Goal: Information Seeking & Learning: Learn about a topic

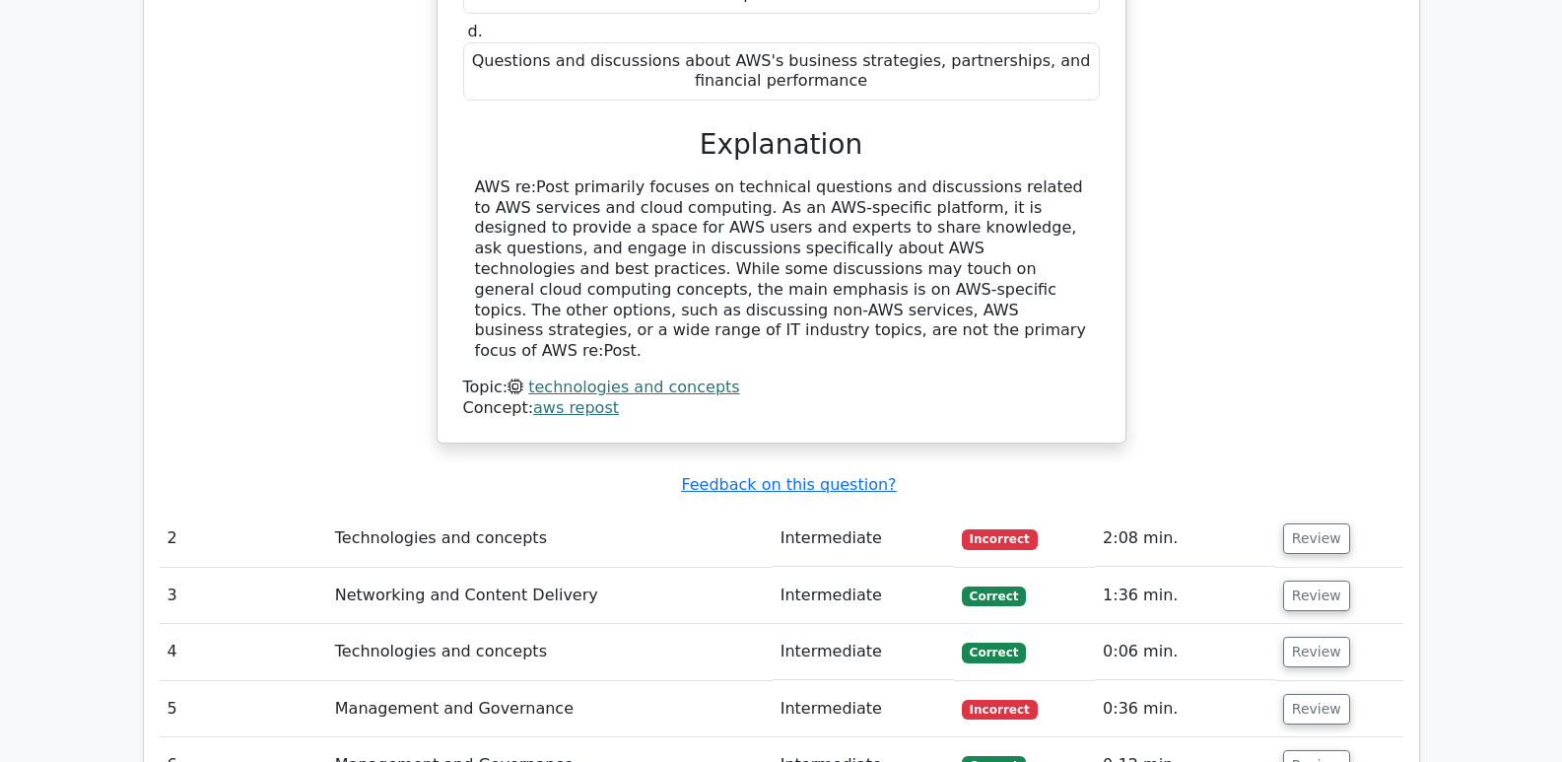
scroll to position [2335, 0]
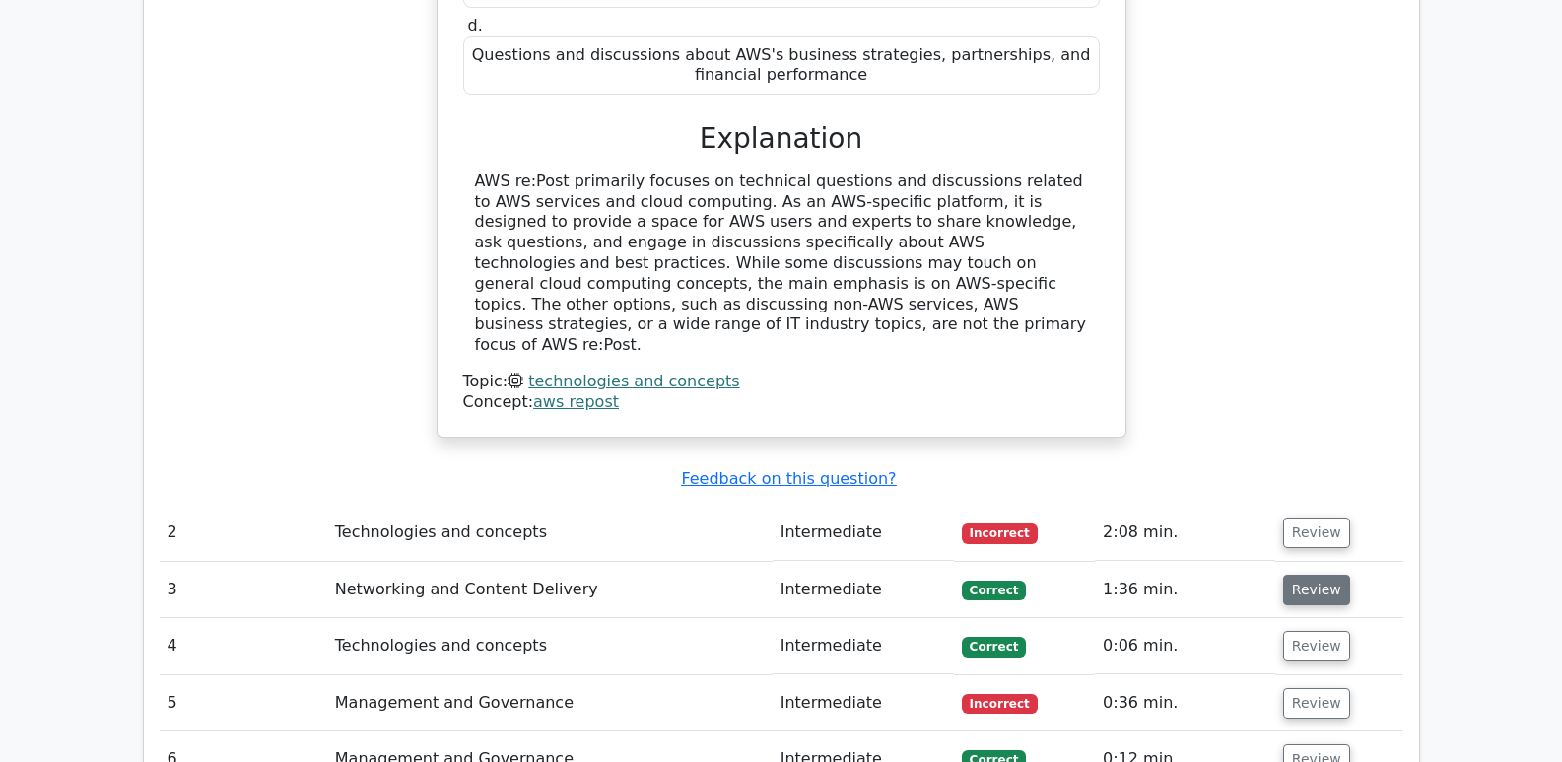
click at [1320, 574] on button "Review" at bounding box center [1316, 589] width 67 height 31
click at [1319, 517] on button "Review" at bounding box center [1316, 532] width 67 height 31
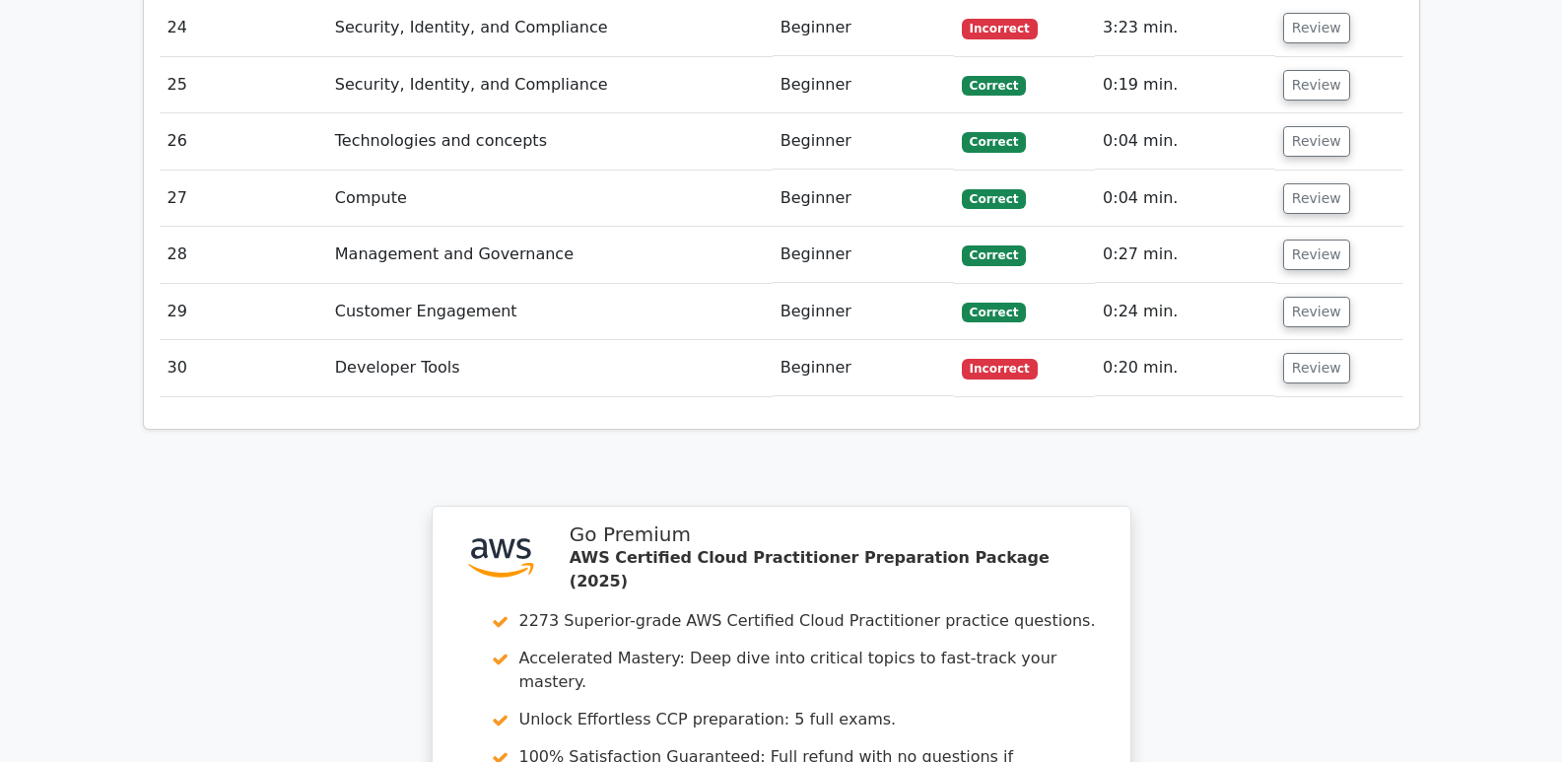
scroll to position [6057, 0]
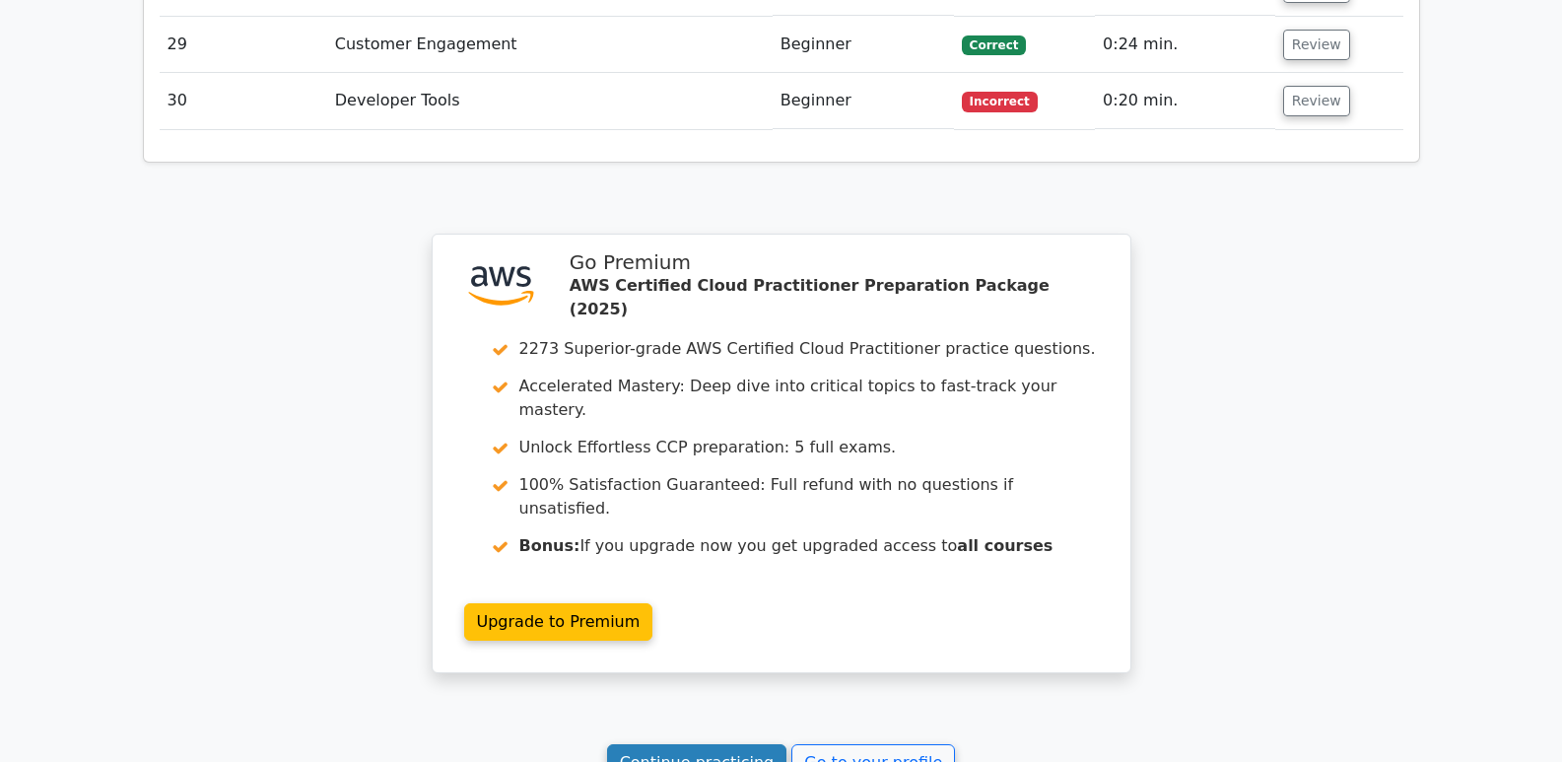
click at [681, 744] on link "Continue practicing" at bounding box center [697, 762] width 180 height 37
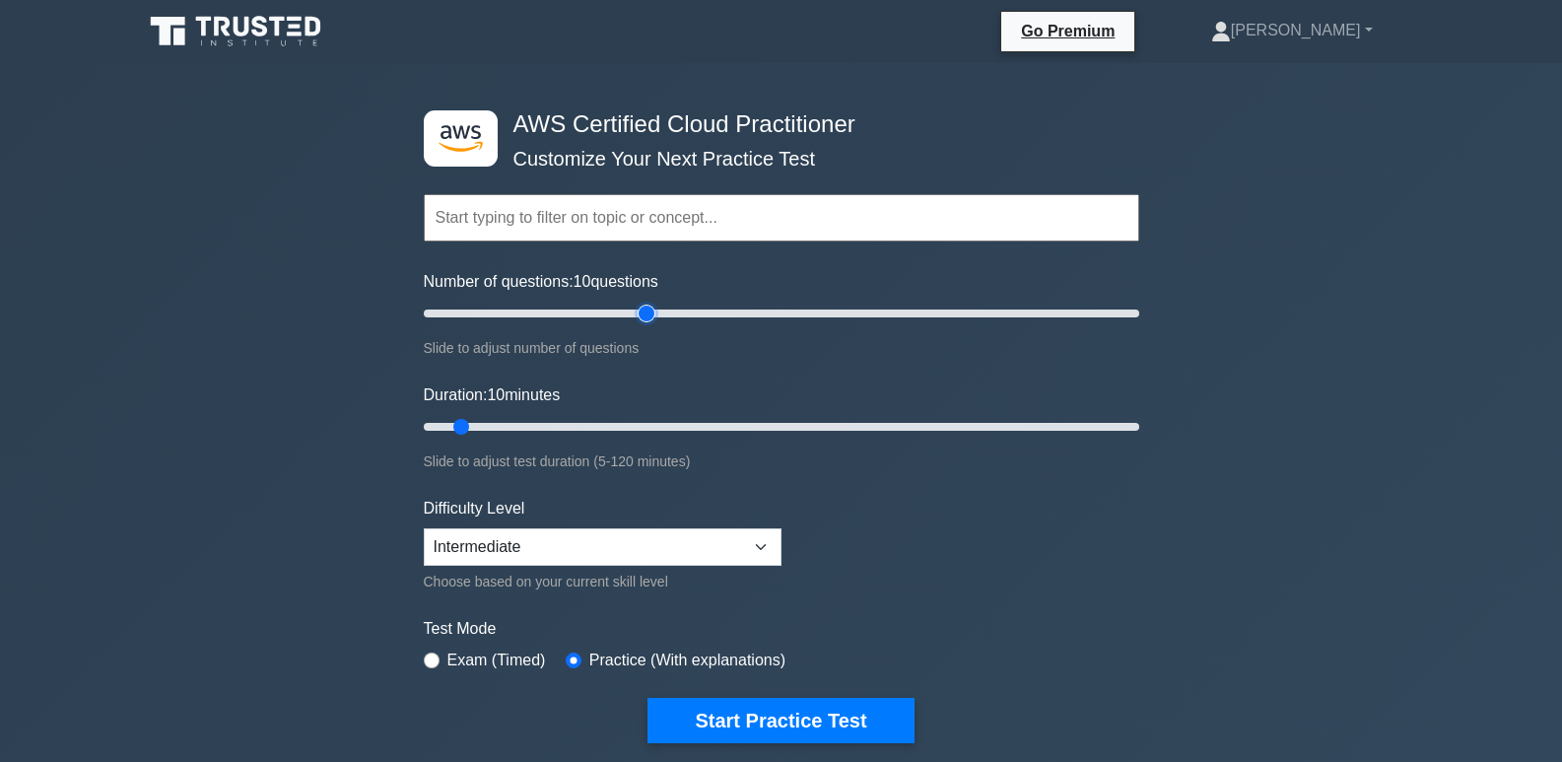
click at [648, 317] on input "Number of questions: 10 questions" at bounding box center [781, 314] width 715 height 24
click at [639, 317] on input "Number of questions: 65 questions" at bounding box center [781, 314] width 715 height 24
click at [634, 317] on input "Number of questions: 65 questions" at bounding box center [781, 314] width 715 height 24
click at [532, 312] on input "Number of questions: 60 questions" at bounding box center [781, 314] width 715 height 24
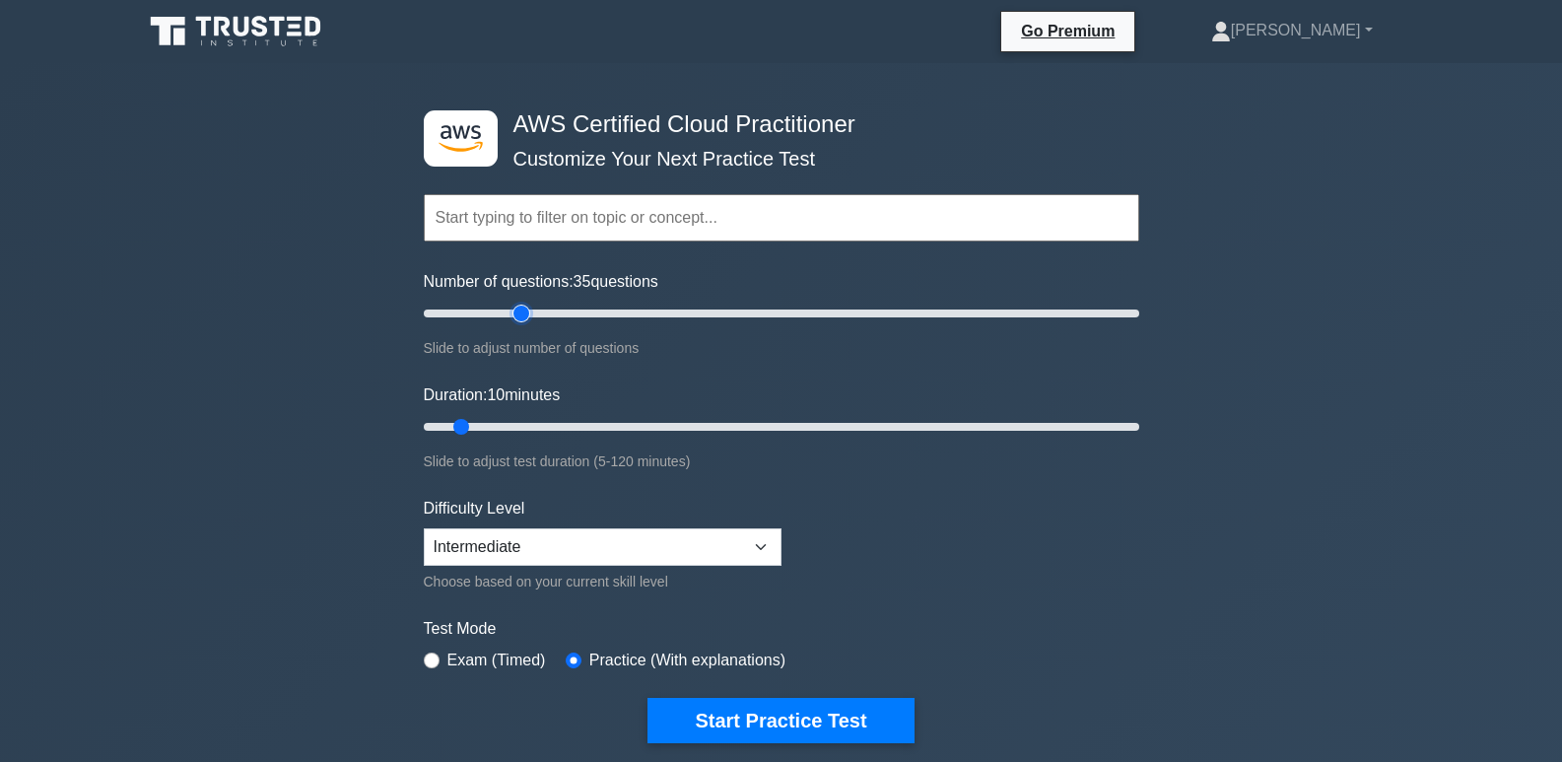
type input "30"
click at [521, 312] on input "Number of questions: 35 questions" at bounding box center [781, 314] width 715 height 24
type input "45"
click at [689, 426] on input "Duration: 10 minutes" at bounding box center [781, 427] width 715 height 24
click at [733, 708] on button "Start Practice Test" at bounding box center [780, 720] width 266 height 45
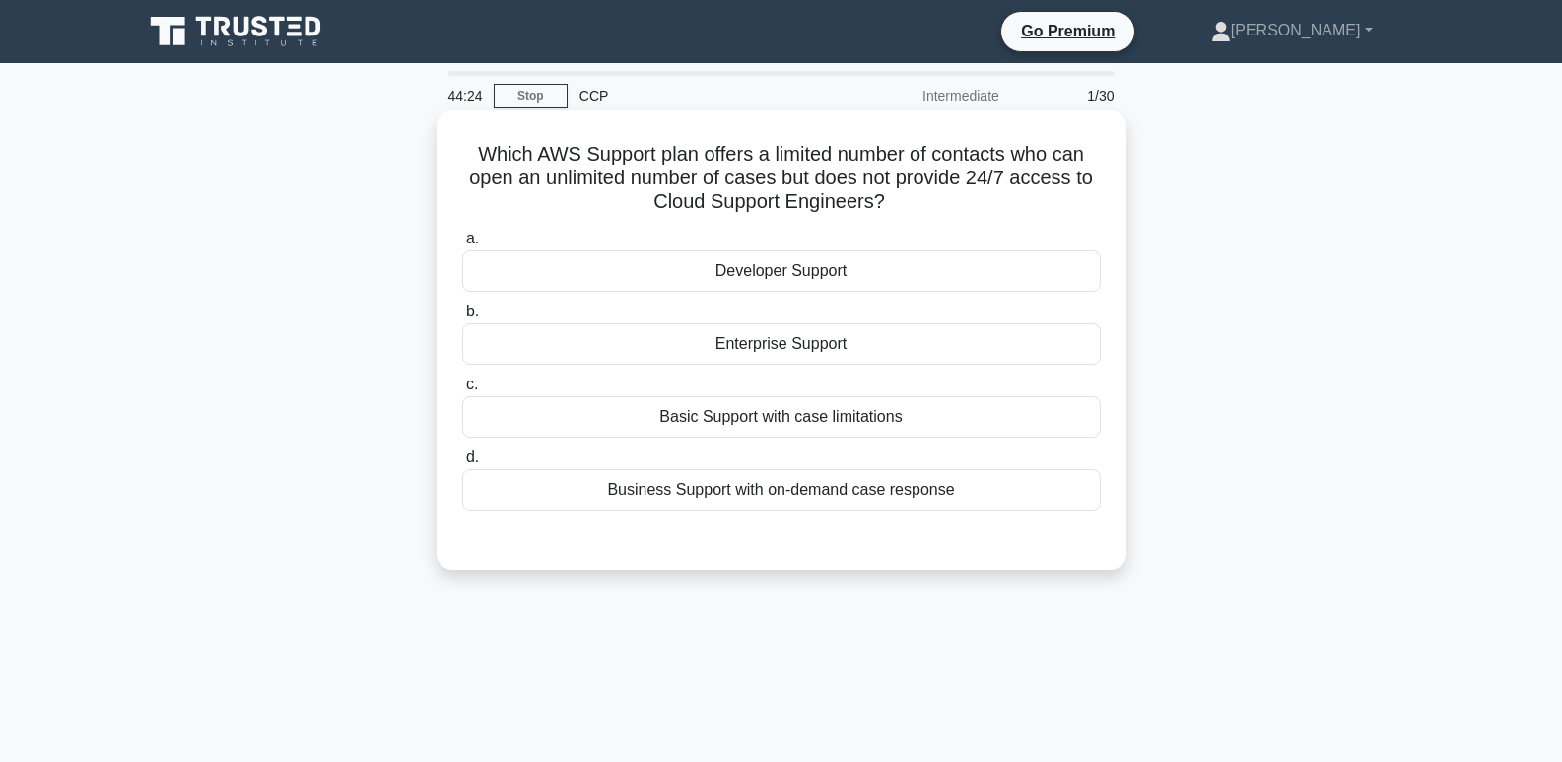
click at [911, 362] on div "Enterprise Support" at bounding box center [781, 343] width 639 height 41
click at [462, 318] on input "b. Enterprise Support" at bounding box center [462, 311] width 0 height 13
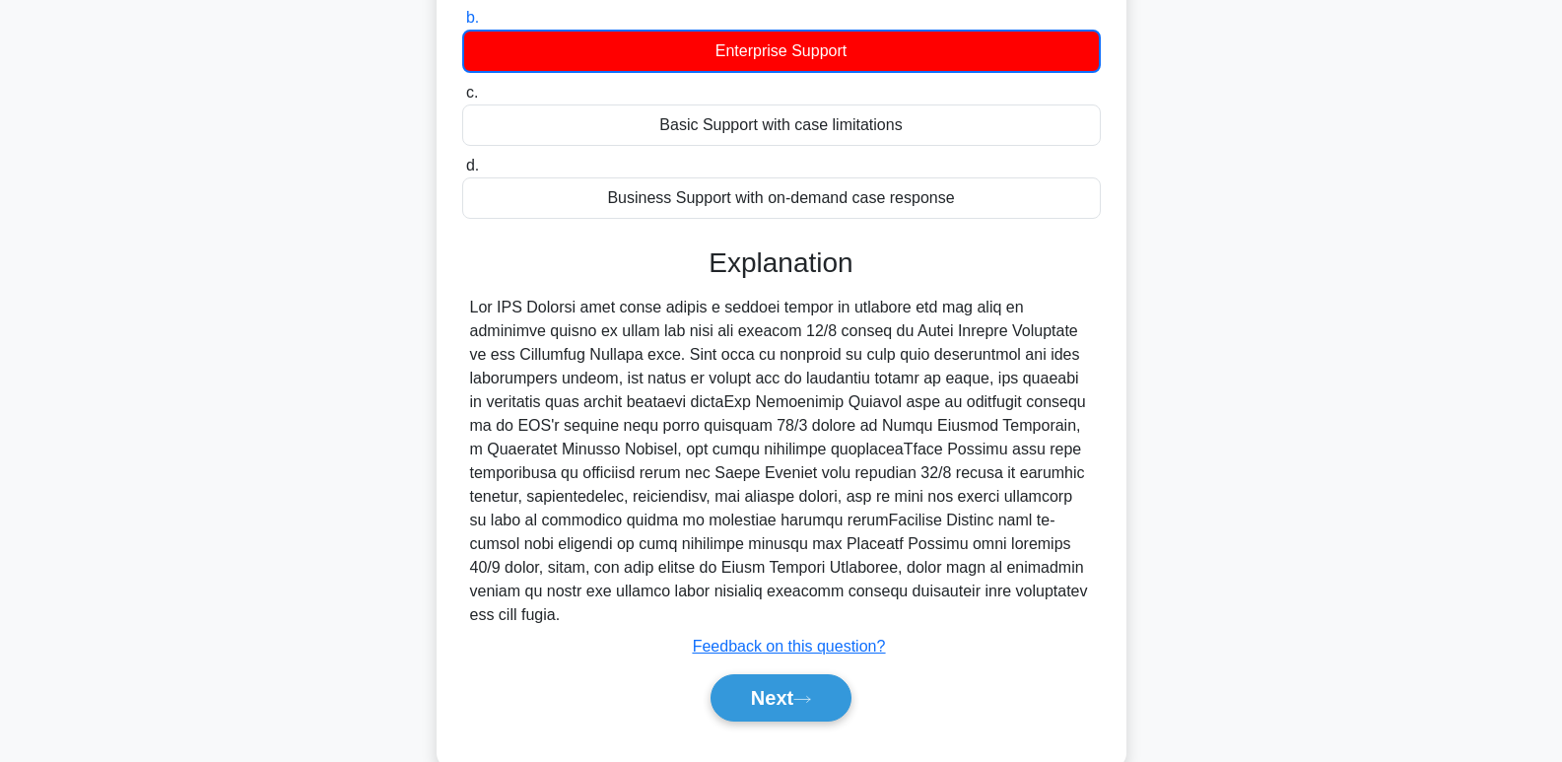
scroll to position [296, 0]
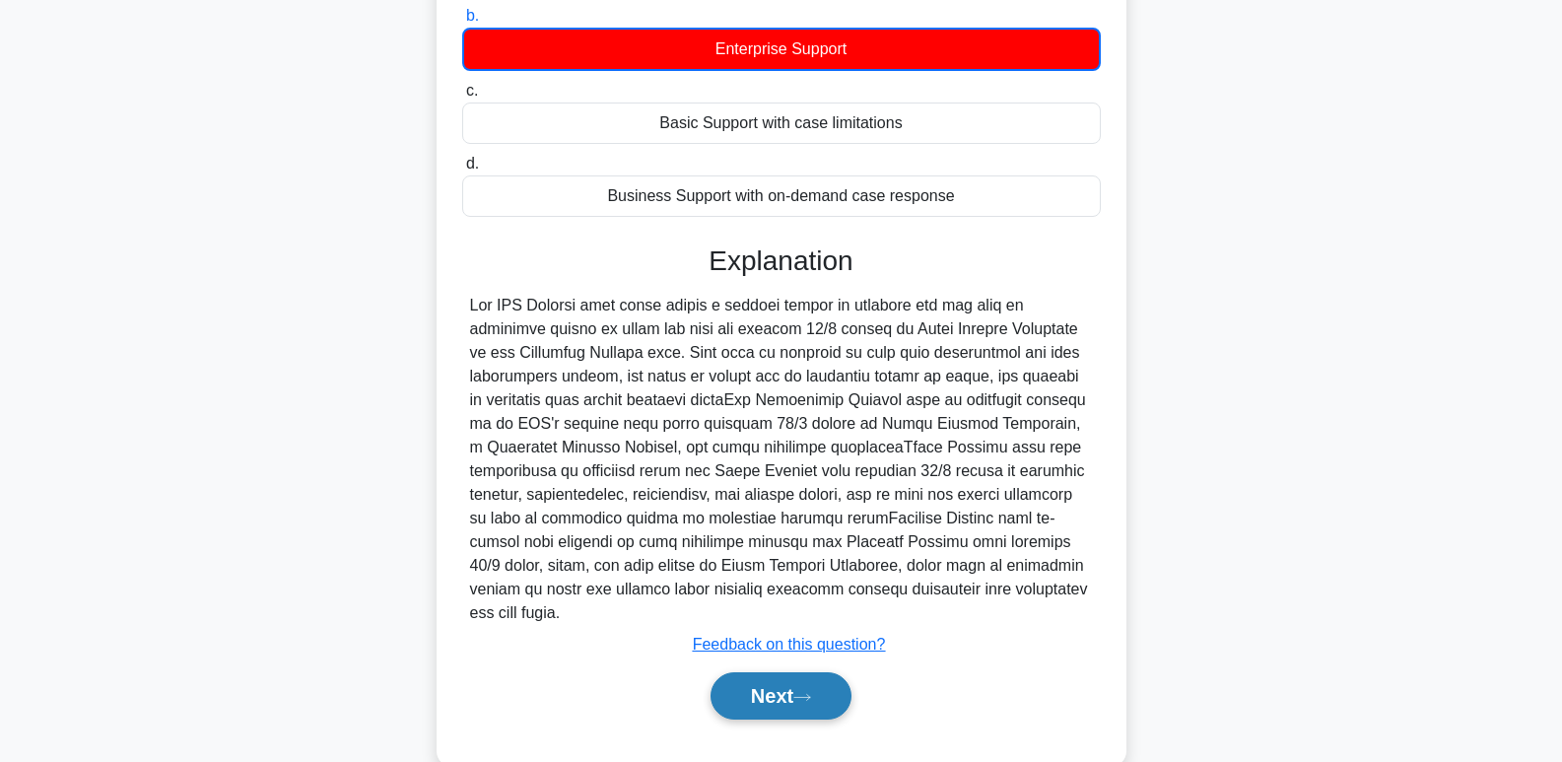
click at [810, 699] on icon at bounding box center [802, 697] width 16 height 6
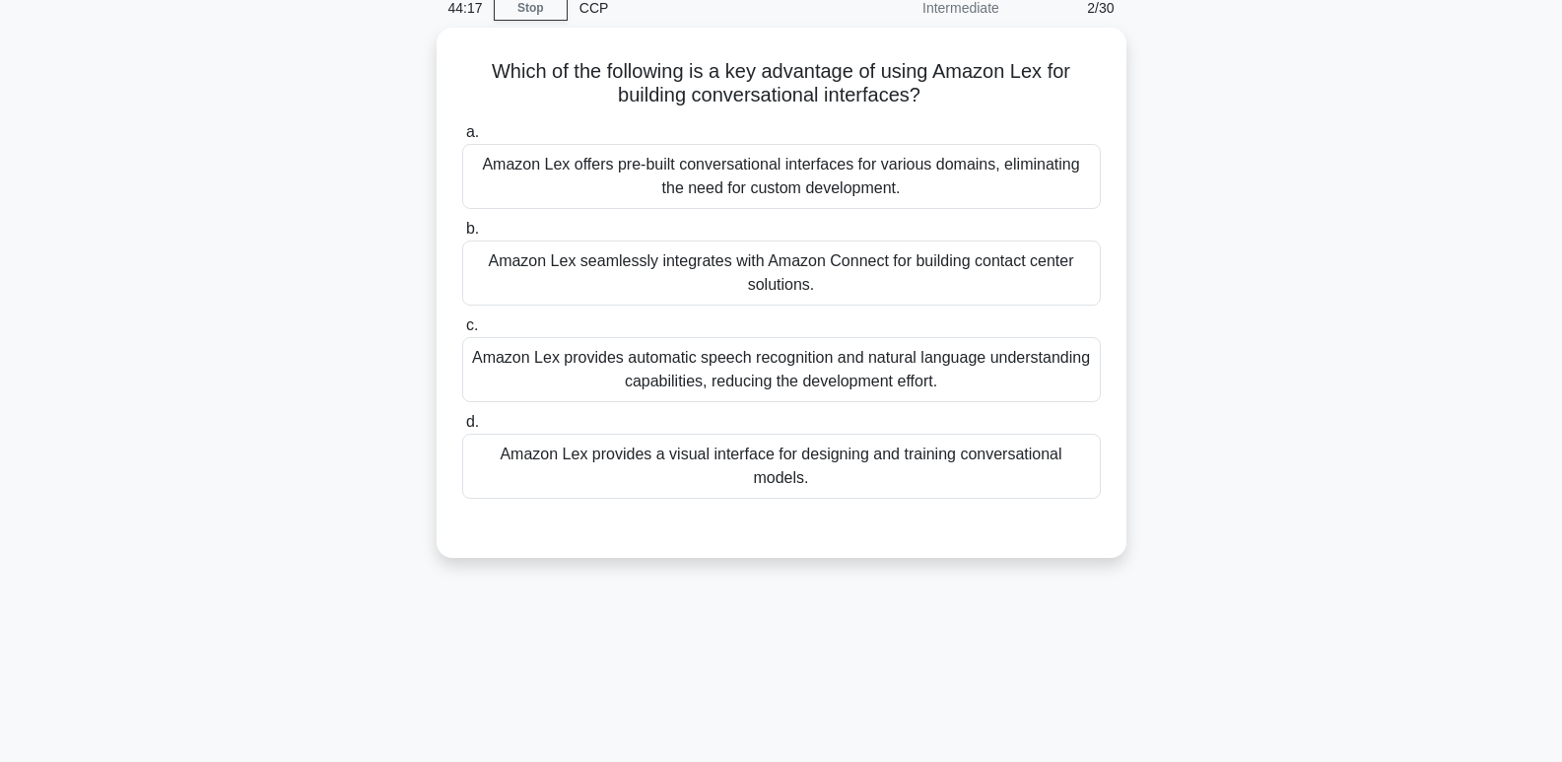
scroll to position [87, 0]
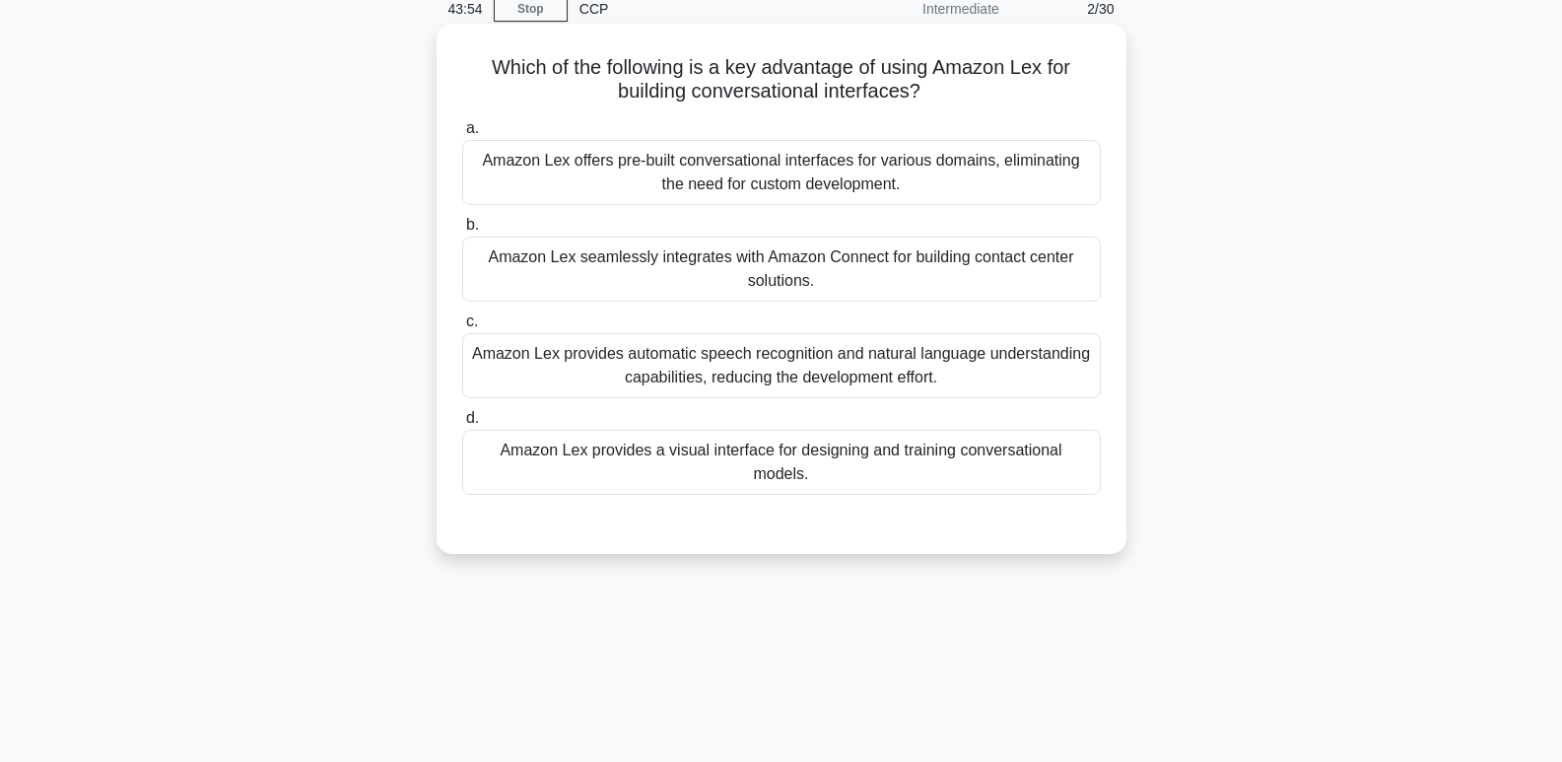
click at [1025, 375] on div "Amazon Lex provides automatic speech recognition and natural language understan…" at bounding box center [781, 365] width 639 height 65
click at [462, 328] on input "c. Amazon Lex provides automatic speech recognition and natural language unders…" at bounding box center [462, 321] width 0 height 13
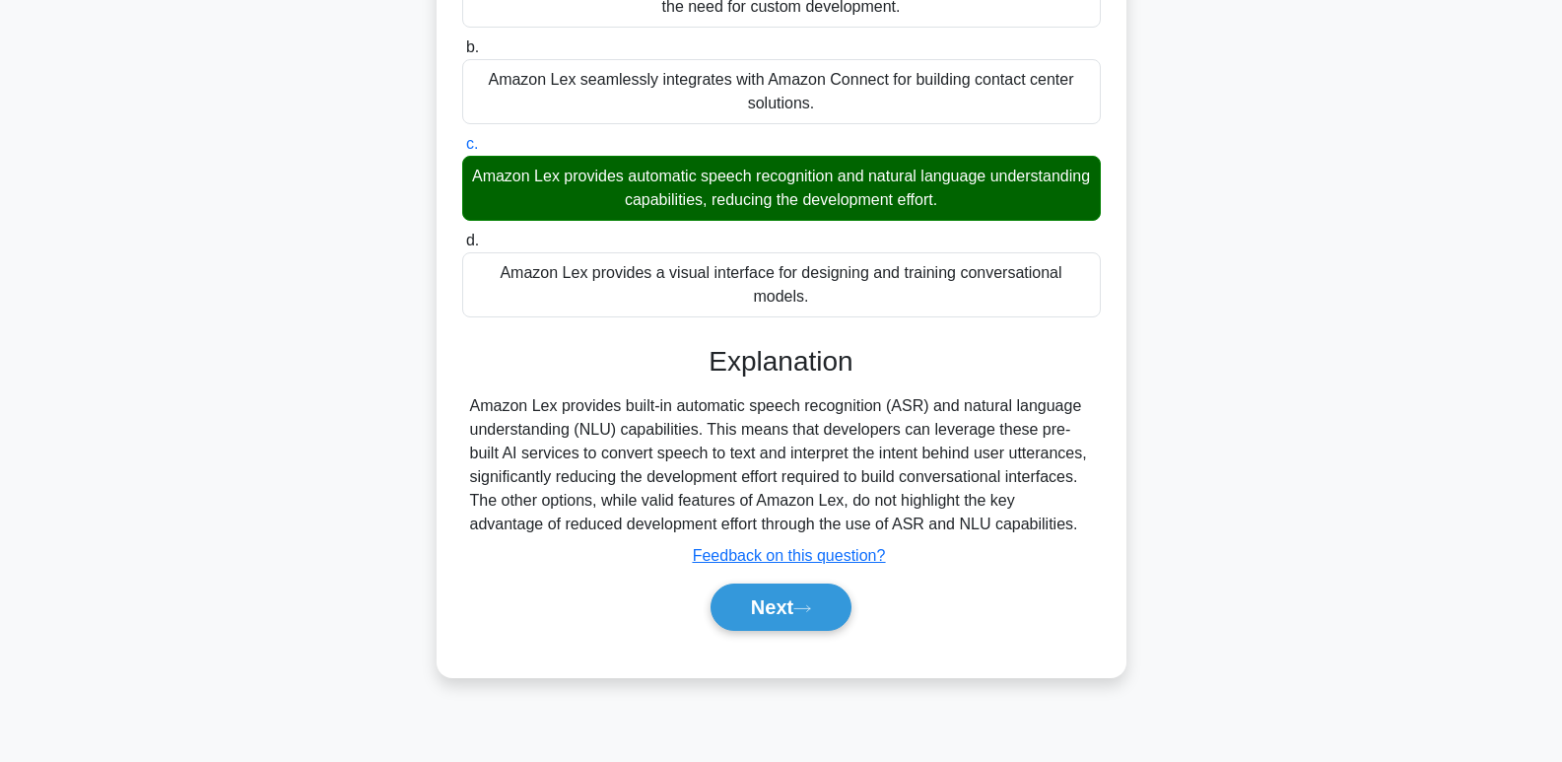
scroll to position [267, 0]
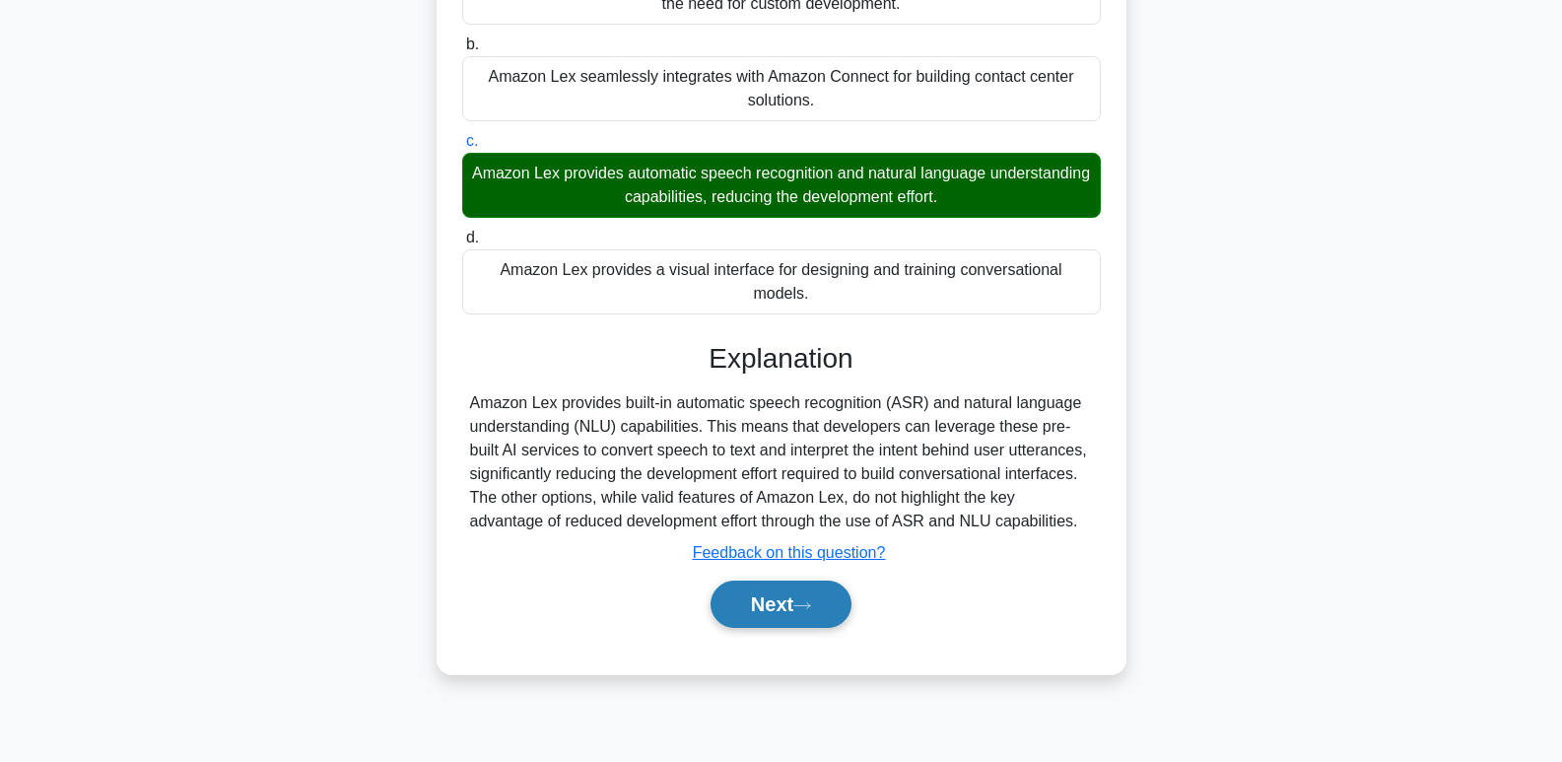
click at [796, 583] on button "Next" at bounding box center [780, 603] width 141 height 47
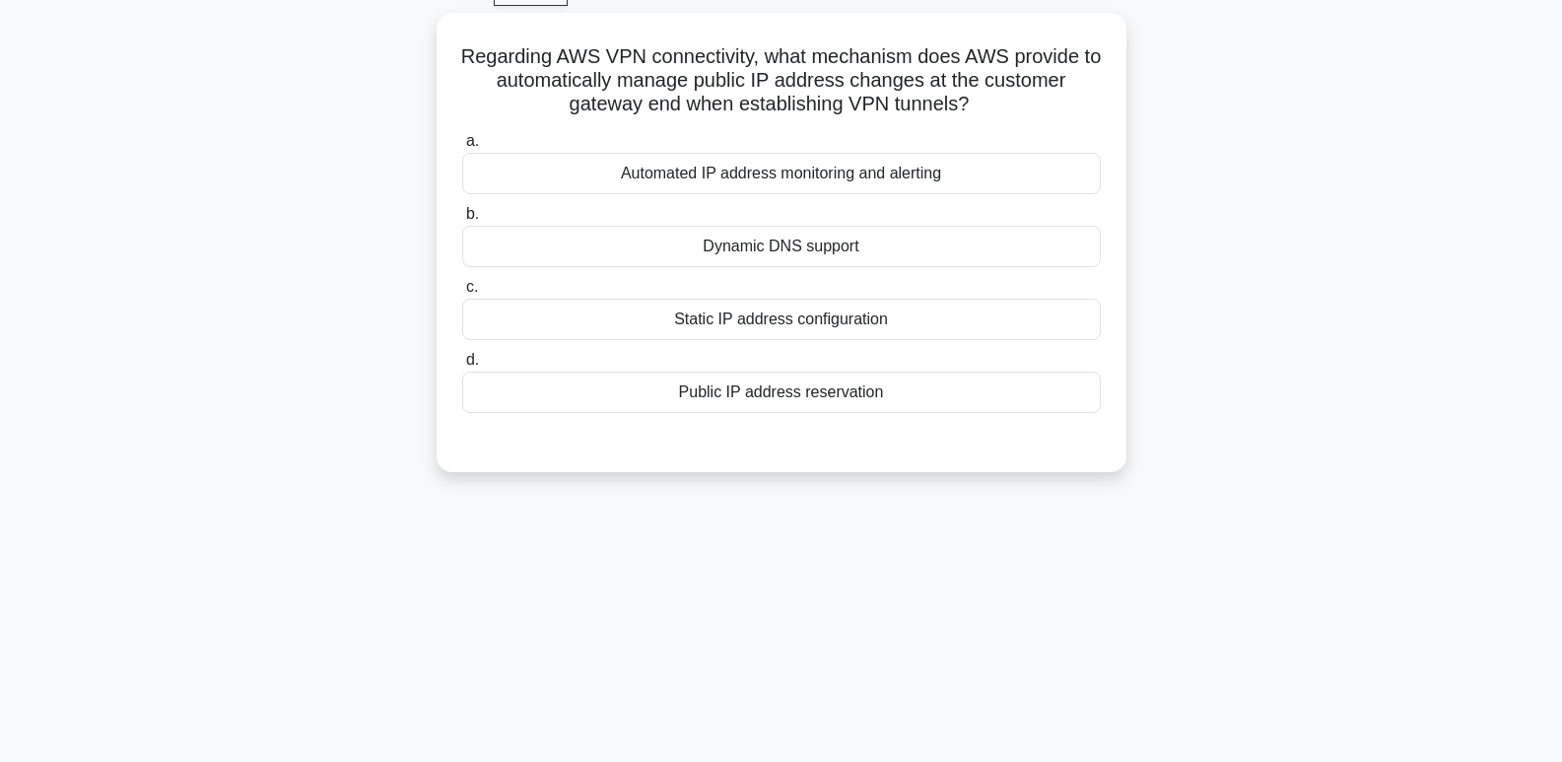
scroll to position [101, 0]
click at [912, 315] on div "Static IP address configuration" at bounding box center [781, 315] width 639 height 41
click at [462, 290] on input "c. Static IP address configuration" at bounding box center [462, 283] width 0 height 13
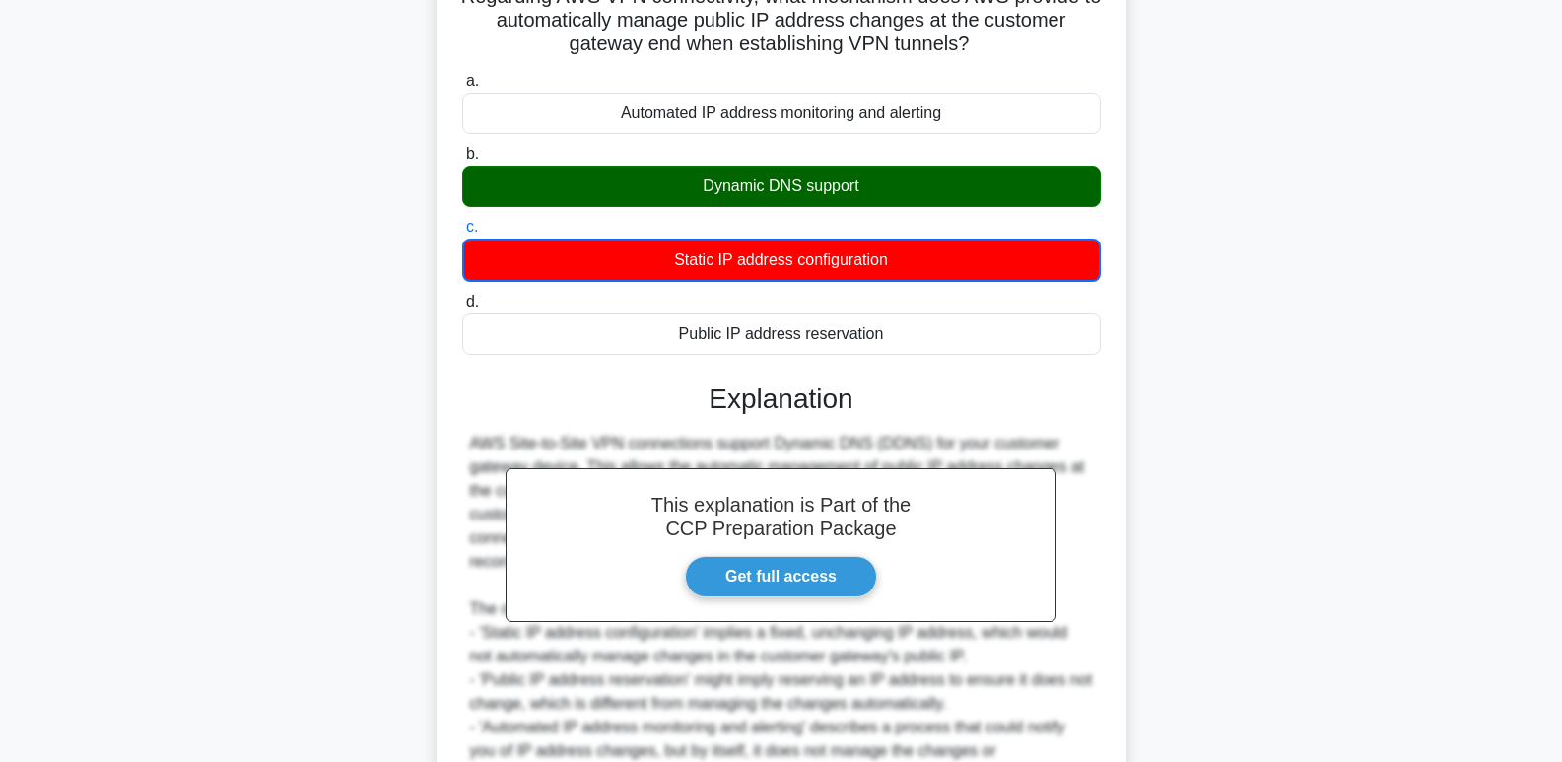
scroll to position [362, 0]
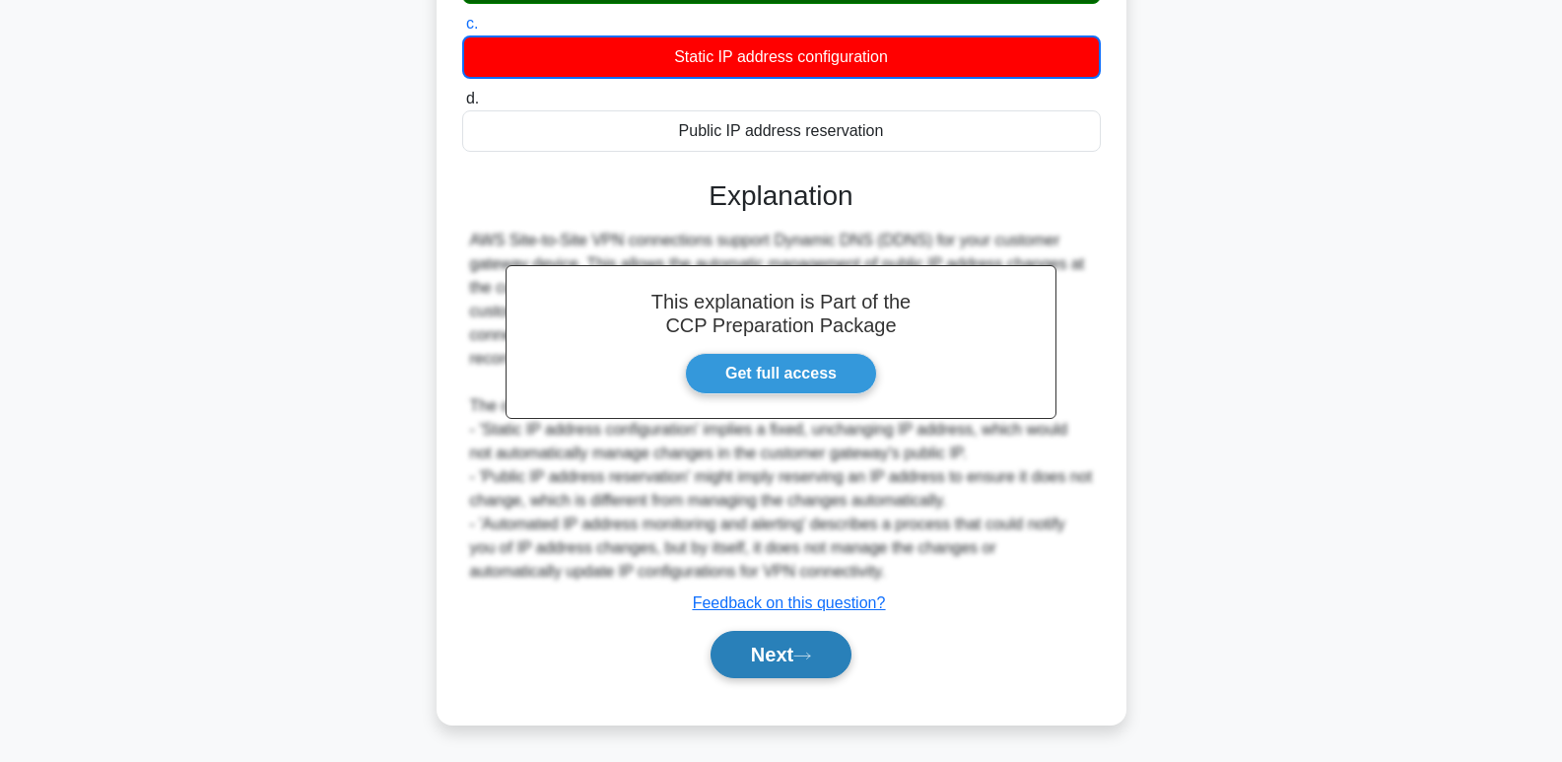
click at [781, 660] on button "Next" at bounding box center [780, 654] width 141 height 47
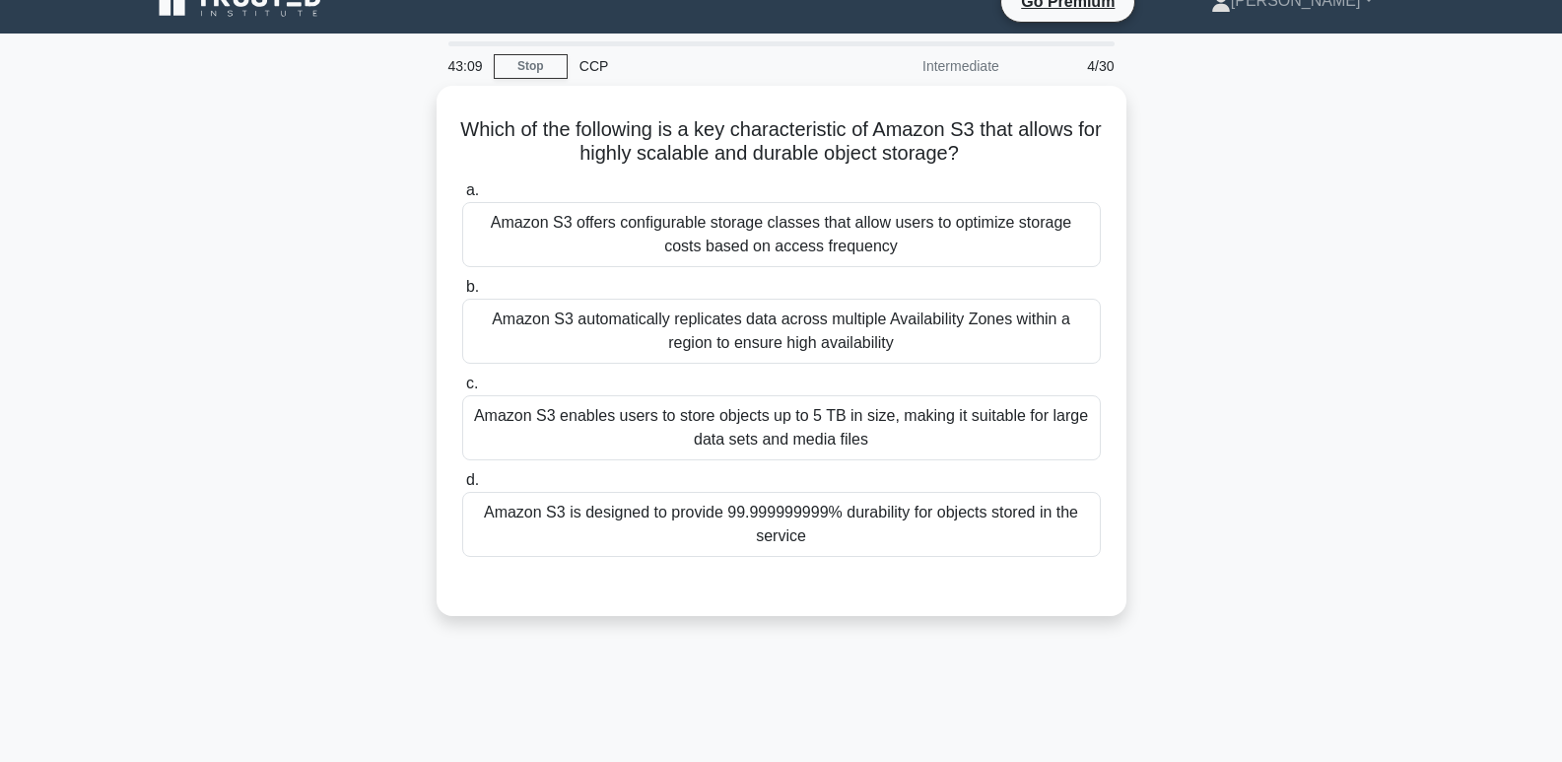
scroll to position [29, 0]
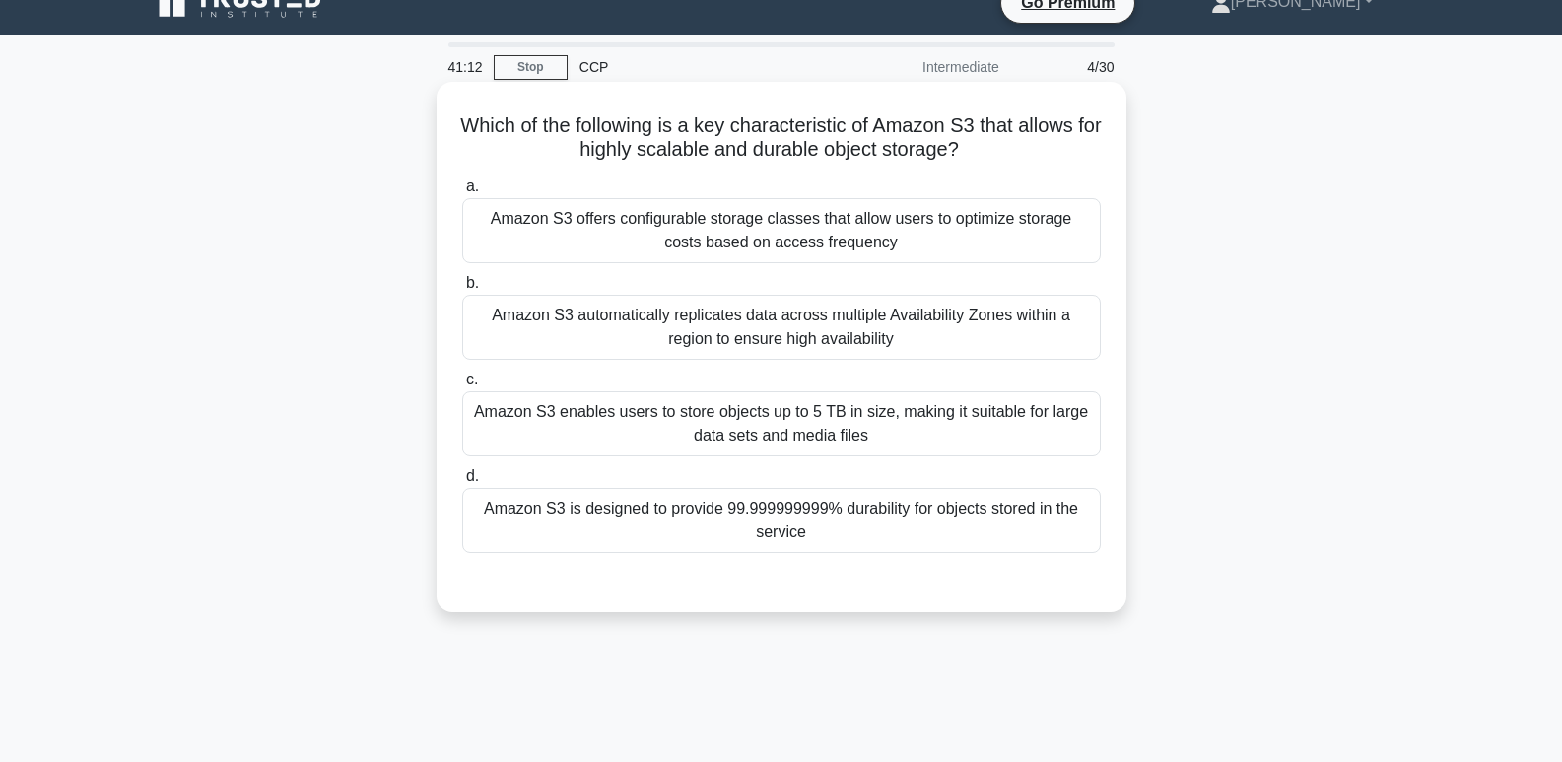
click at [903, 242] on div "Amazon S3 offers configurable storage classes that allow users to optimize stor…" at bounding box center [781, 230] width 639 height 65
click at [462, 193] on input "a. Amazon S3 offers configurable storage classes that allow users to optimize s…" at bounding box center [462, 186] width 0 height 13
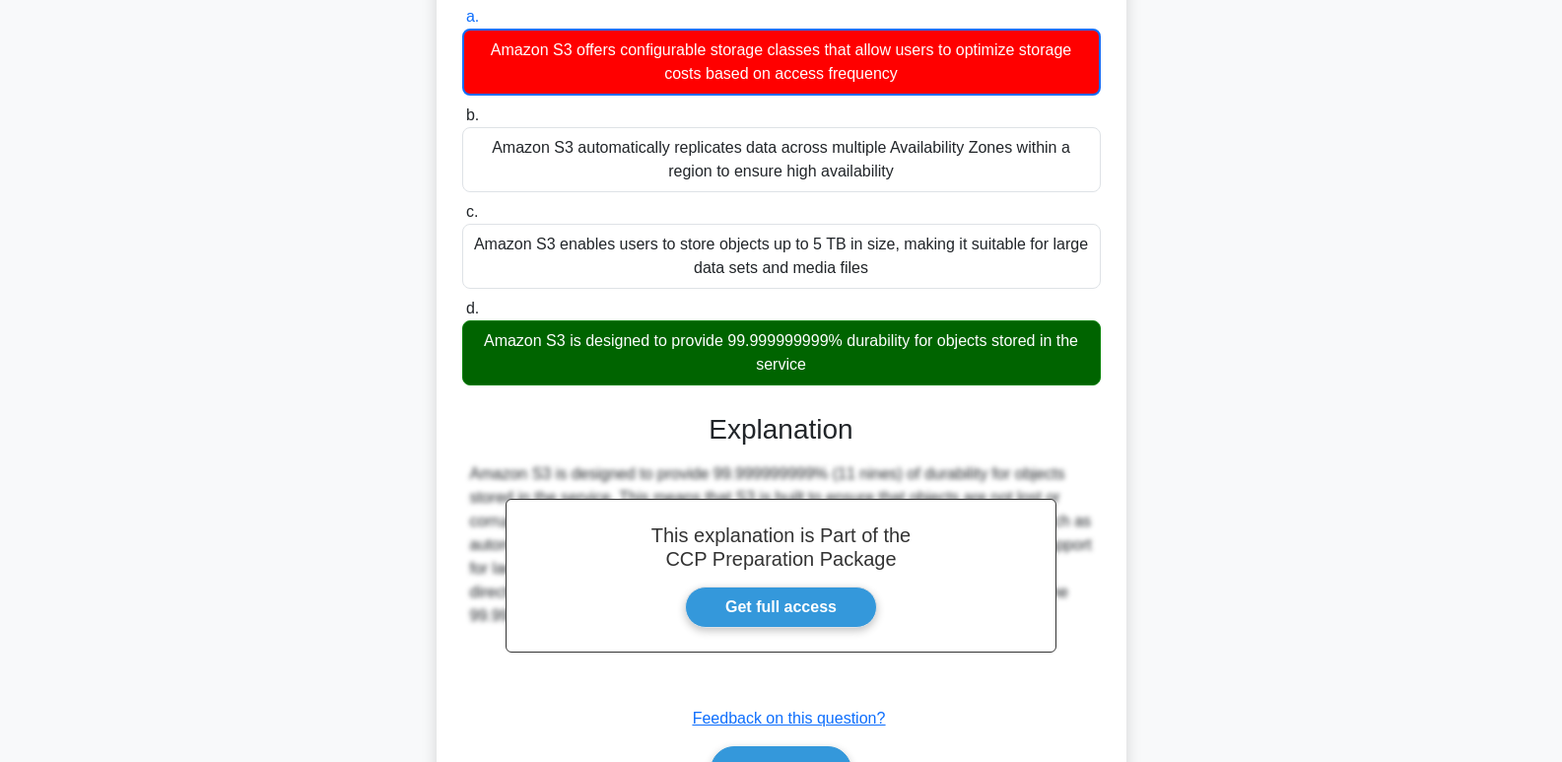
scroll to position [314, 0]
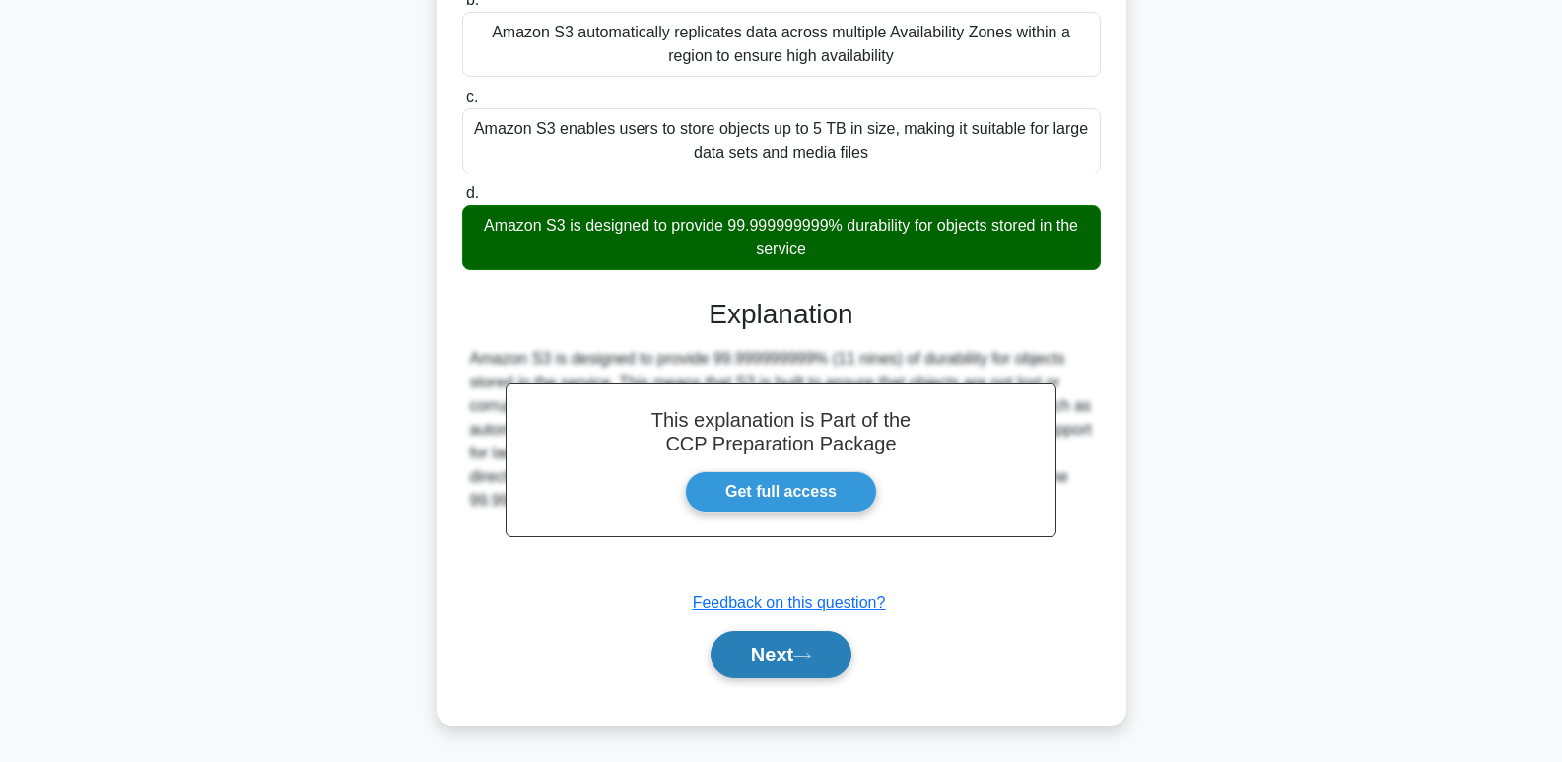
click at [797, 674] on button "Next" at bounding box center [780, 654] width 141 height 47
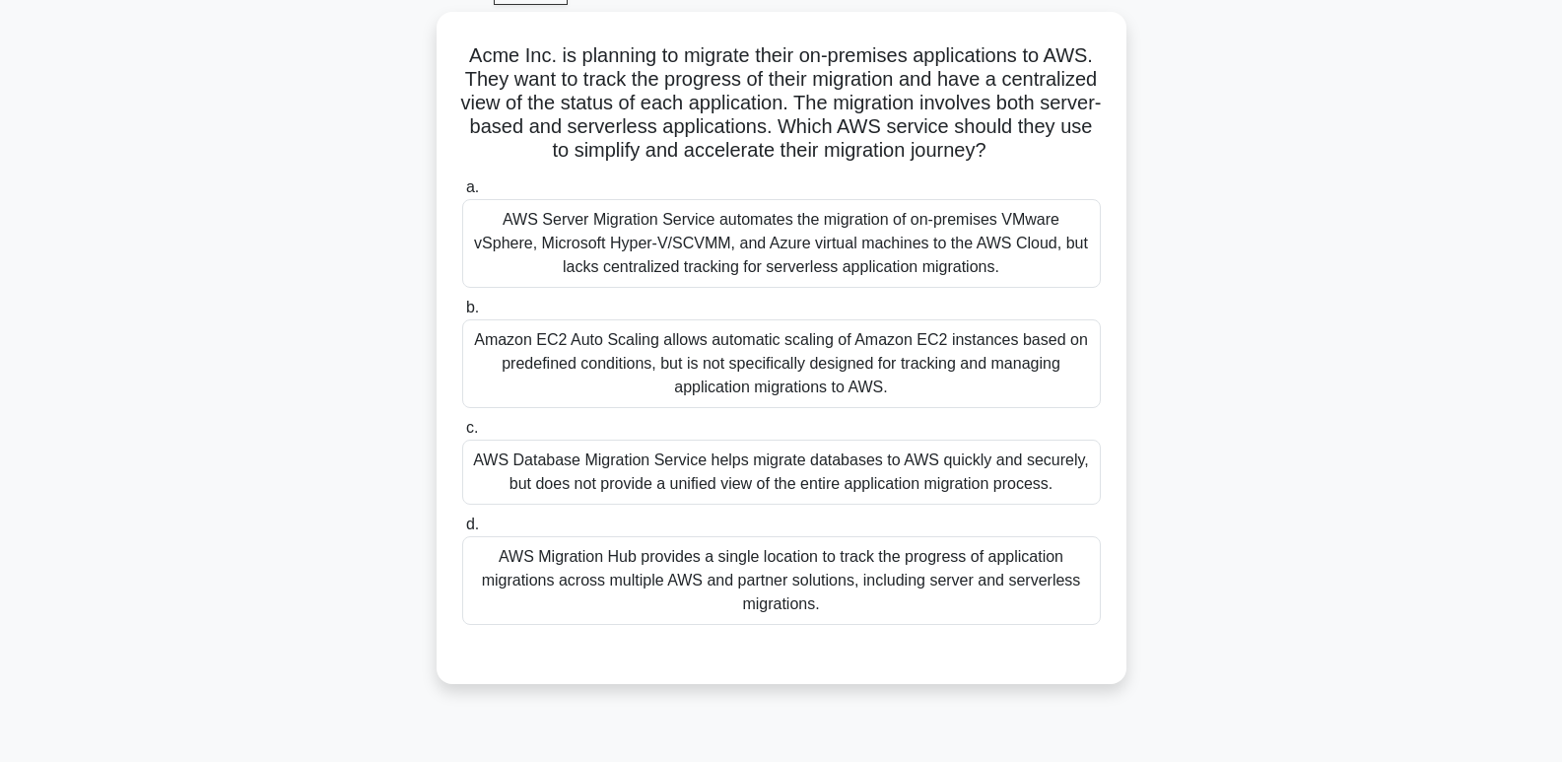
scroll to position [79, 0]
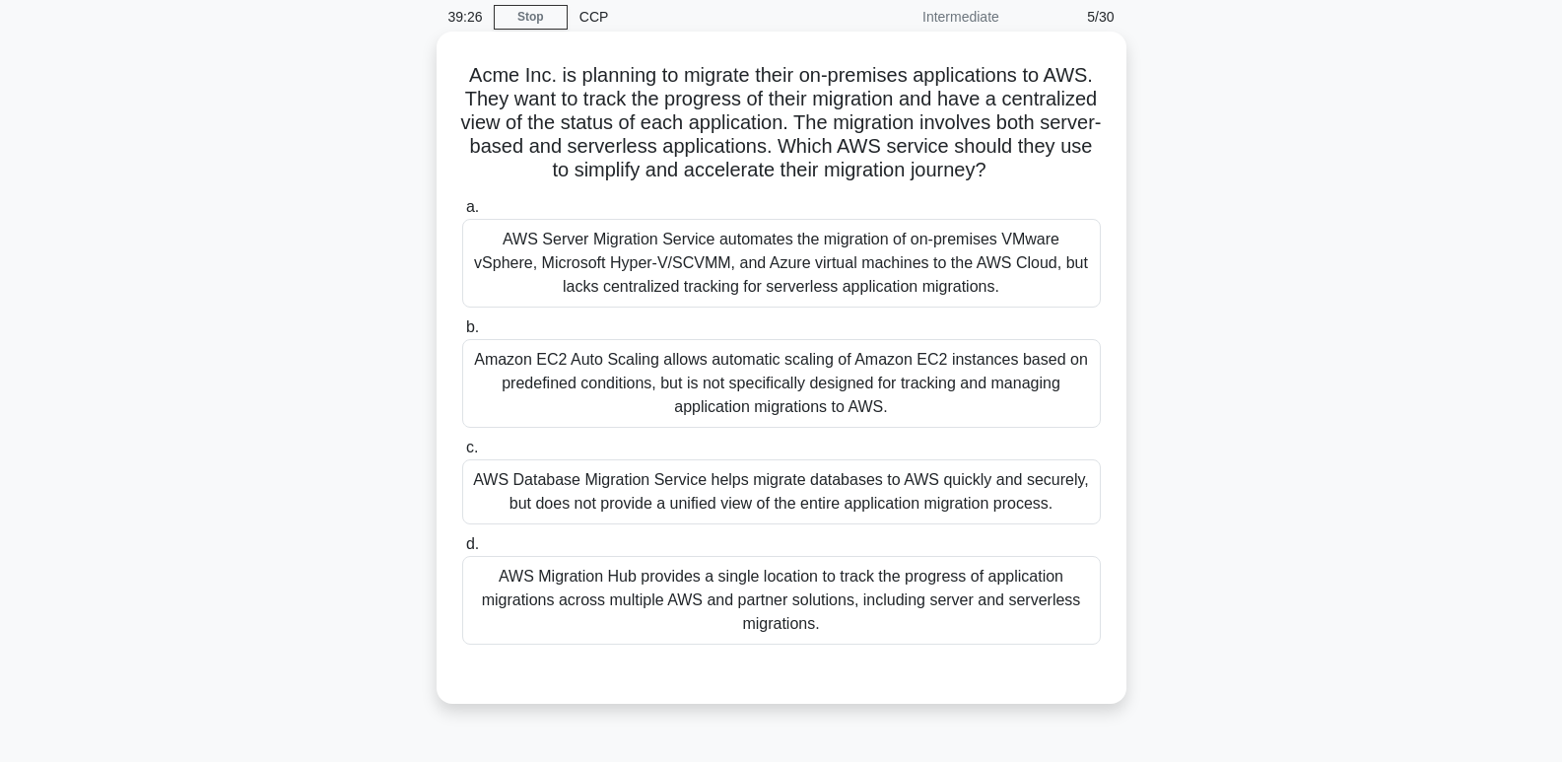
click at [533, 619] on div "AWS Migration Hub provides a single location to track the progress of applicati…" at bounding box center [781, 600] width 639 height 89
click at [462, 551] on input "d. AWS Migration Hub provides a single location to track the progress of applic…" at bounding box center [462, 544] width 0 height 13
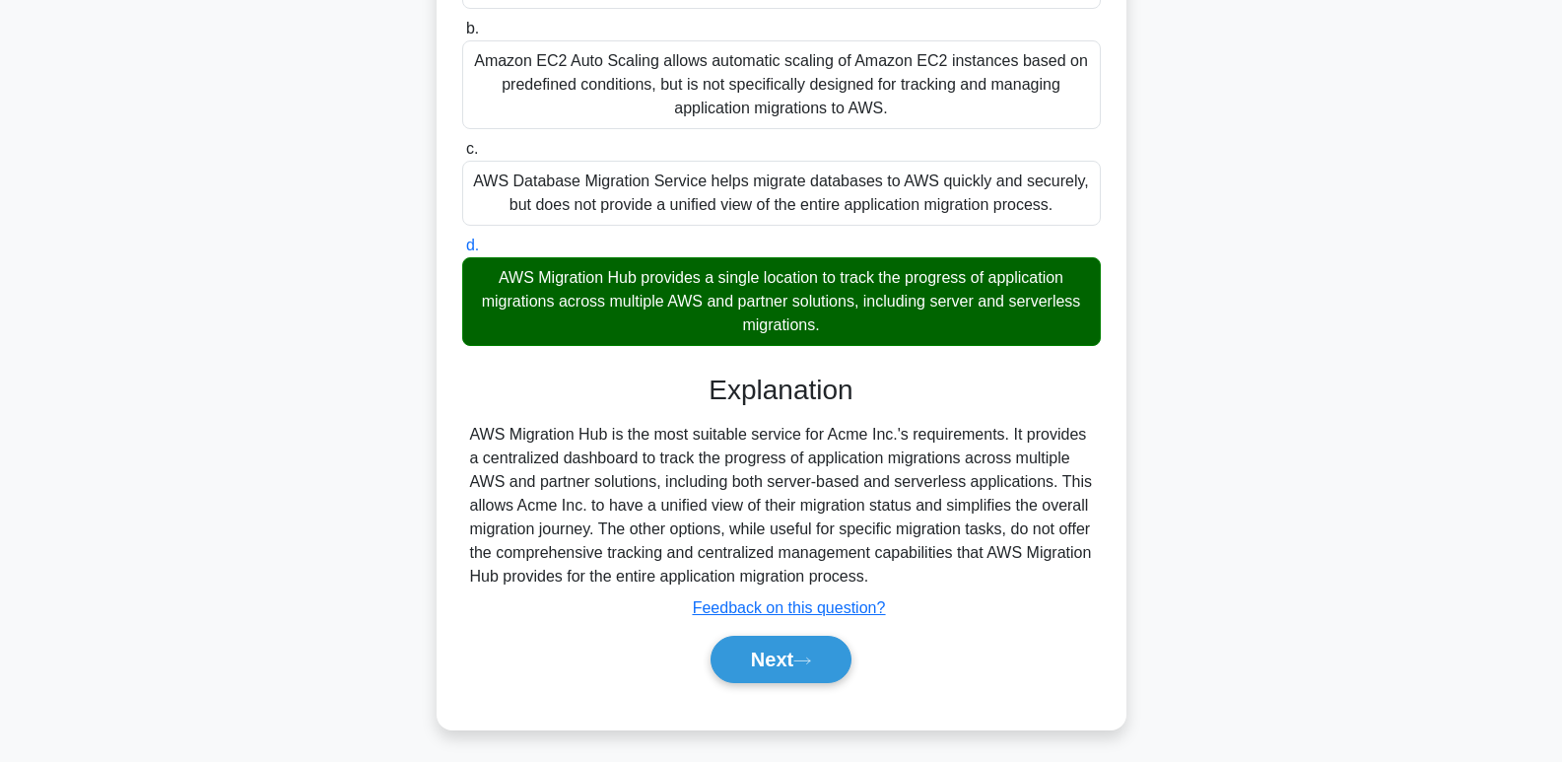
scroll to position [407, 0]
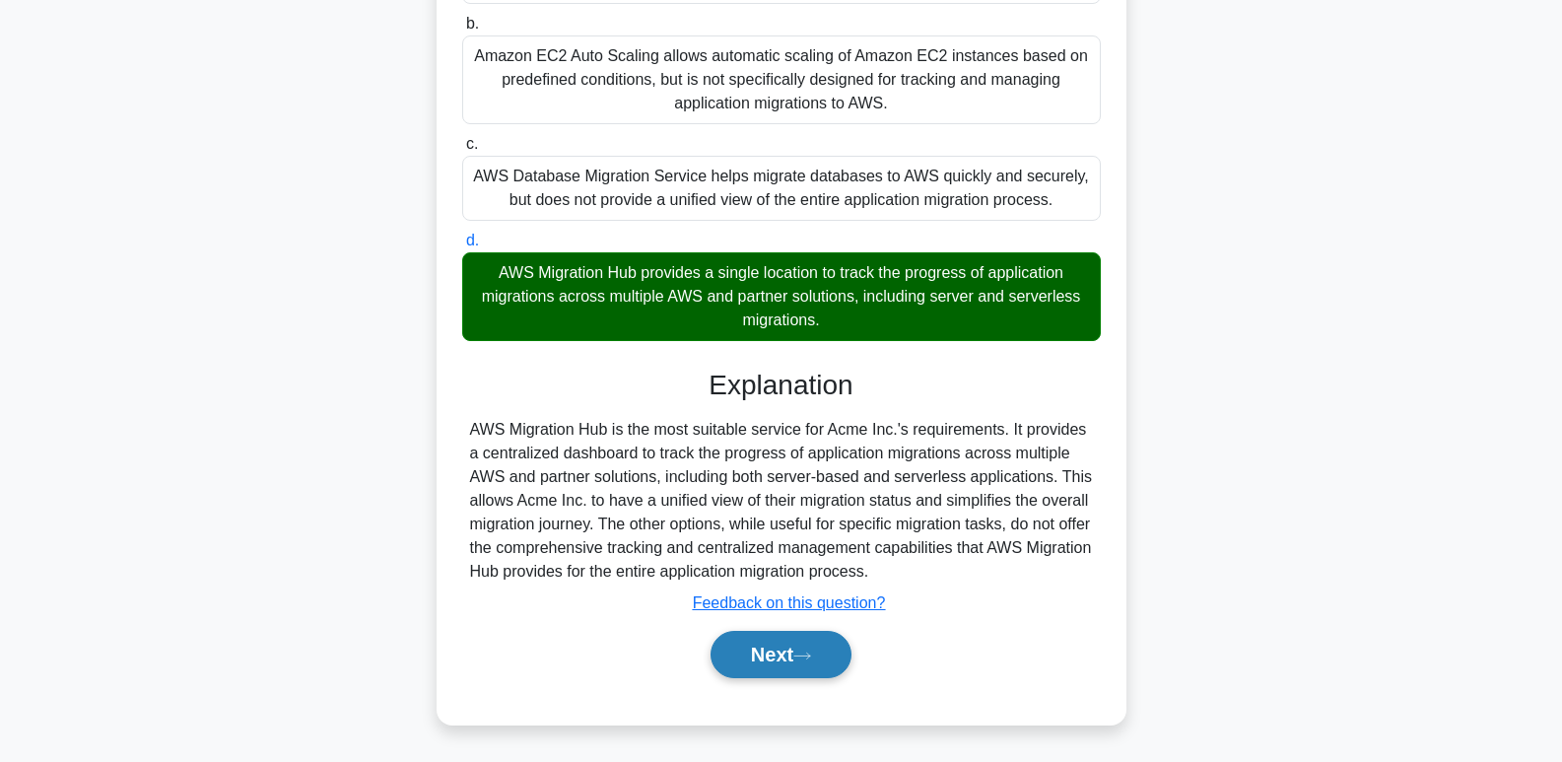
click at [747, 659] on button "Next" at bounding box center [780, 654] width 141 height 47
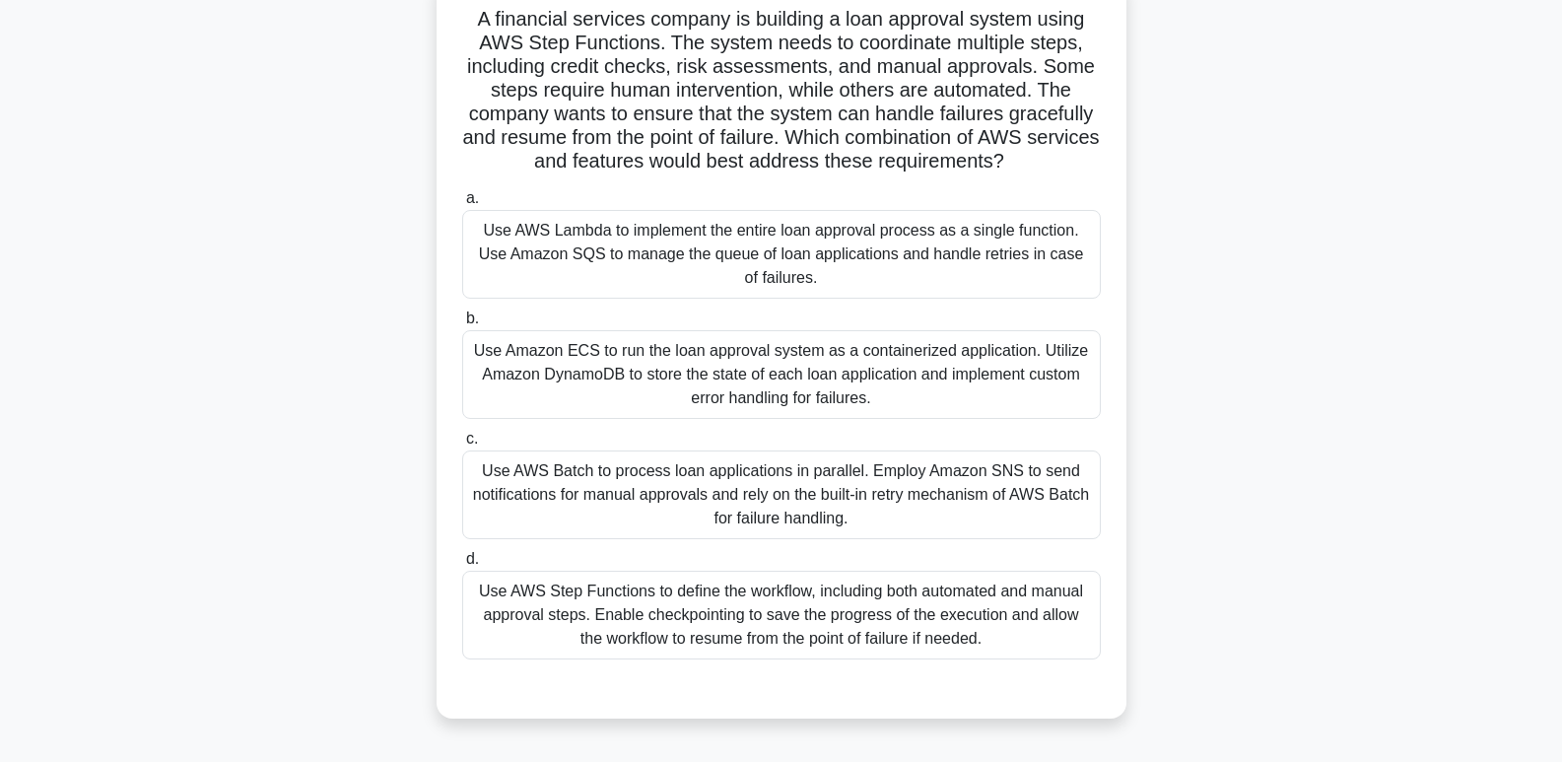
scroll to position [142, 0]
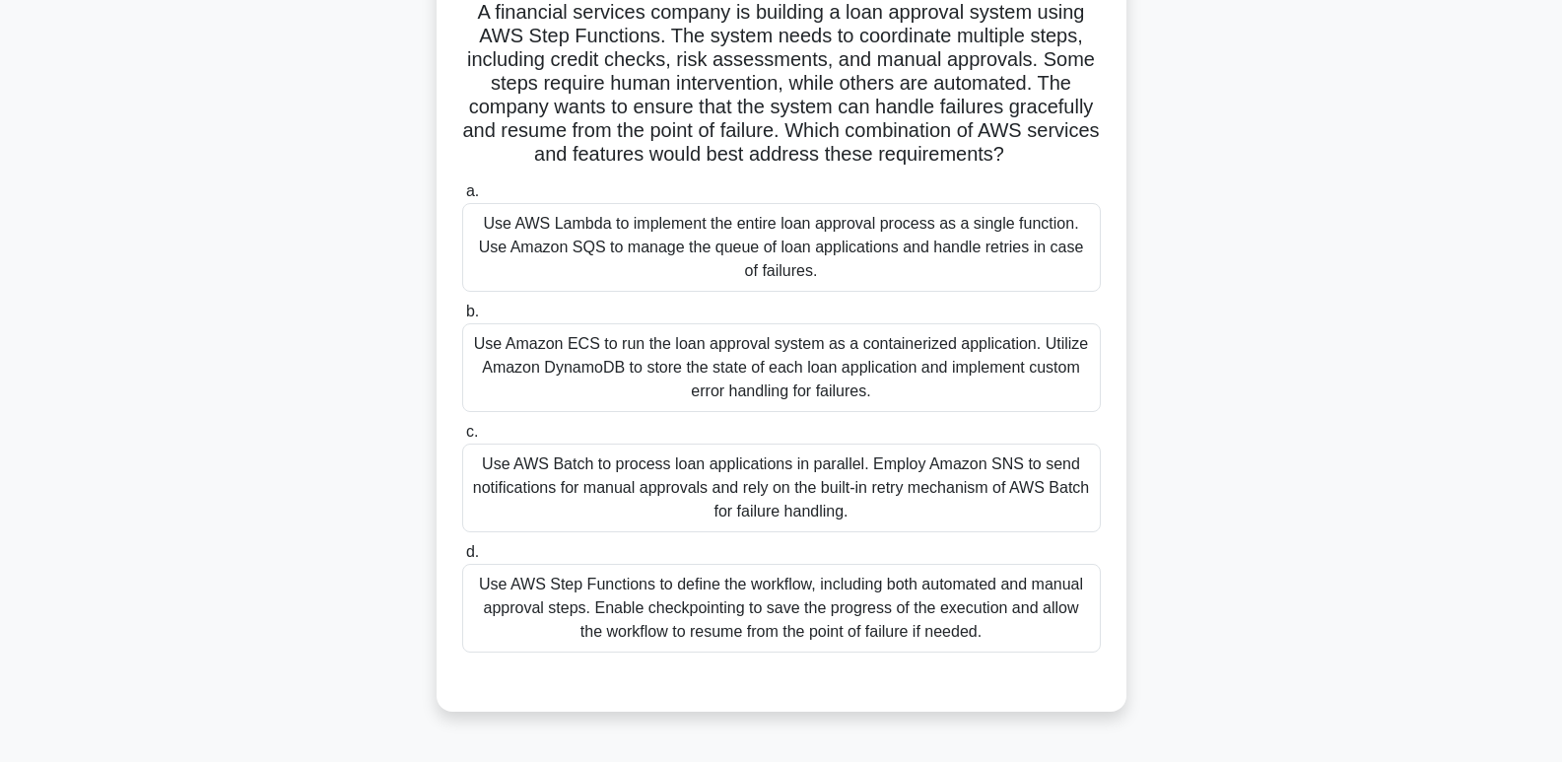
click at [999, 602] on div "Use AWS Step Functions to define the workflow, including both automated and man…" at bounding box center [781, 608] width 639 height 89
click at [462, 559] on input "d. Use AWS Step Functions to define the workflow, including both automated and …" at bounding box center [462, 552] width 0 height 13
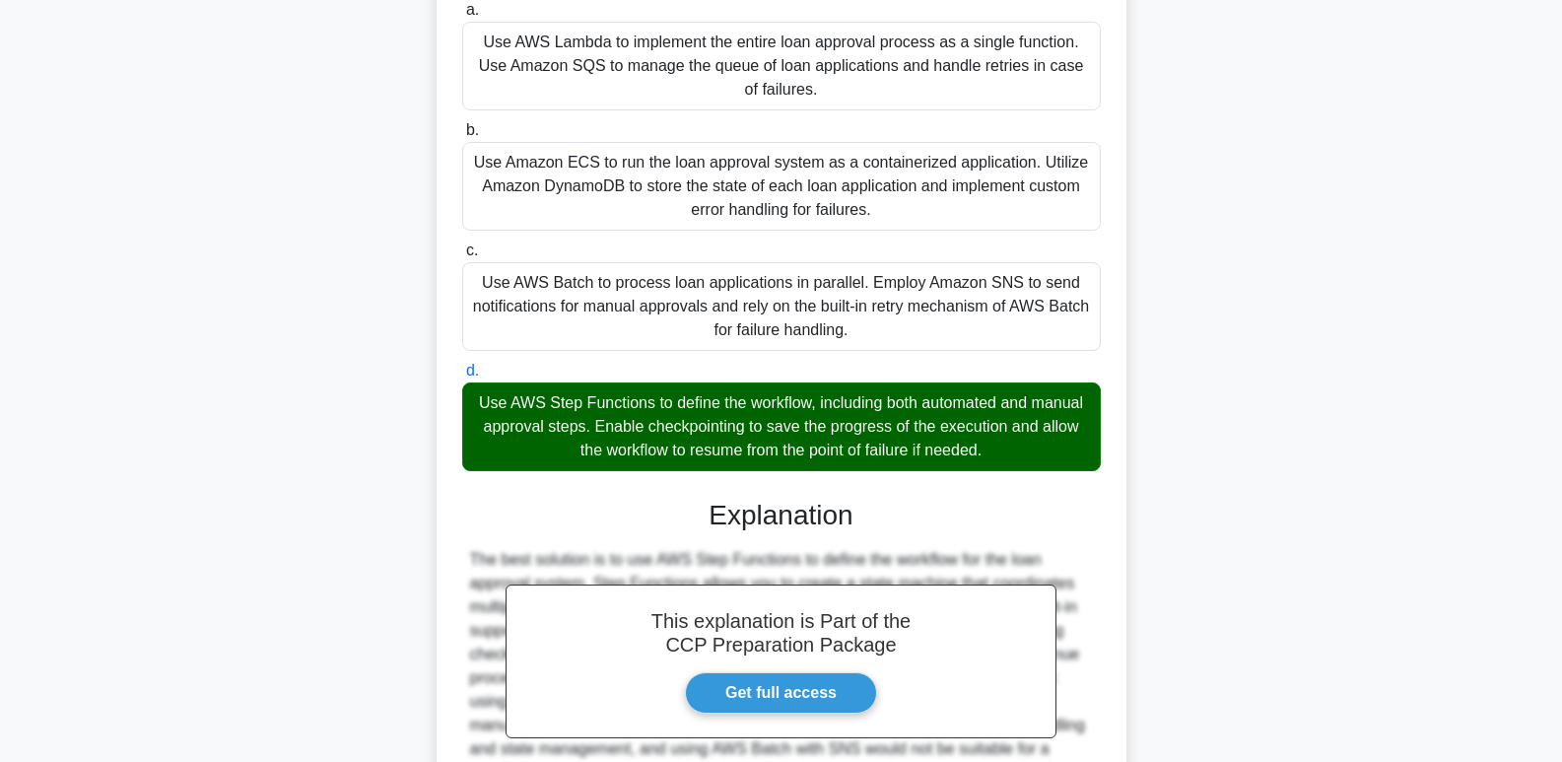
scroll to position [549, 0]
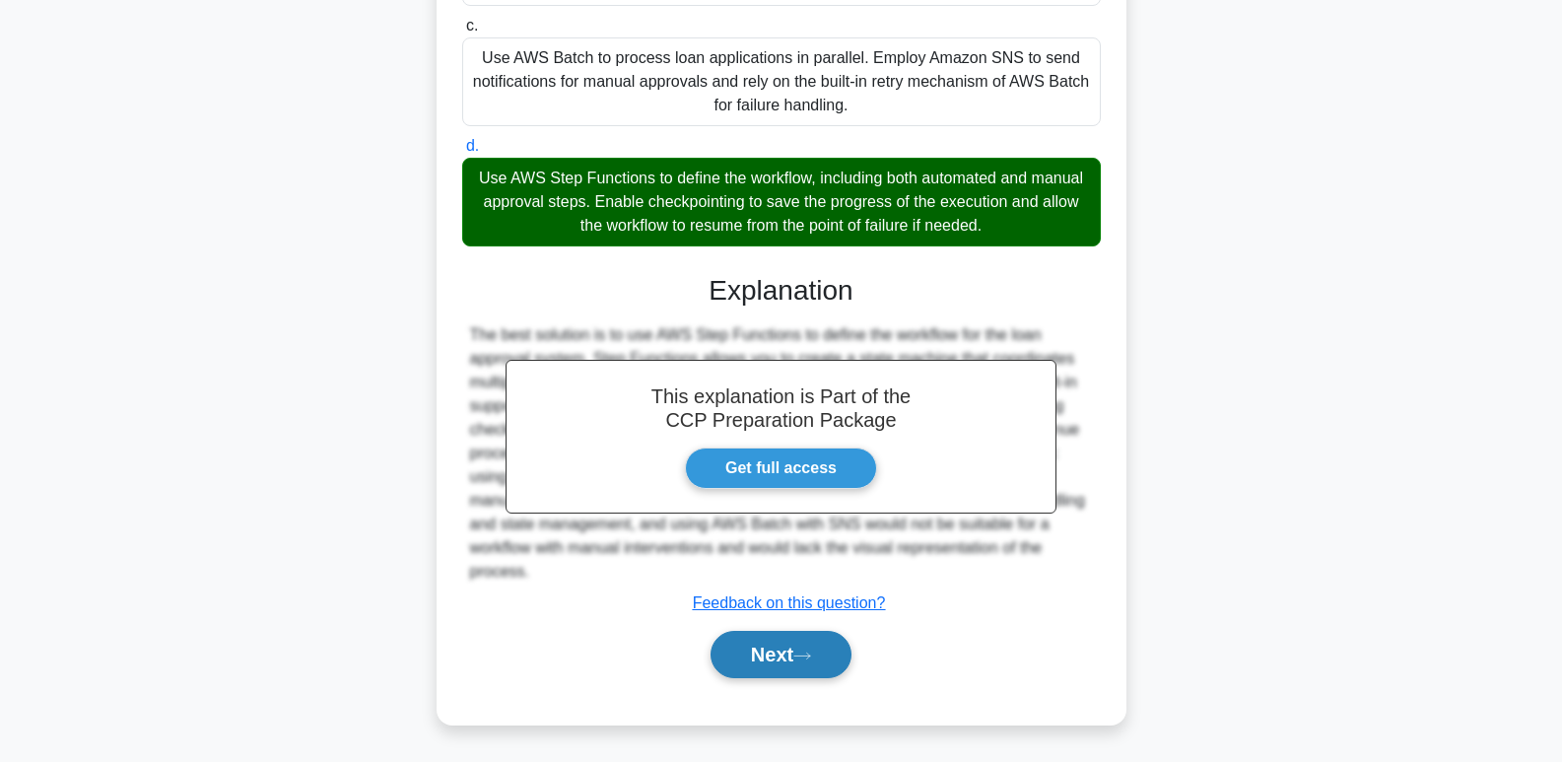
click at [790, 668] on button "Next" at bounding box center [780, 654] width 141 height 47
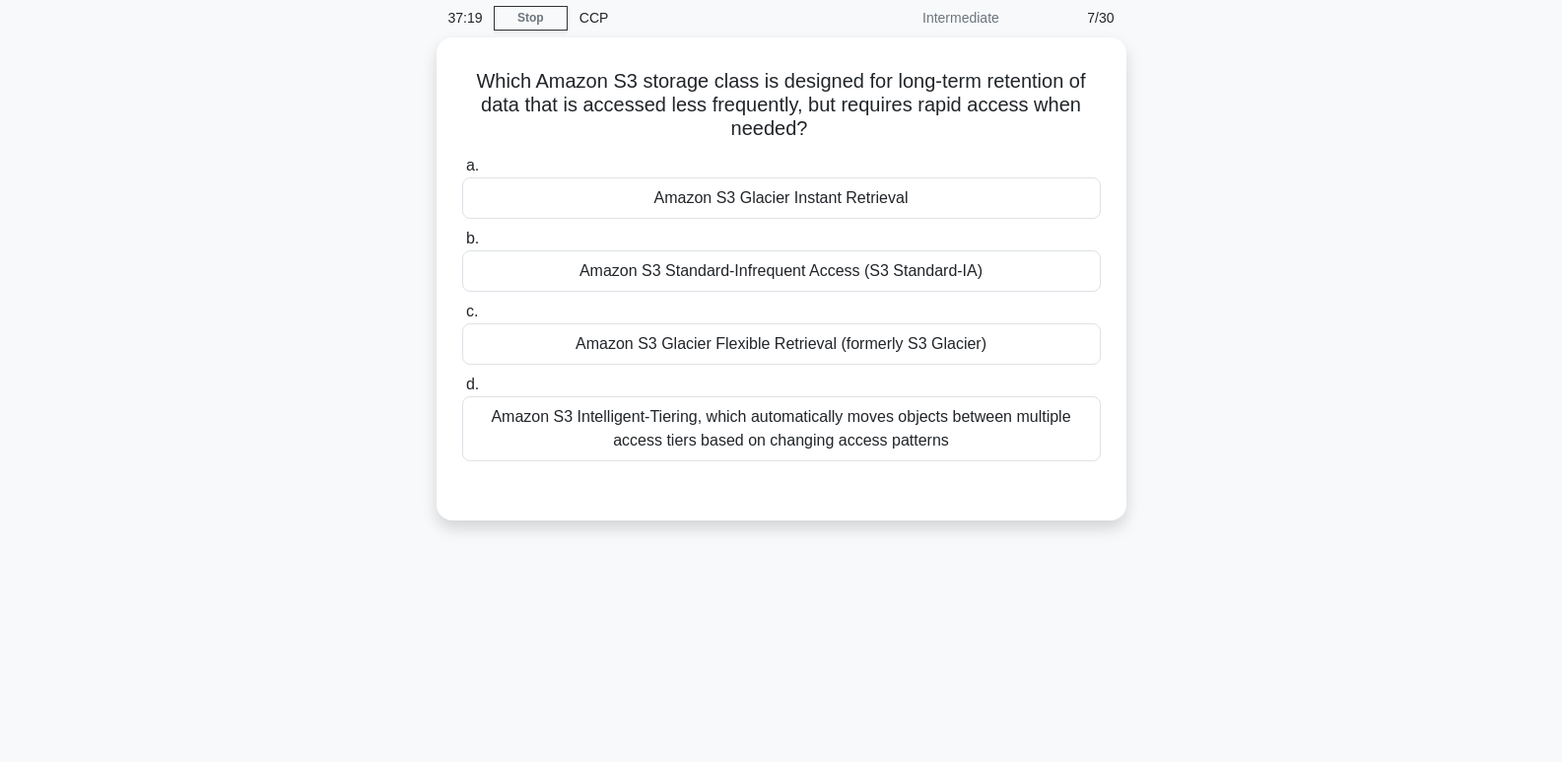
scroll to position [72, 0]
click at [941, 350] on div "Amazon S3 Glacier Flexible Retrieval (formerly S3 Glacier)" at bounding box center [781, 344] width 639 height 41
click at [462, 319] on input "c. Amazon S3 Glacier Flexible Retrieval (formerly S3 Glacier)" at bounding box center [462, 312] width 0 height 13
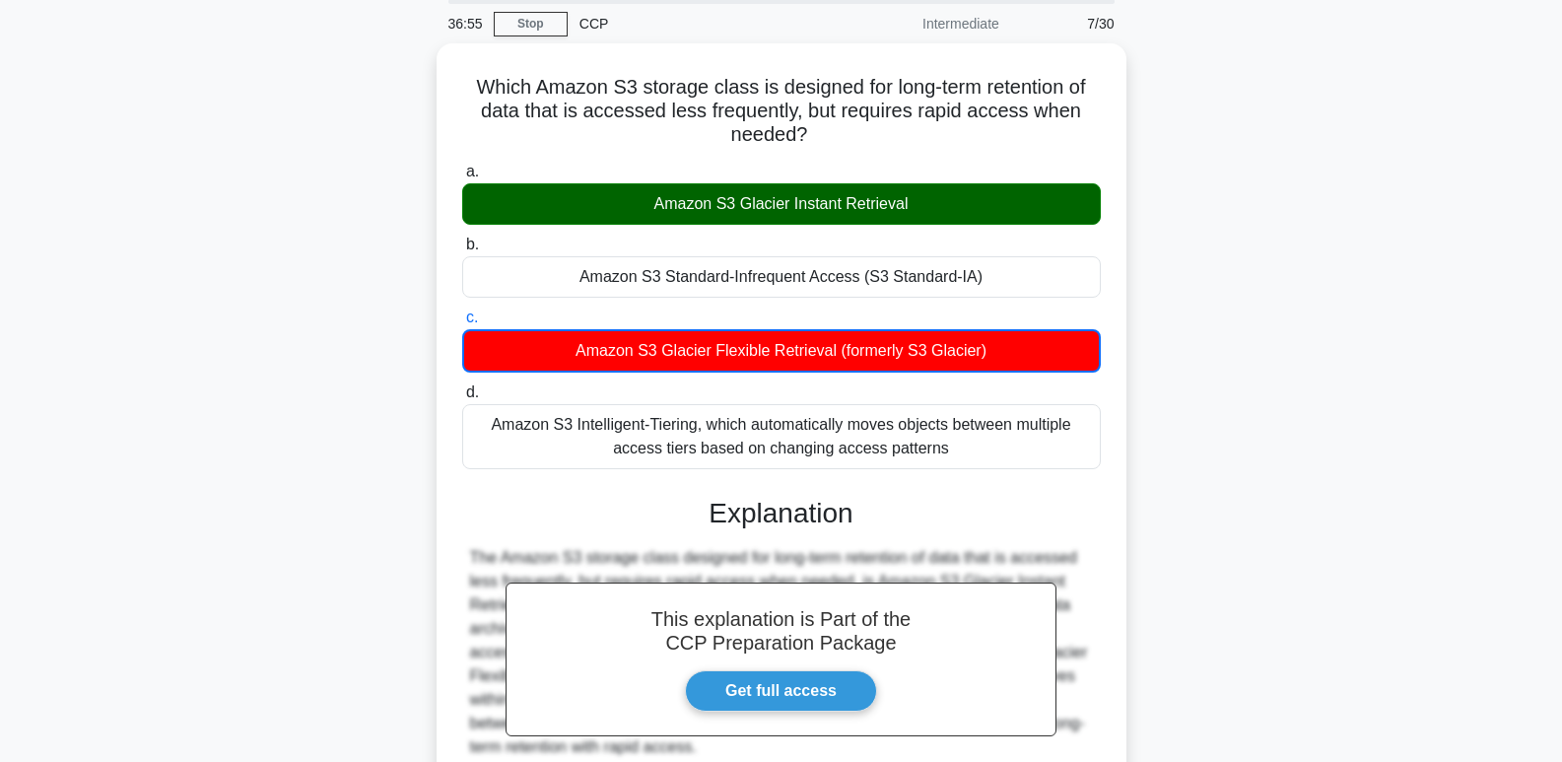
scroll to position [303, 0]
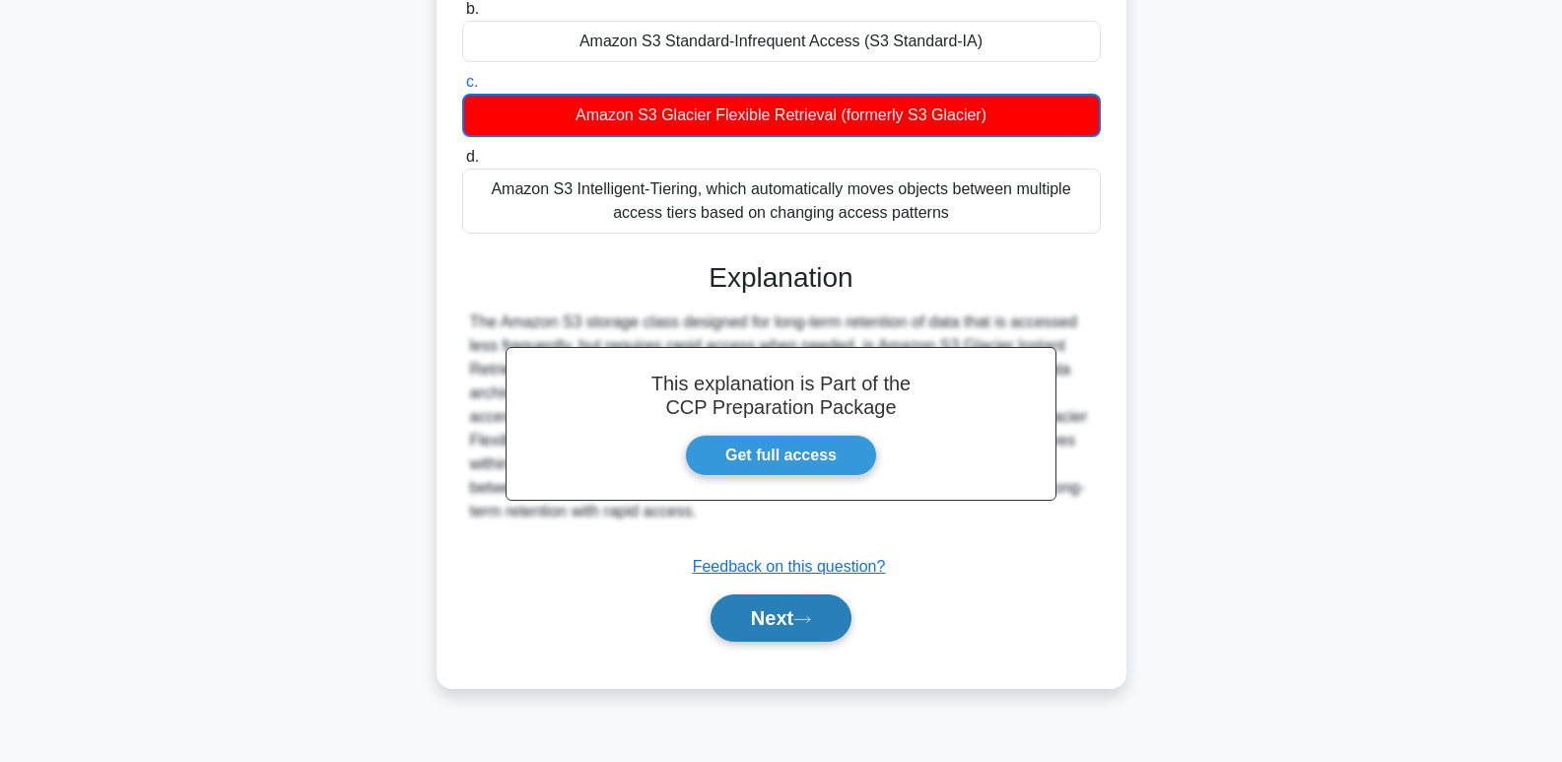
click at [747, 619] on button "Next" at bounding box center [780, 617] width 141 height 47
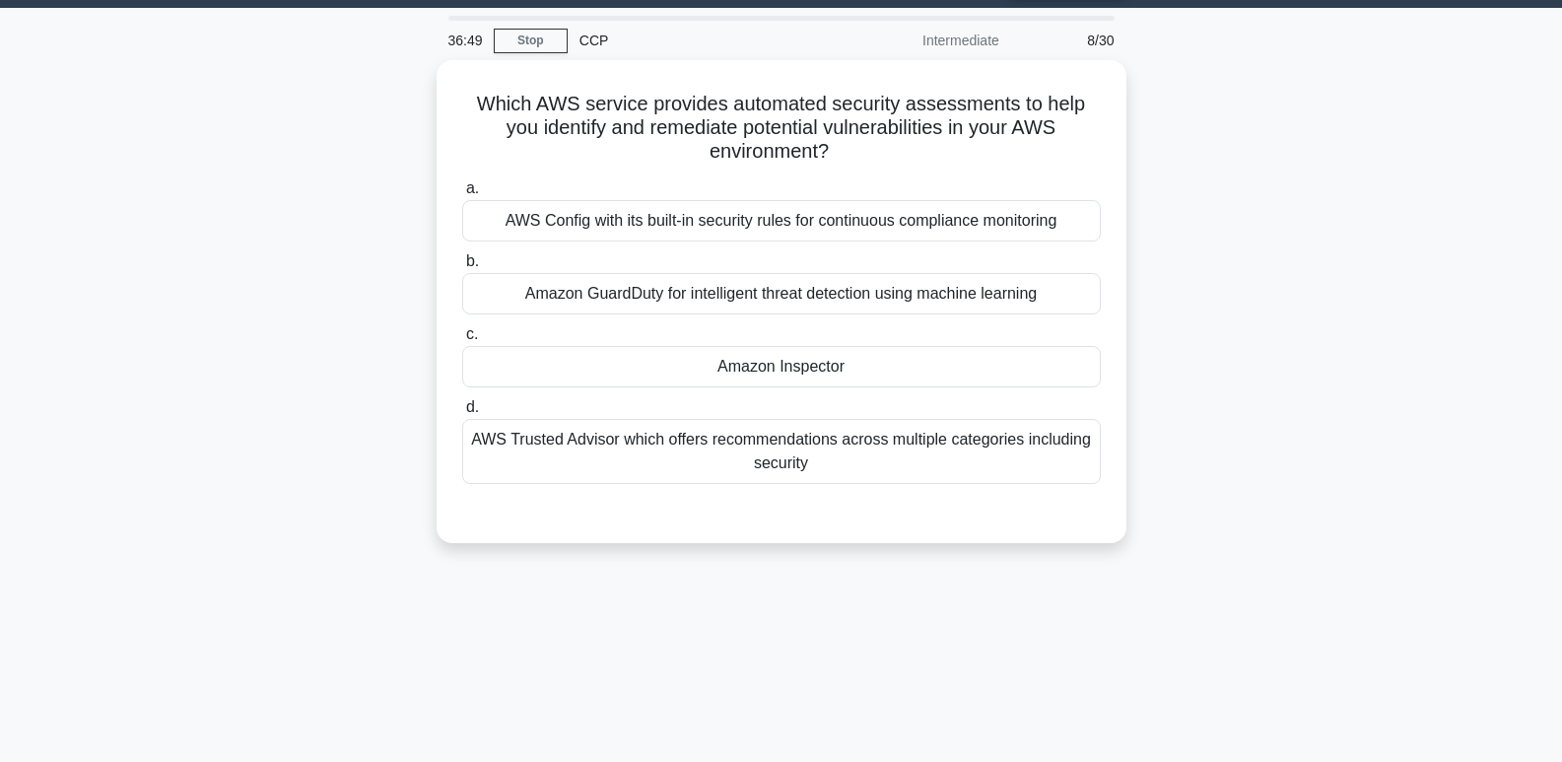
scroll to position [12, 0]
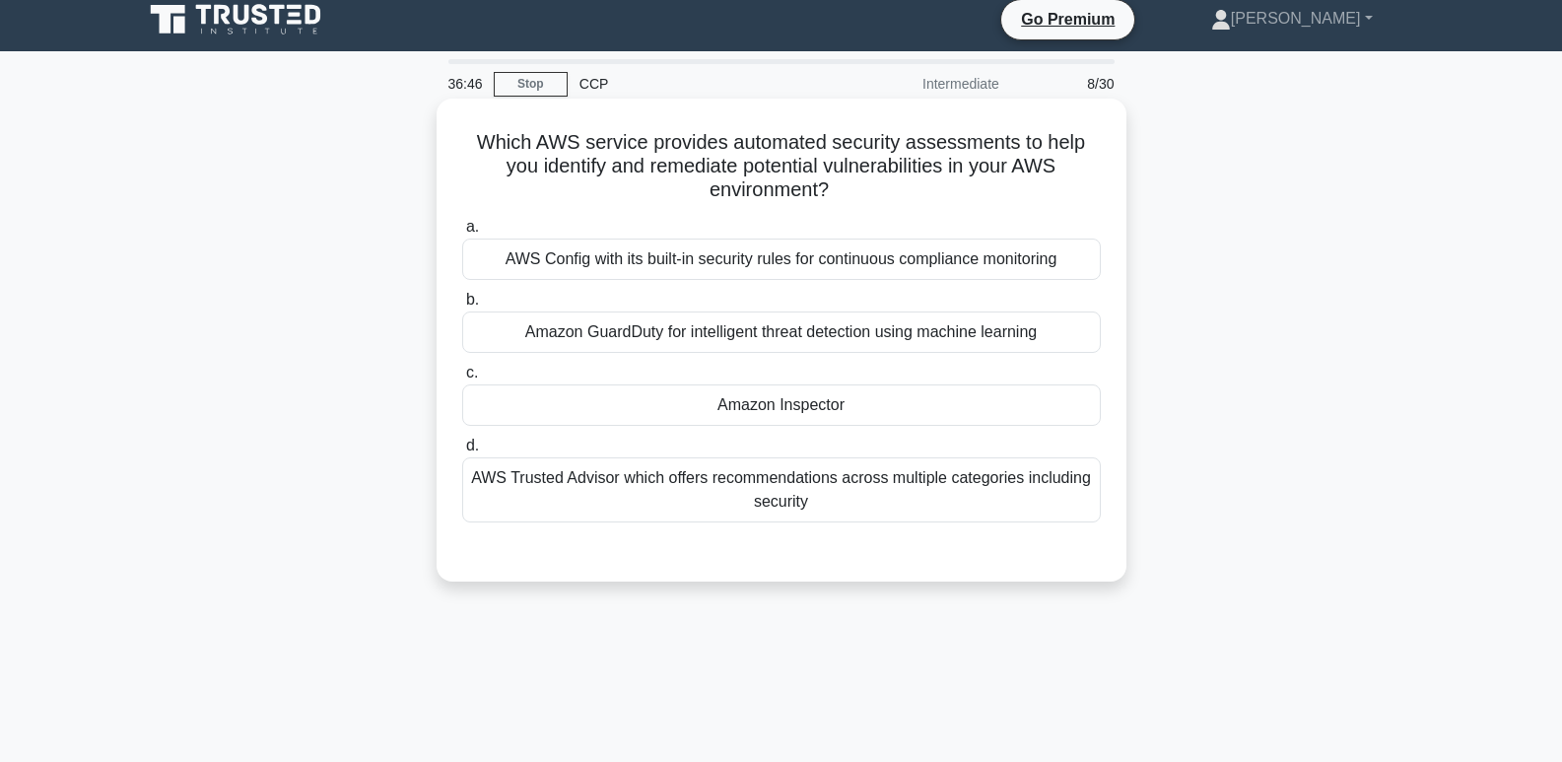
click at [959, 412] on div "Amazon Inspector" at bounding box center [781, 404] width 639 height 41
click at [462, 379] on input "c. Amazon Inspector" at bounding box center [462, 373] width 0 height 13
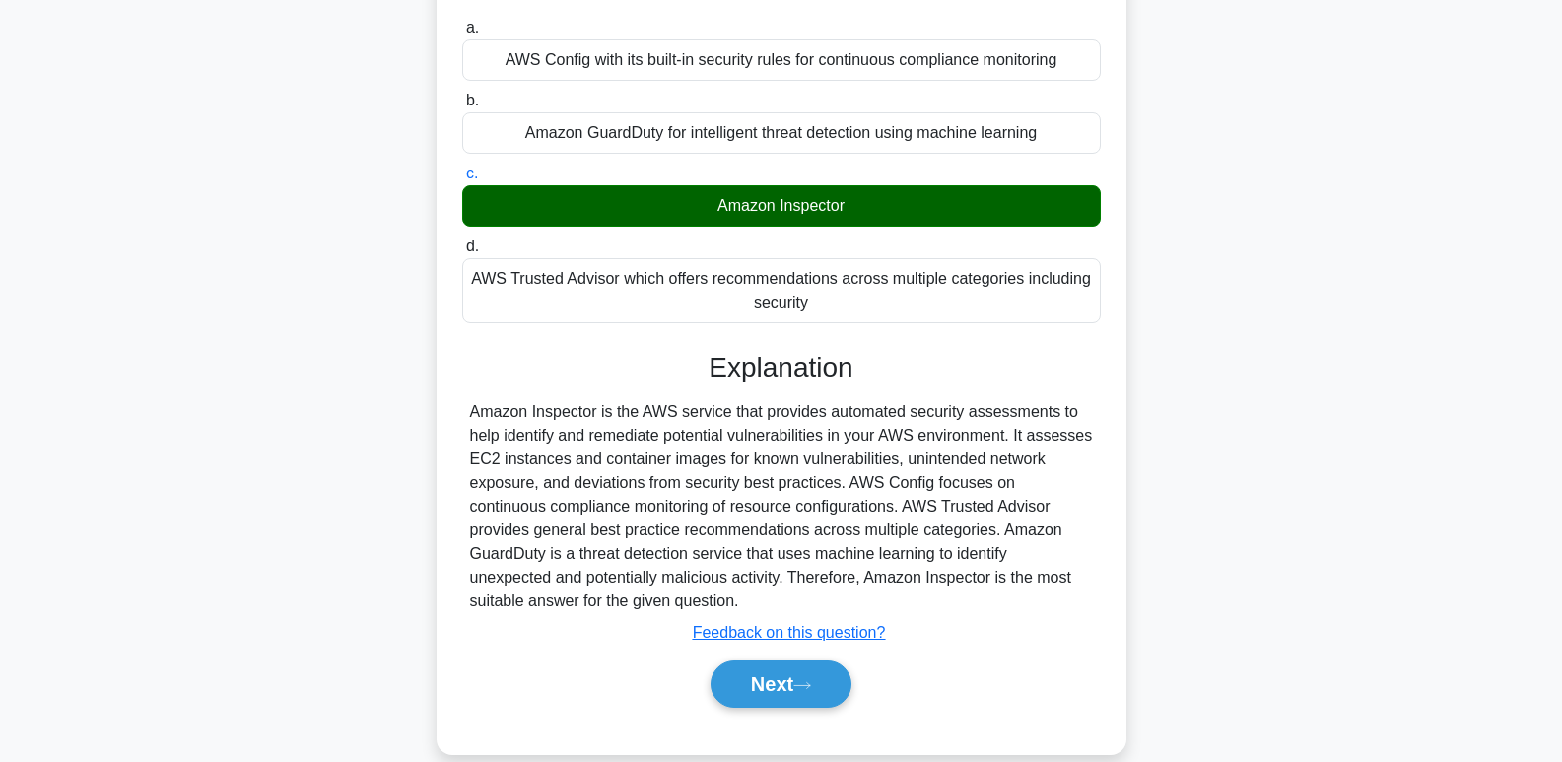
scroll to position [303, 0]
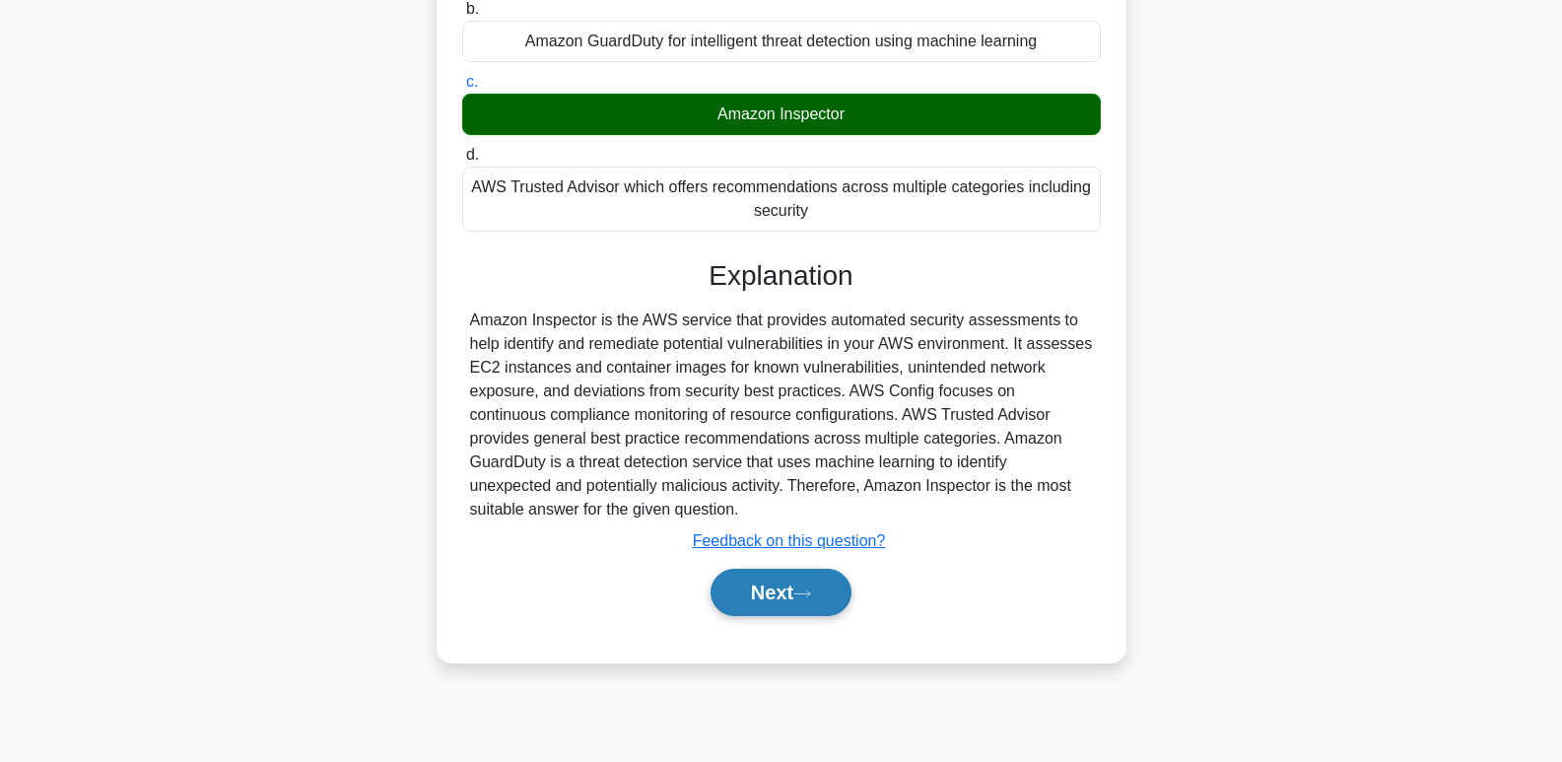
click at [782, 593] on button "Next" at bounding box center [780, 592] width 141 height 47
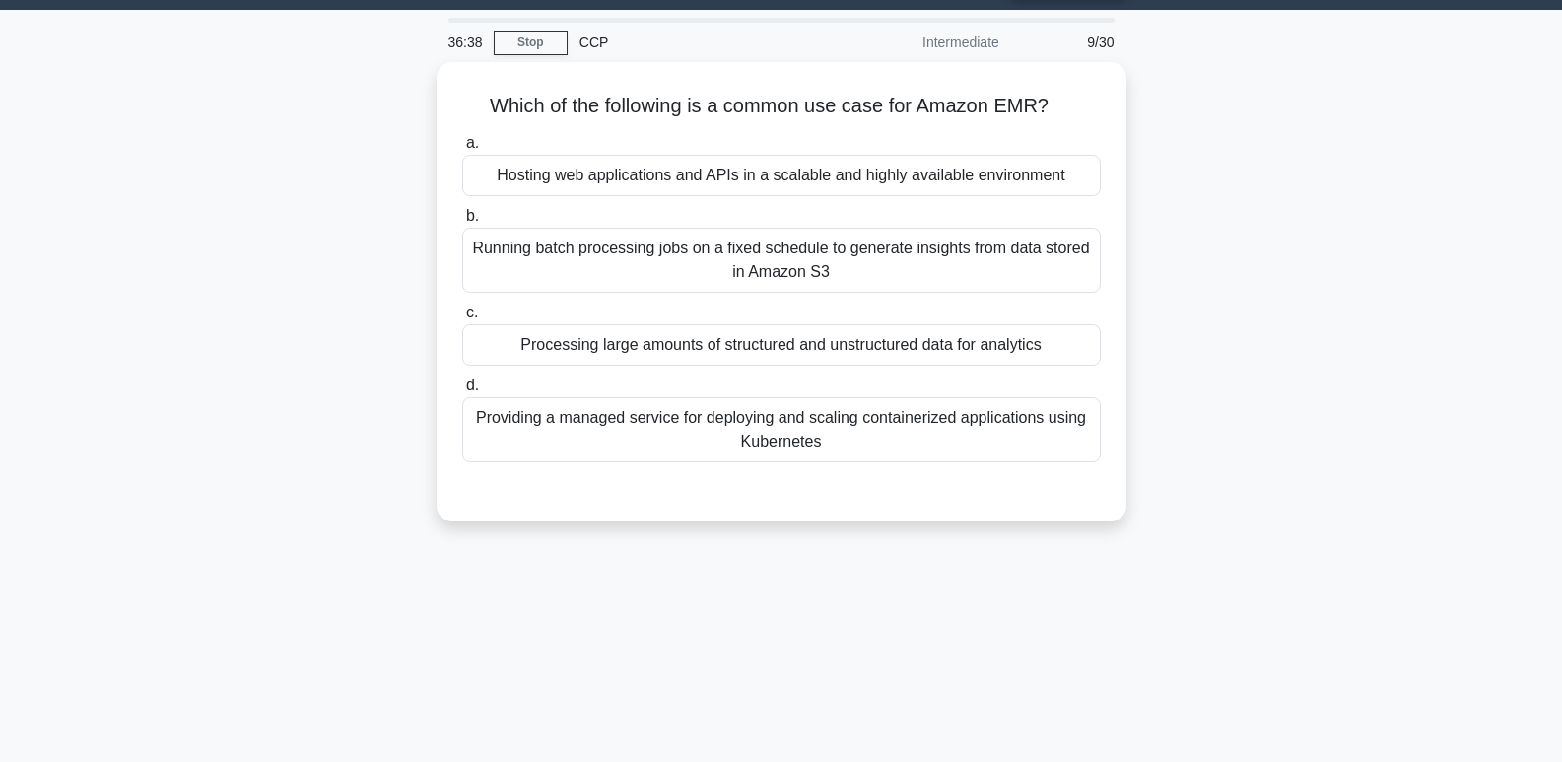
scroll to position [36, 0]
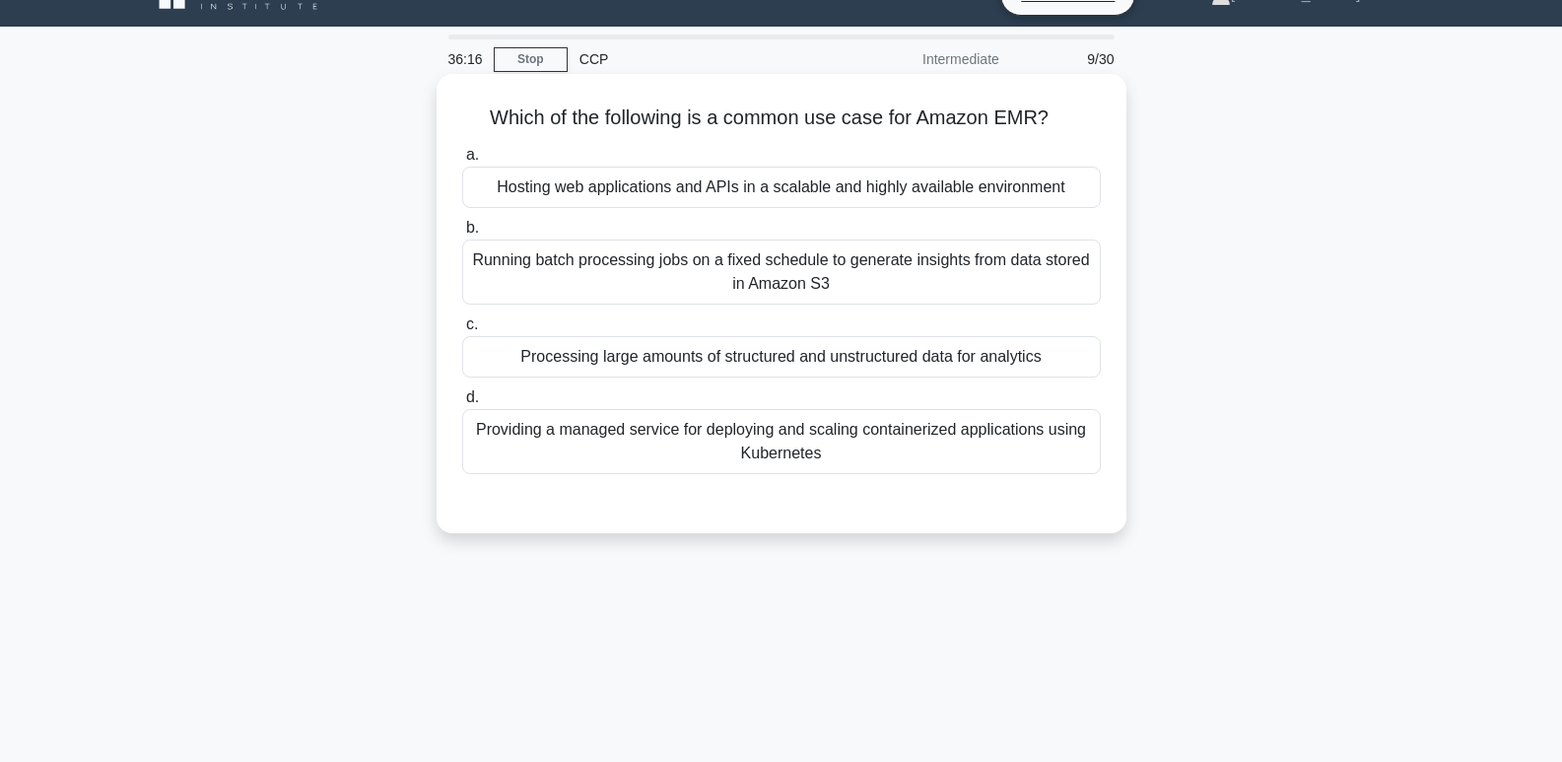
click at [834, 447] on div "Providing a managed service for deploying and scaling containerized application…" at bounding box center [781, 441] width 639 height 65
click at [462, 404] on input "d. Providing a managed service for deploying and scaling containerized applicat…" at bounding box center [462, 397] width 0 height 13
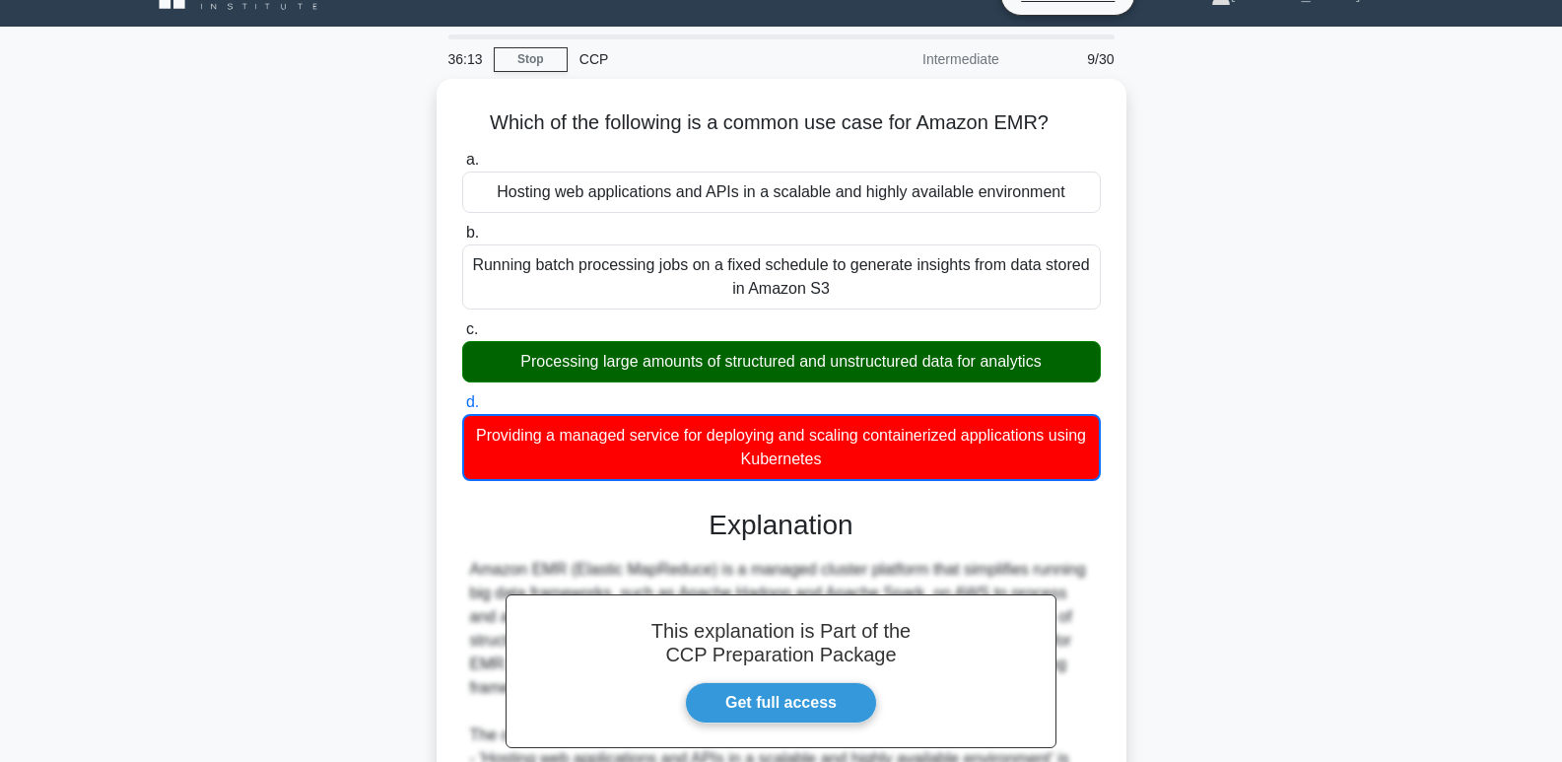
scroll to position [362, 0]
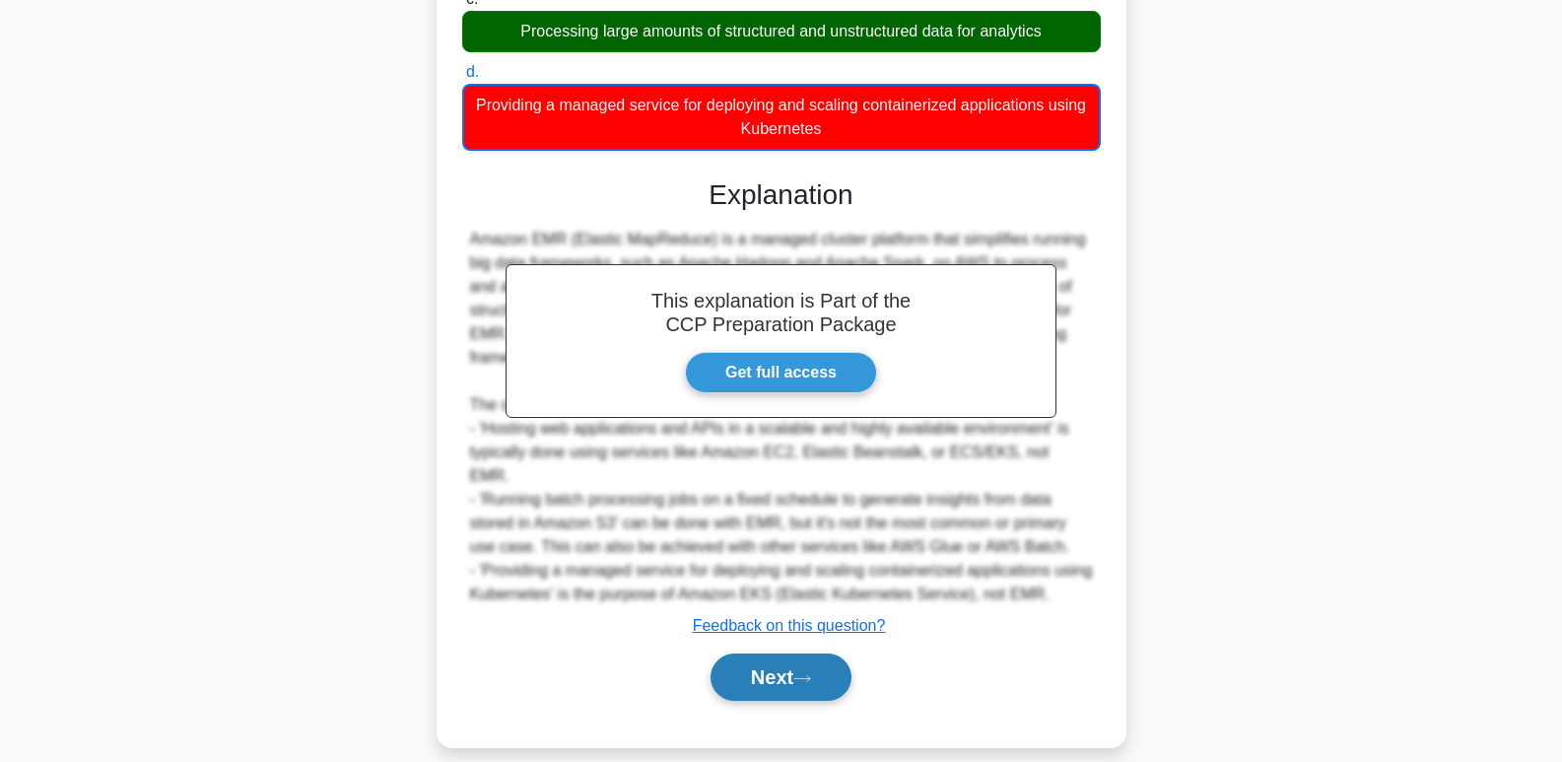
click at [829, 653] on button "Next" at bounding box center [780, 676] width 141 height 47
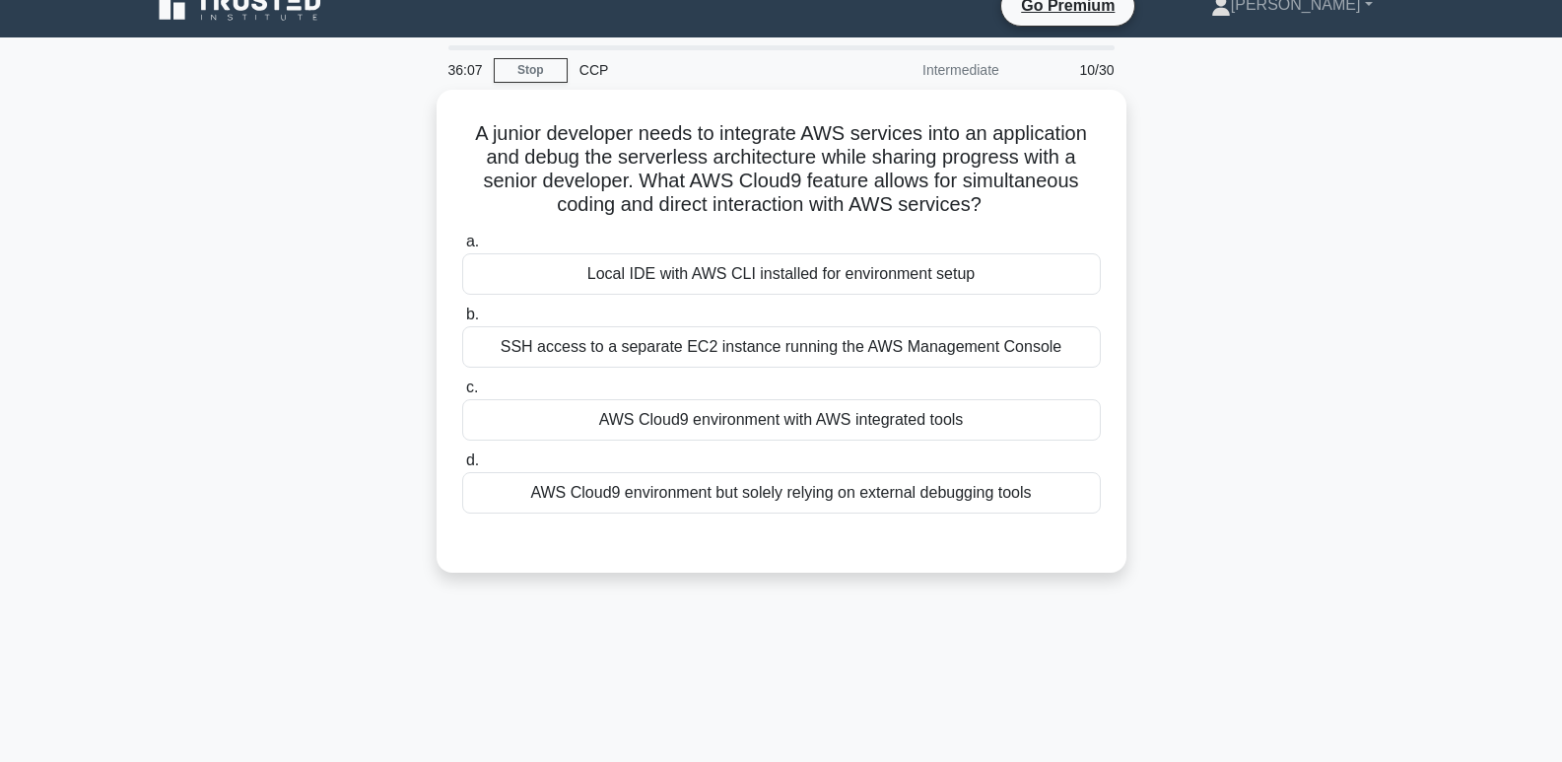
scroll to position [19, 0]
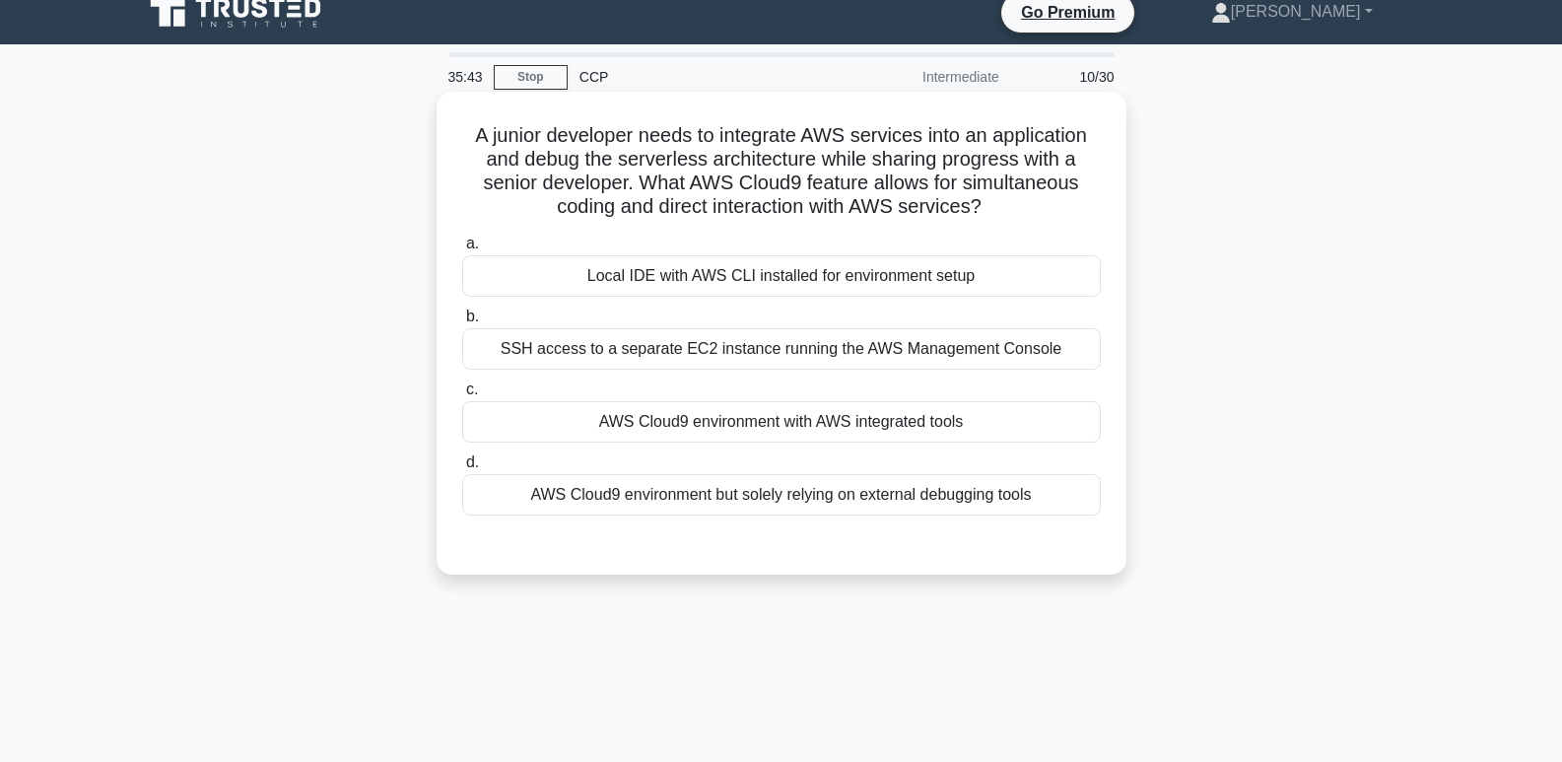
click at [875, 416] on div "AWS Cloud9 environment with AWS integrated tools" at bounding box center [781, 421] width 639 height 41
click at [462, 396] on input "c. AWS Cloud9 environment with AWS integrated tools" at bounding box center [462, 389] width 0 height 13
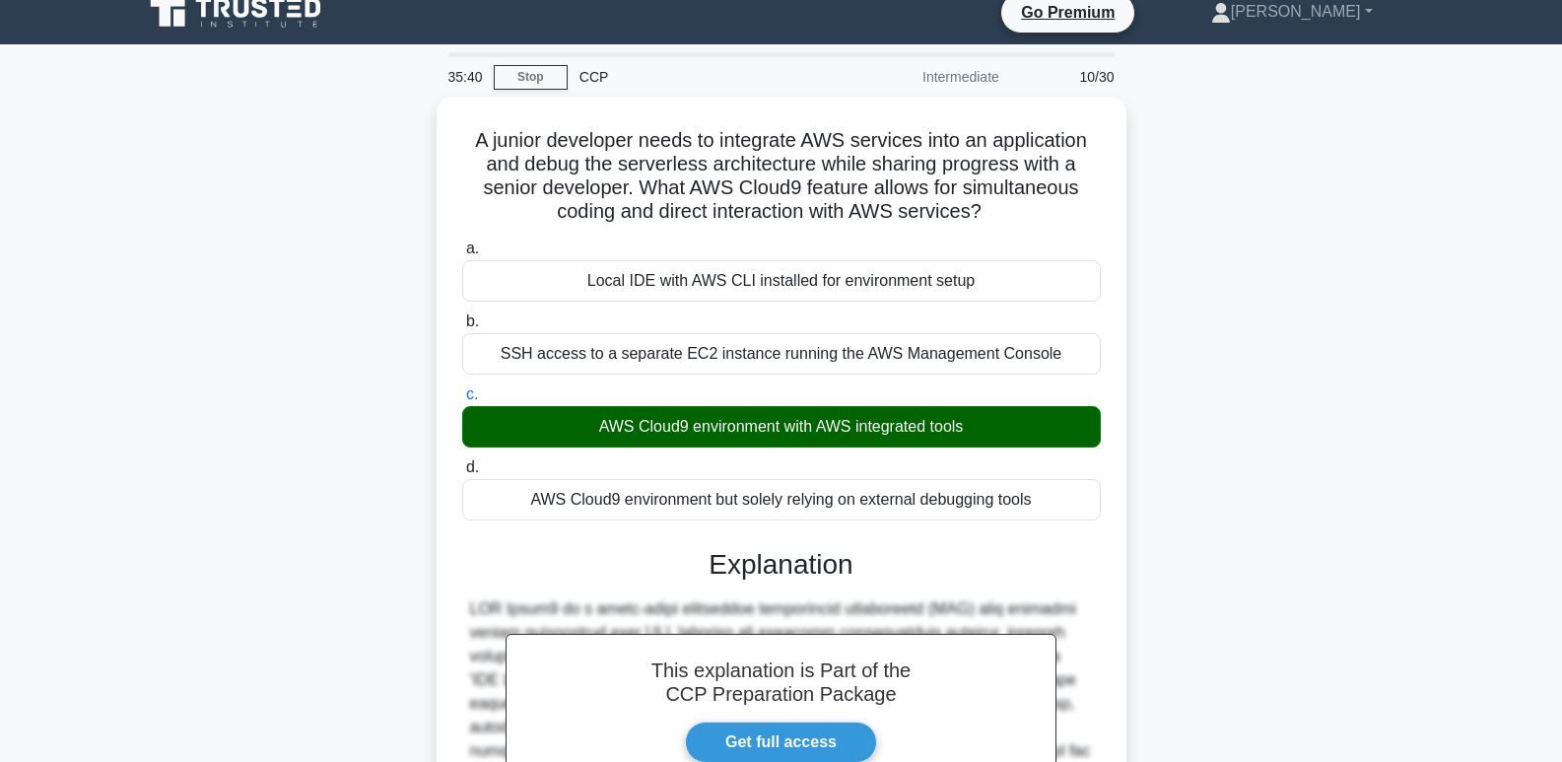
scroll to position [407, 0]
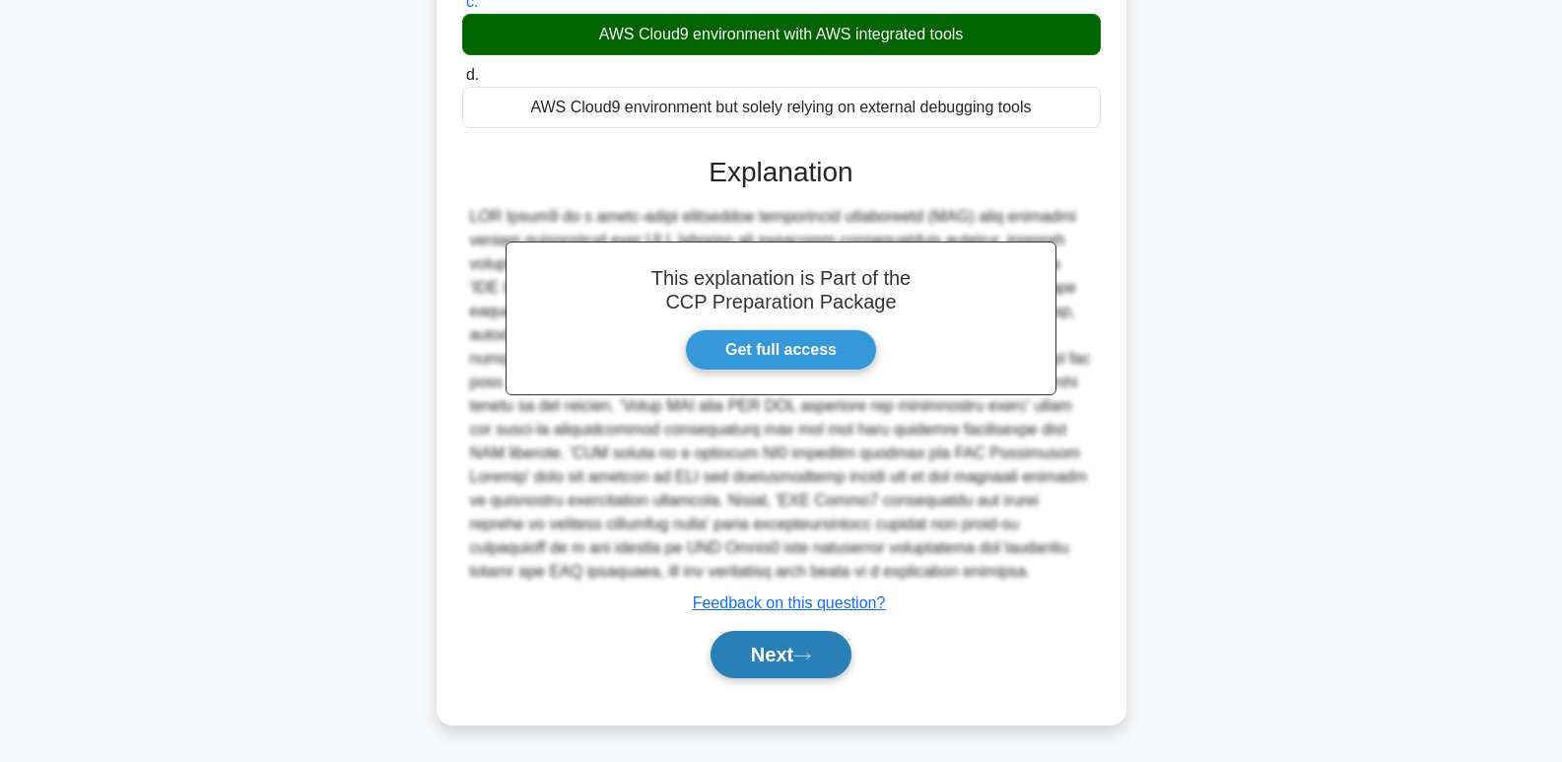
click at [759, 648] on button "Next" at bounding box center [780, 654] width 141 height 47
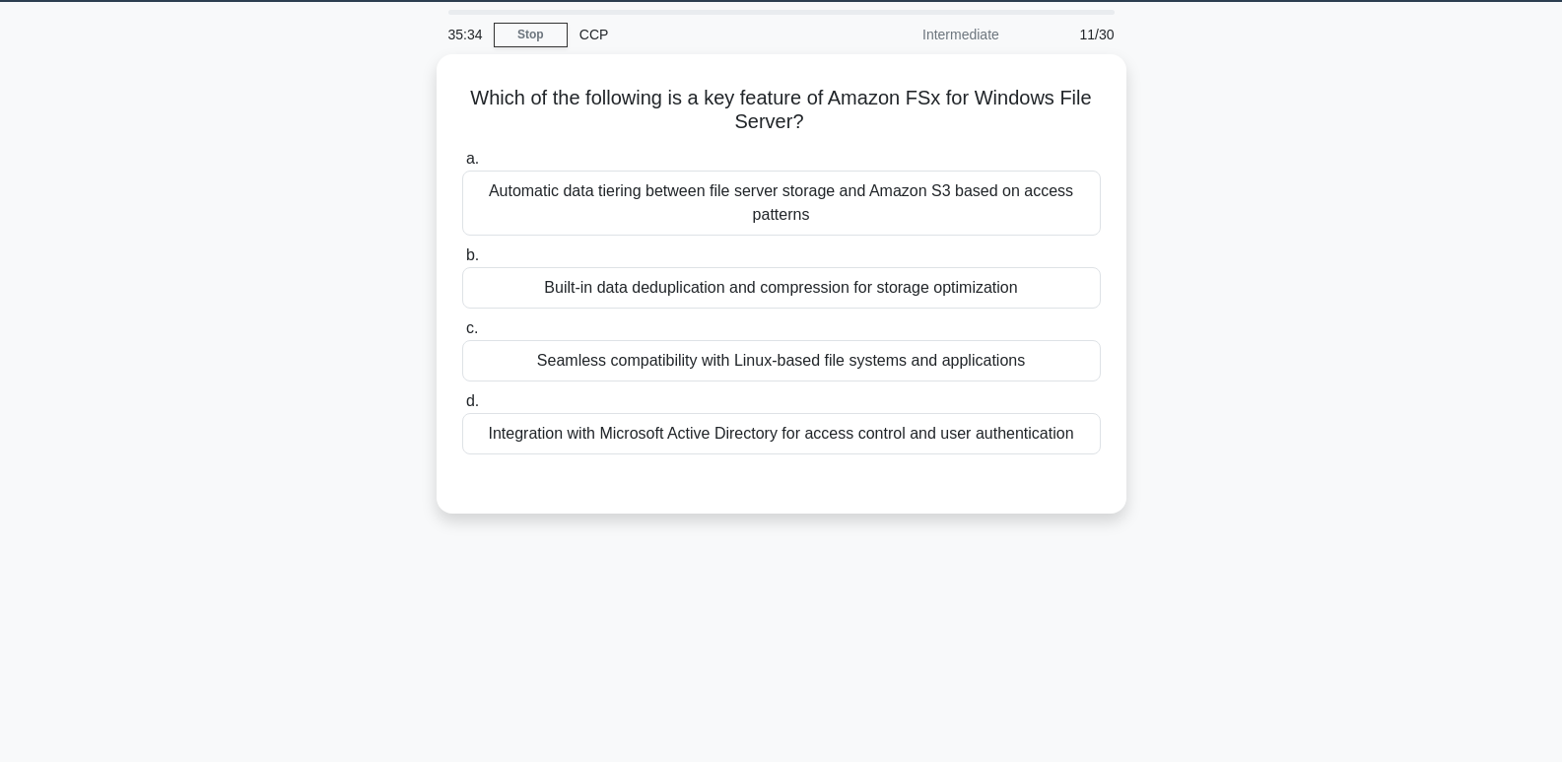
scroll to position [36, 0]
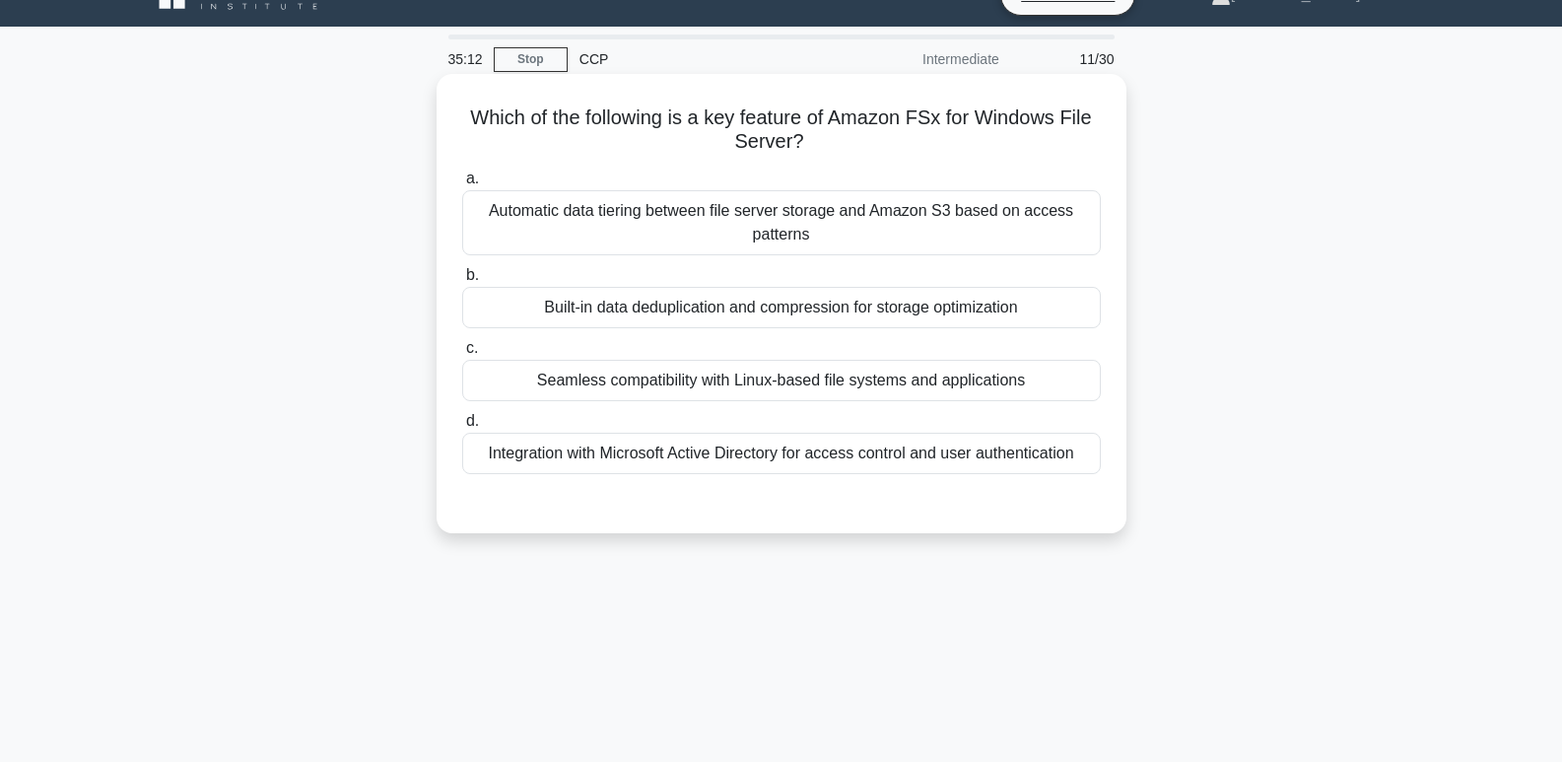
click at [1010, 446] on div "Integration with Microsoft Active Directory for access control and user authent…" at bounding box center [781, 453] width 639 height 41
click at [462, 428] on input "d. Integration with Microsoft Active Directory for access control and user auth…" at bounding box center [462, 421] width 0 height 13
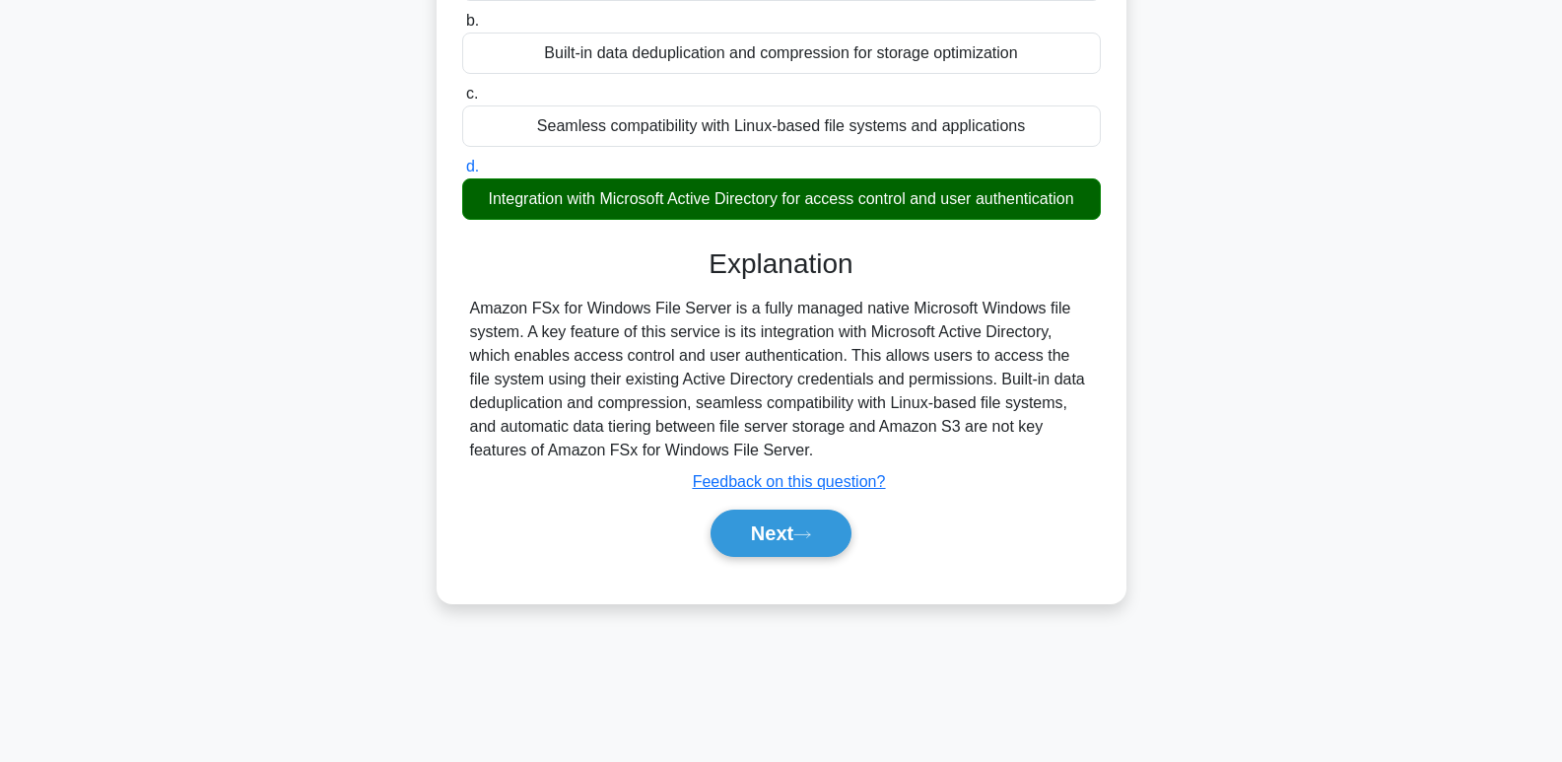
scroll to position [303, 0]
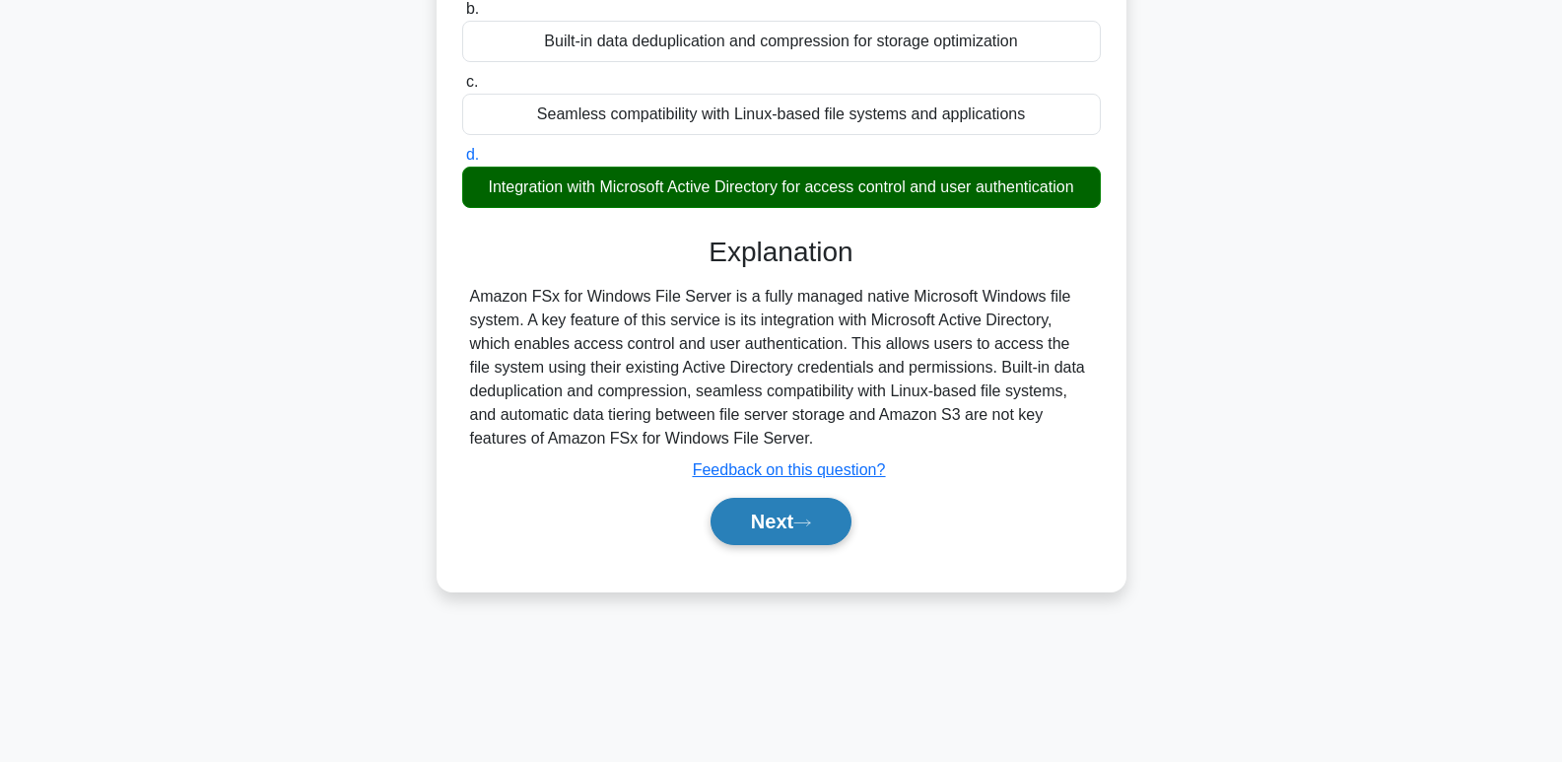
click at [790, 535] on button "Next" at bounding box center [780, 521] width 141 height 47
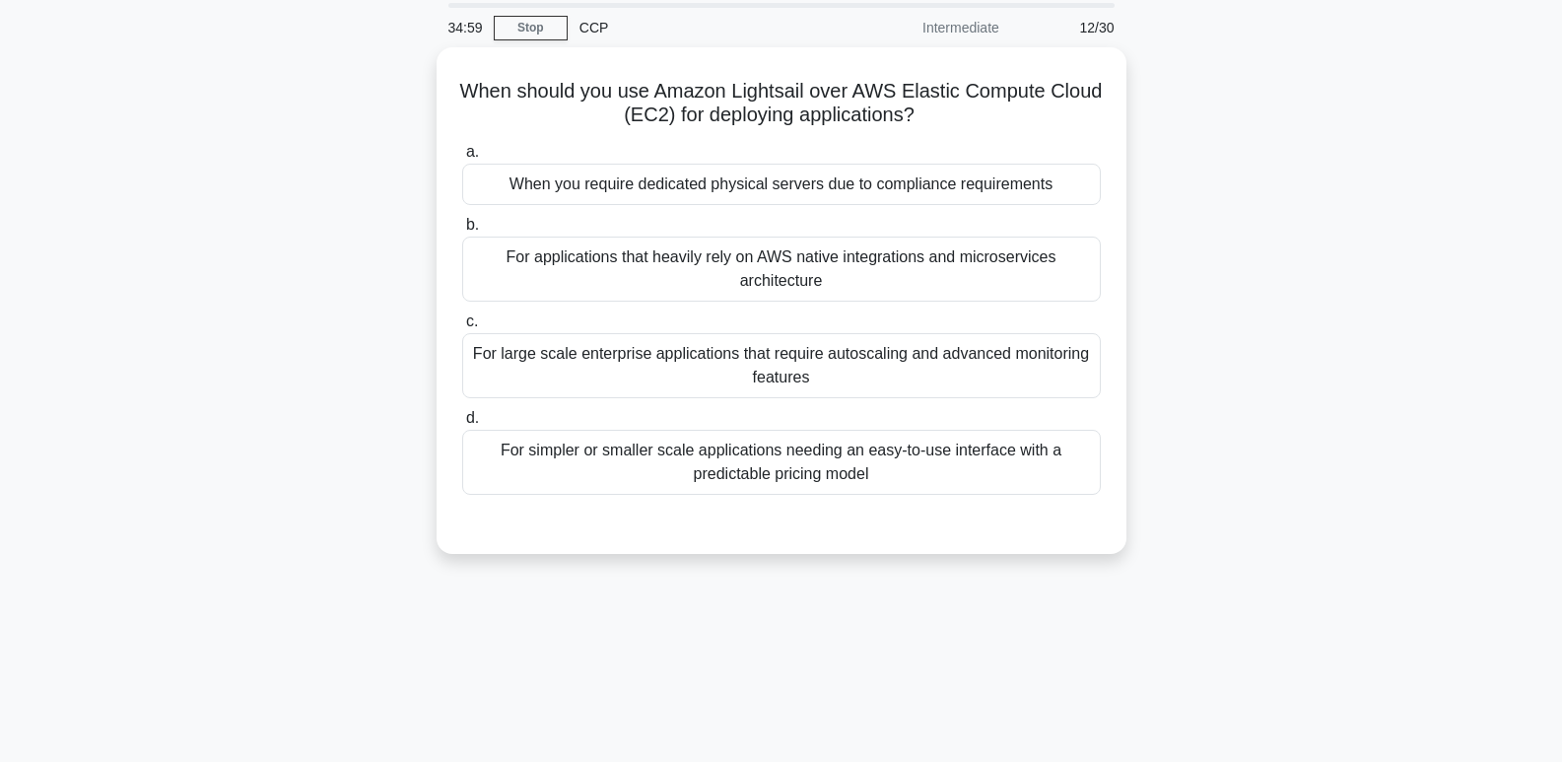
scroll to position [62, 0]
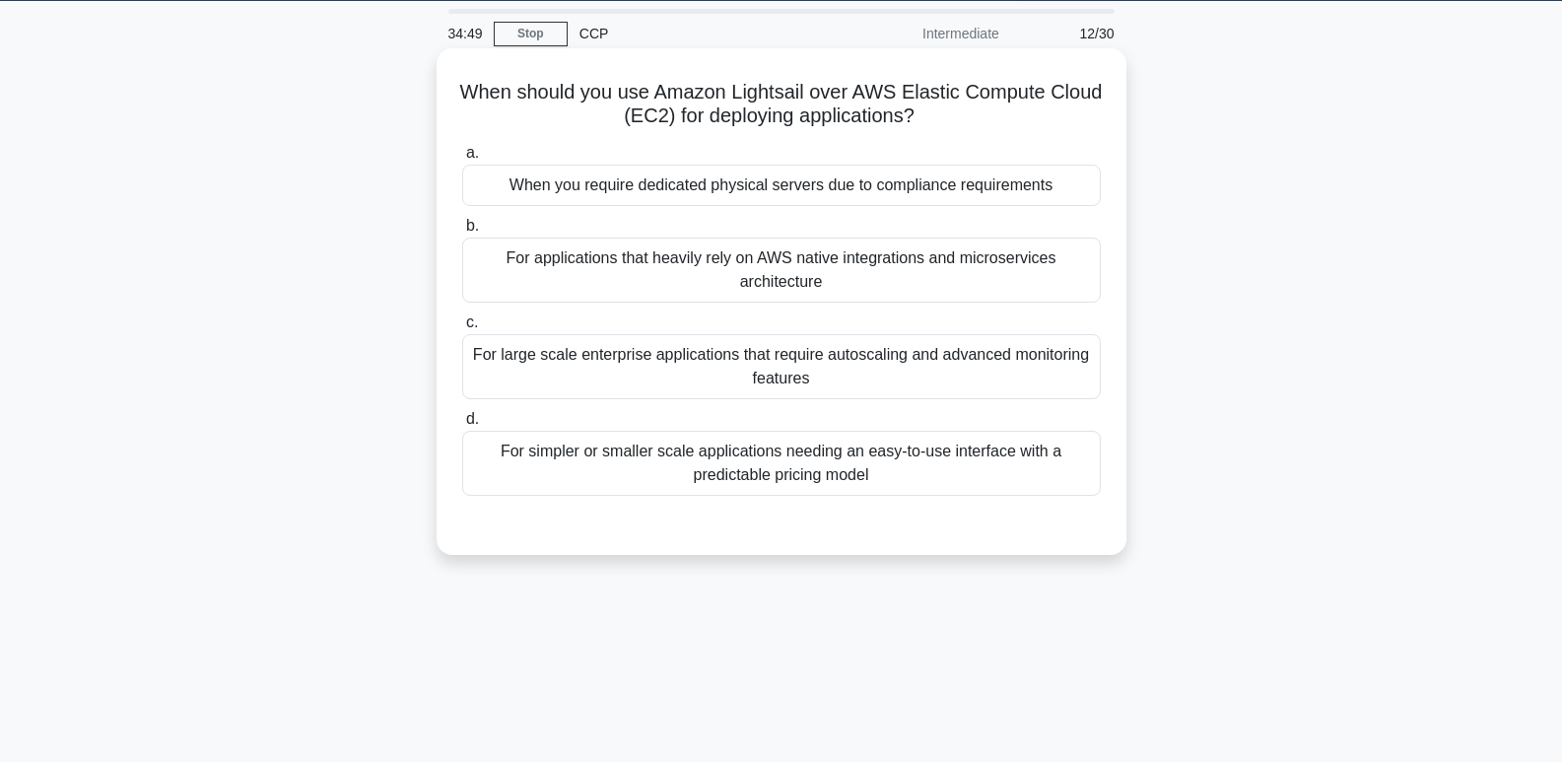
click at [951, 478] on div "For simpler or smaller scale applications needing an easy-to-use interface with…" at bounding box center [781, 463] width 639 height 65
click at [462, 426] on input "d. For simpler or smaller scale applications needing an easy-to-use interface w…" at bounding box center [462, 419] width 0 height 13
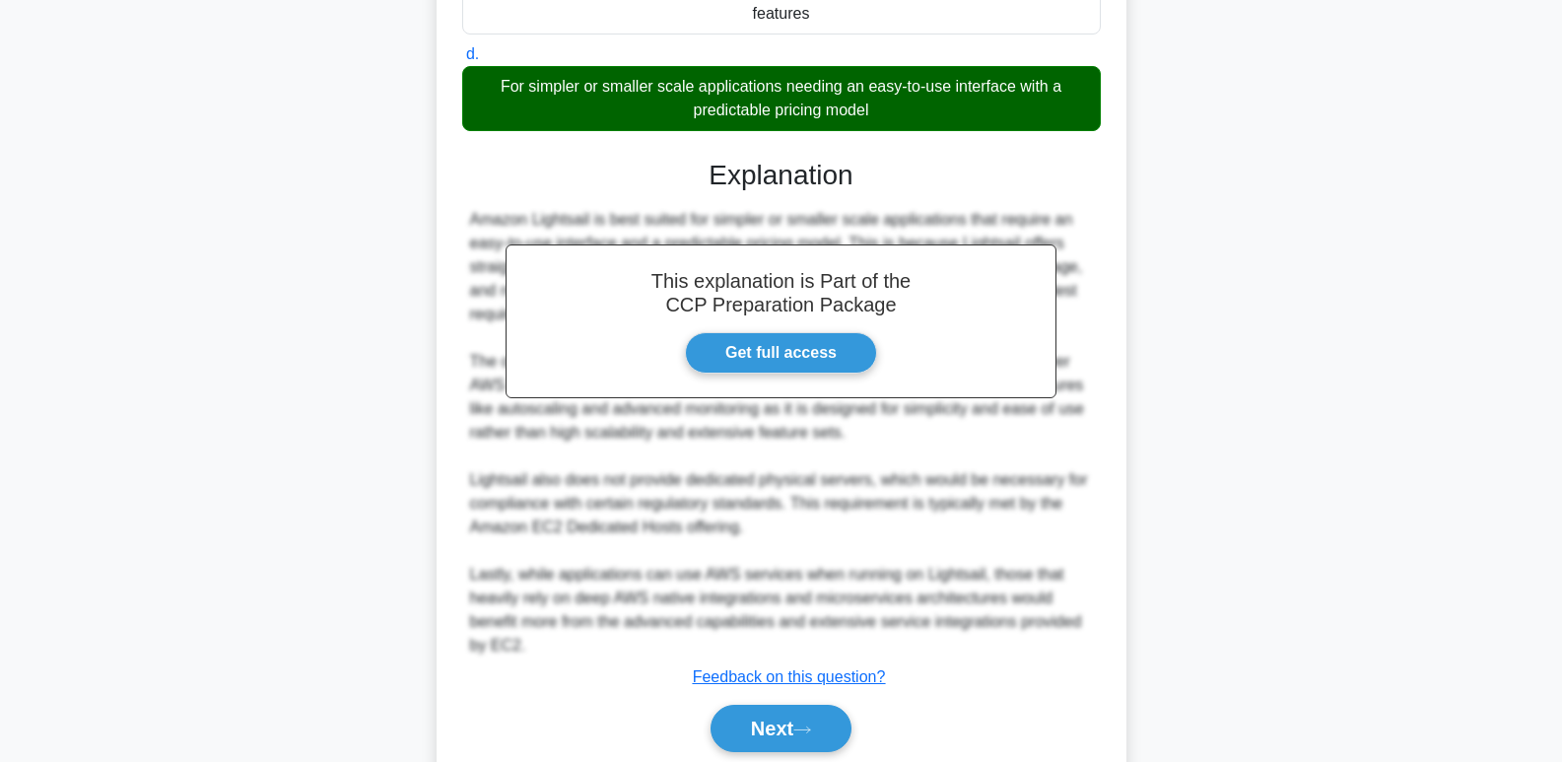
scroll to position [502, 0]
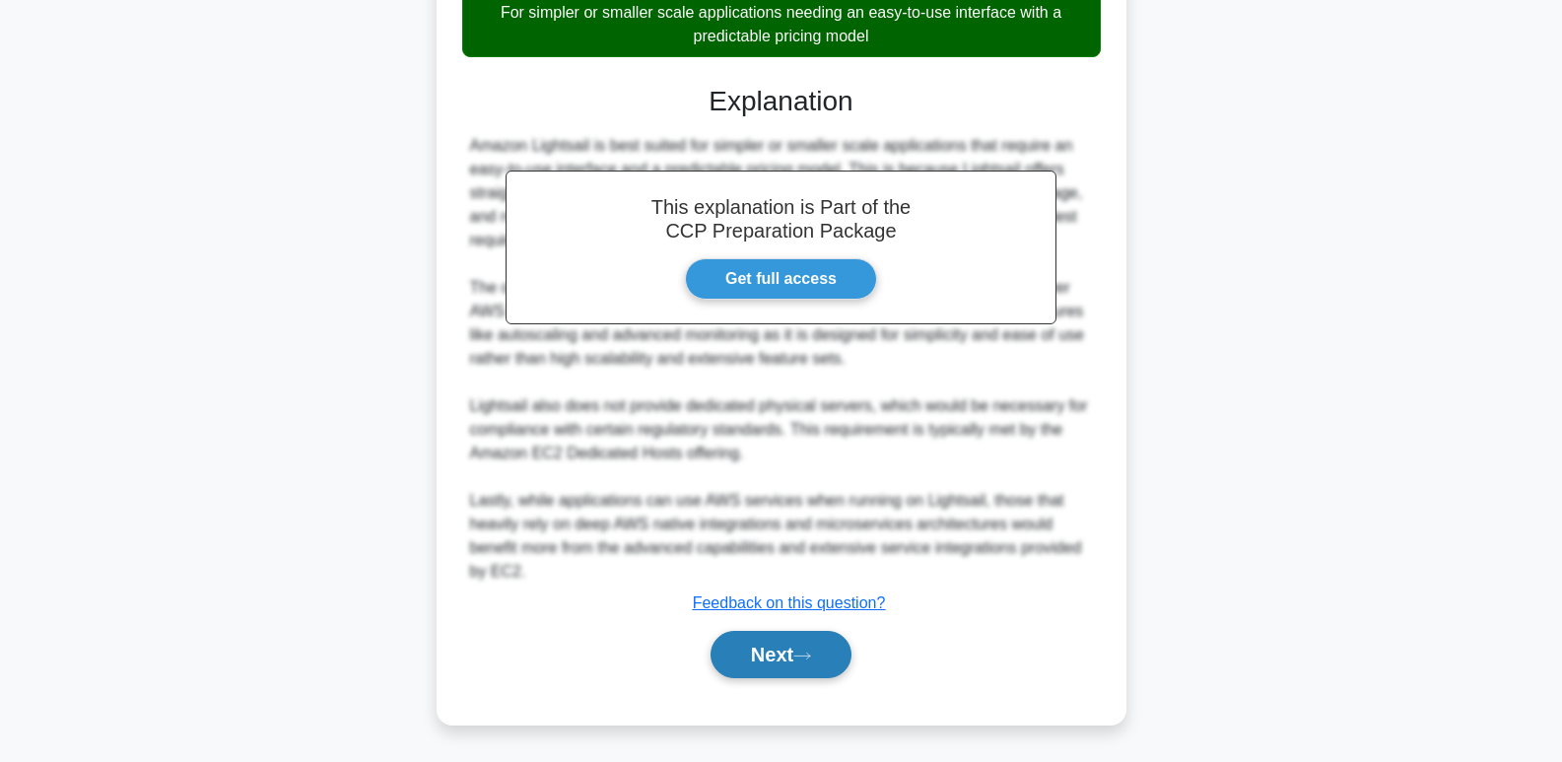
click at [811, 665] on button "Next" at bounding box center [780, 654] width 141 height 47
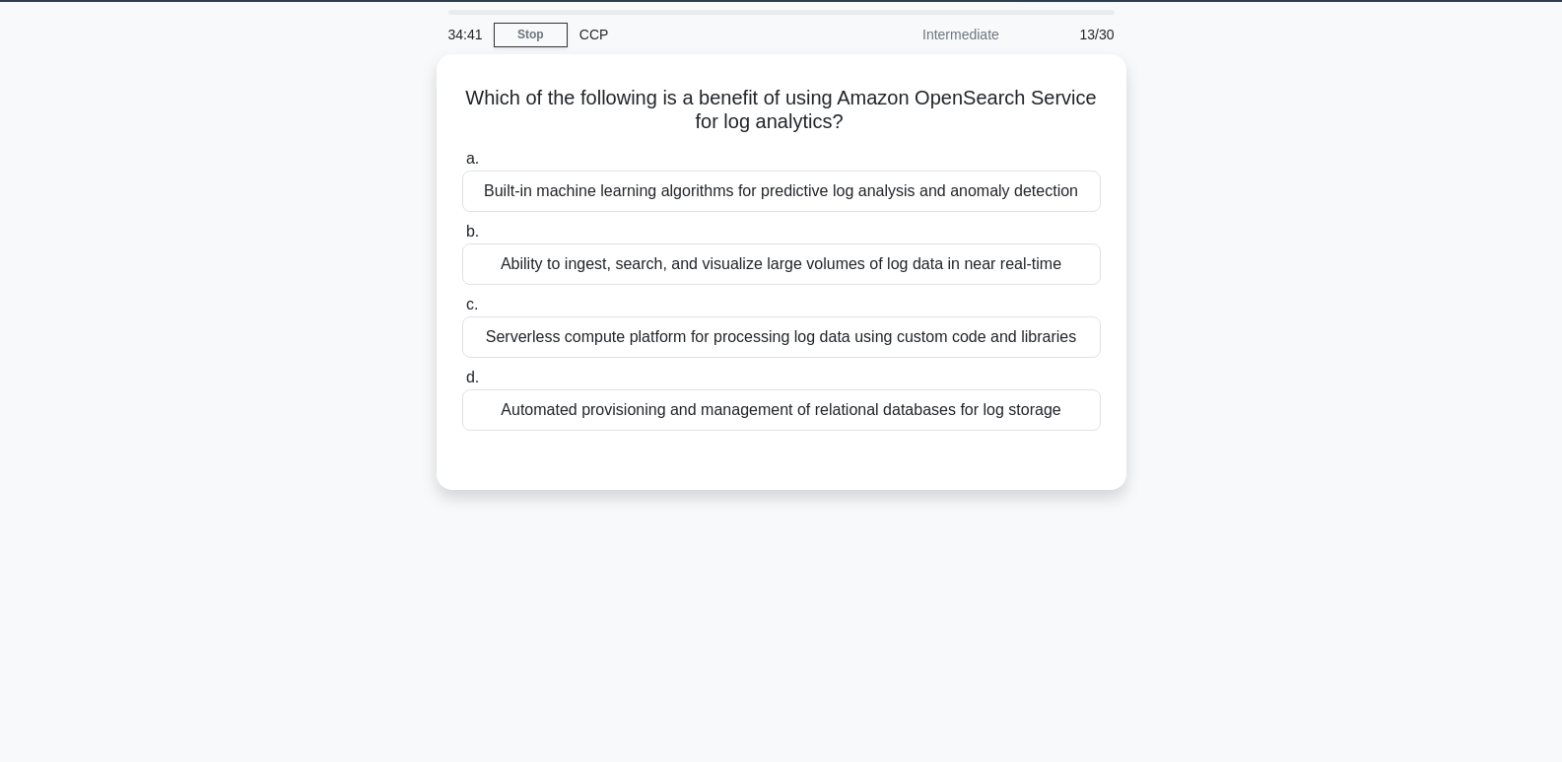
scroll to position [40, 0]
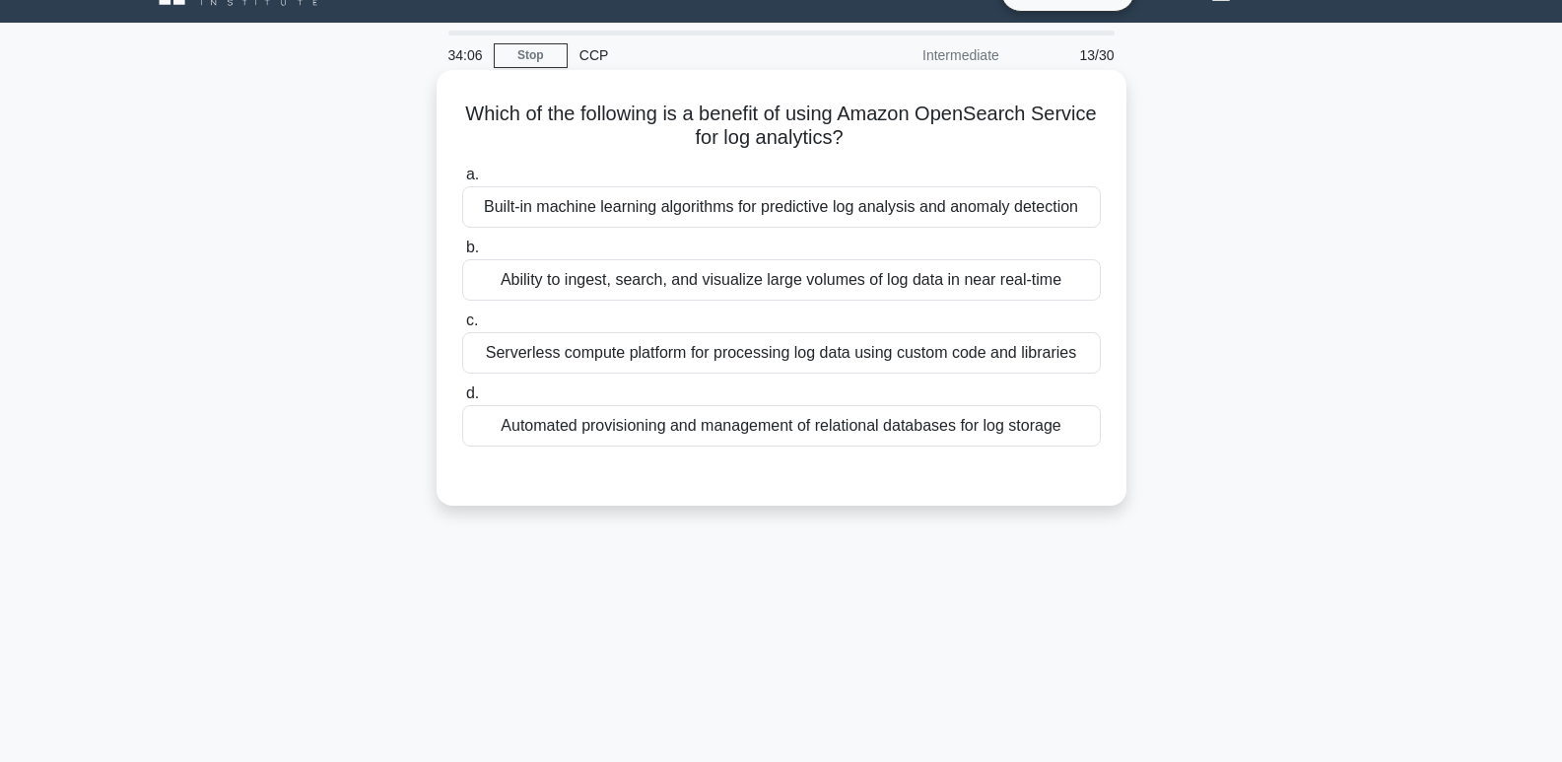
click at [989, 205] on div "Built-in machine learning algorithms for predictive log analysis and anomaly de…" at bounding box center [781, 206] width 639 height 41
click at [462, 181] on input "a. Built-in machine learning algorithms for predictive log analysis and anomaly…" at bounding box center [462, 175] width 0 height 13
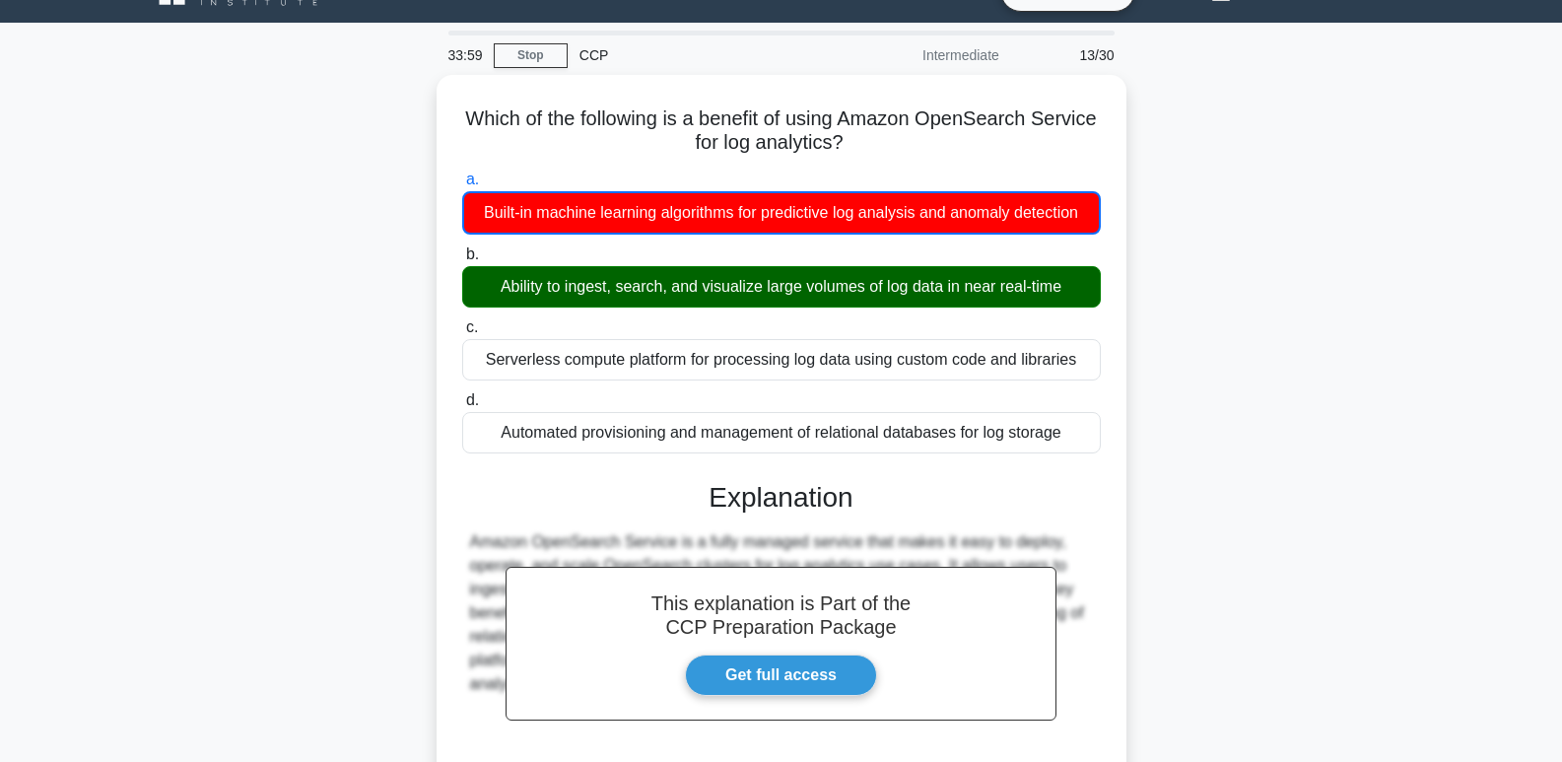
scroll to position [303, 0]
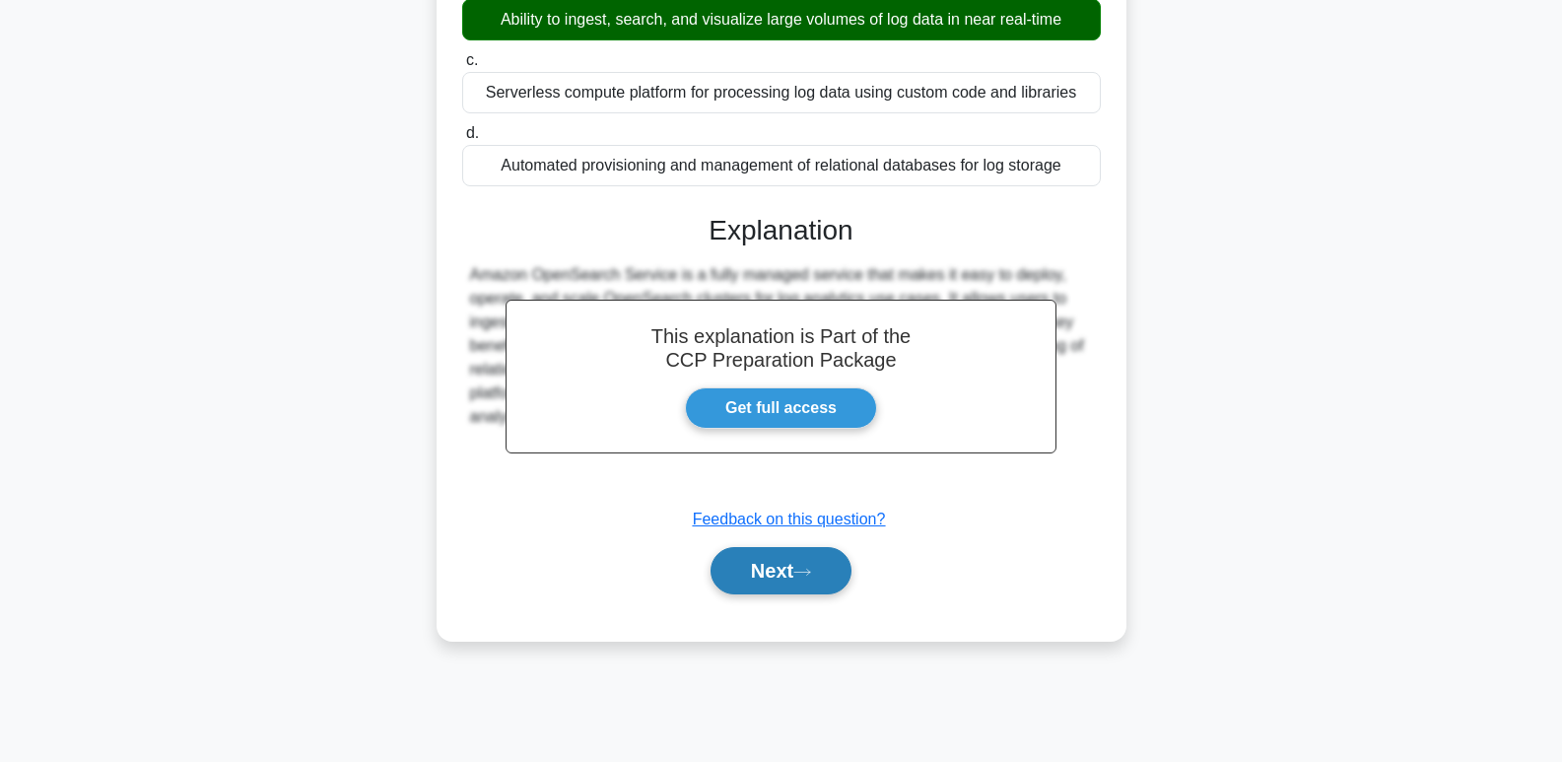
click at [828, 566] on button "Next" at bounding box center [780, 570] width 141 height 47
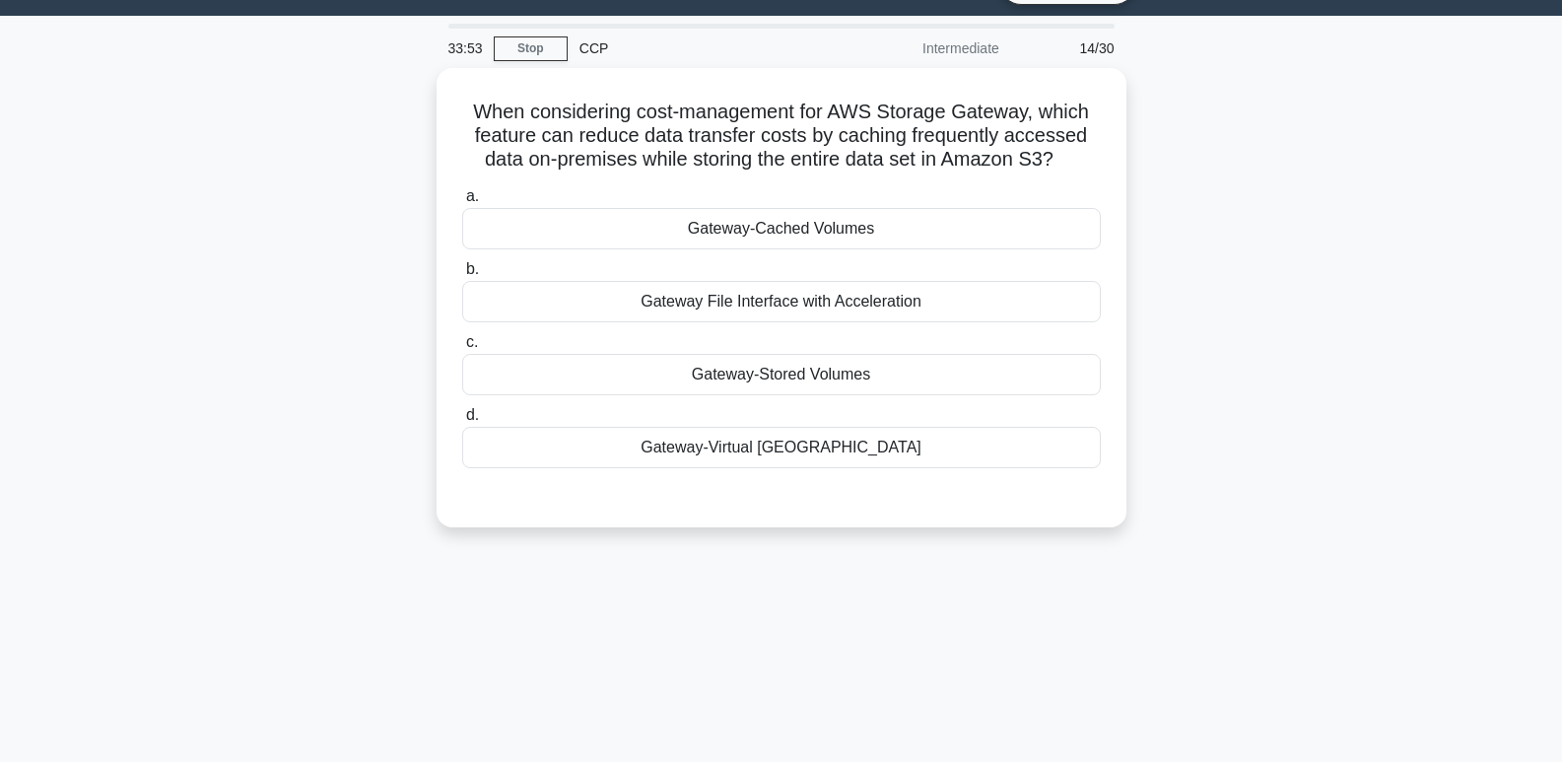
scroll to position [43, 0]
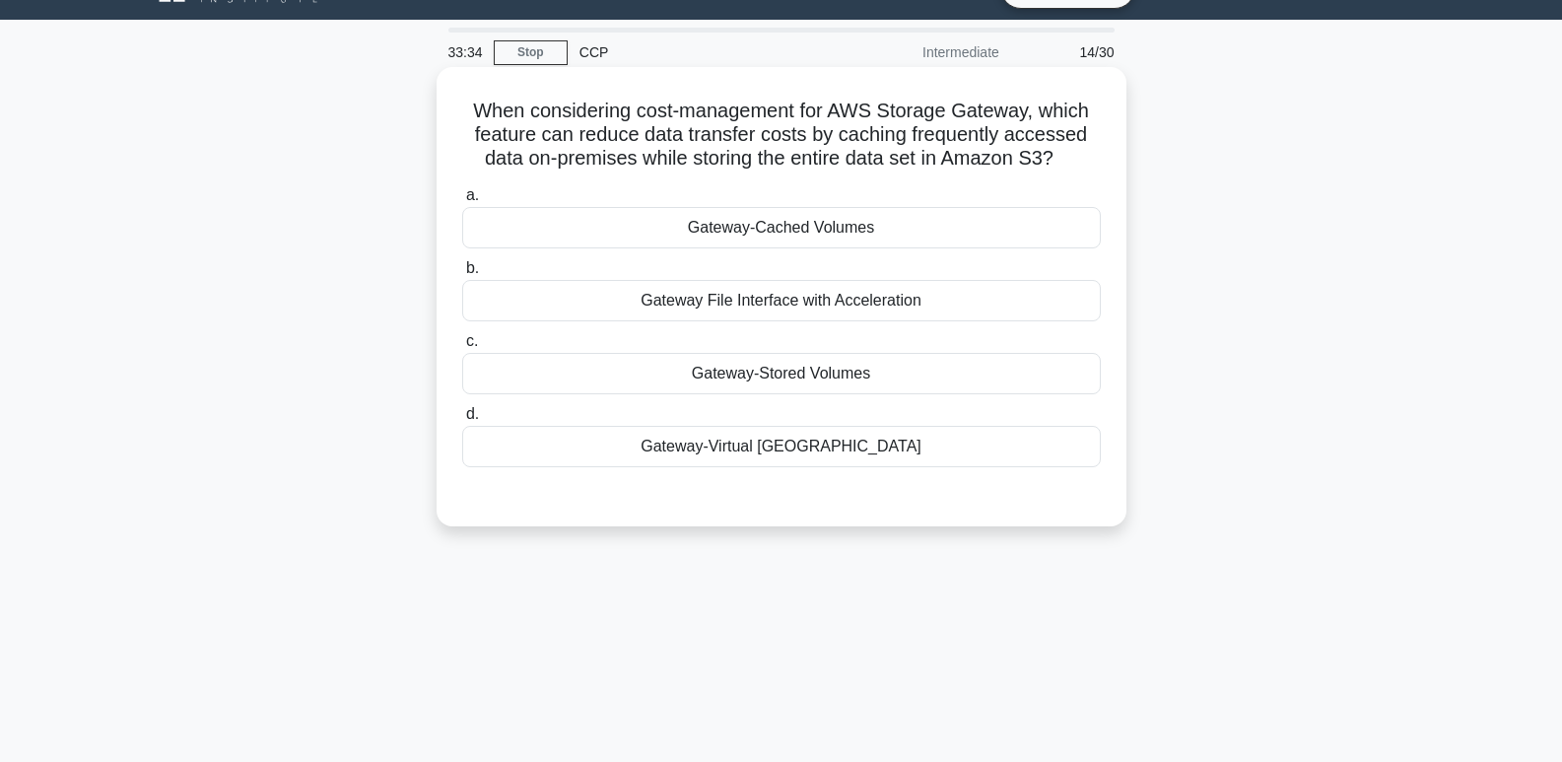
click at [945, 238] on div "Gateway-Cached Volumes" at bounding box center [781, 227] width 639 height 41
click at [462, 202] on input "a. Gateway-Cached Volumes" at bounding box center [462, 195] width 0 height 13
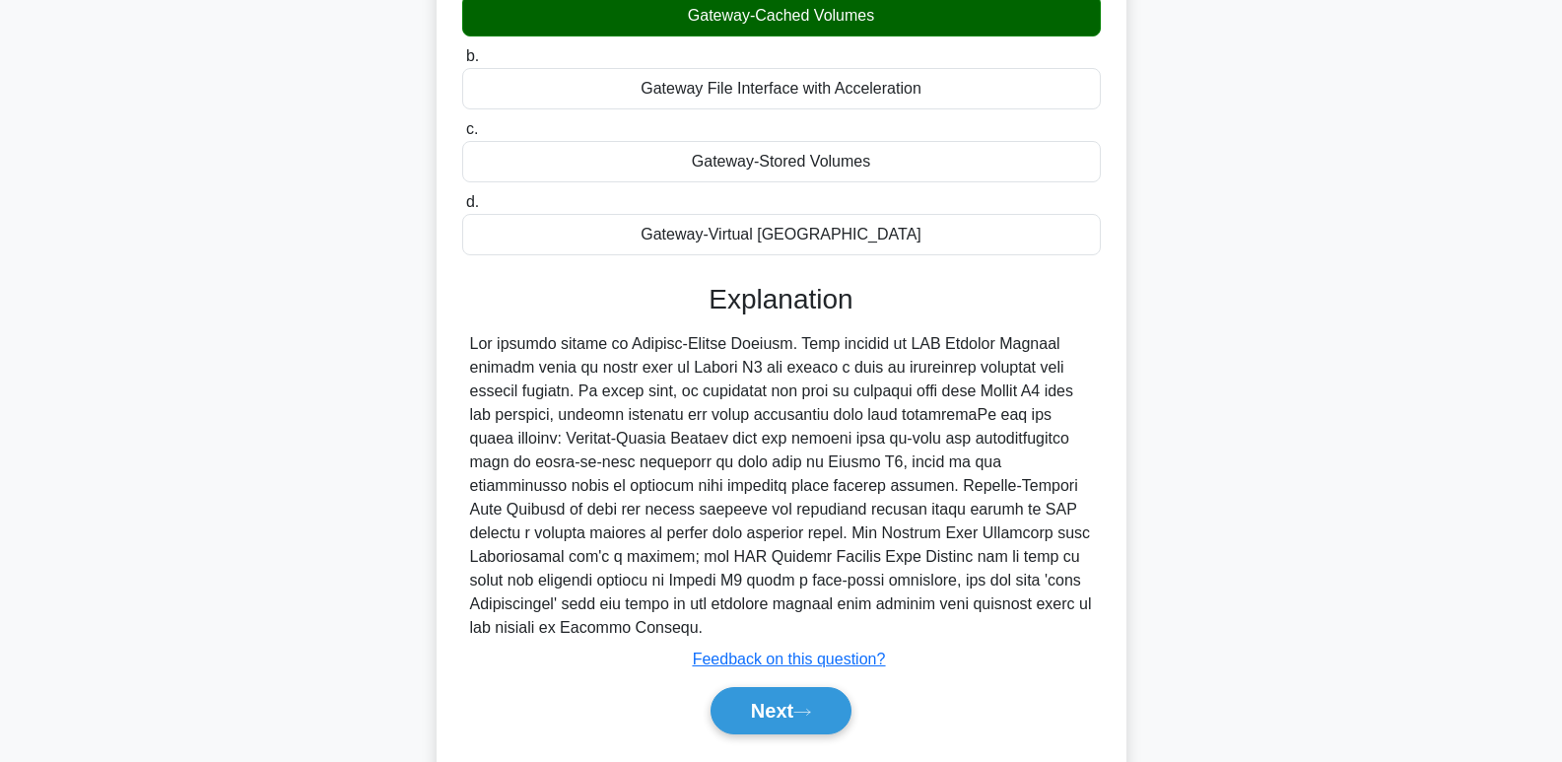
scroll to position [303, 0]
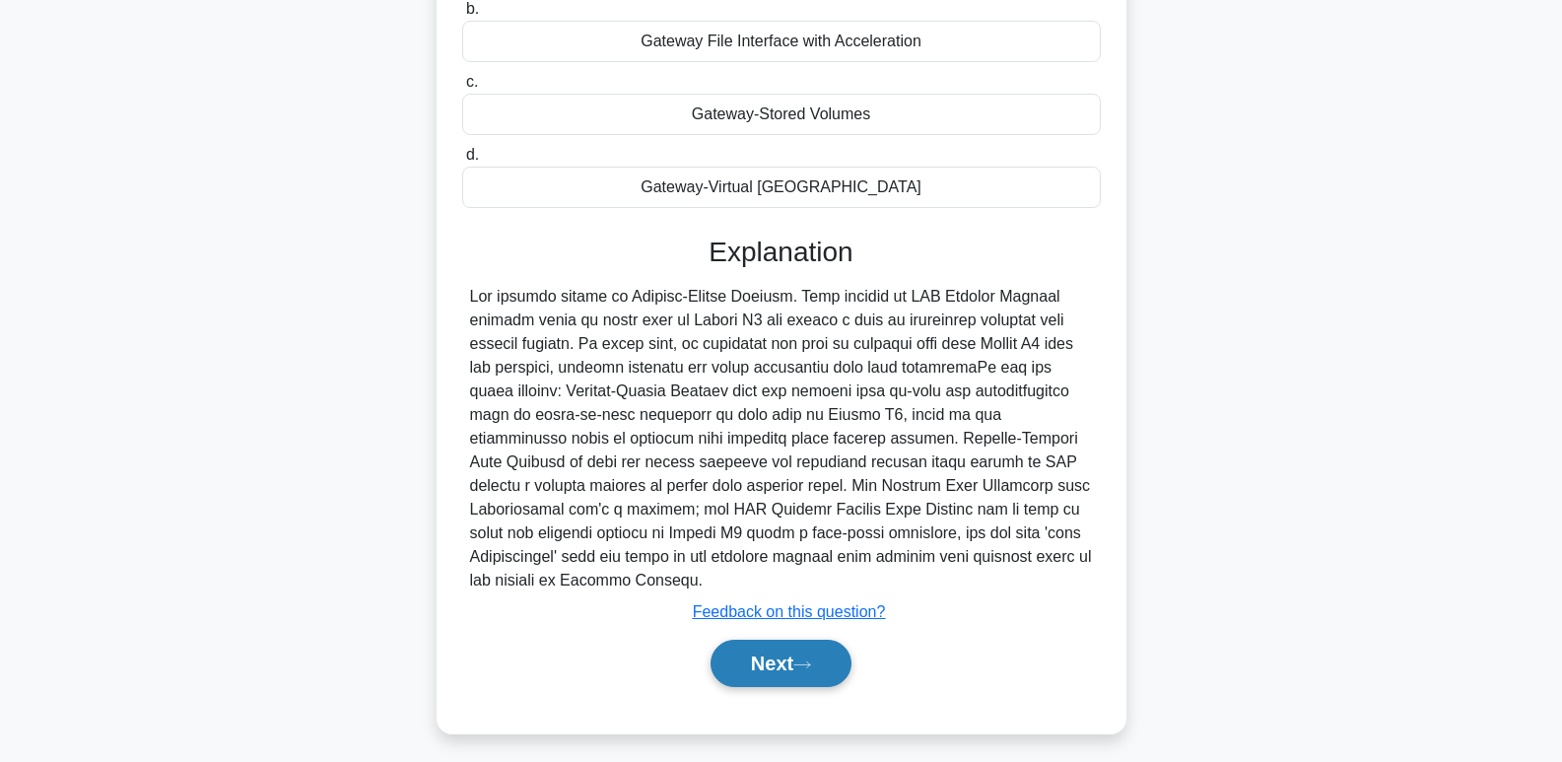
click at [772, 641] on button "Next" at bounding box center [780, 663] width 141 height 47
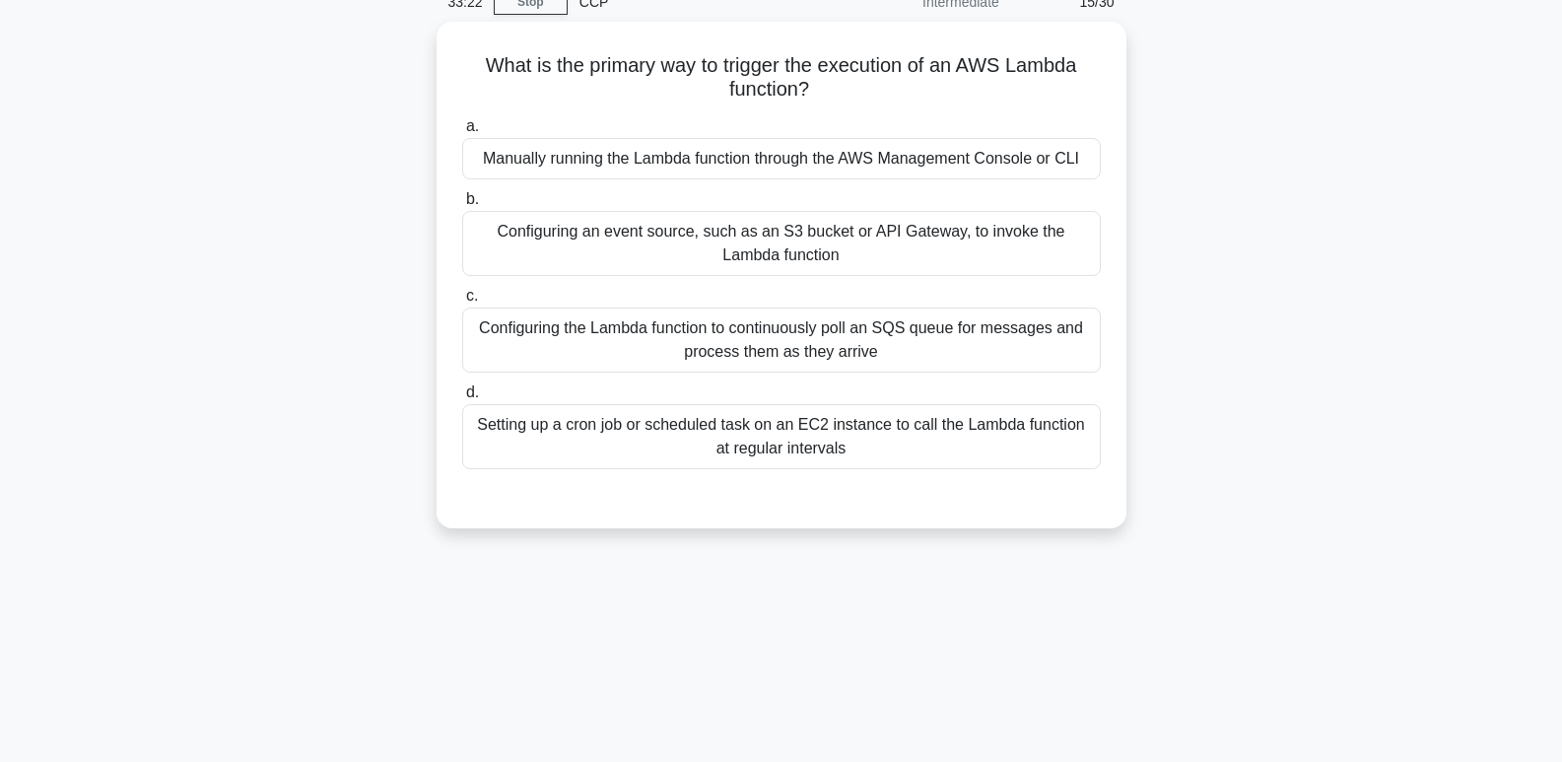
scroll to position [39, 0]
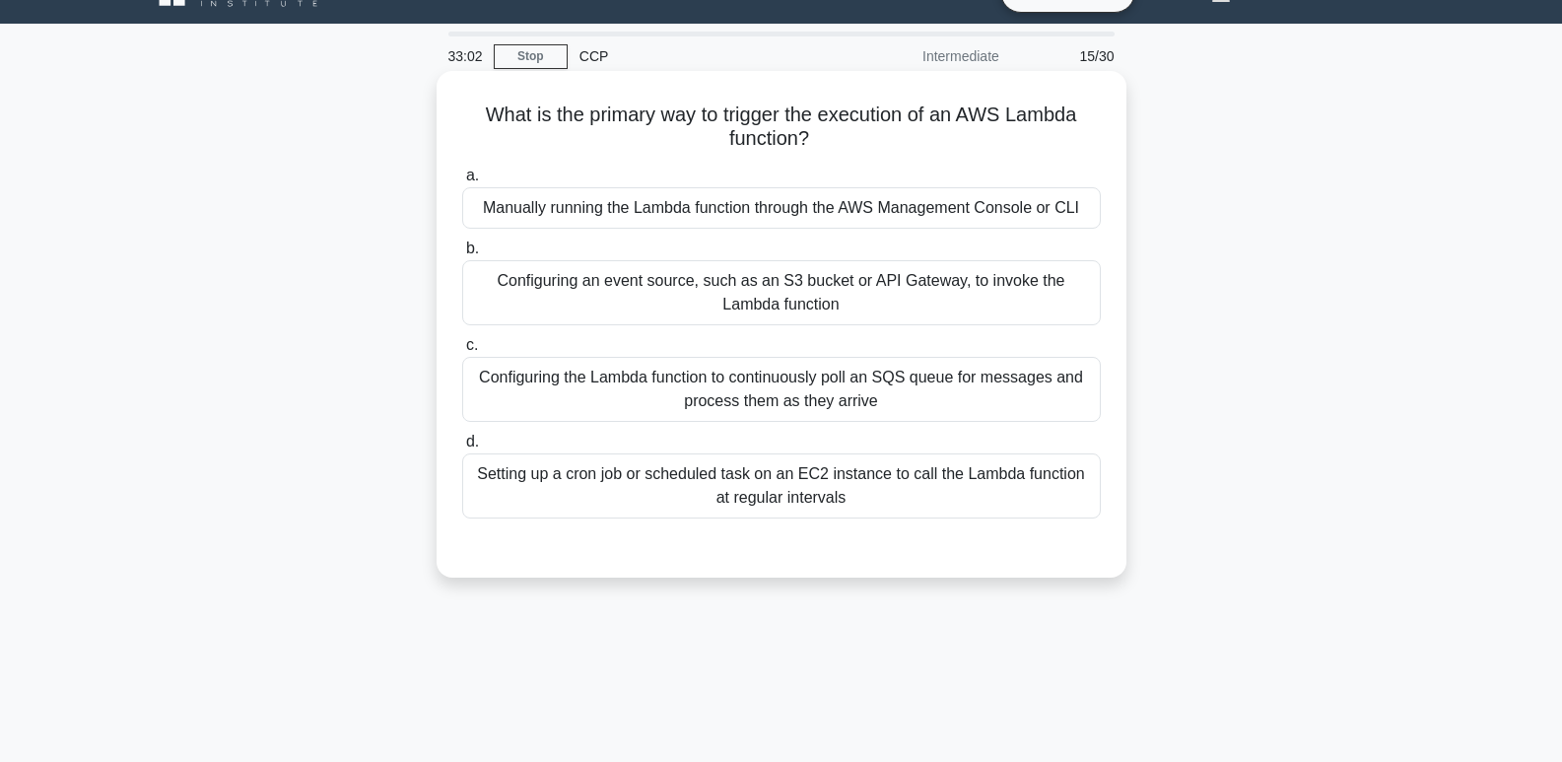
click at [873, 214] on div "Manually running the Lambda function through the AWS Management Console or CLI" at bounding box center [781, 207] width 639 height 41
click at [462, 182] on input "a. Manually running the Lambda function through the AWS Management Console or C…" at bounding box center [462, 175] width 0 height 13
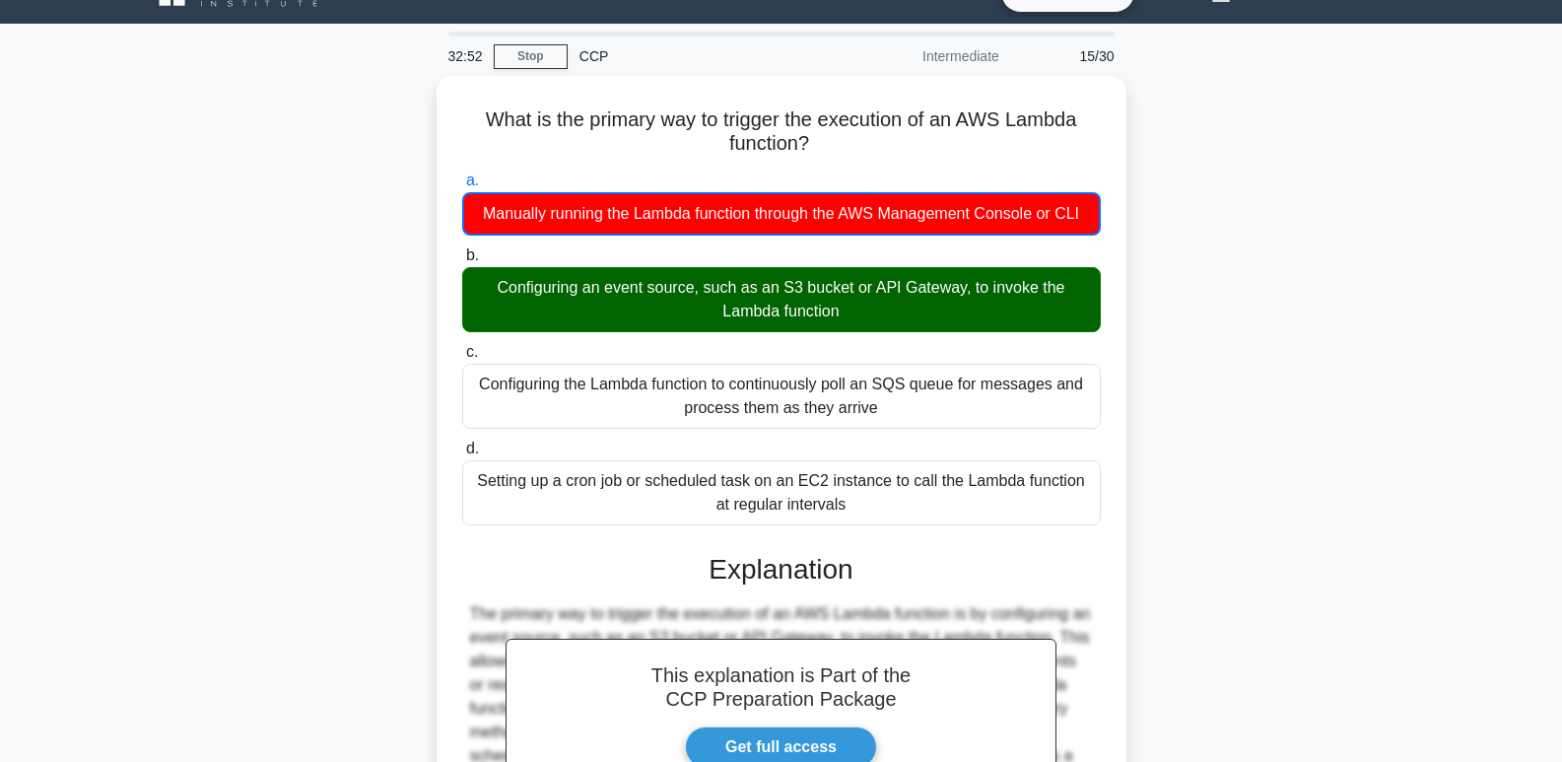
click at [1499, 571] on main "32:52 Stop CCP Intermediate 15/30 What is the primary way to trigger the execut…" at bounding box center [781, 524] width 1562 height 1001
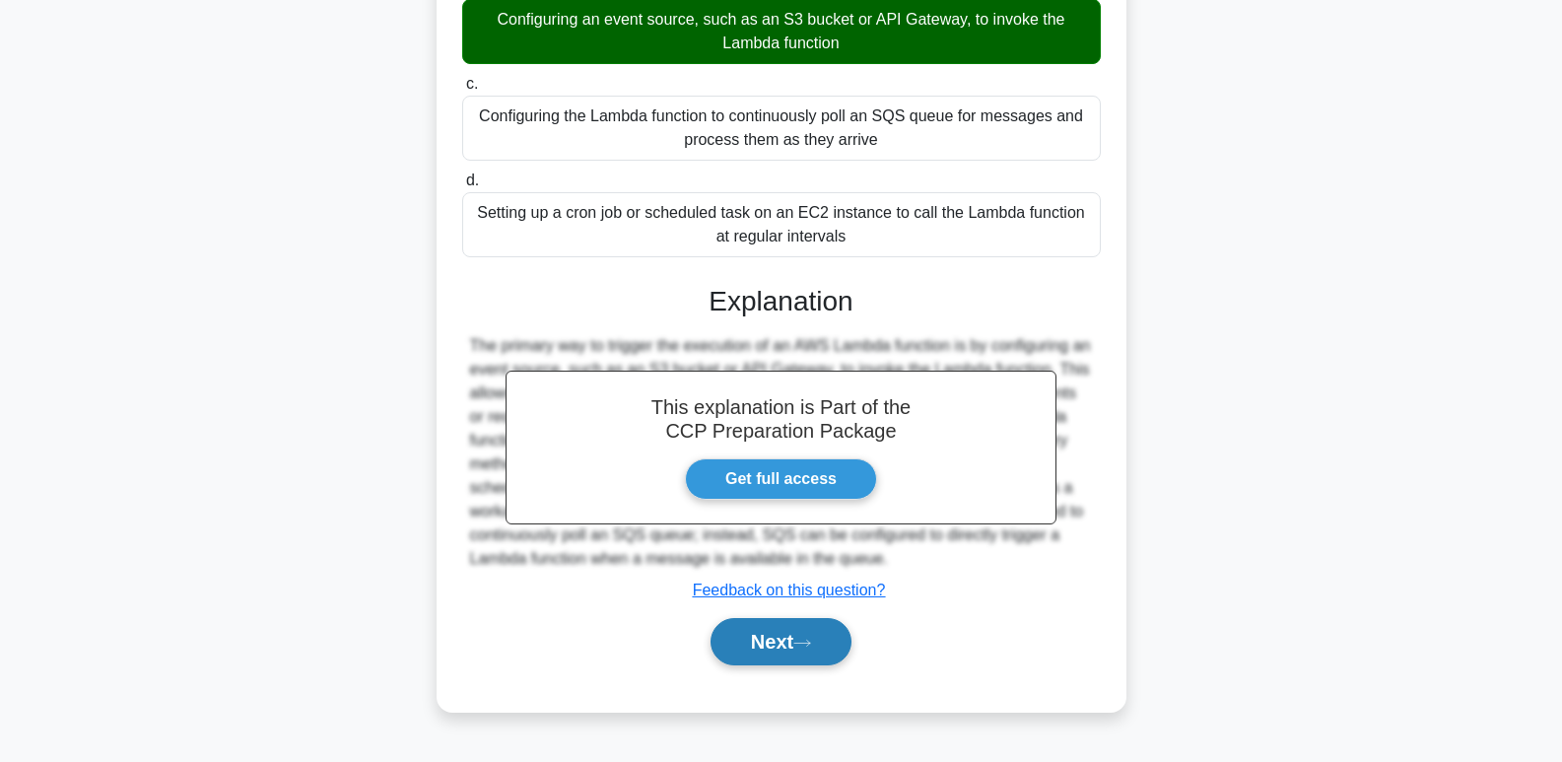
click at [836, 653] on button "Next" at bounding box center [780, 641] width 141 height 47
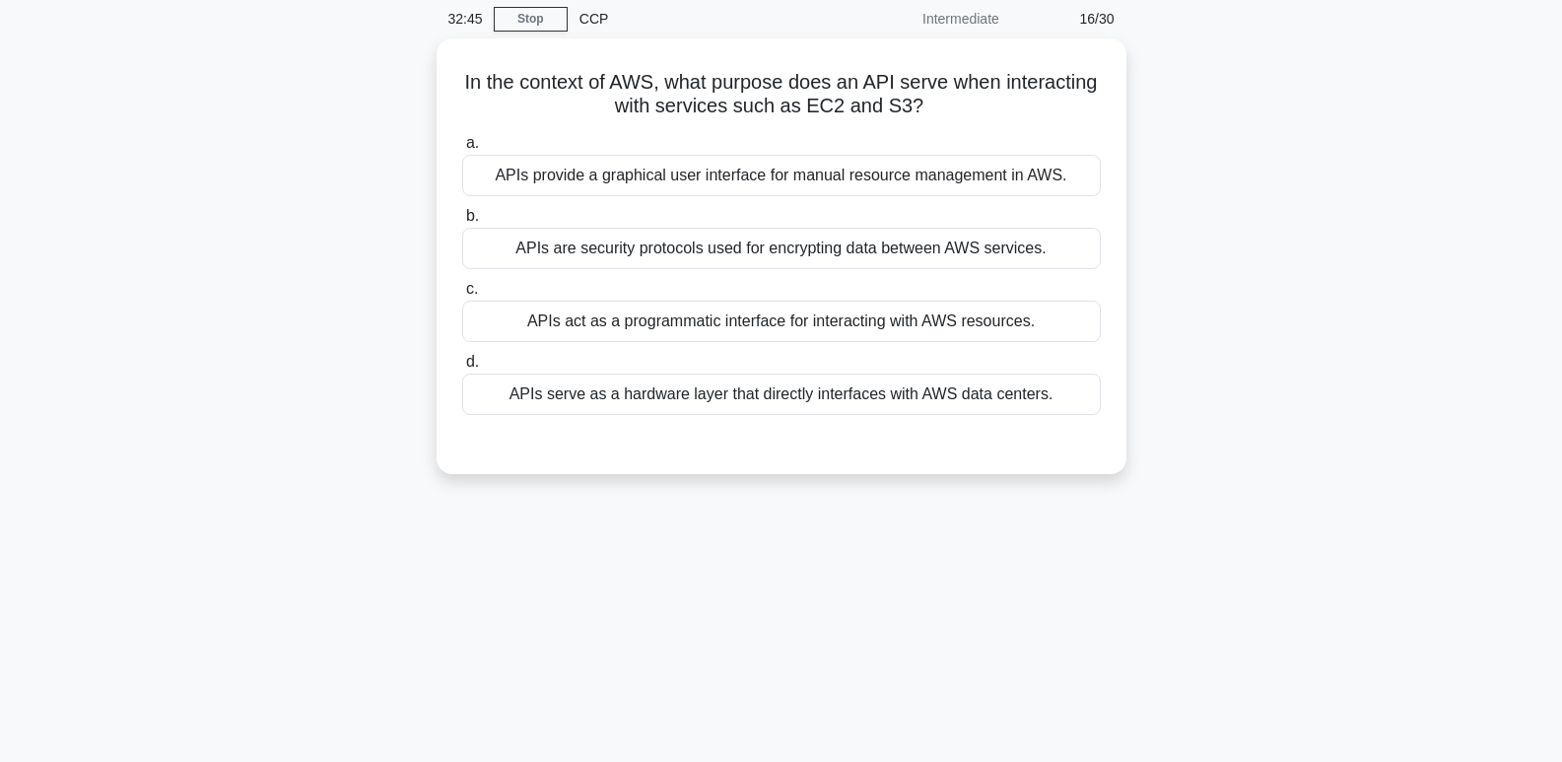
scroll to position [59, 0]
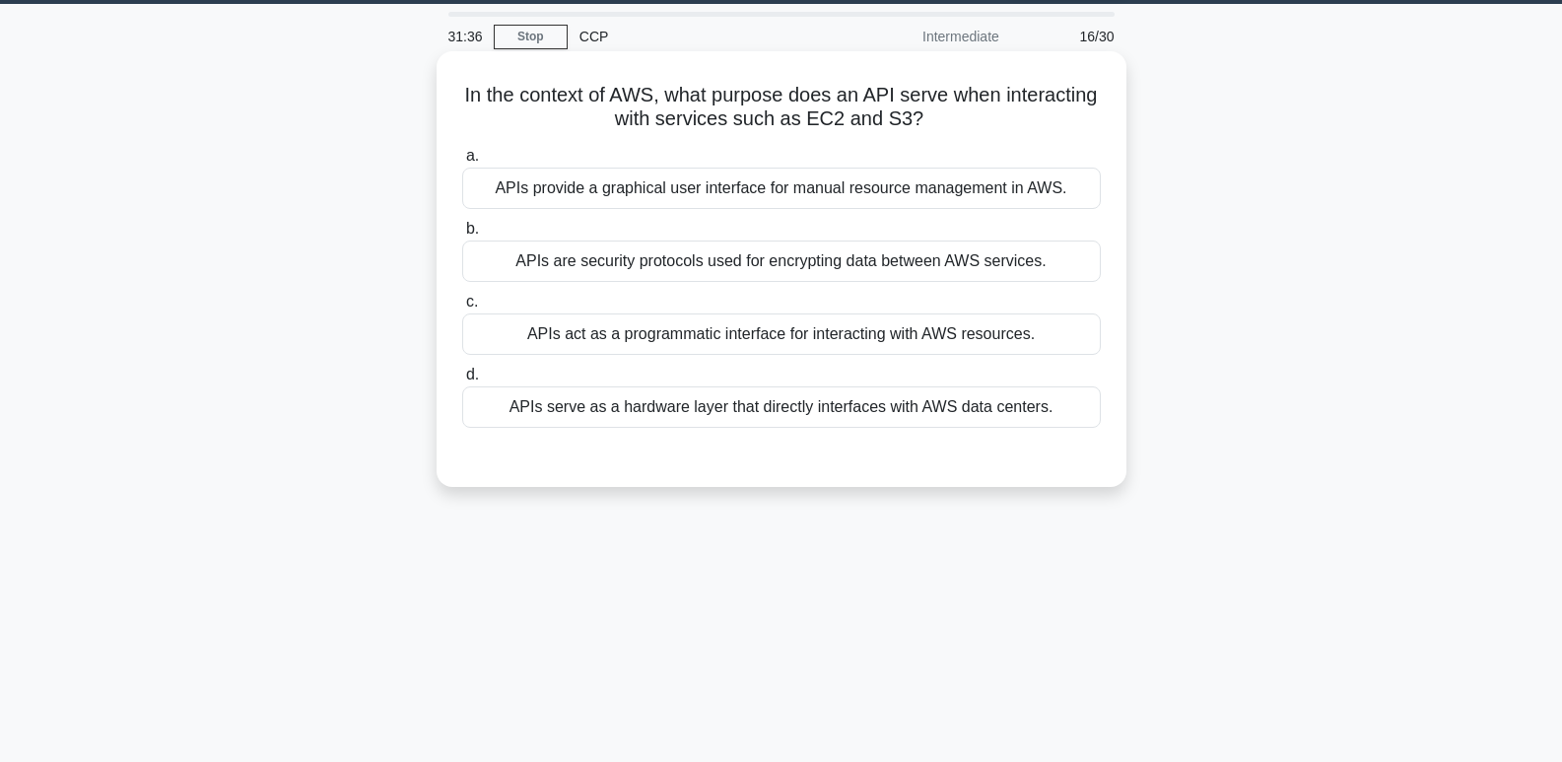
click at [901, 265] on div "APIs are security protocols used for encrypting data between AWS services." at bounding box center [781, 260] width 639 height 41
click at [462, 236] on input "b. APIs are security protocols used for encrypting data between AWS services." at bounding box center [462, 229] width 0 height 13
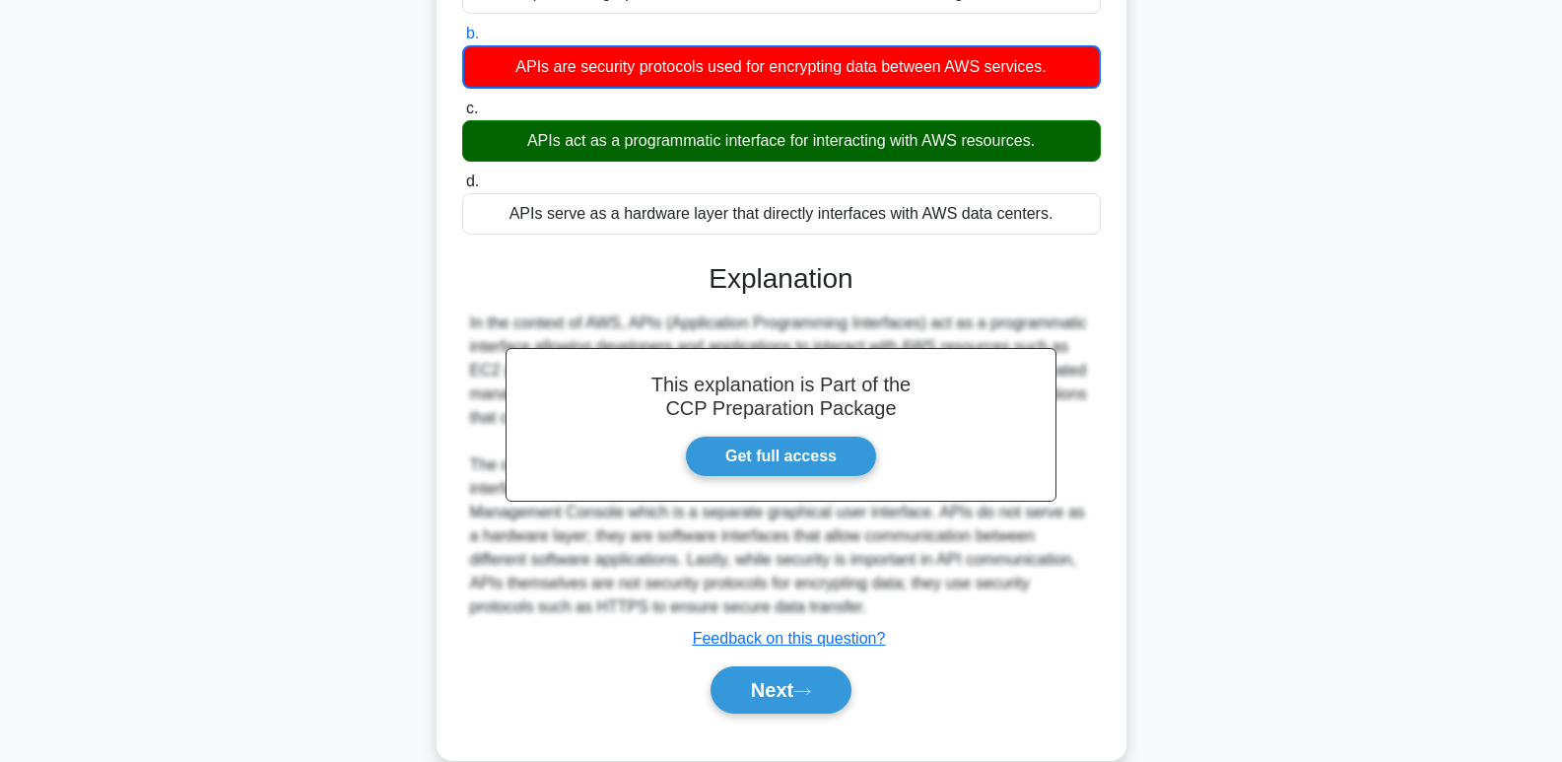
scroll to position [303, 0]
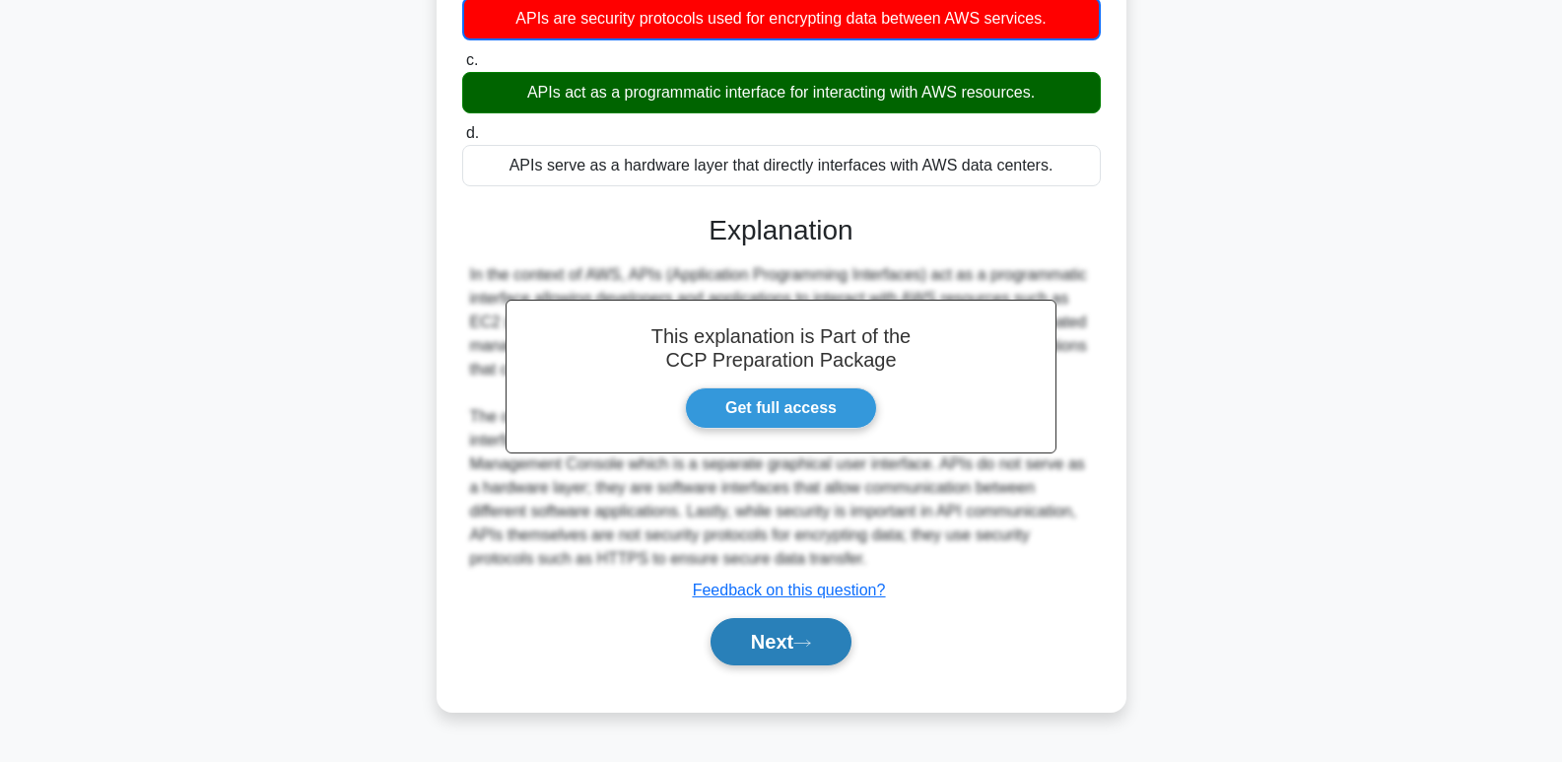
click at [787, 639] on button "Next" at bounding box center [780, 641] width 141 height 47
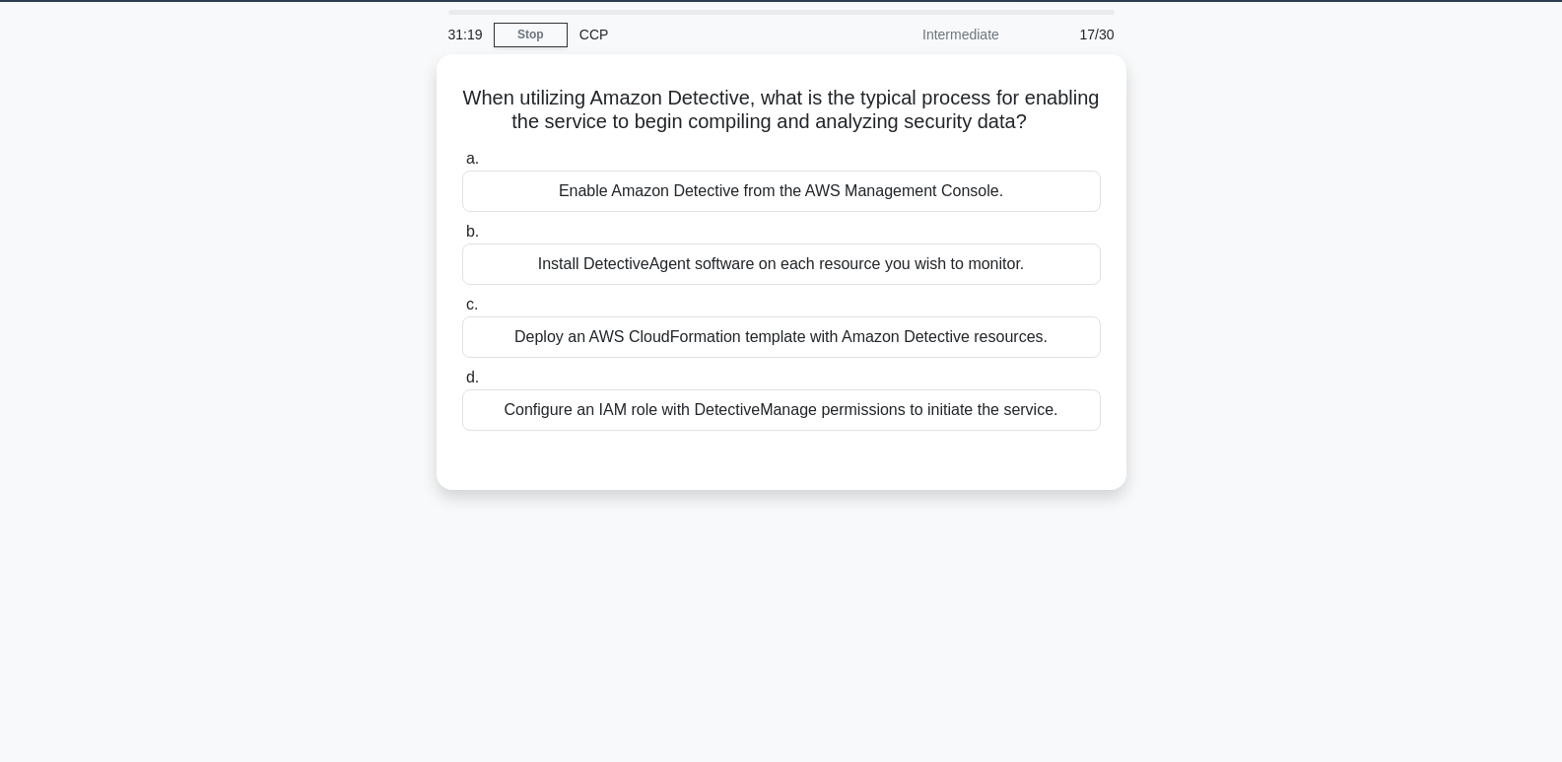
scroll to position [49, 0]
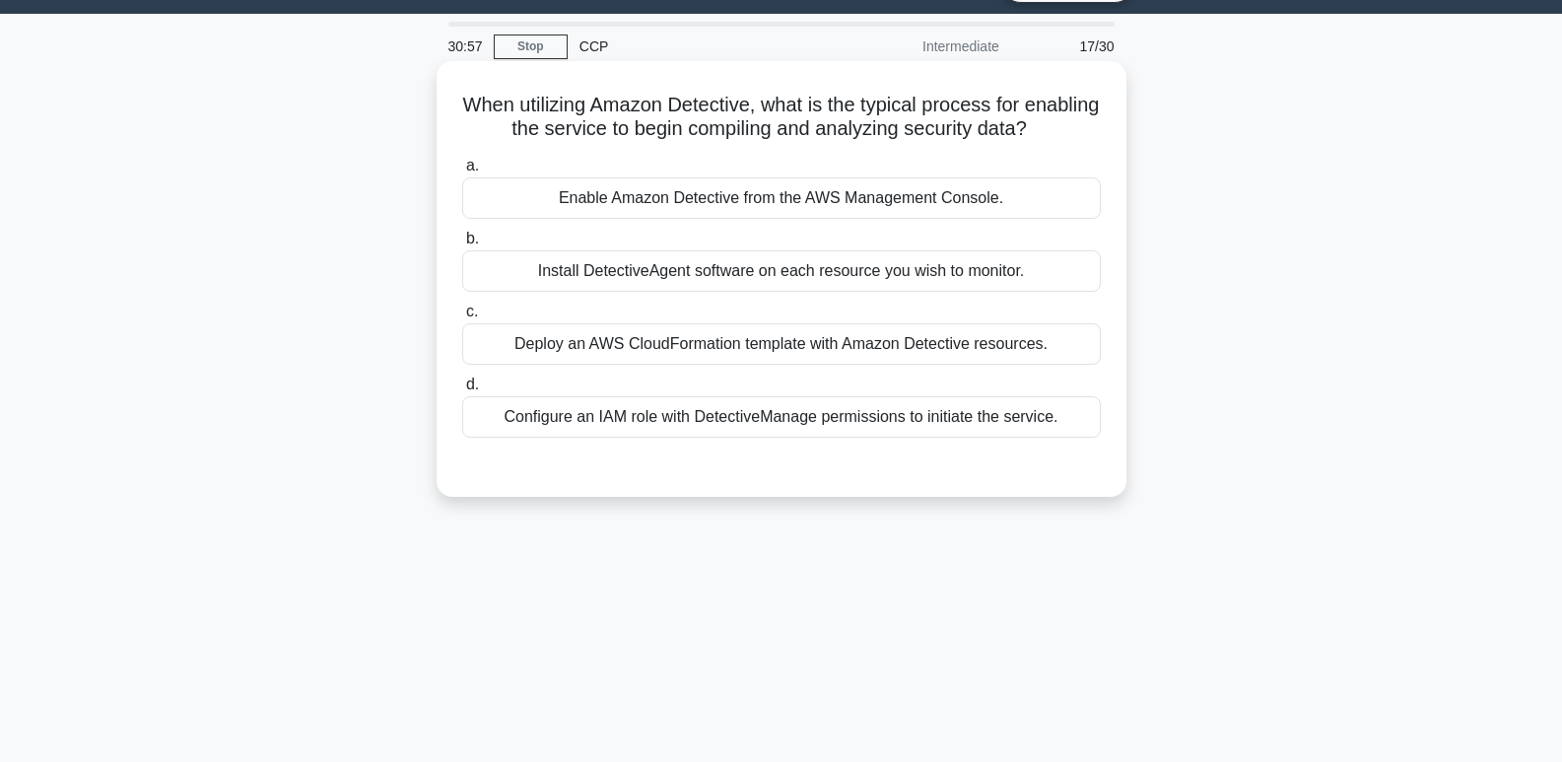
click at [960, 210] on div "Enable Amazon Detective from the AWS Management Console." at bounding box center [781, 197] width 639 height 41
click at [462, 172] on input "a. Enable Amazon Detective from the AWS Management Console." at bounding box center [462, 166] width 0 height 13
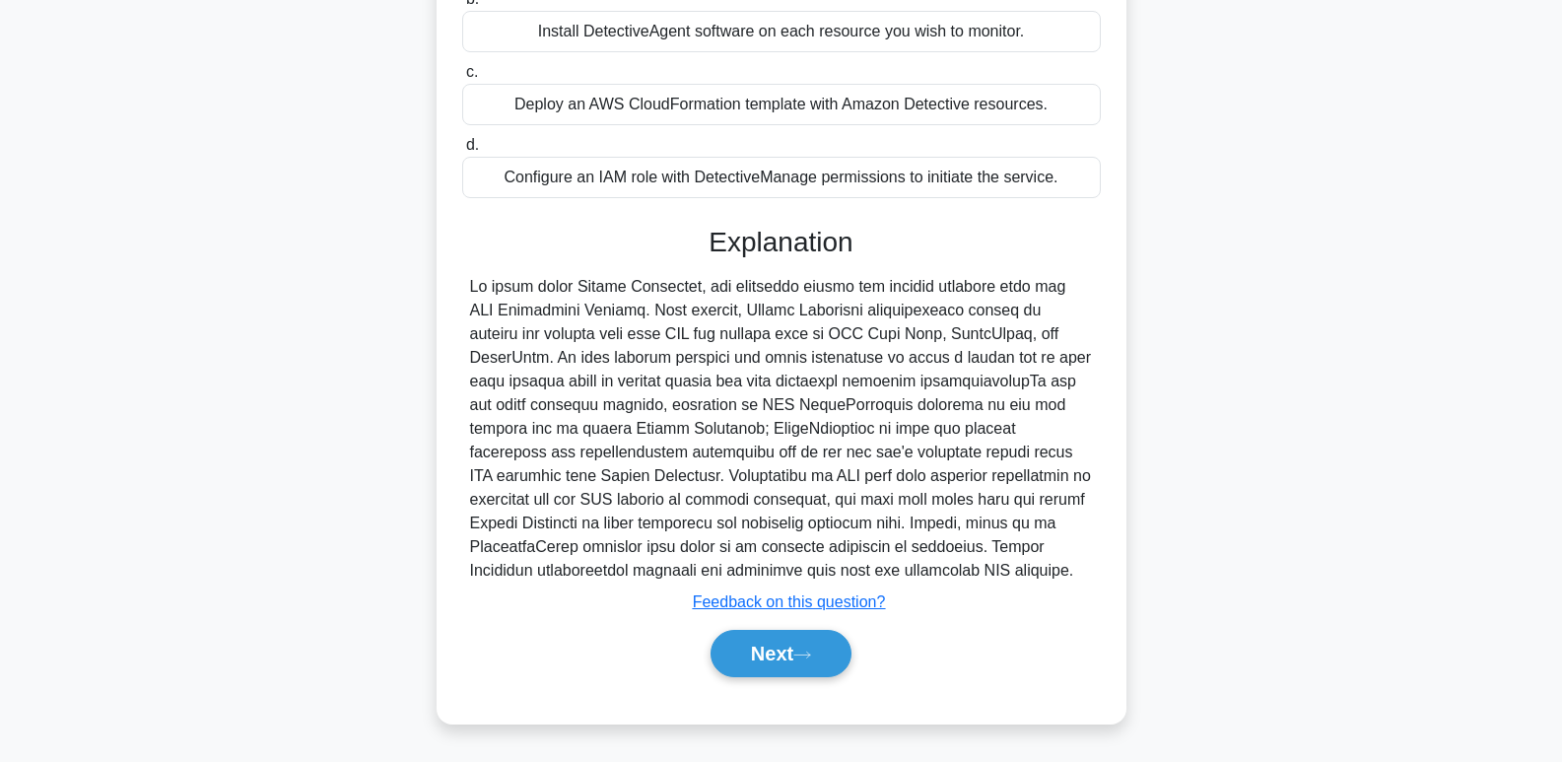
scroll to position [303, 0]
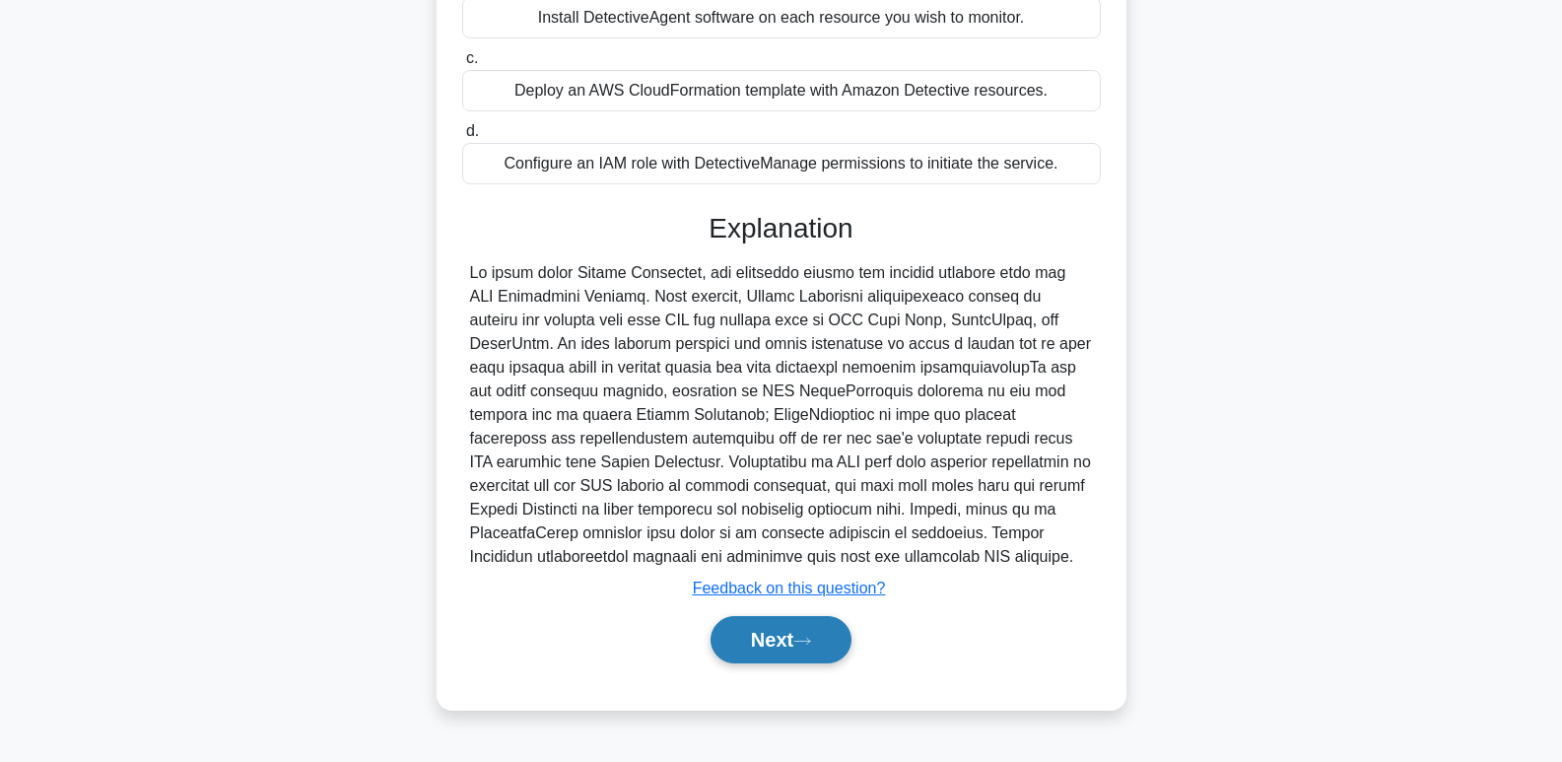
click at [808, 634] on button "Next" at bounding box center [780, 639] width 141 height 47
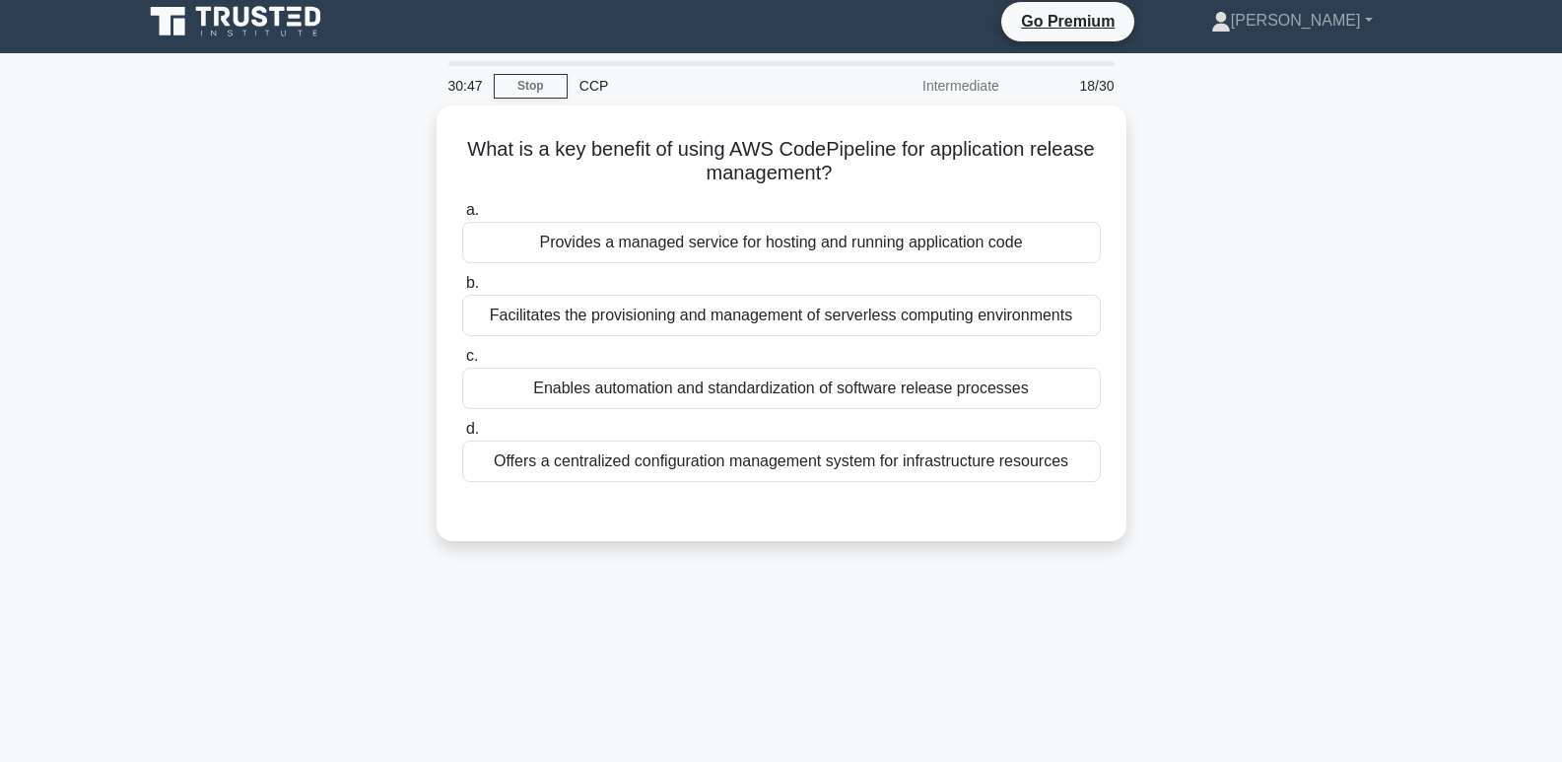
scroll to position [0, 0]
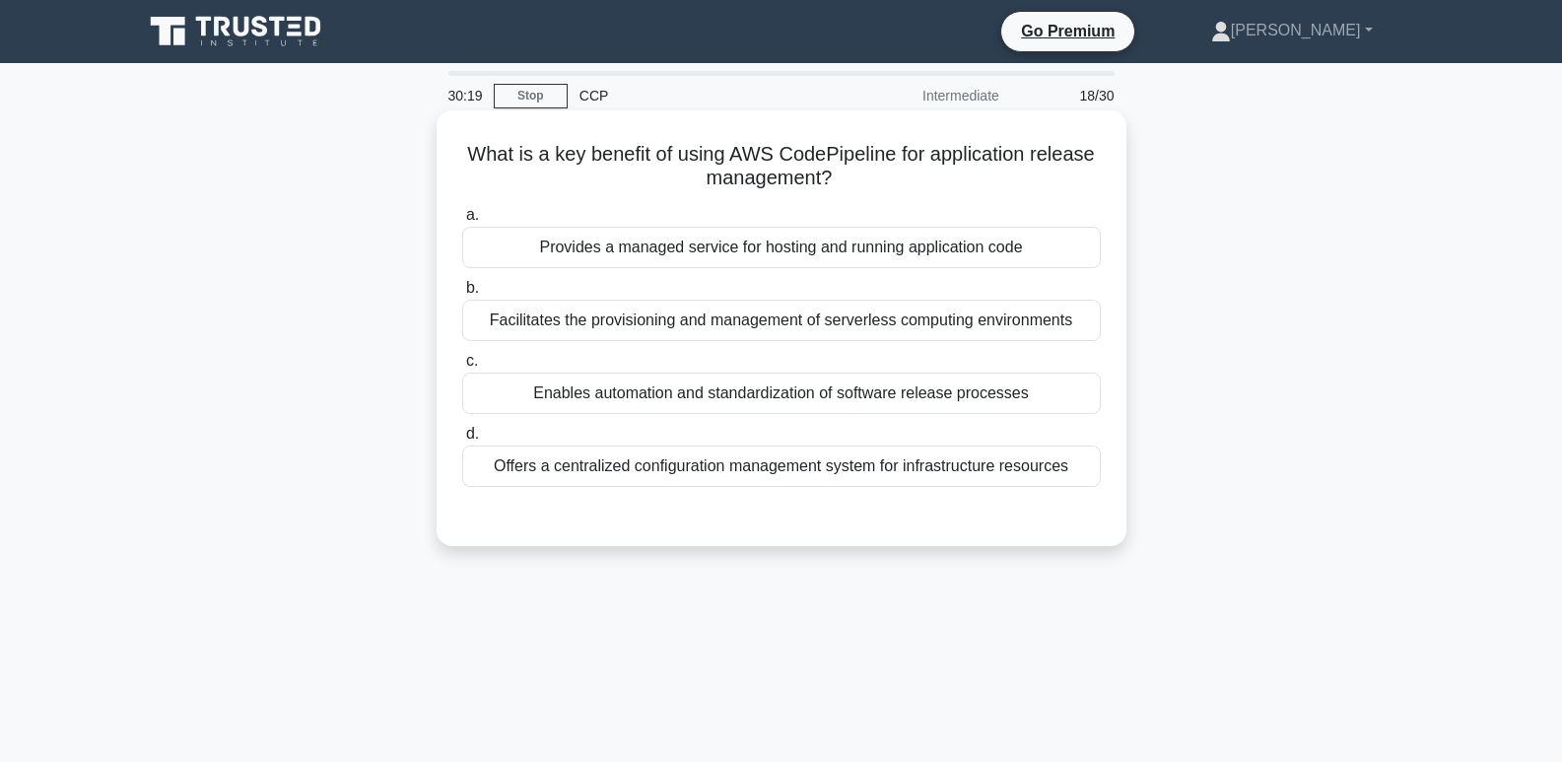
click at [986, 254] on div "Provides a managed service for hosting and running application code" at bounding box center [781, 247] width 639 height 41
click at [462, 222] on input "a. Provides a managed service for hosting and running application code" at bounding box center [462, 215] width 0 height 13
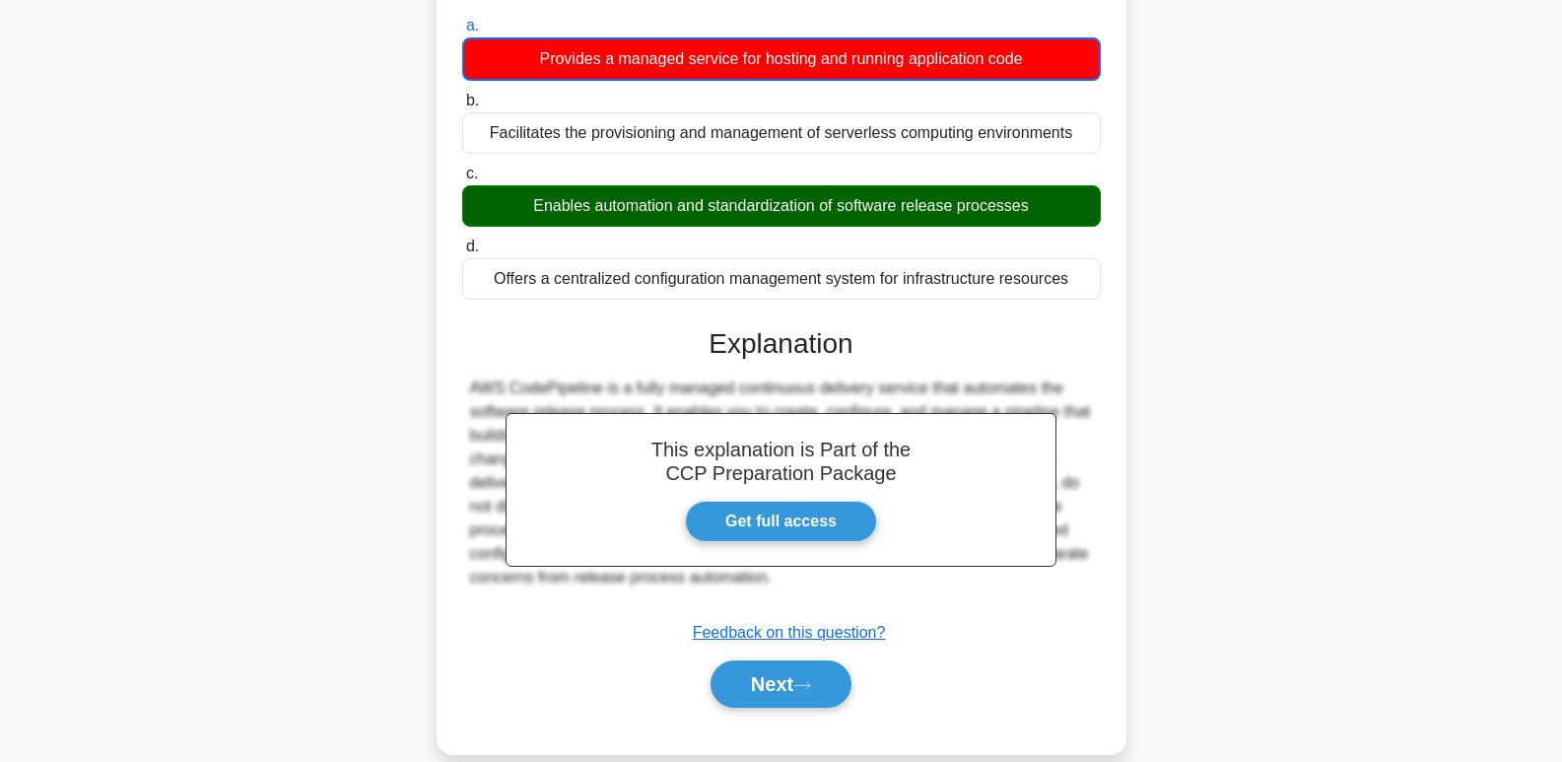
scroll to position [195, 0]
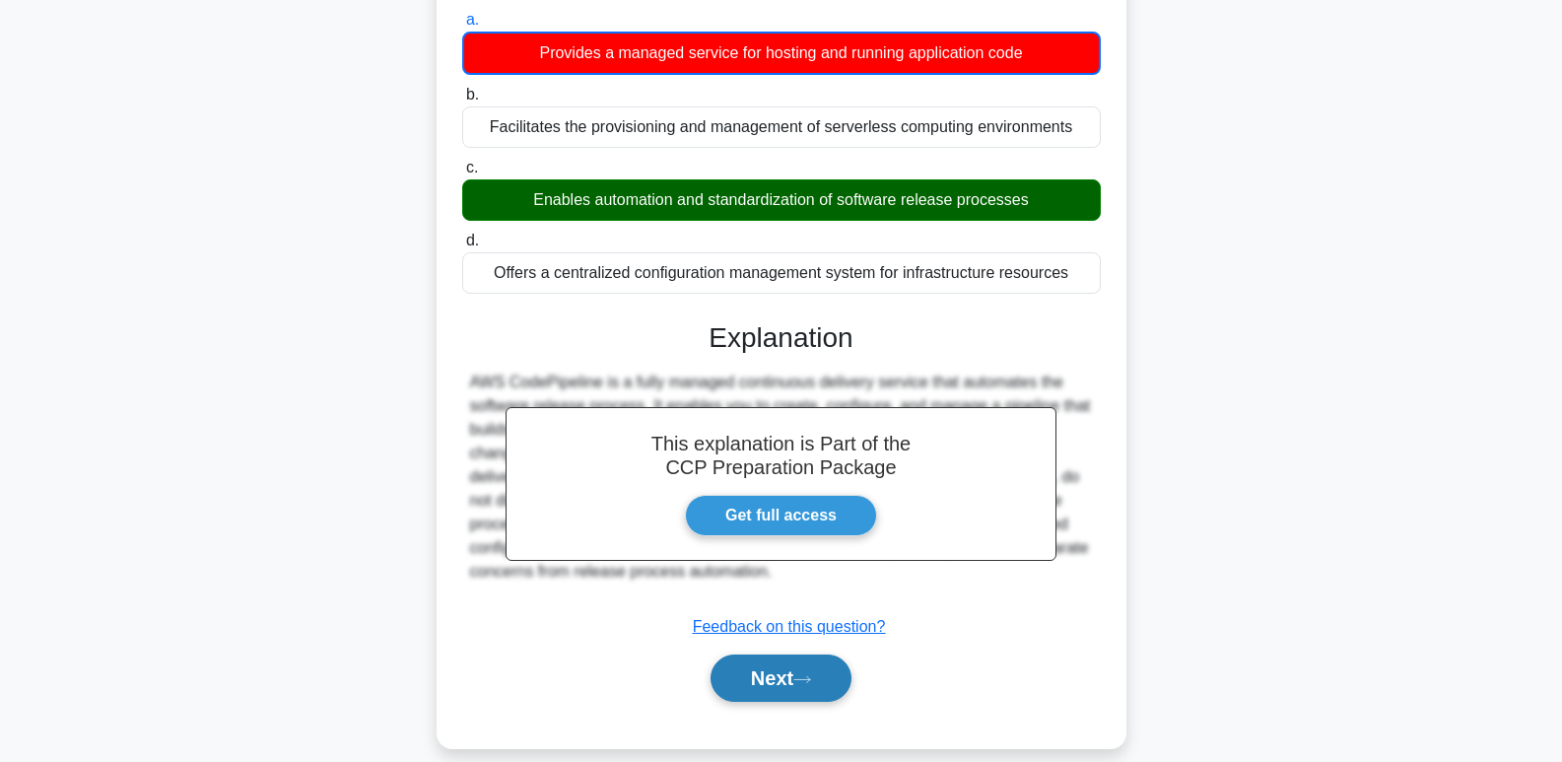
click at [777, 664] on button "Next" at bounding box center [780, 677] width 141 height 47
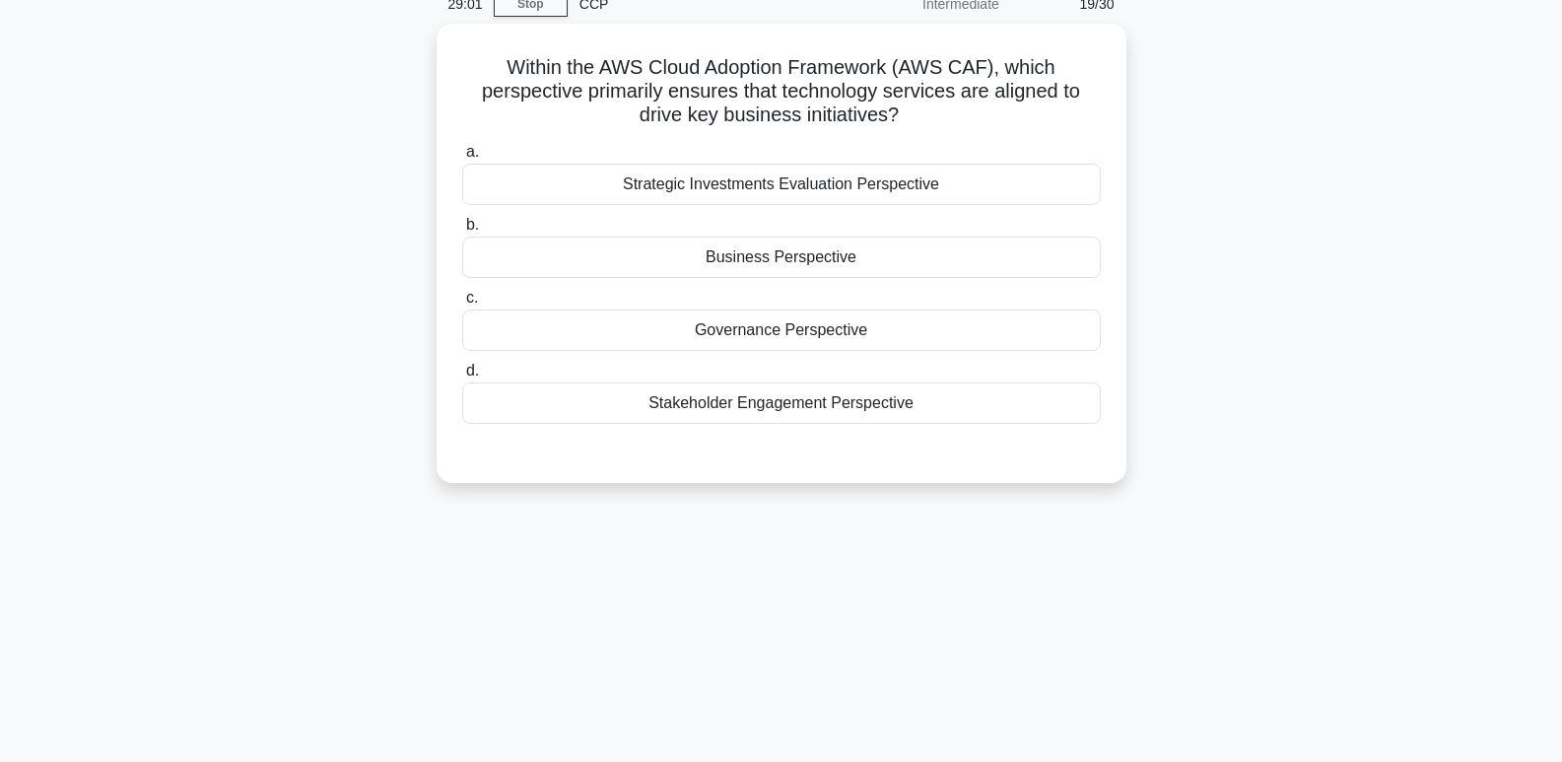
scroll to position [100, 0]
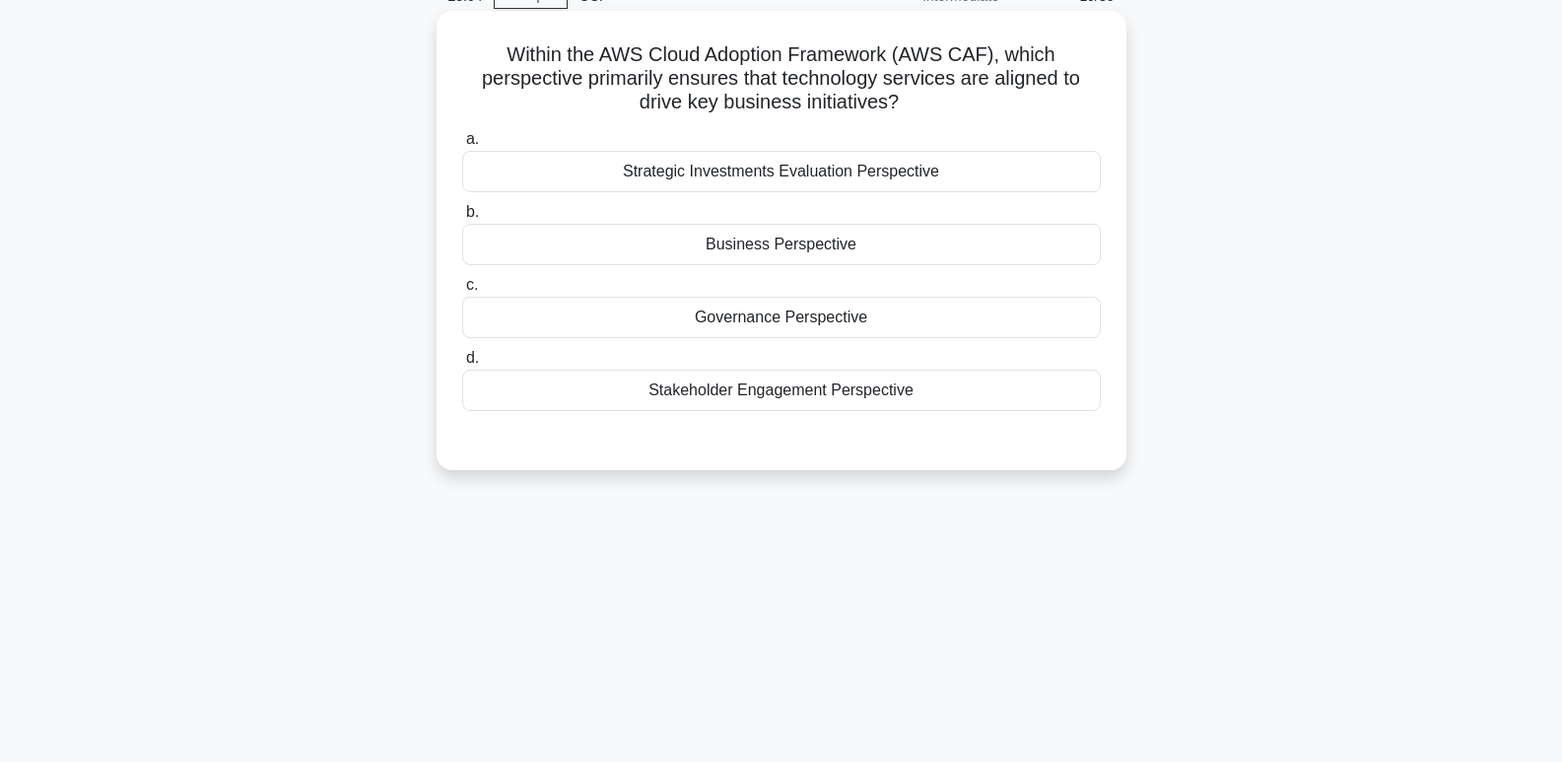
click at [916, 255] on div "Business Perspective" at bounding box center [781, 244] width 639 height 41
click at [462, 219] on input "b. Business Perspective" at bounding box center [462, 212] width 0 height 13
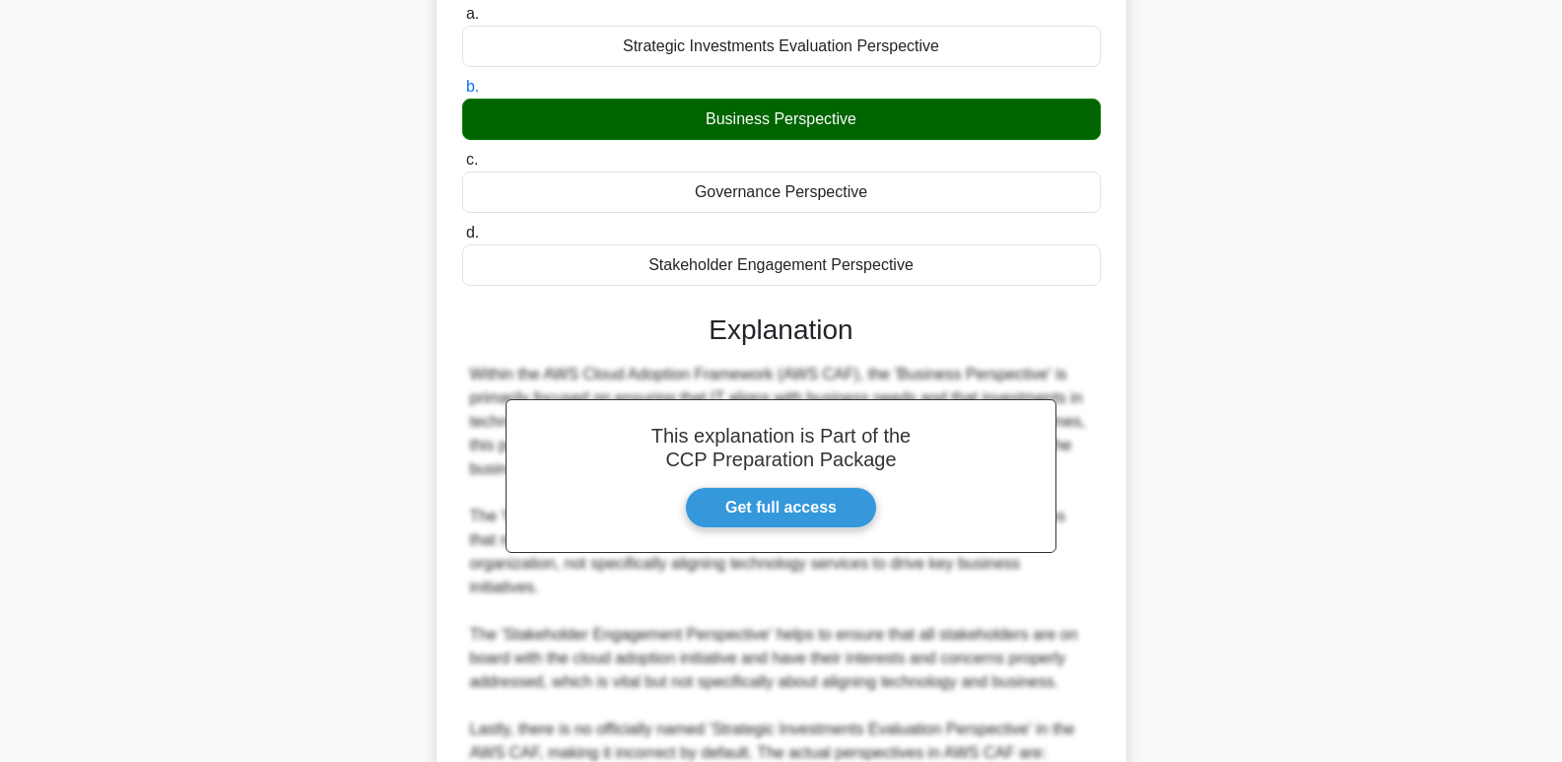
scroll to position [407, 0]
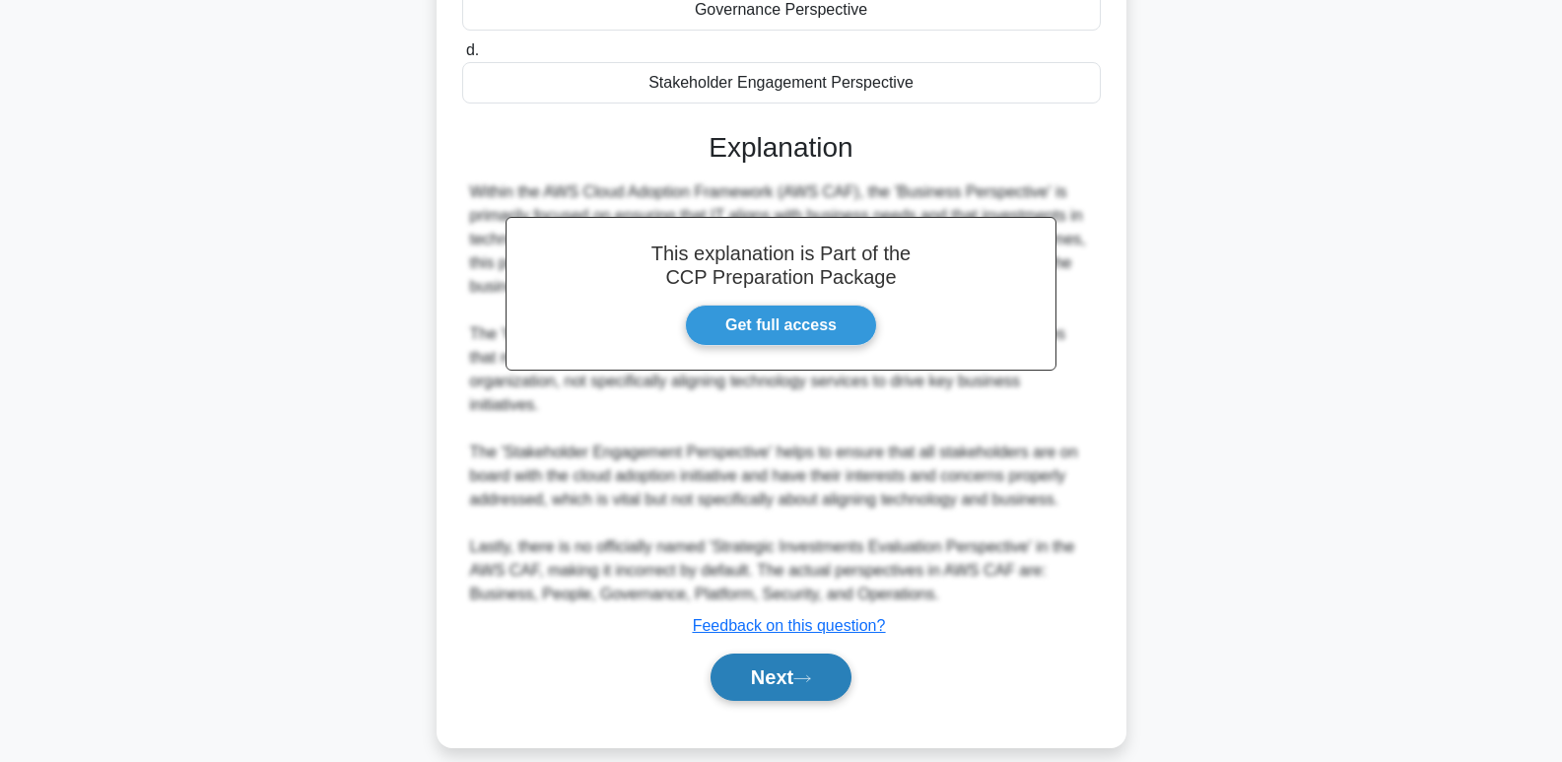
click at [757, 653] on button "Next" at bounding box center [780, 676] width 141 height 47
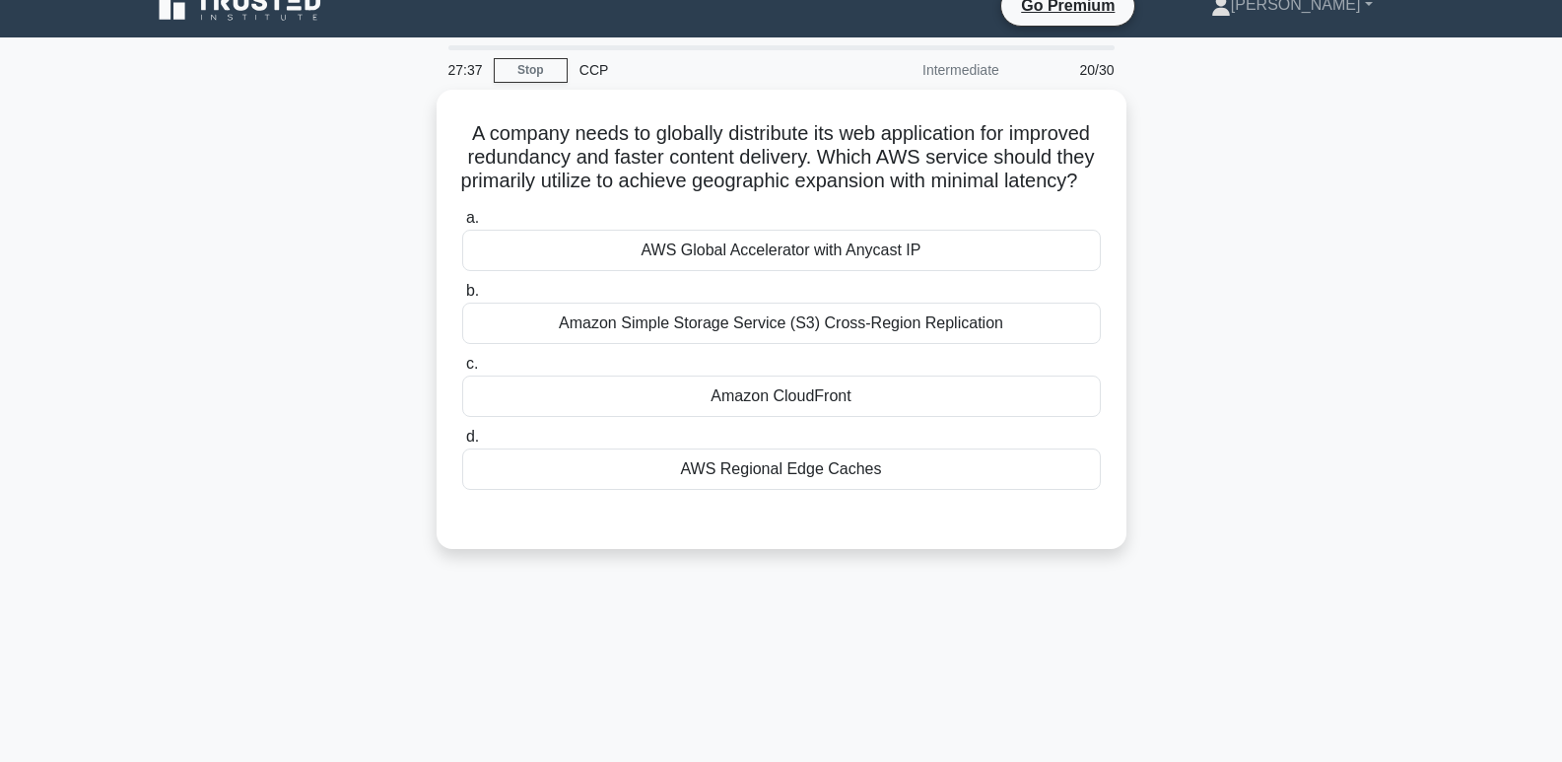
scroll to position [19, 0]
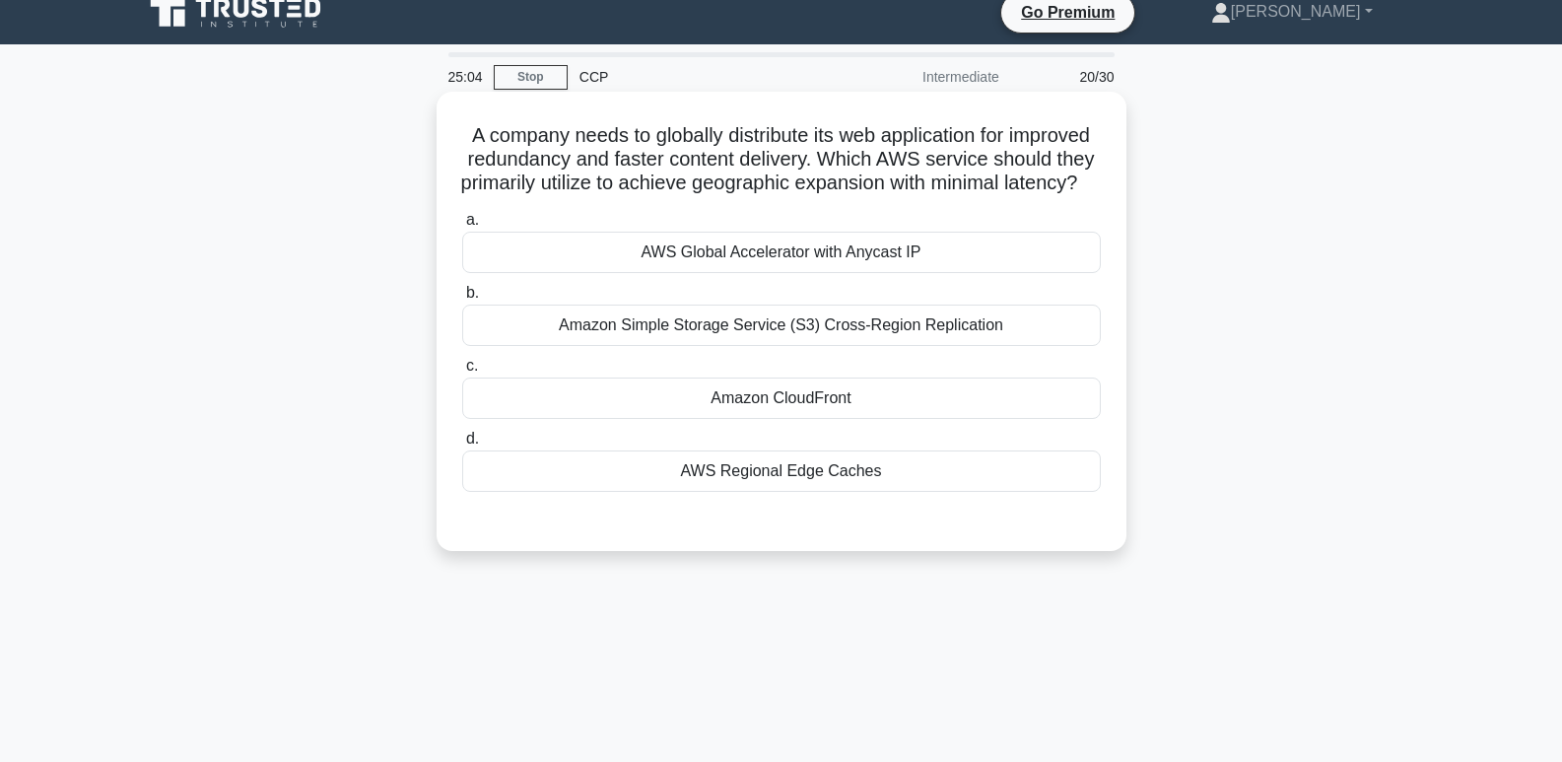
click at [1066, 492] on div "AWS Regional Edge Caches" at bounding box center [781, 470] width 639 height 41
click at [462, 445] on input "d. AWS Regional Edge Caches" at bounding box center [462, 439] width 0 height 13
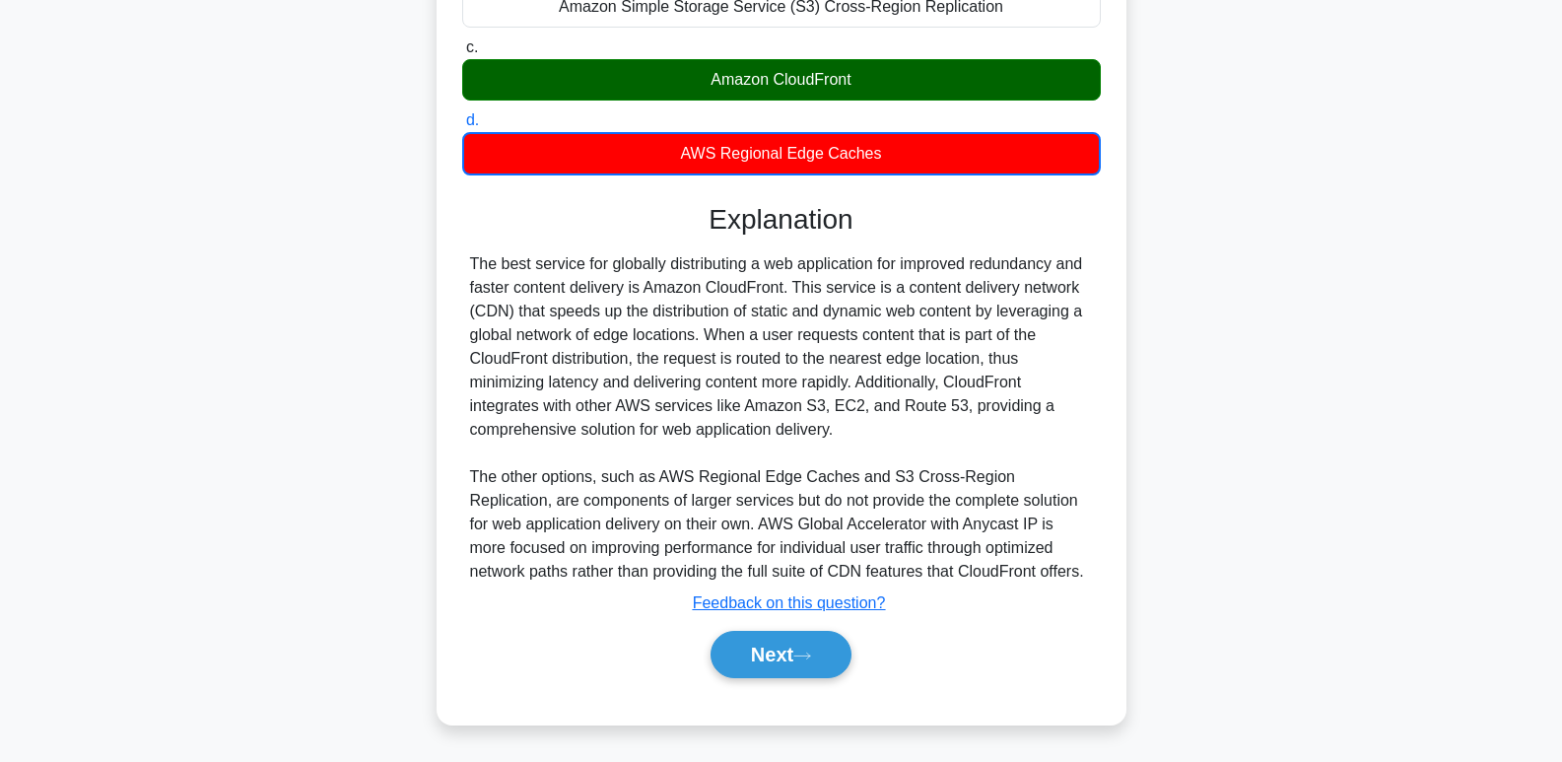
scroll to position [362, 0]
click at [803, 646] on button "Next" at bounding box center [780, 654] width 141 height 47
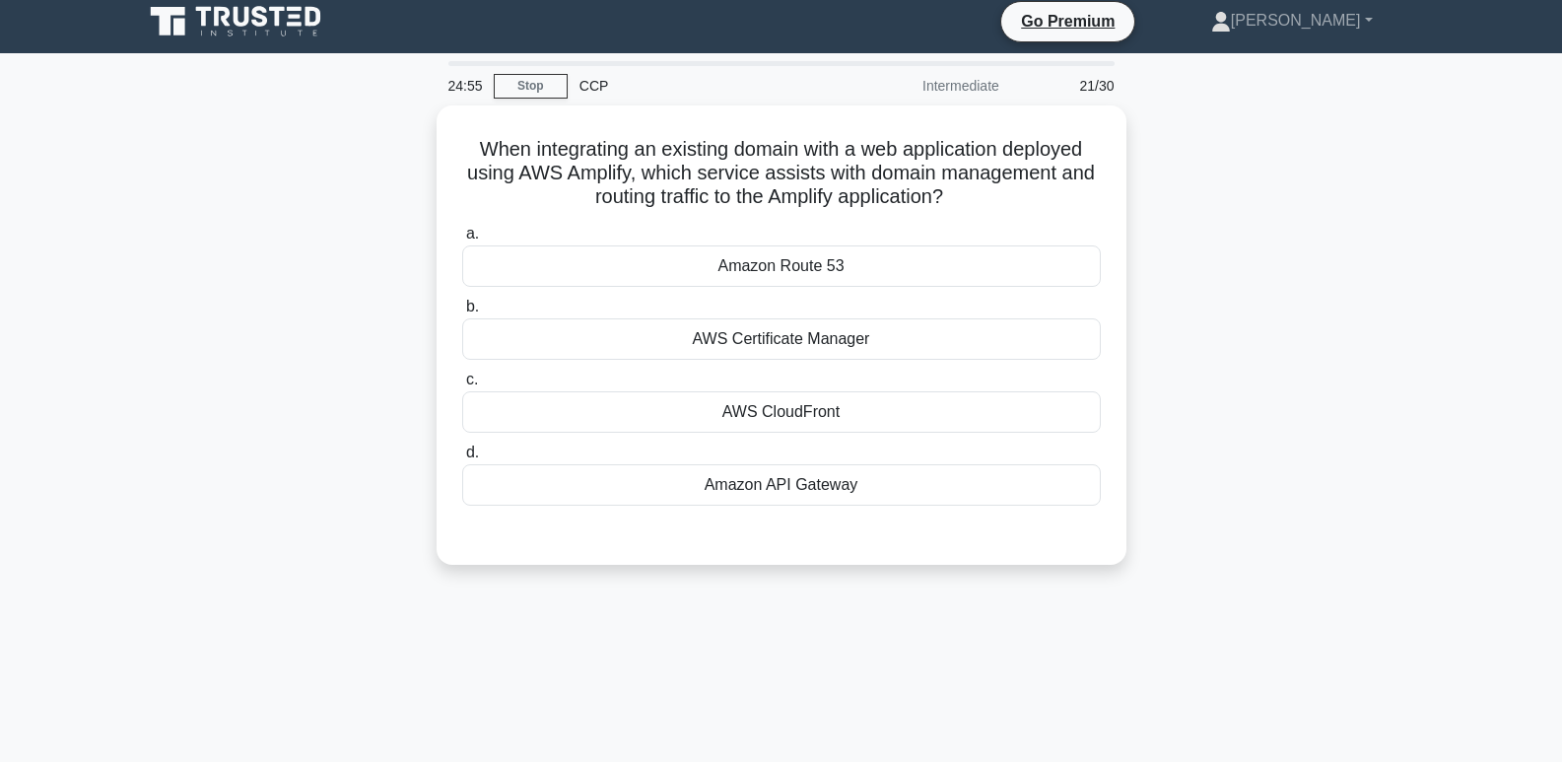
scroll to position [0, 0]
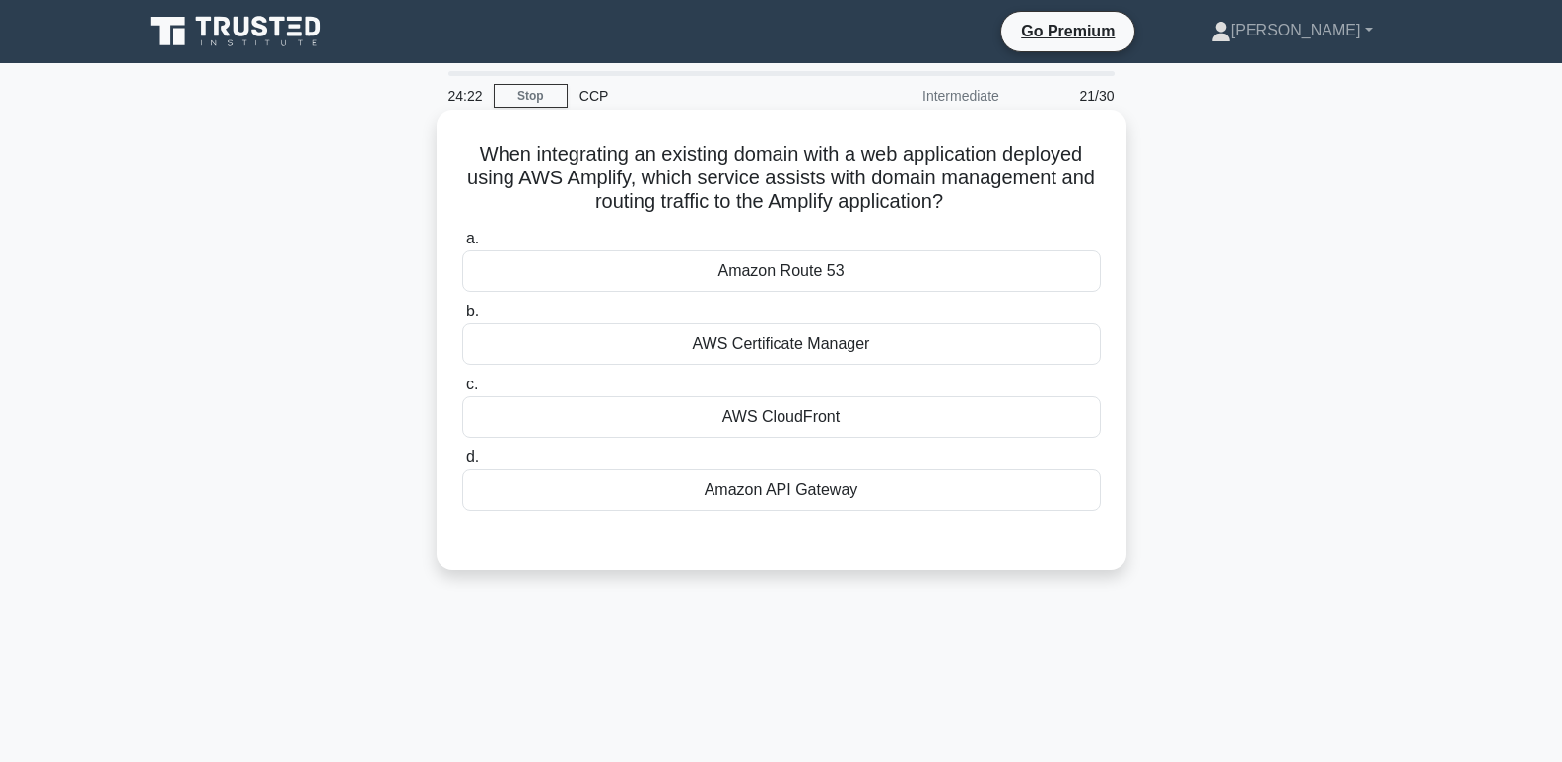
click at [1057, 421] on div "AWS CloudFront" at bounding box center [781, 416] width 639 height 41
click at [462, 391] on input "c. AWS CloudFront" at bounding box center [462, 384] width 0 height 13
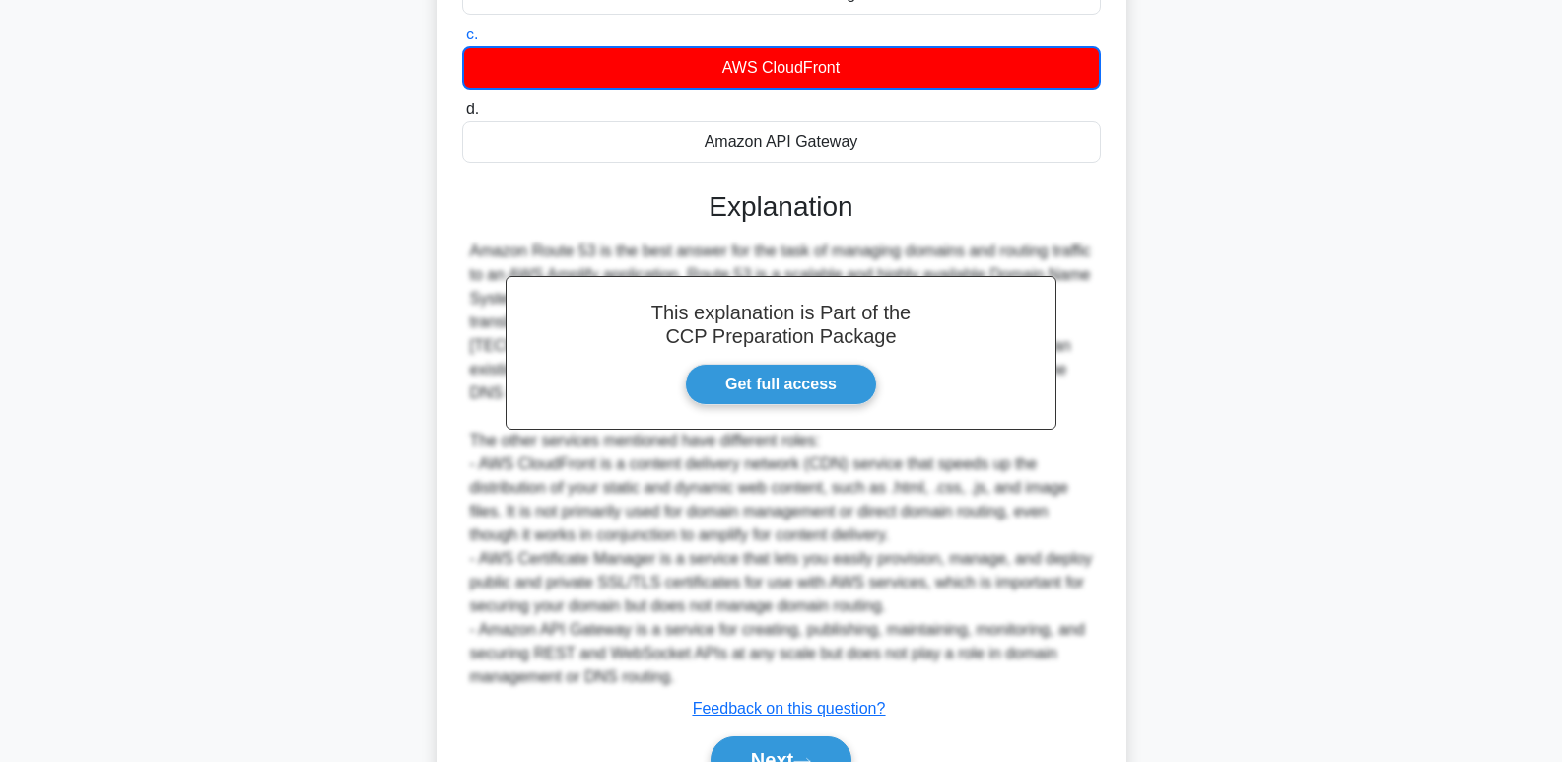
scroll to position [456, 0]
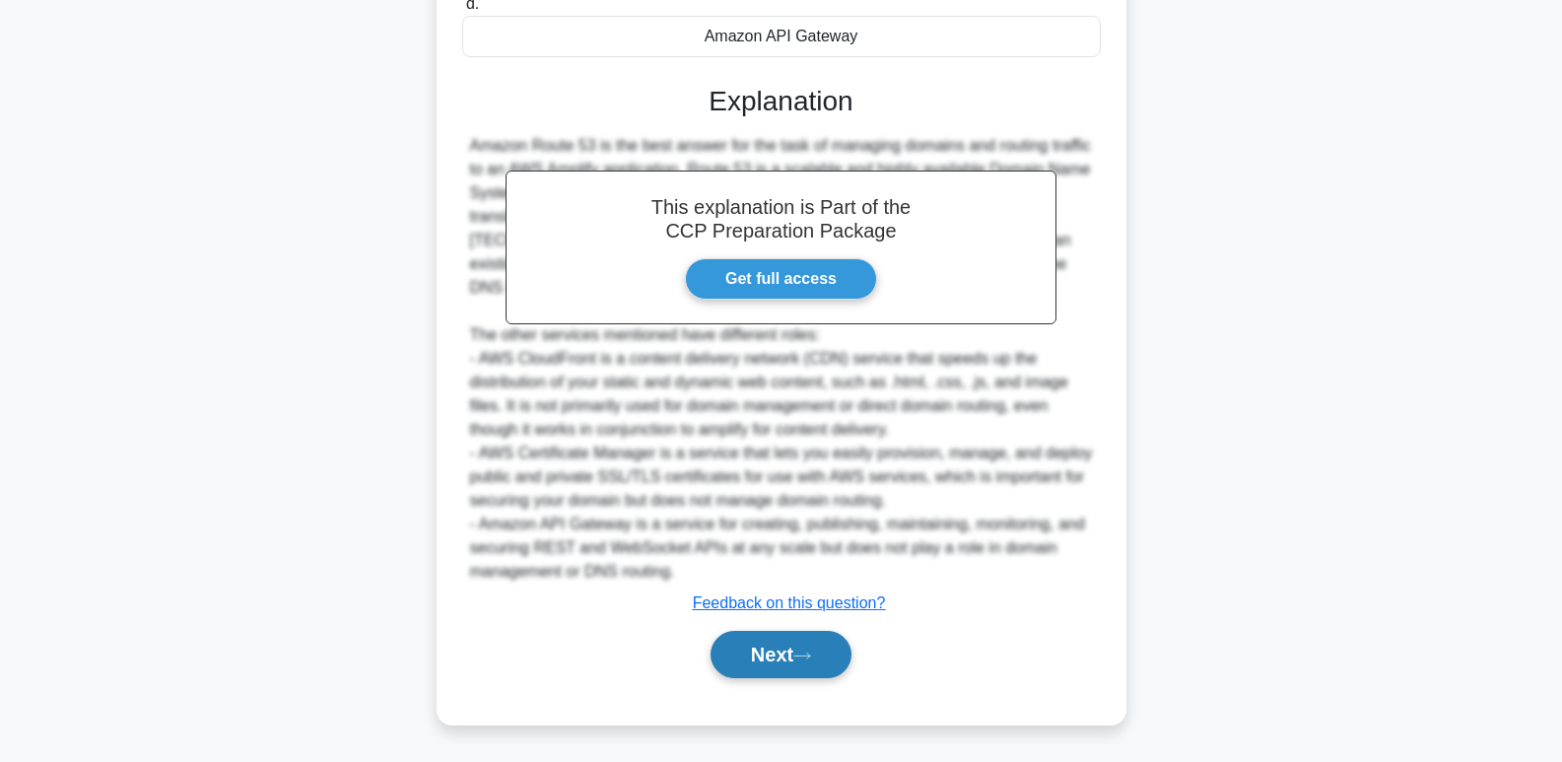
click at [791, 667] on button "Next" at bounding box center [780, 654] width 141 height 47
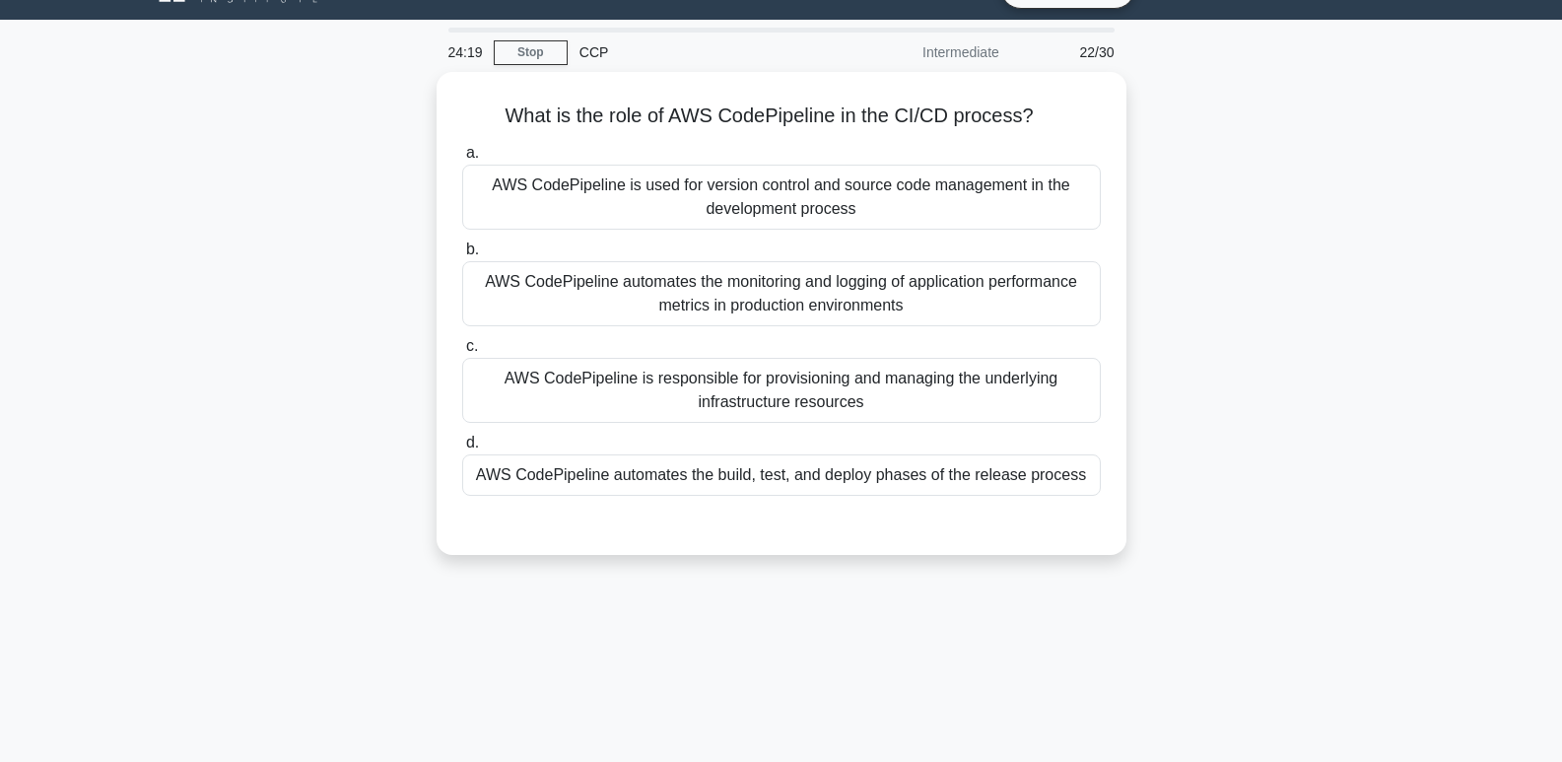
scroll to position [0, 0]
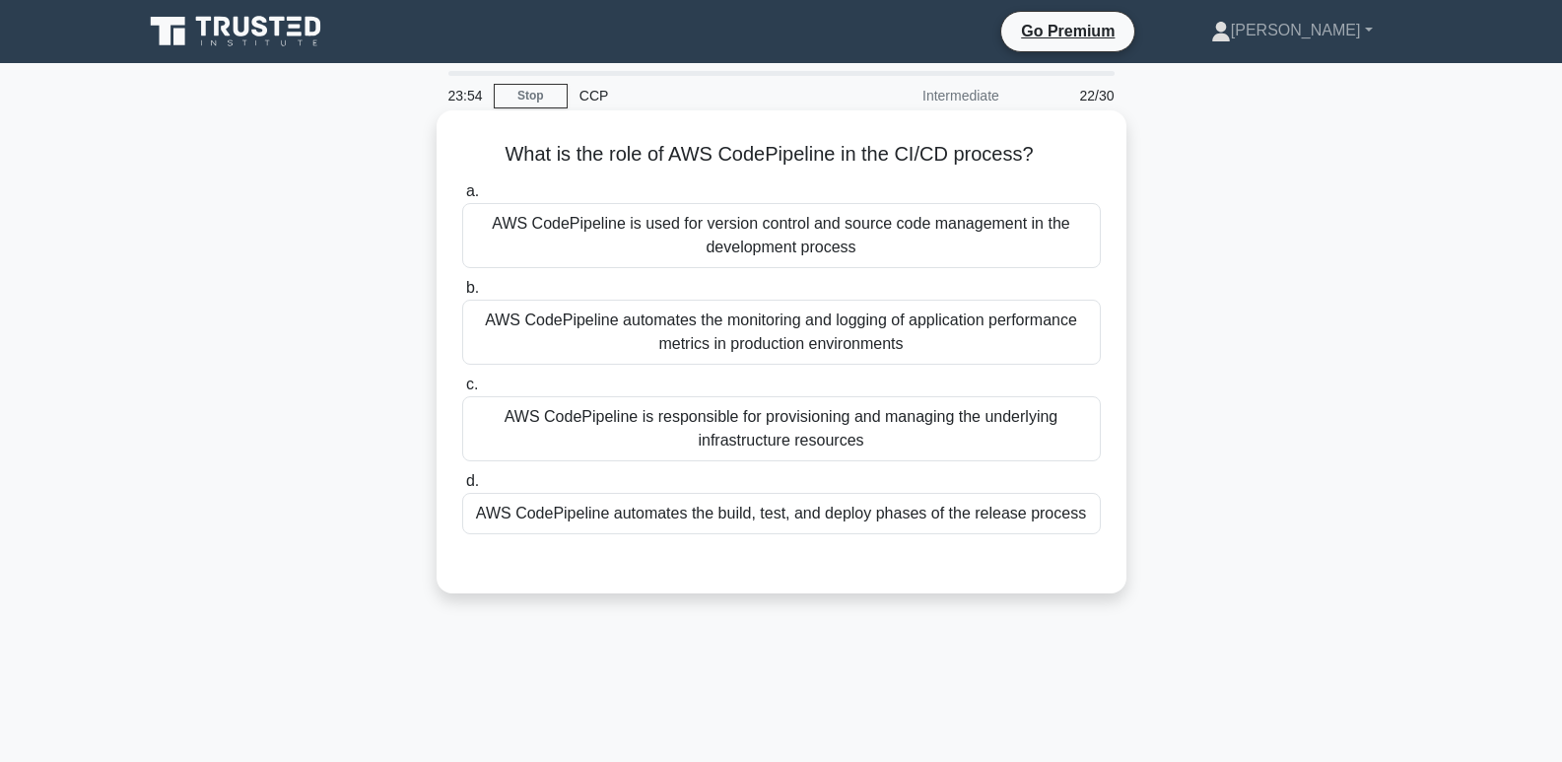
click at [1044, 256] on div "AWS CodePipeline is used for version control and source code management in the …" at bounding box center [781, 235] width 639 height 65
click at [462, 198] on input "a. AWS CodePipeline is used for version control and source code management in t…" at bounding box center [462, 191] width 0 height 13
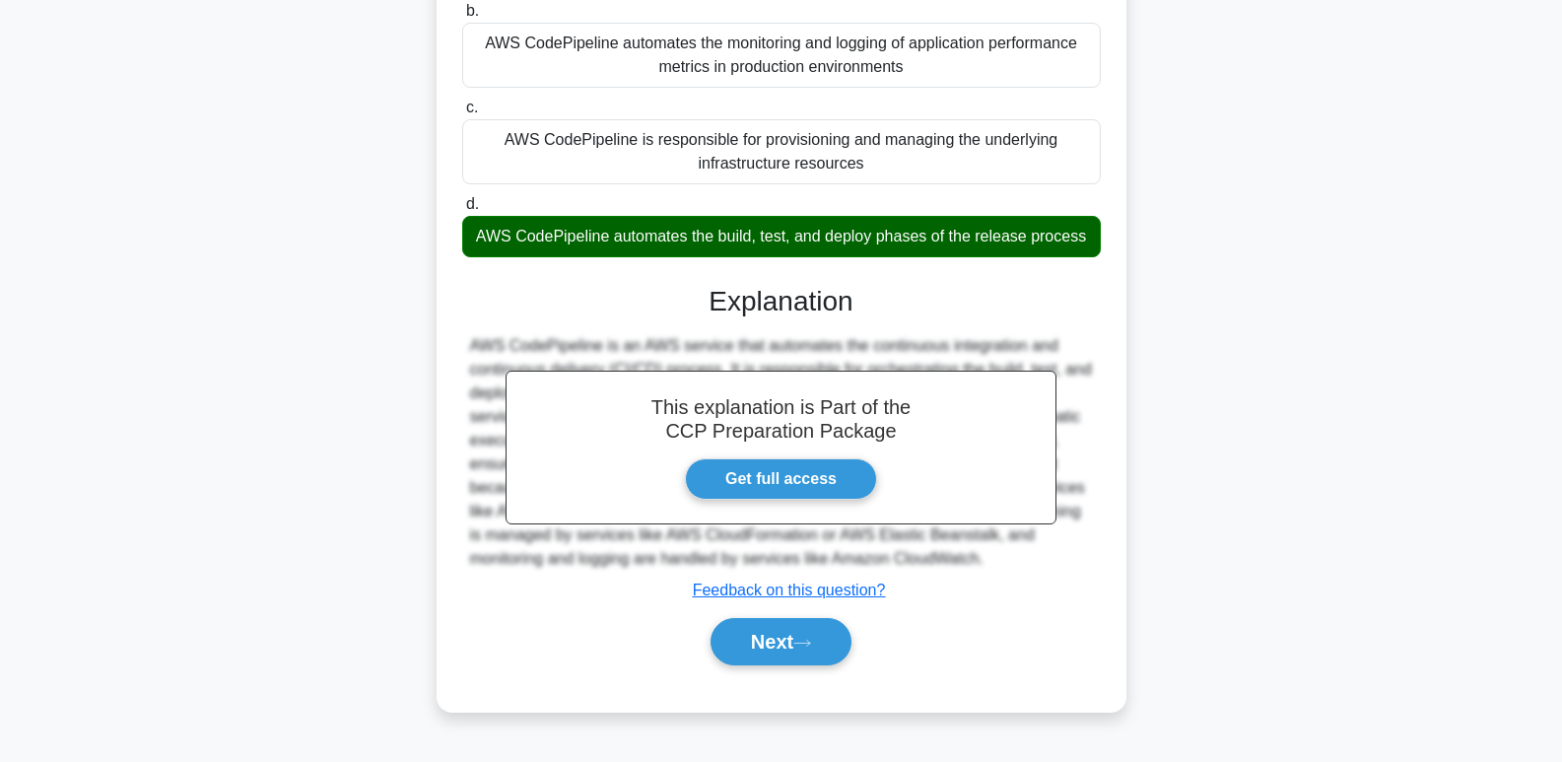
scroll to position [282, 0]
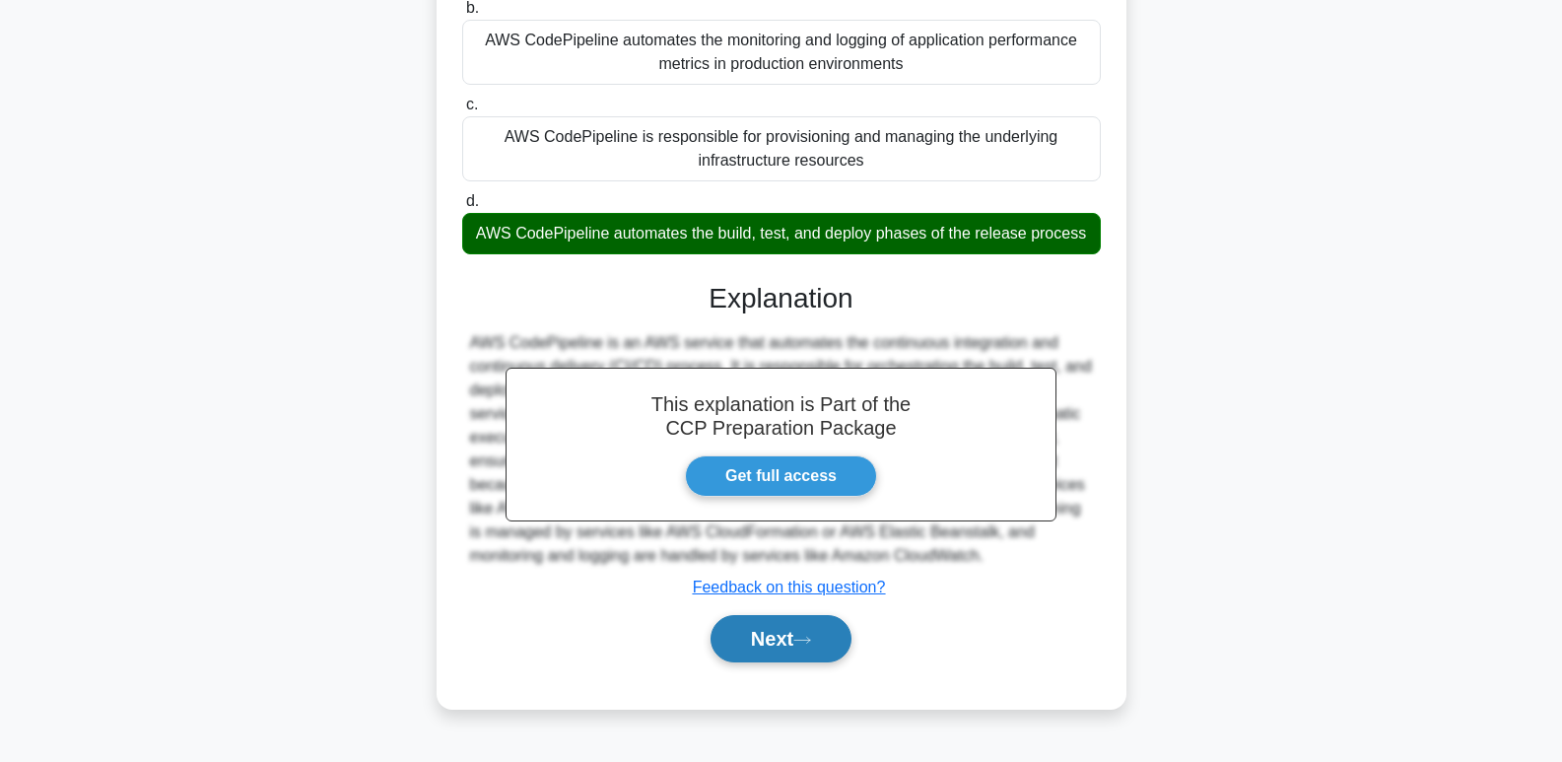
click at [824, 647] on button "Next" at bounding box center [780, 638] width 141 height 47
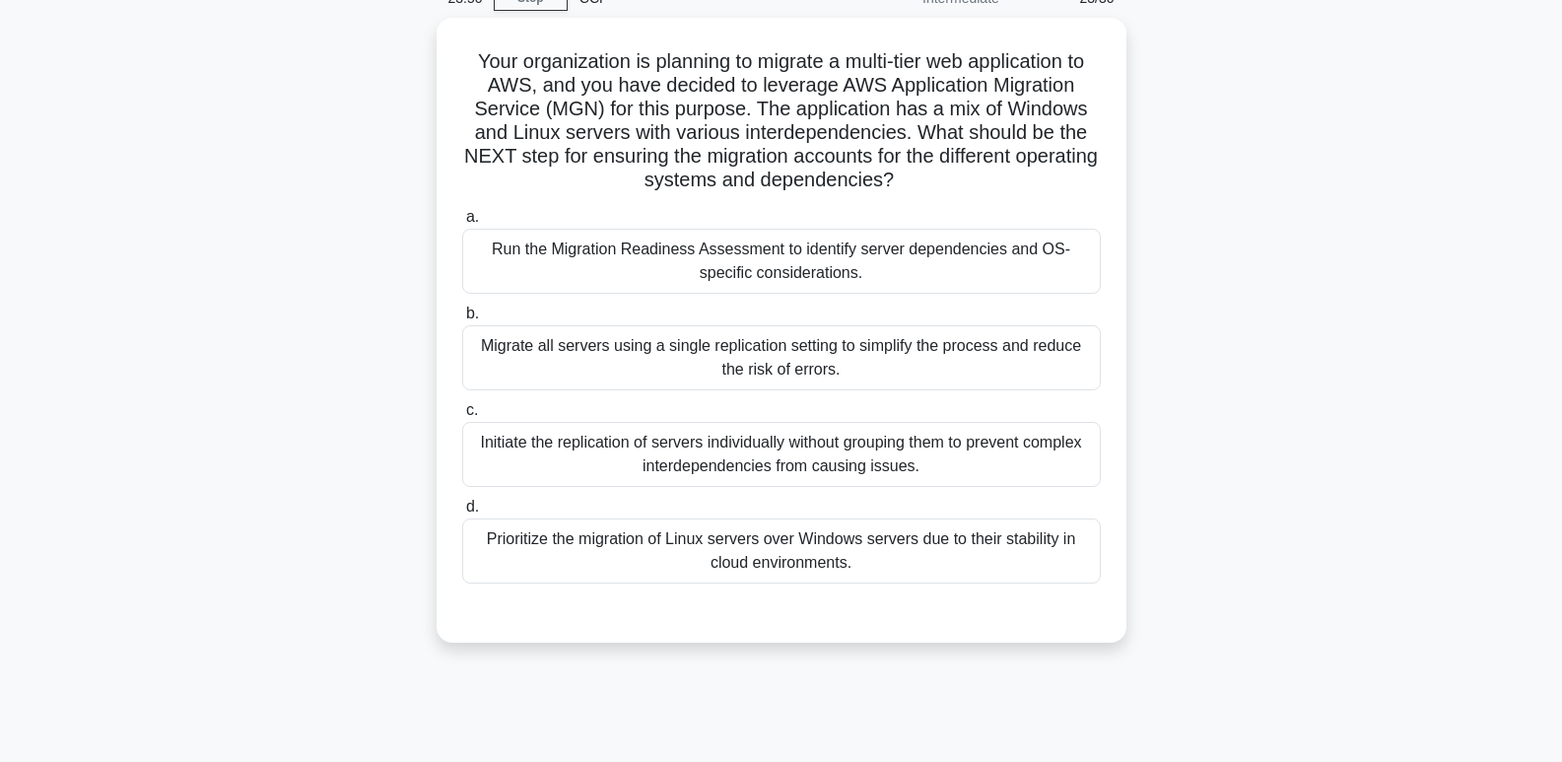
scroll to position [95, 0]
click at [1061, 280] on div "Run the Migration Readiness Assessment to identify server dependencies and OS-s…" at bounding box center [781, 259] width 639 height 65
click at [462, 222] on input "a. Run the Migration Readiness Assessment to identify server dependencies and O…" at bounding box center [462, 215] width 0 height 13
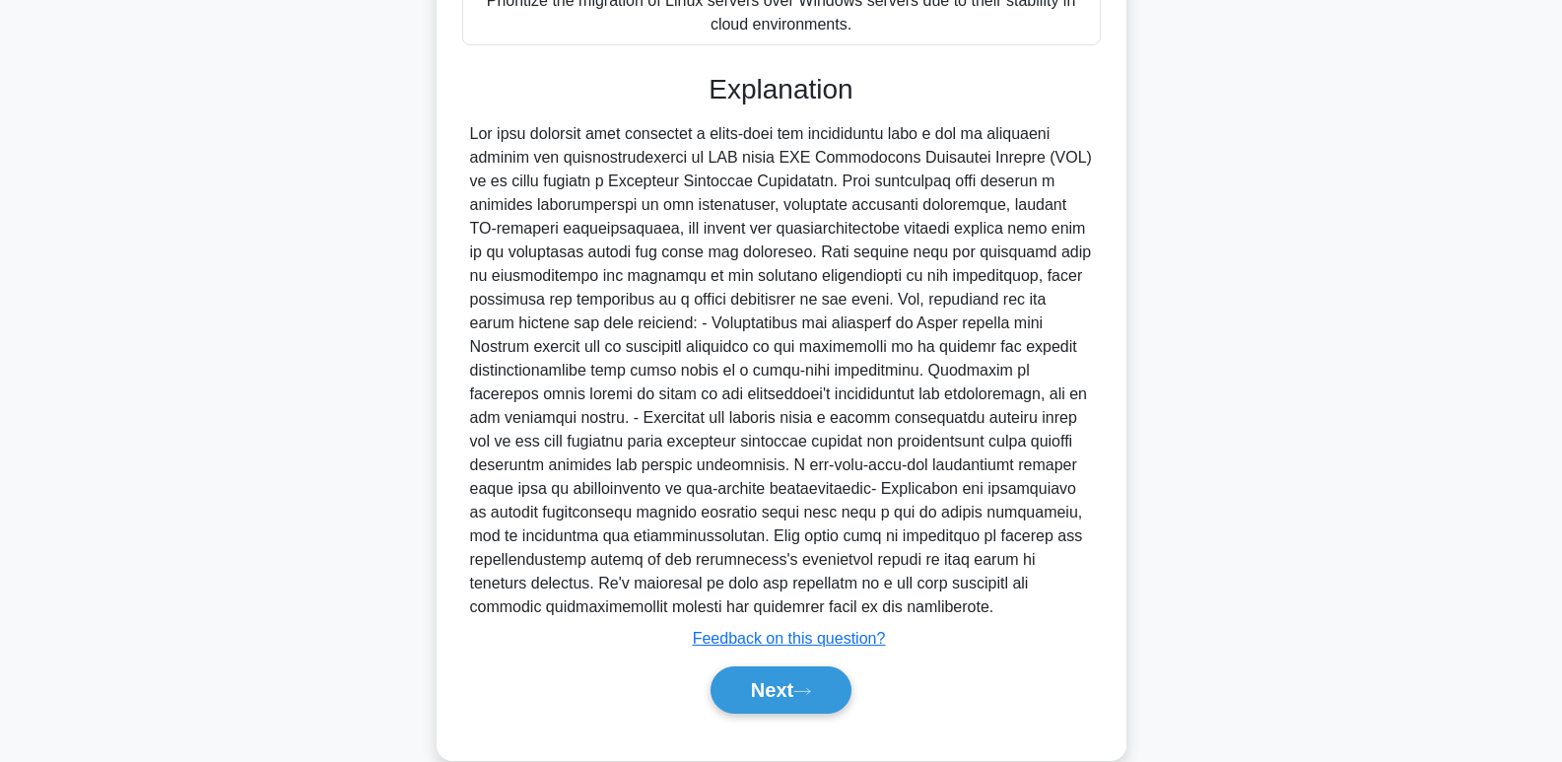
scroll to position [667, 0]
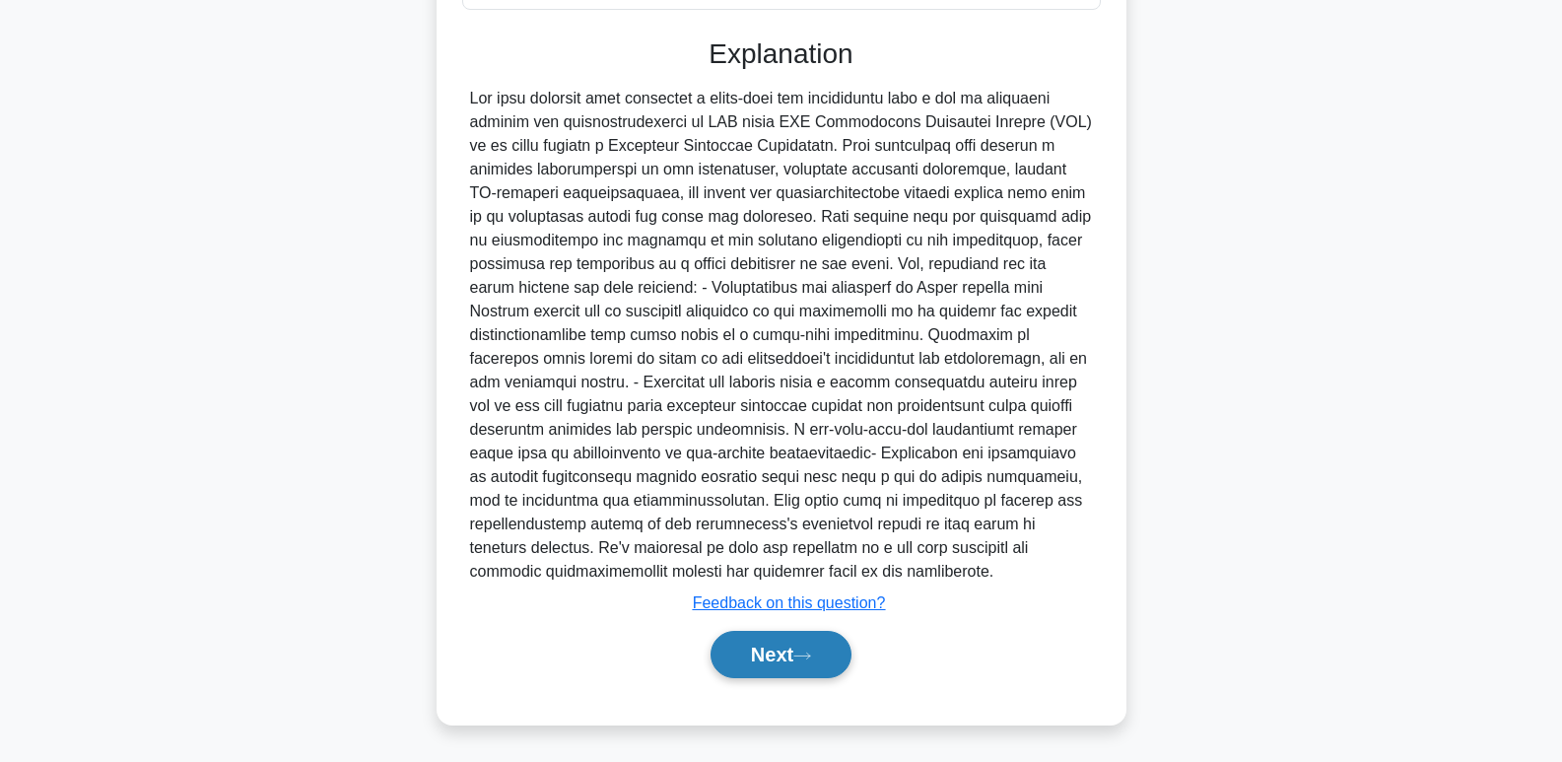
click at [799, 663] on button "Next" at bounding box center [780, 654] width 141 height 47
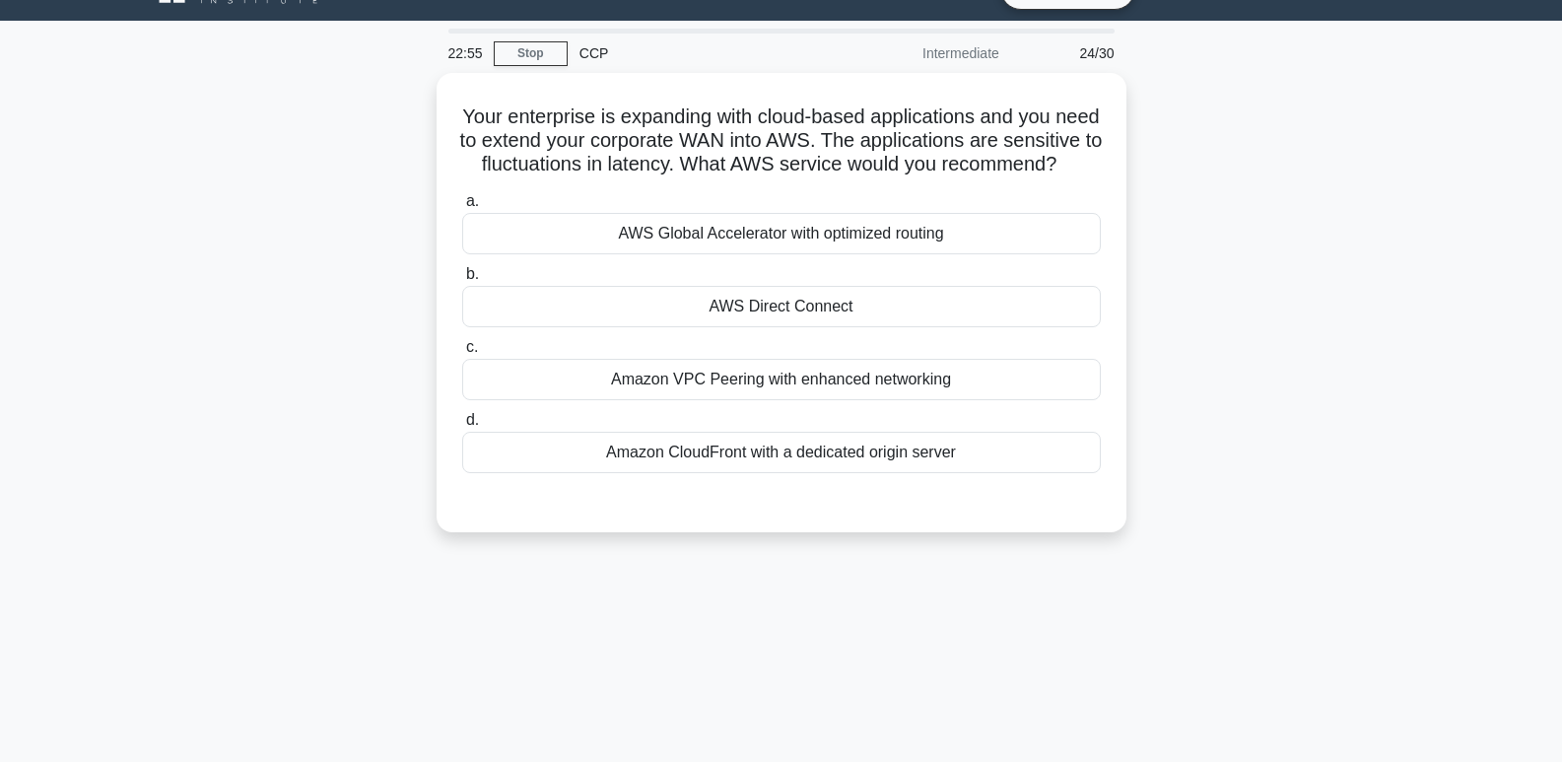
scroll to position [0, 0]
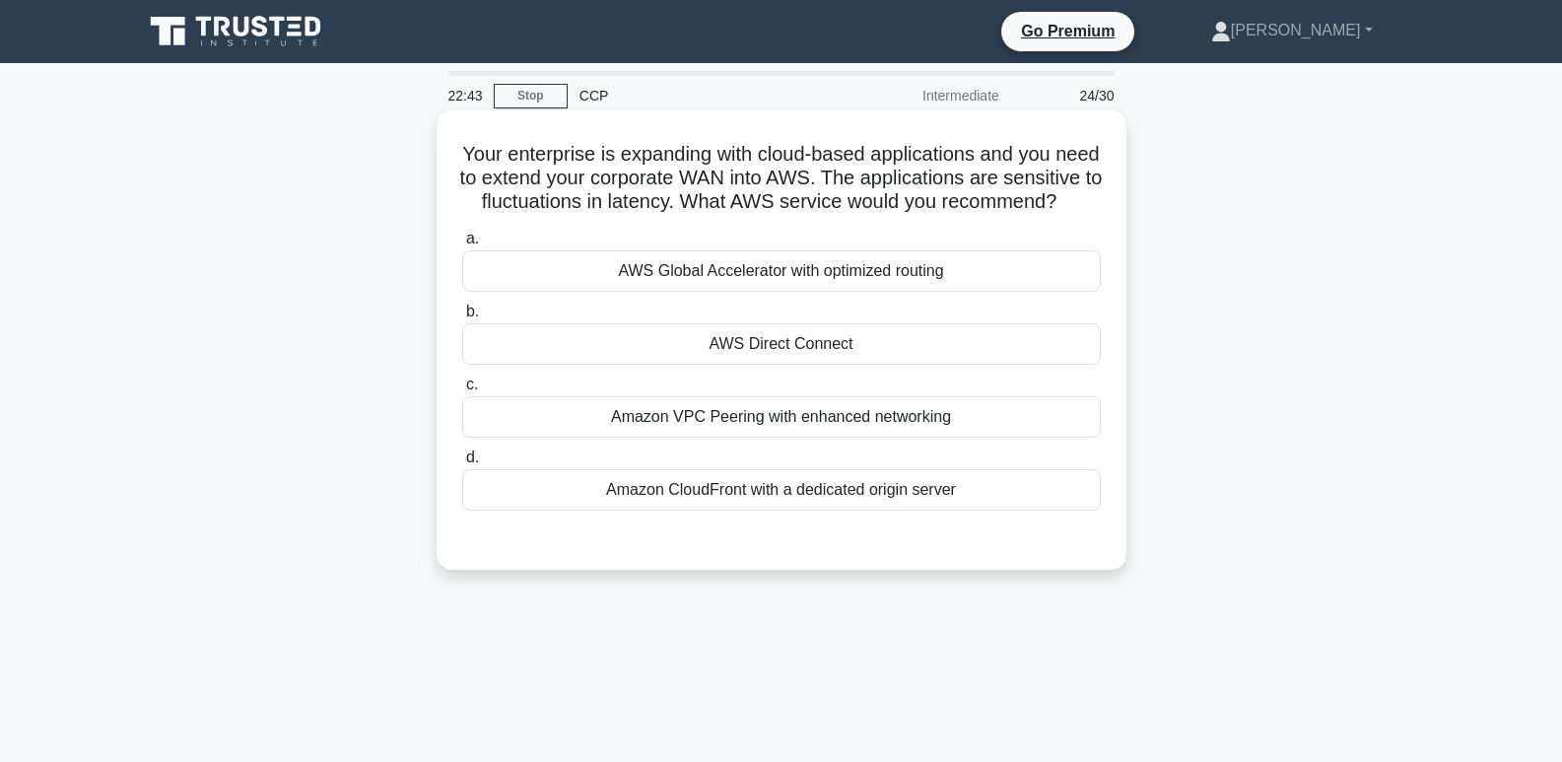
click at [1066, 365] on div "AWS Direct Connect" at bounding box center [781, 343] width 639 height 41
click at [462, 318] on input "b. AWS Direct Connect" at bounding box center [462, 311] width 0 height 13
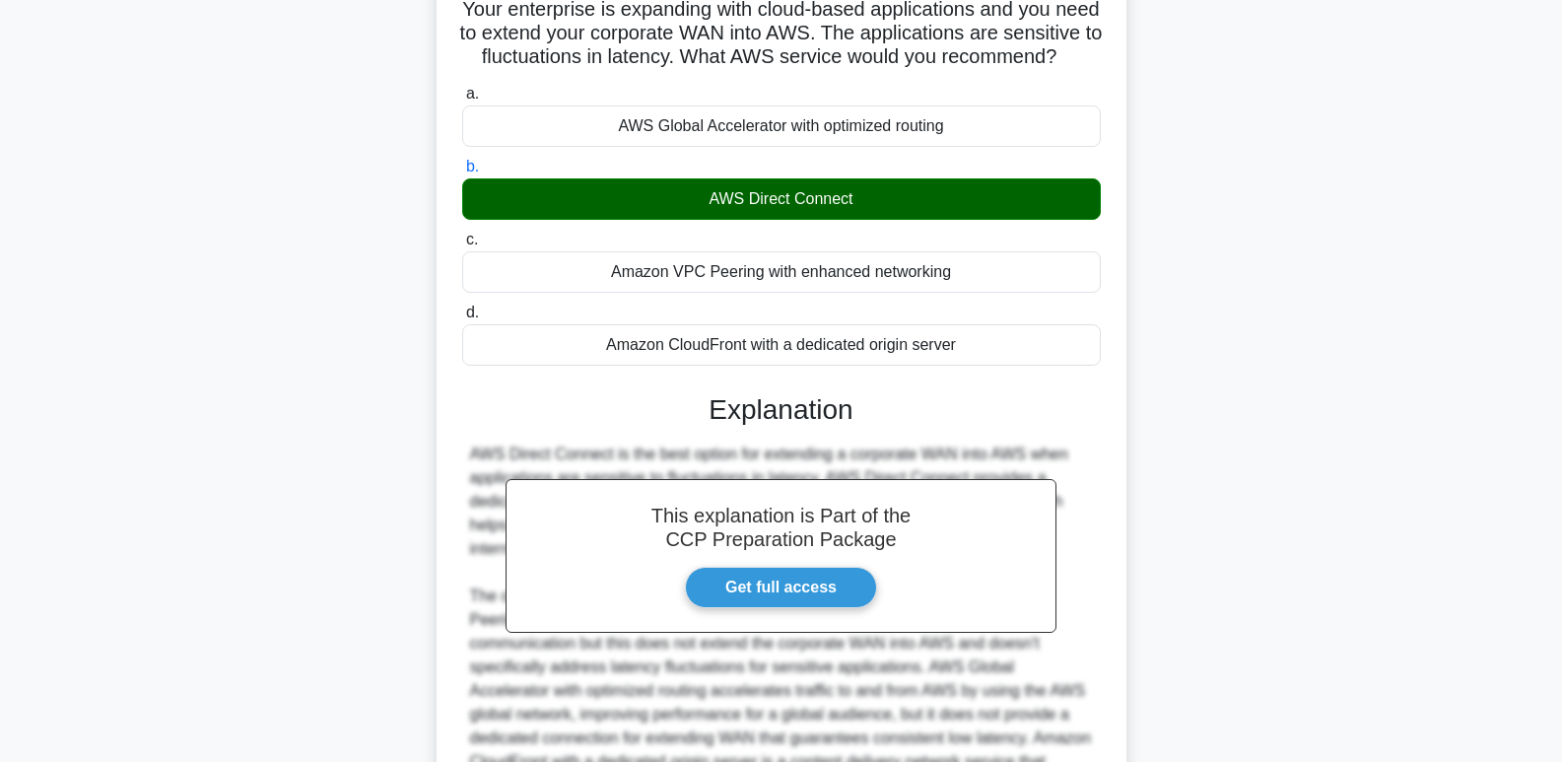
scroll to position [407, 0]
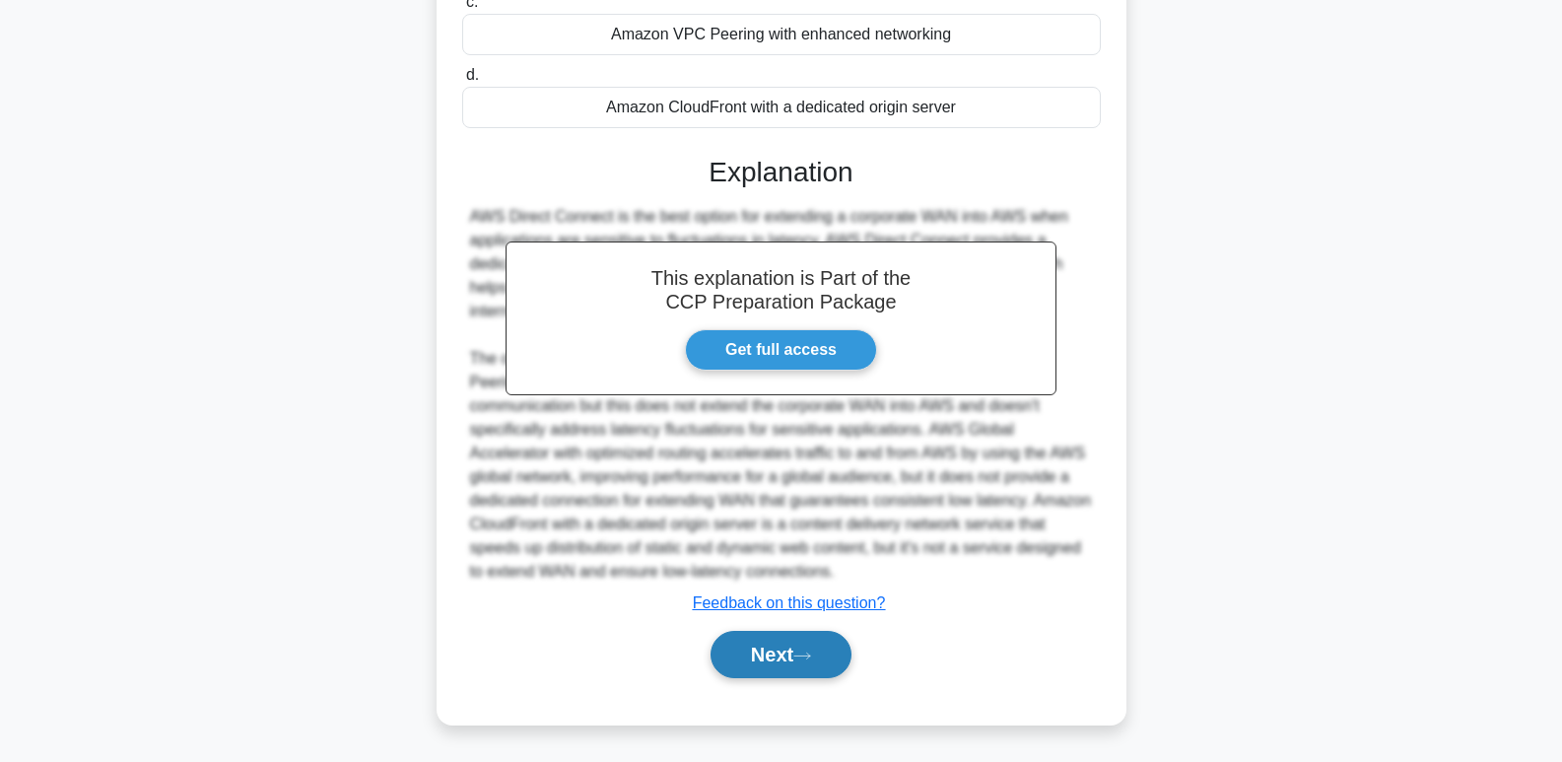
click at [777, 654] on button "Next" at bounding box center [780, 654] width 141 height 47
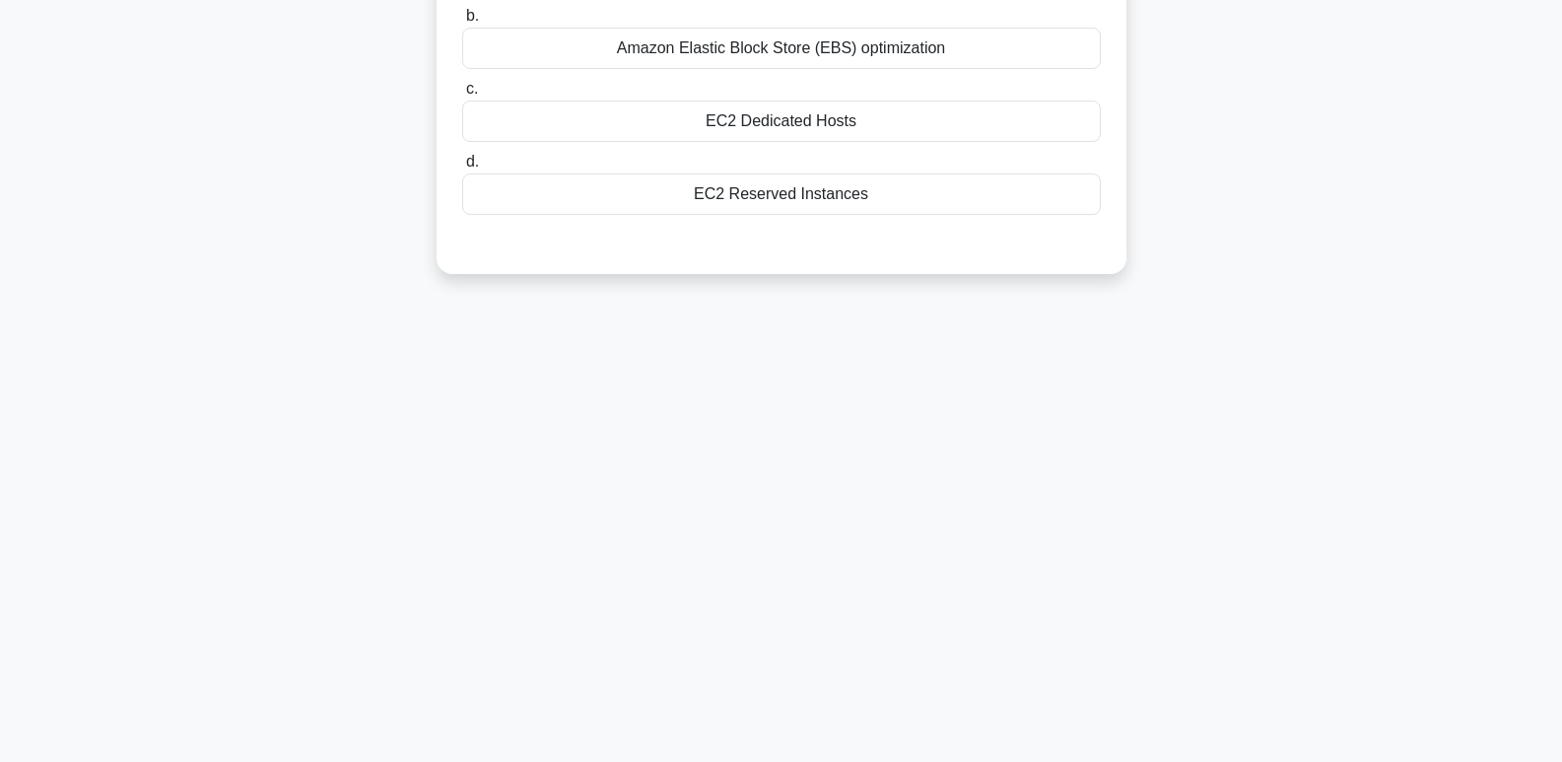
scroll to position [0, 0]
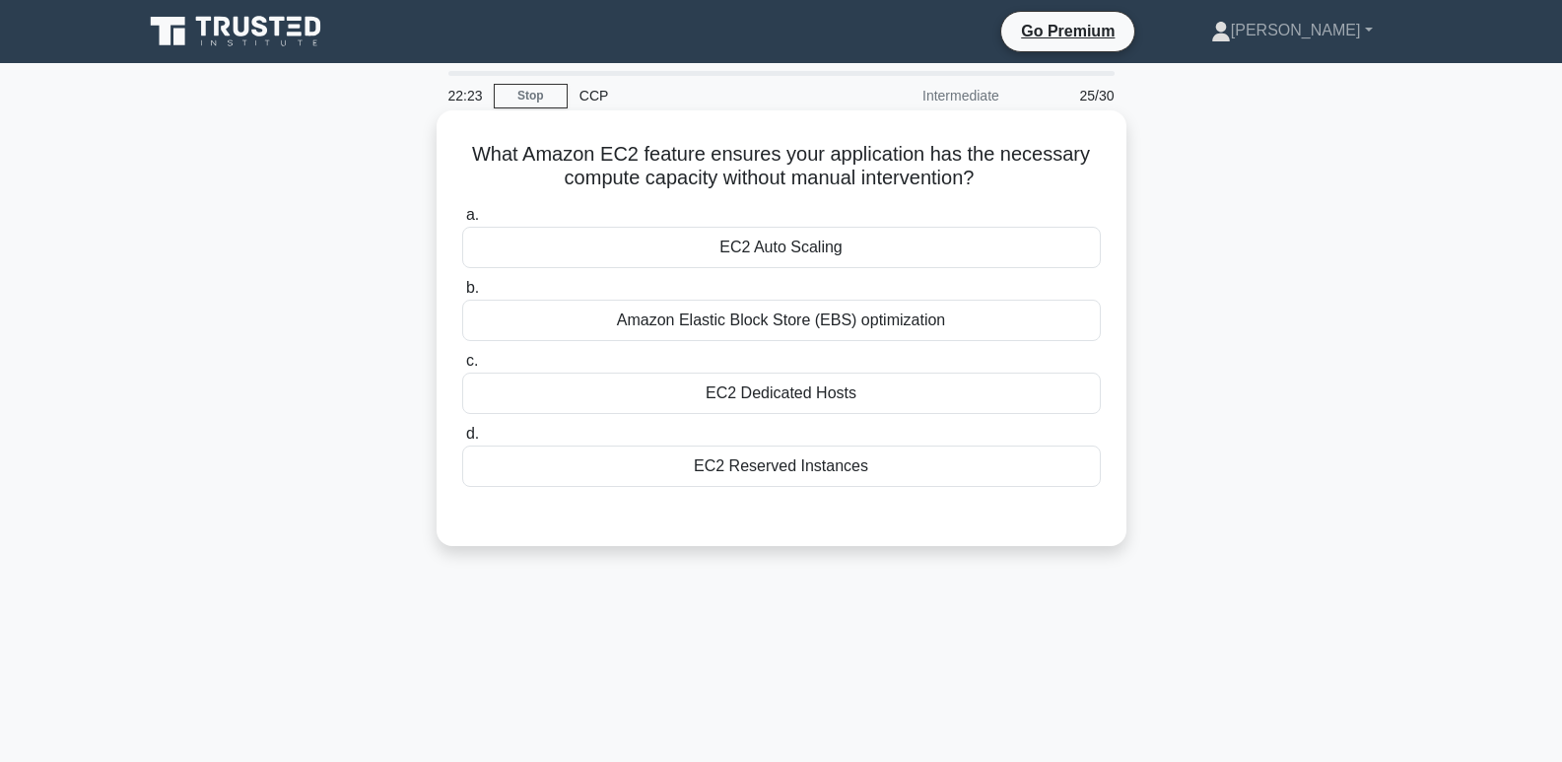
click at [1034, 239] on div "EC2 Auto Scaling" at bounding box center [781, 247] width 639 height 41
click at [462, 222] on input "a. EC2 Auto Scaling" at bounding box center [462, 215] width 0 height 13
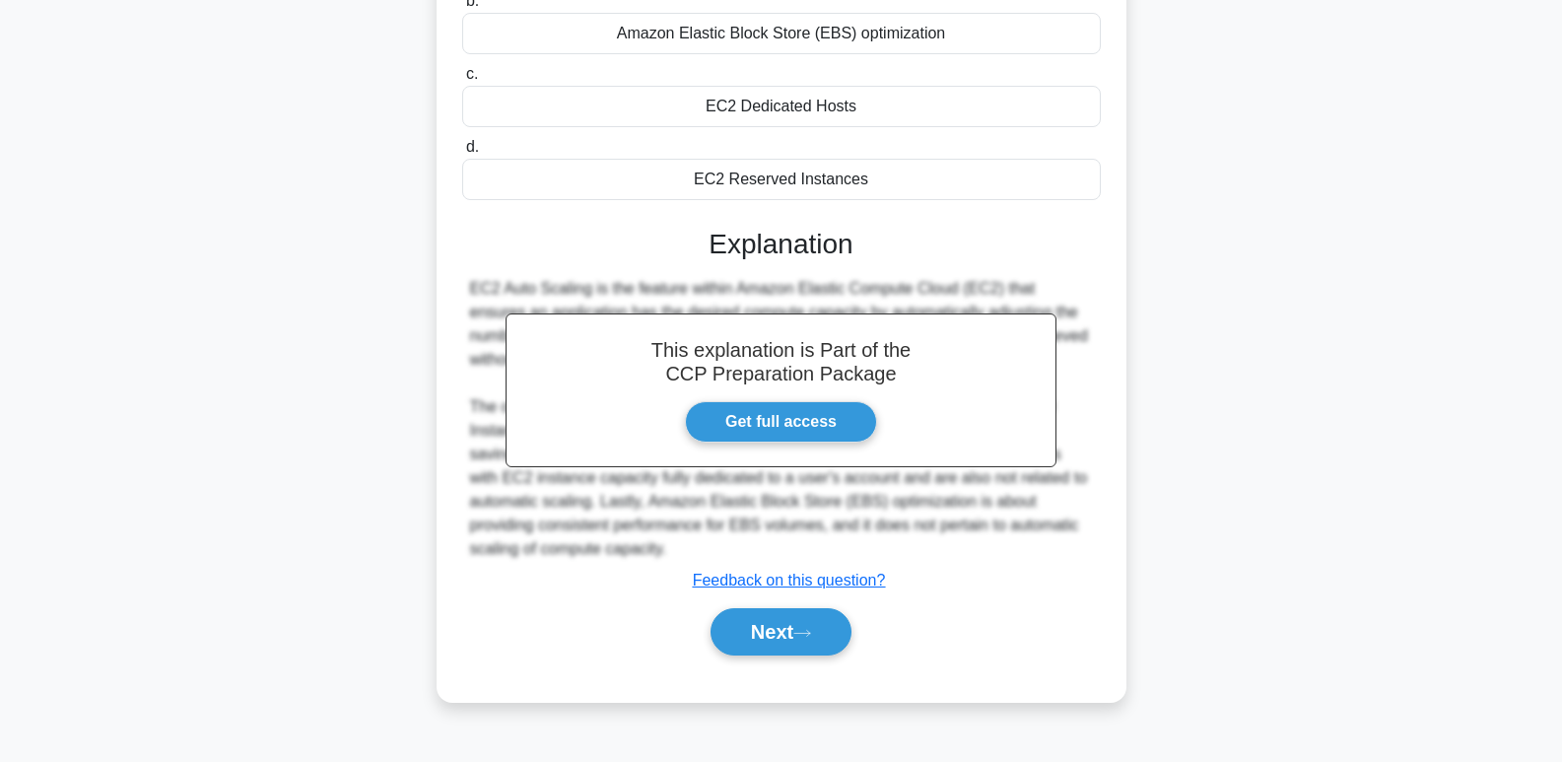
scroll to position [303, 0]
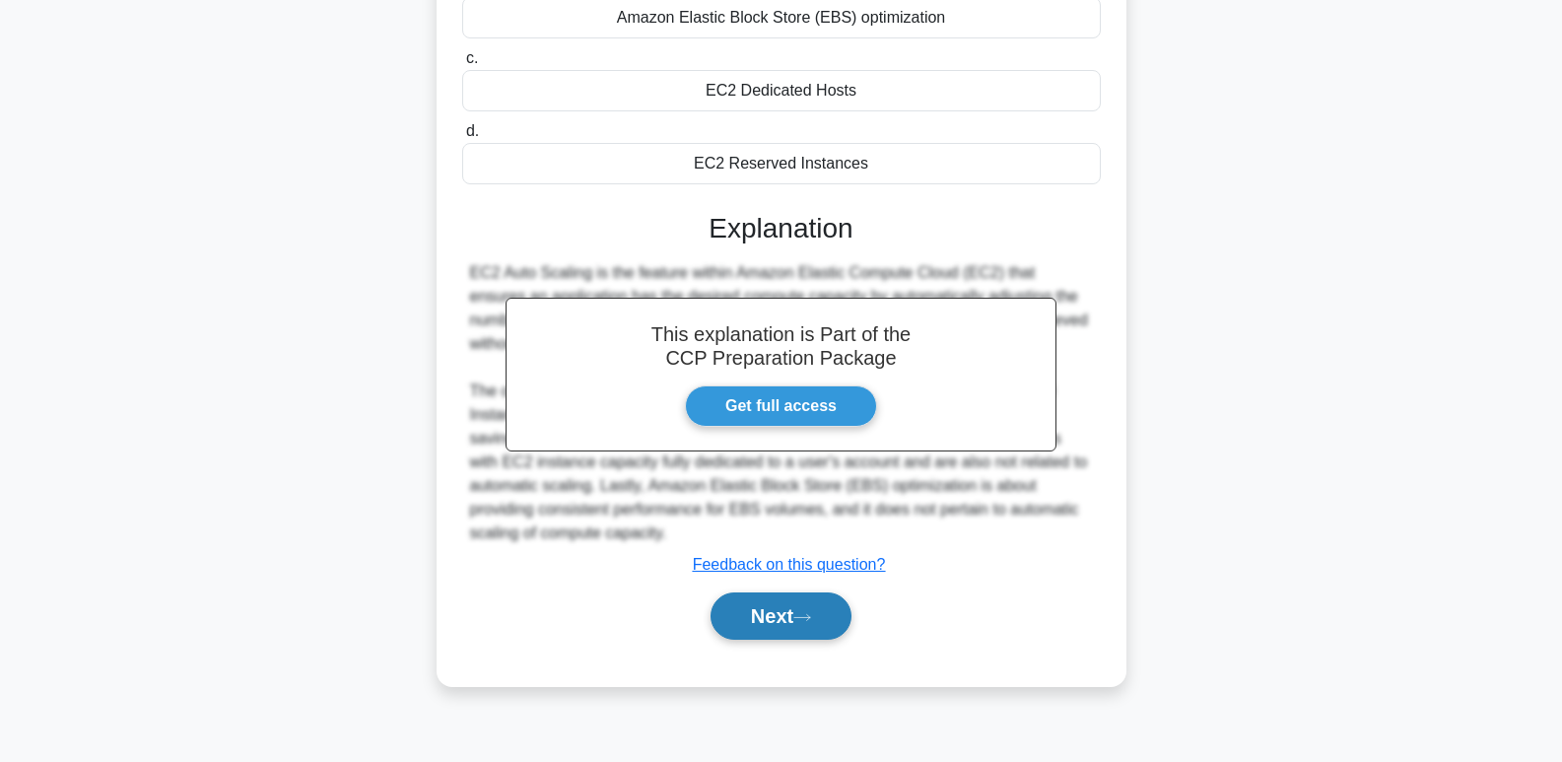
click at [804, 633] on button "Next" at bounding box center [780, 615] width 141 height 47
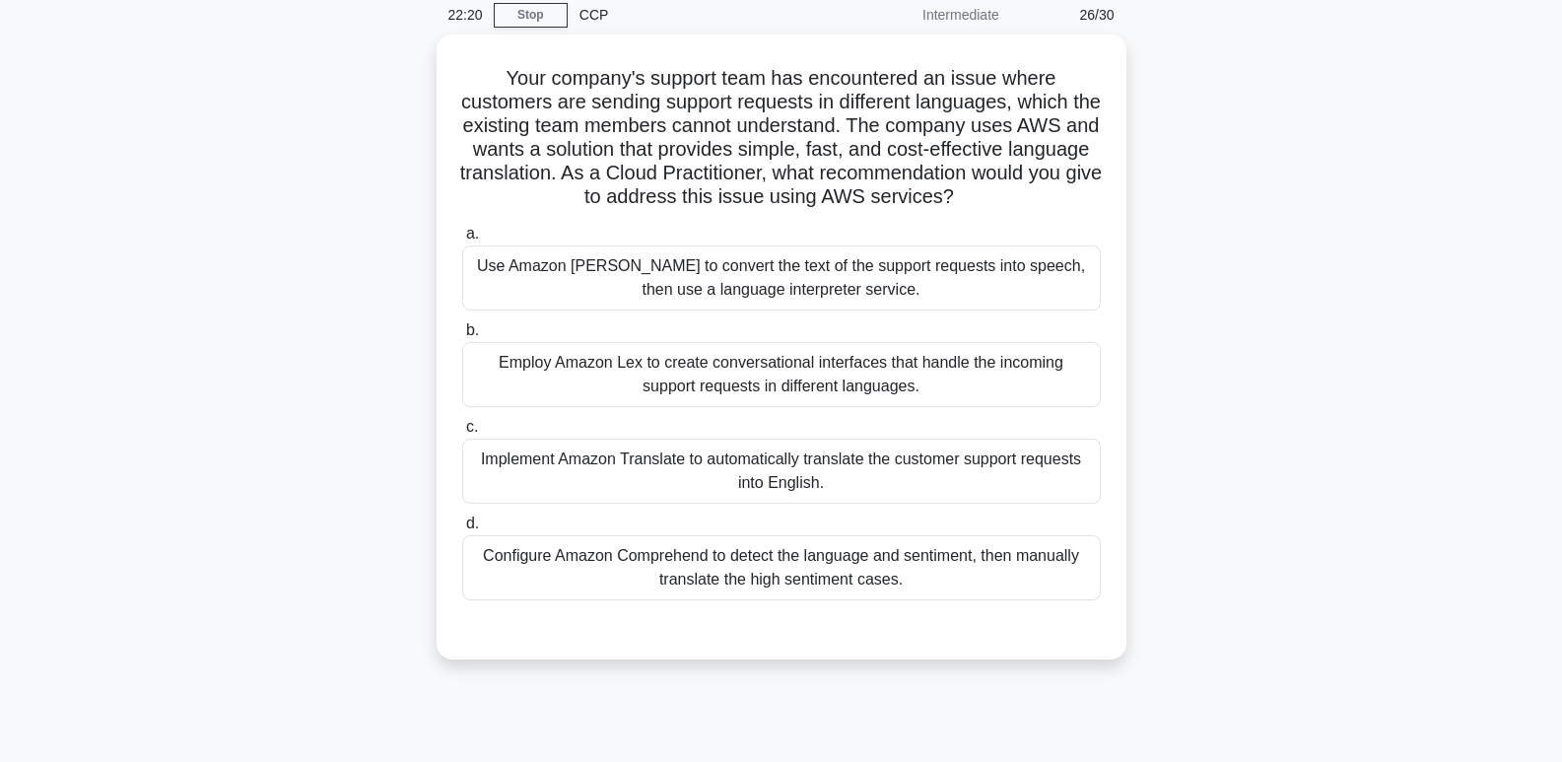
scroll to position [55, 0]
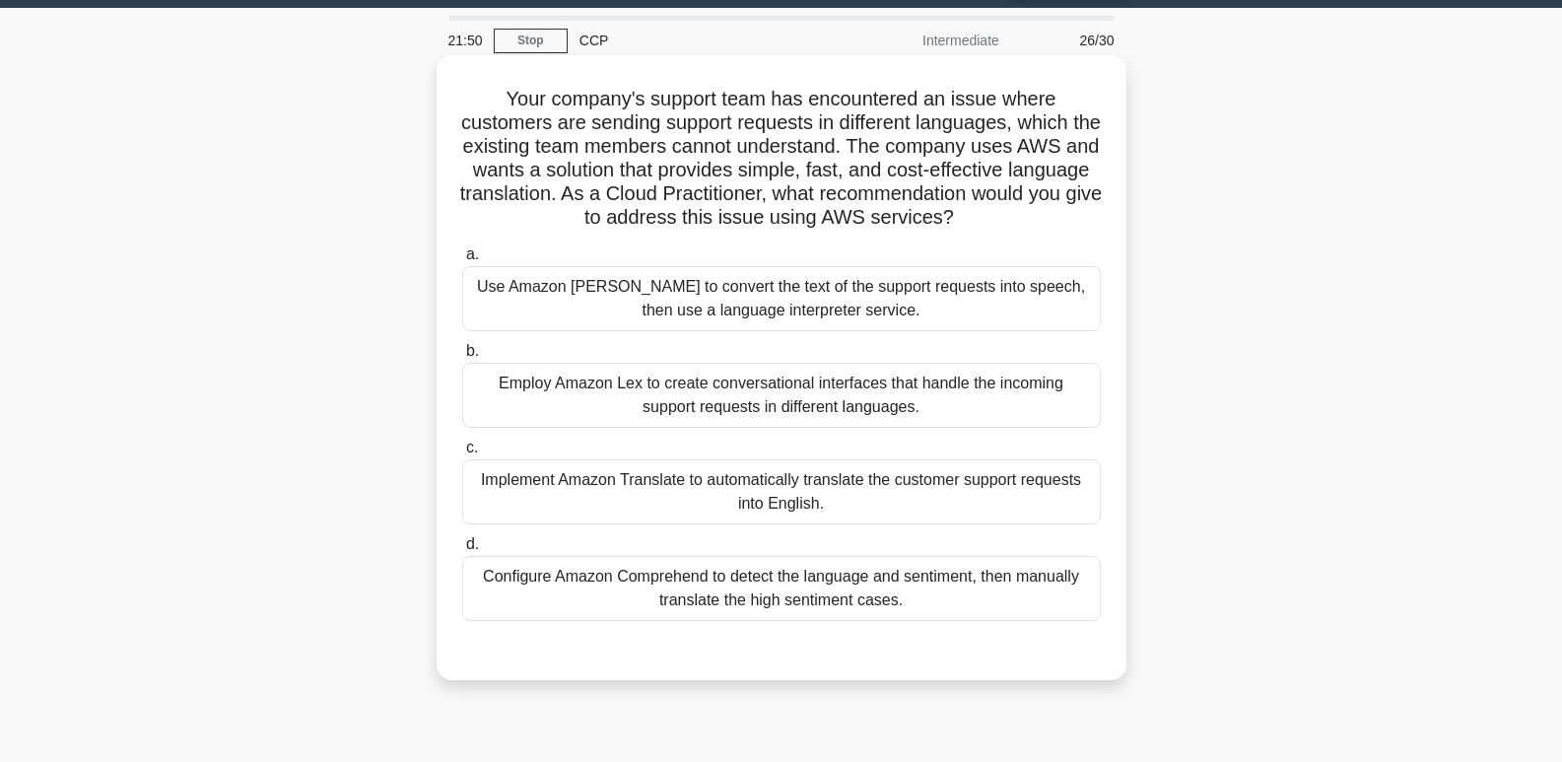
click at [1021, 479] on div "Implement Amazon Translate to automatically translate the customer support requ…" at bounding box center [781, 491] width 639 height 65
click at [462, 454] on input "c. Implement Amazon Translate to automatically translate the customer support r…" at bounding box center [462, 447] width 0 height 13
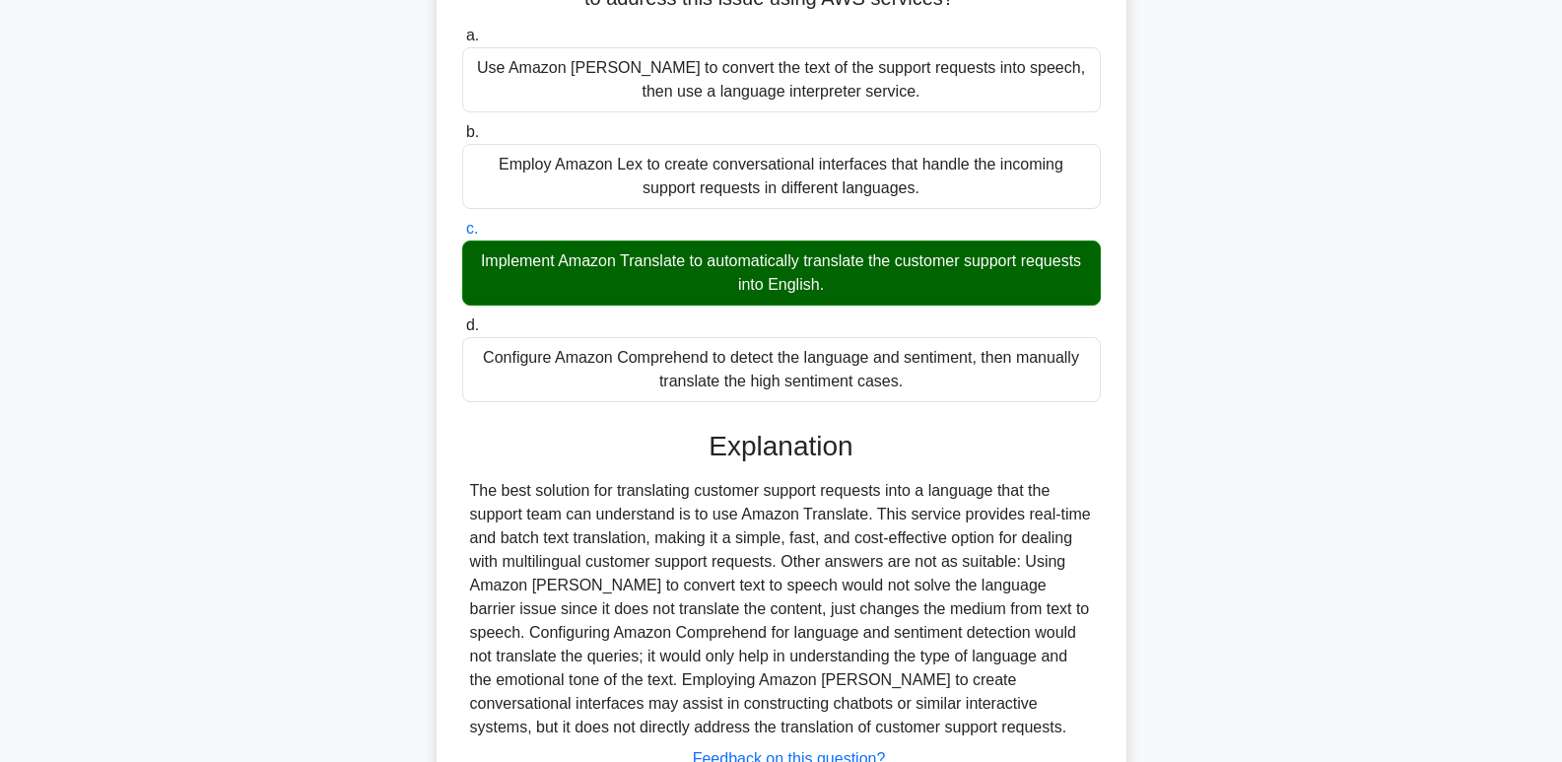
scroll to position [431, 0]
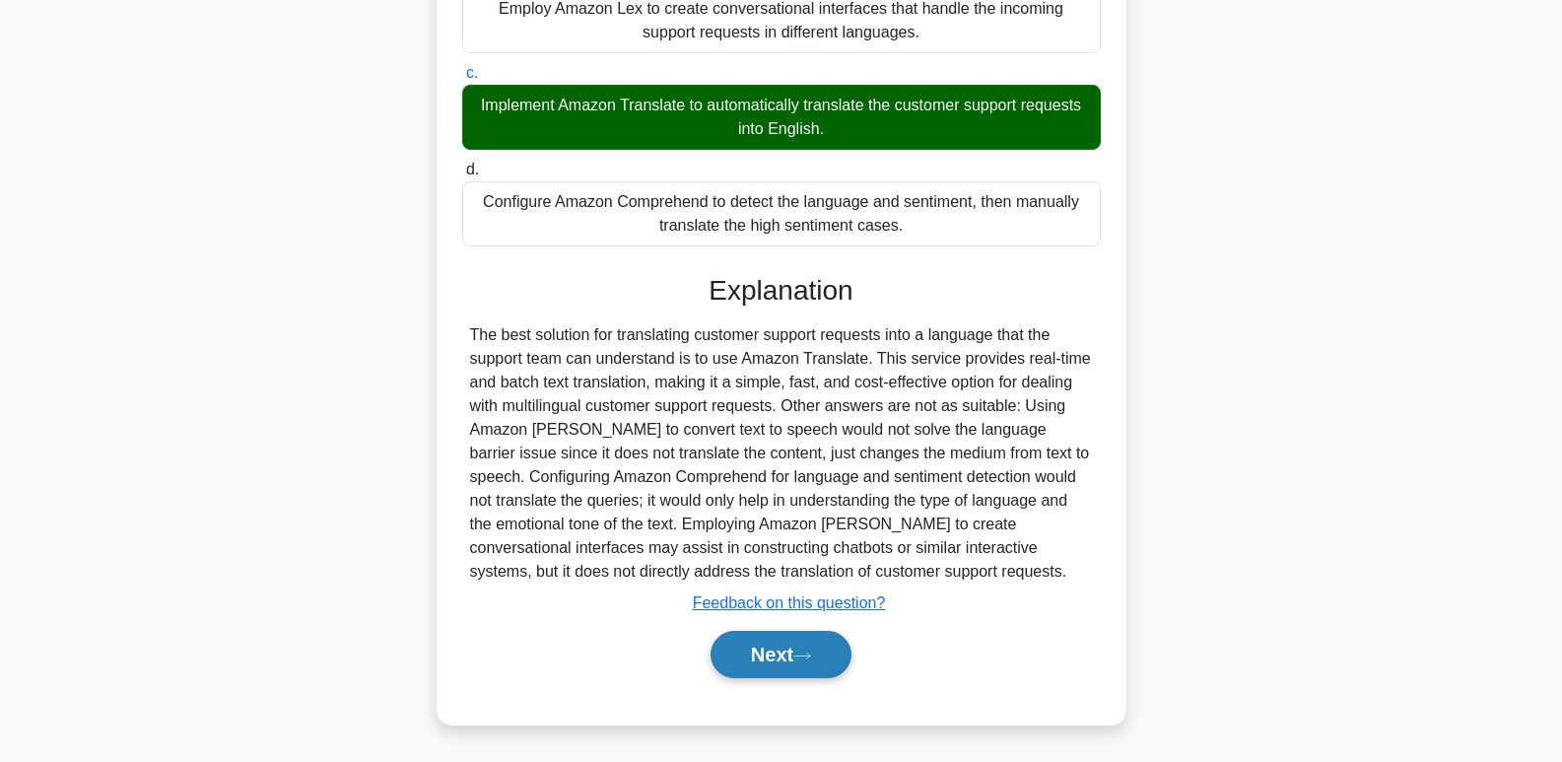
click at [800, 638] on button "Next" at bounding box center [780, 654] width 141 height 47
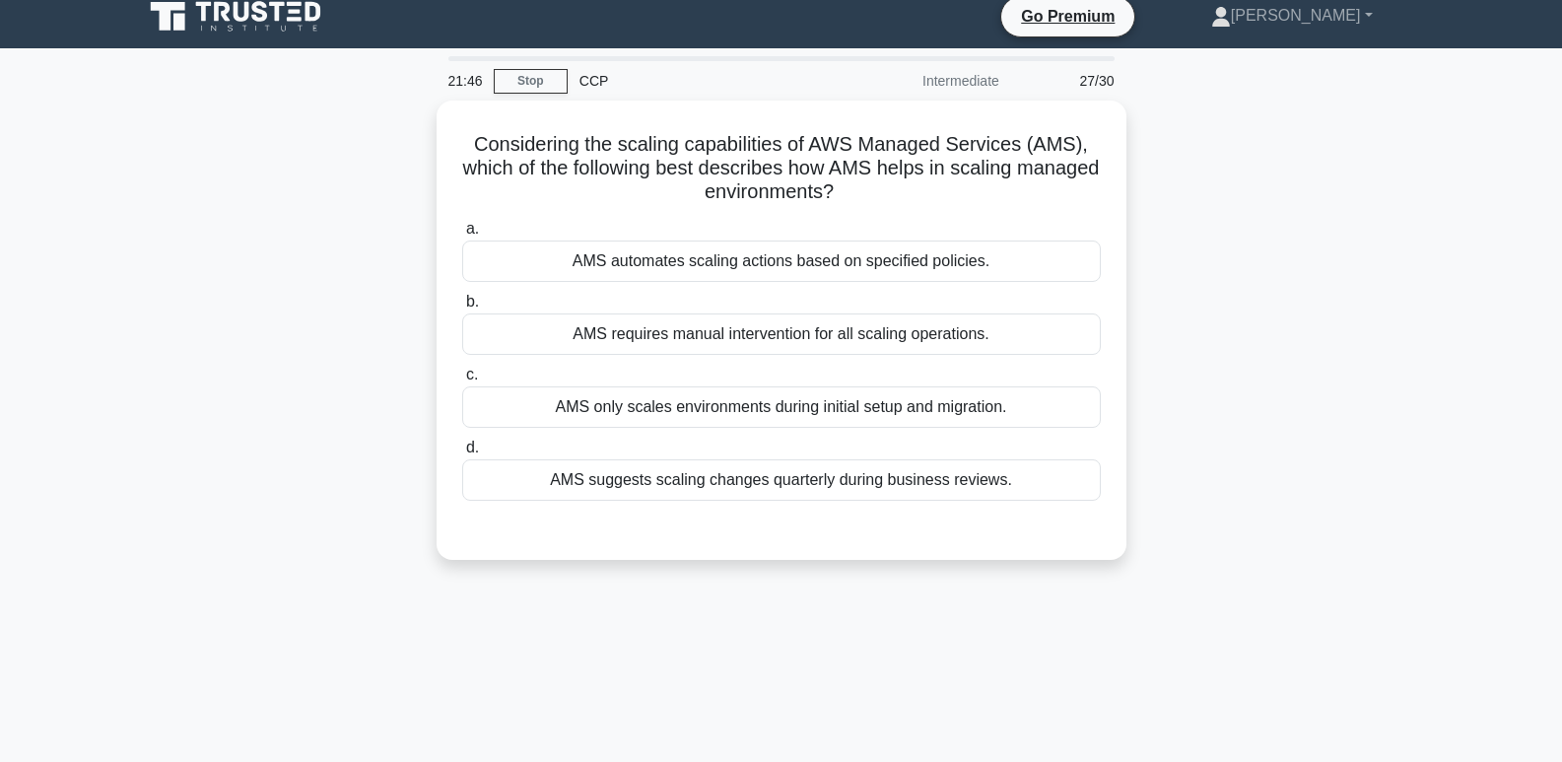
scroll to position [0, 0]
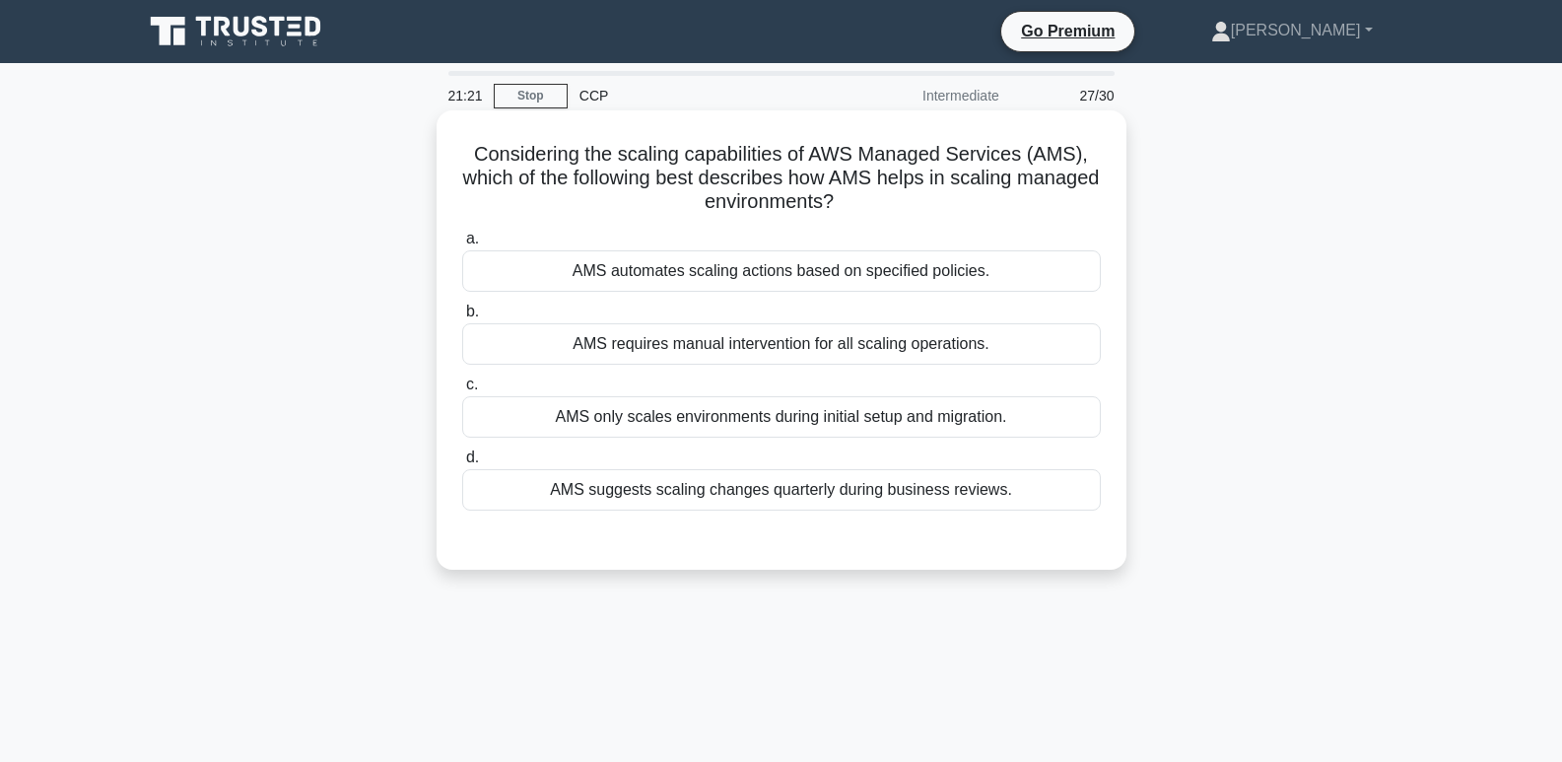
click at [1067, 276] on div "AMS automates scaling actions based on specified policies." at bounding box center [781, 270] width 639 height 41
click at [462, 245] on input "a. AMS automates scaling actions based on specified policies." at bounding box center [462, 239] width 0 height 13
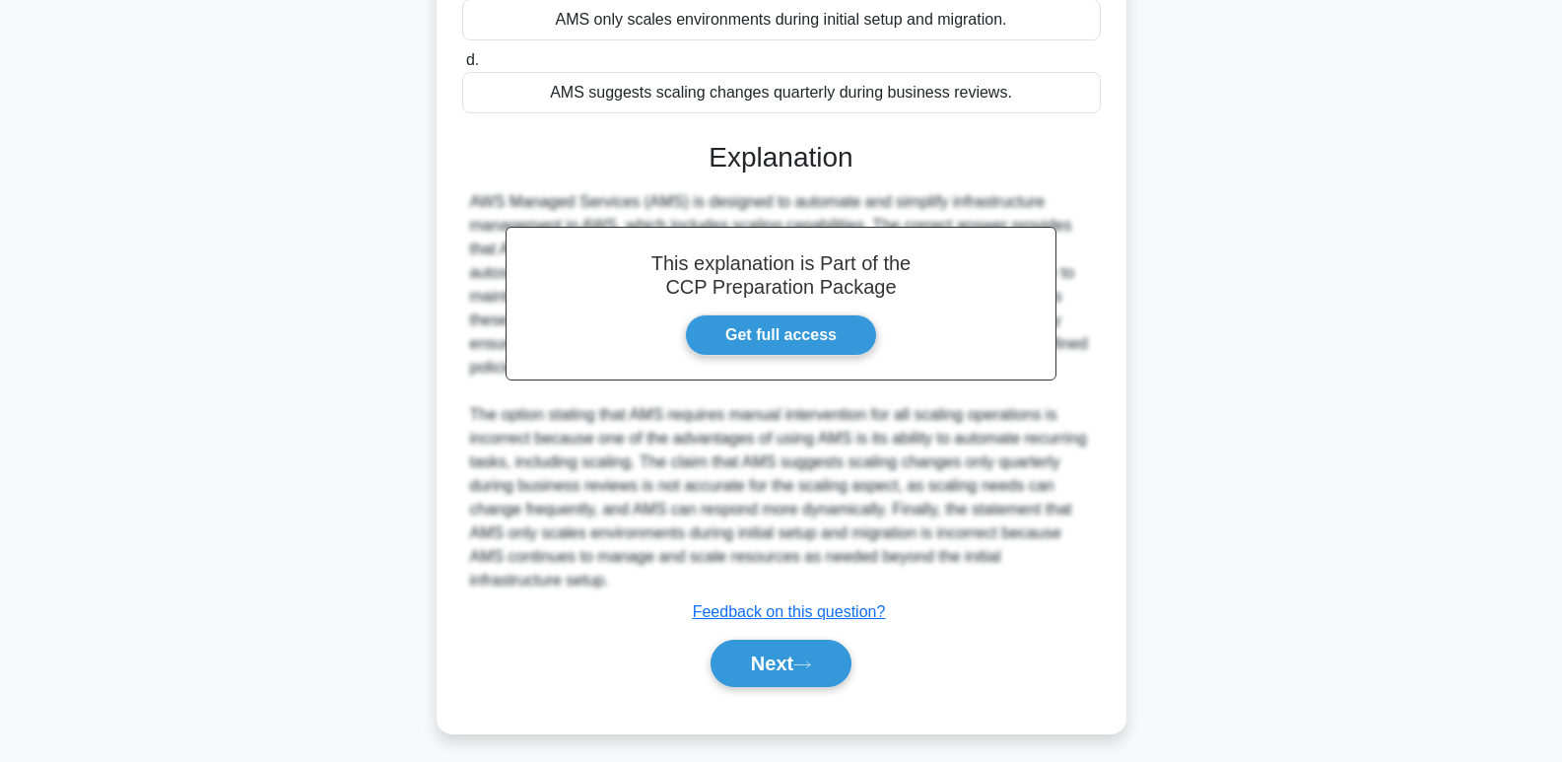
scroll to position [407, 0]
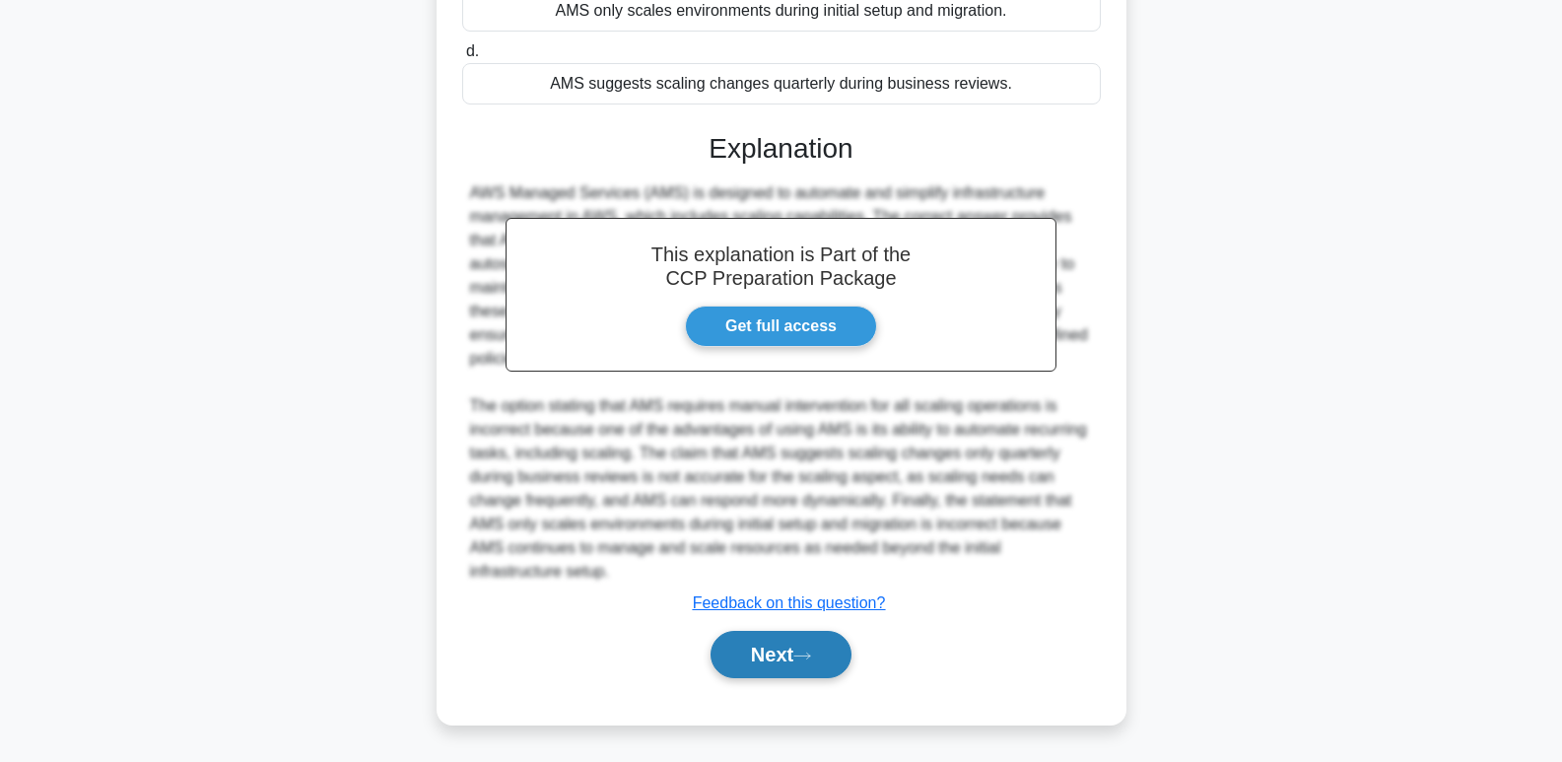
click at [823, 654] on button "Next" at bounding box center [780, 654] width 141 height 47
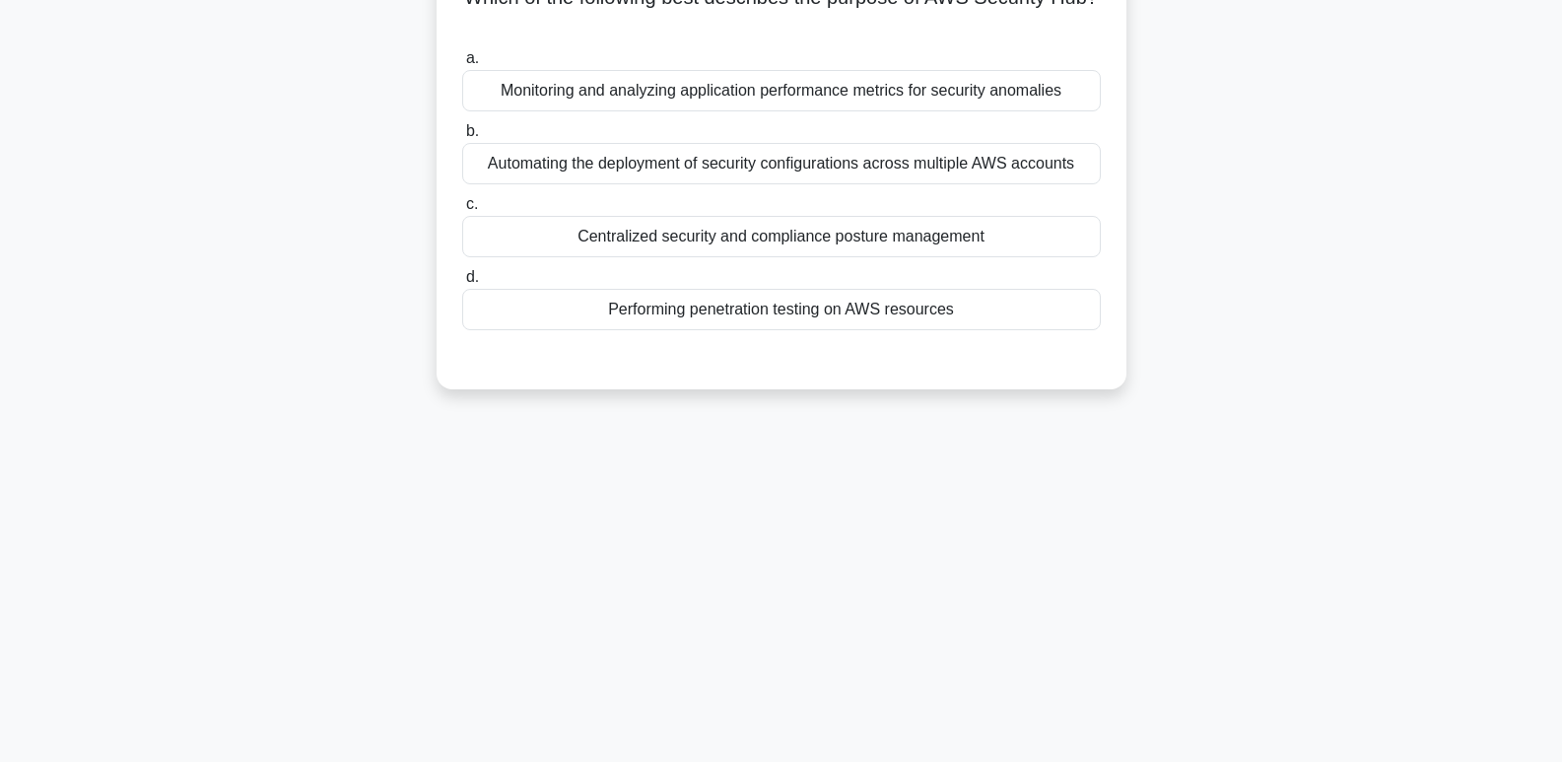
scroll to position [0, 0]
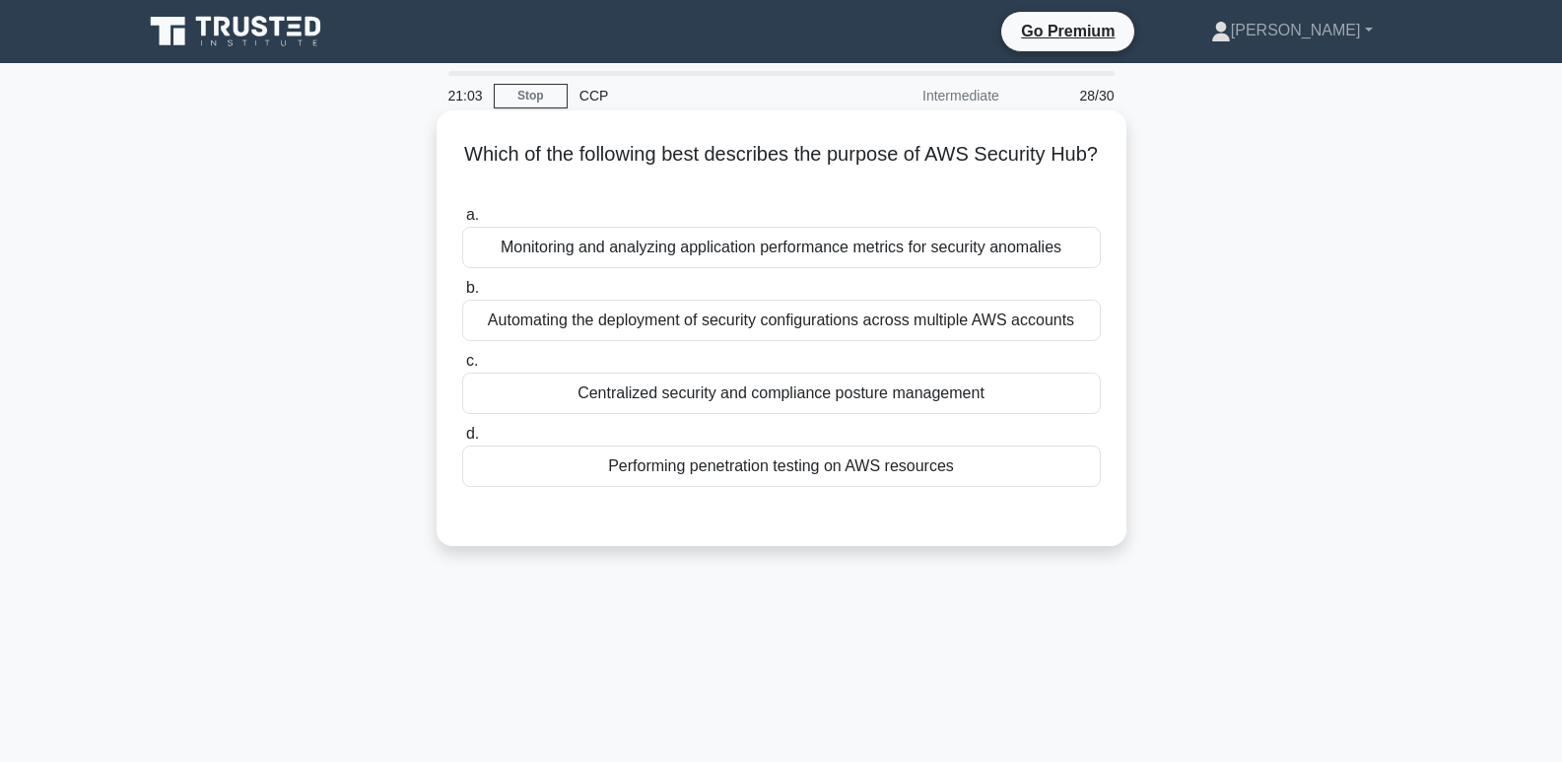
click at [1061, 228] on label "a. Monitoring and analyzing application performance metrics for security anomal…" at bounding box center [781, 235] width 639 height 65
click at [462, 222] on input "a. Monitoring and analyzing application performance metrics for security anomal…" at bounding box center [462, 215] width 0 height 13
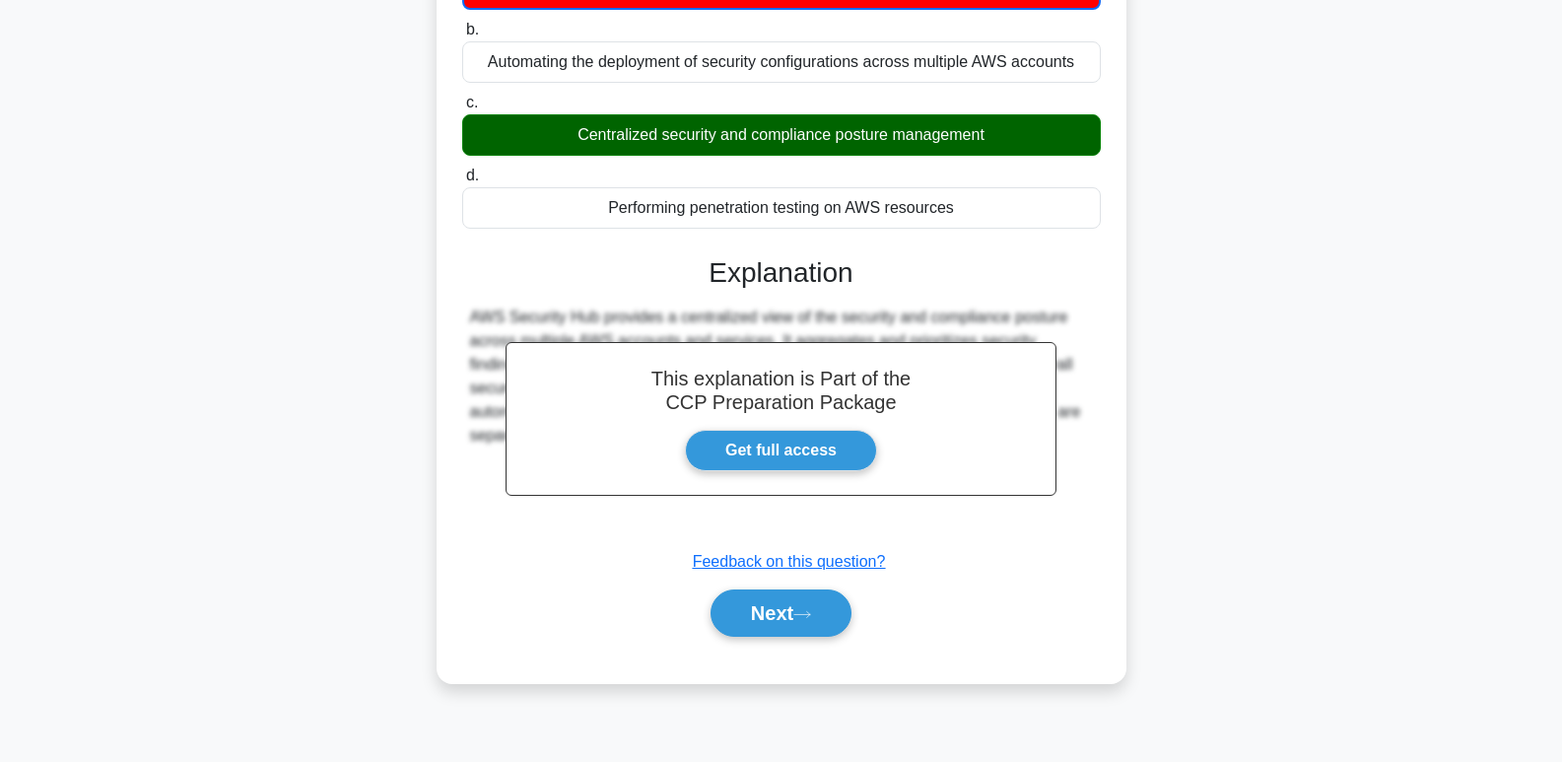
scroll to position [303, 0]
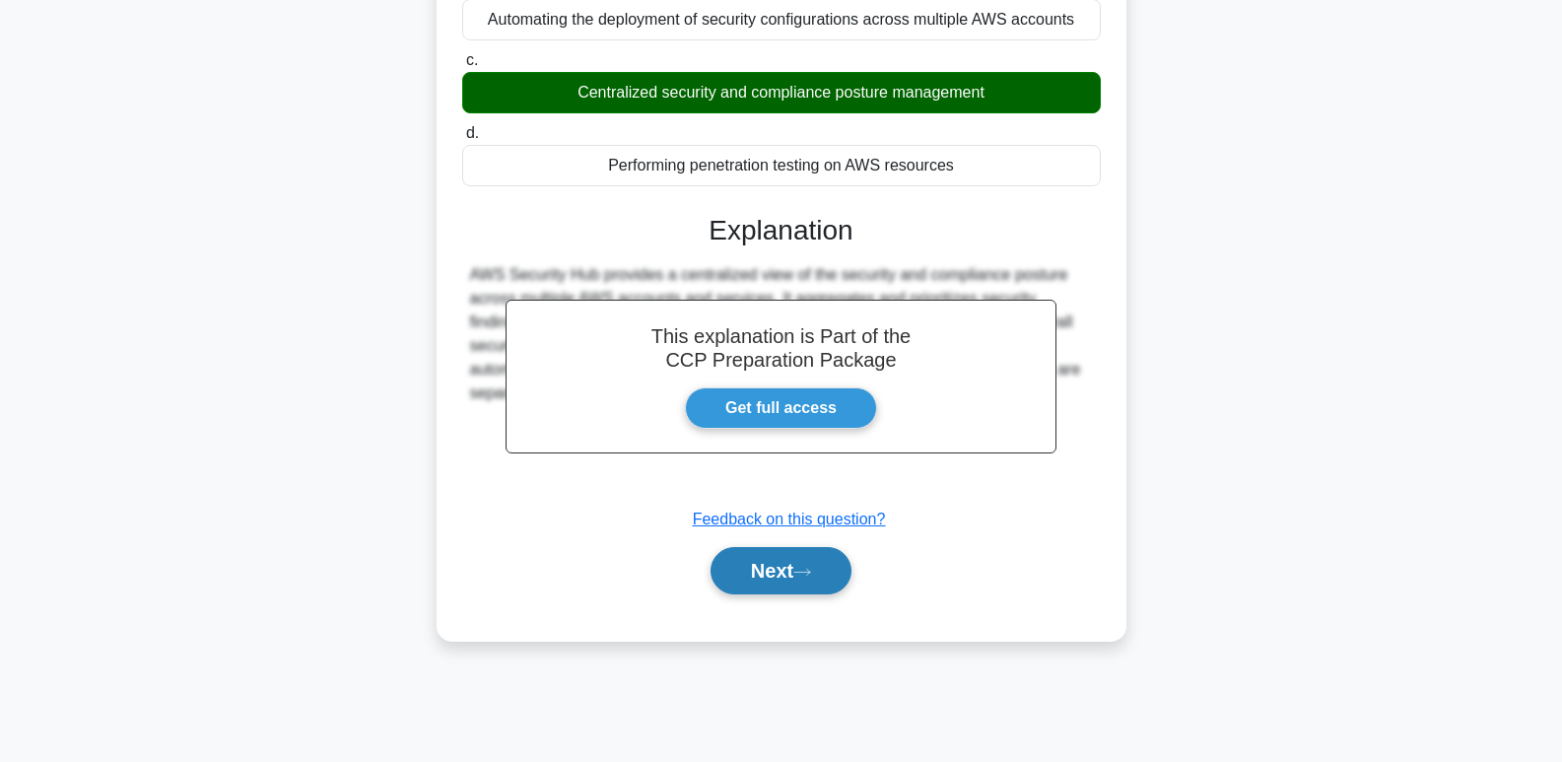
click at [844, 589] on button "Next" at bounding box center [780, 570] width 141 height 47
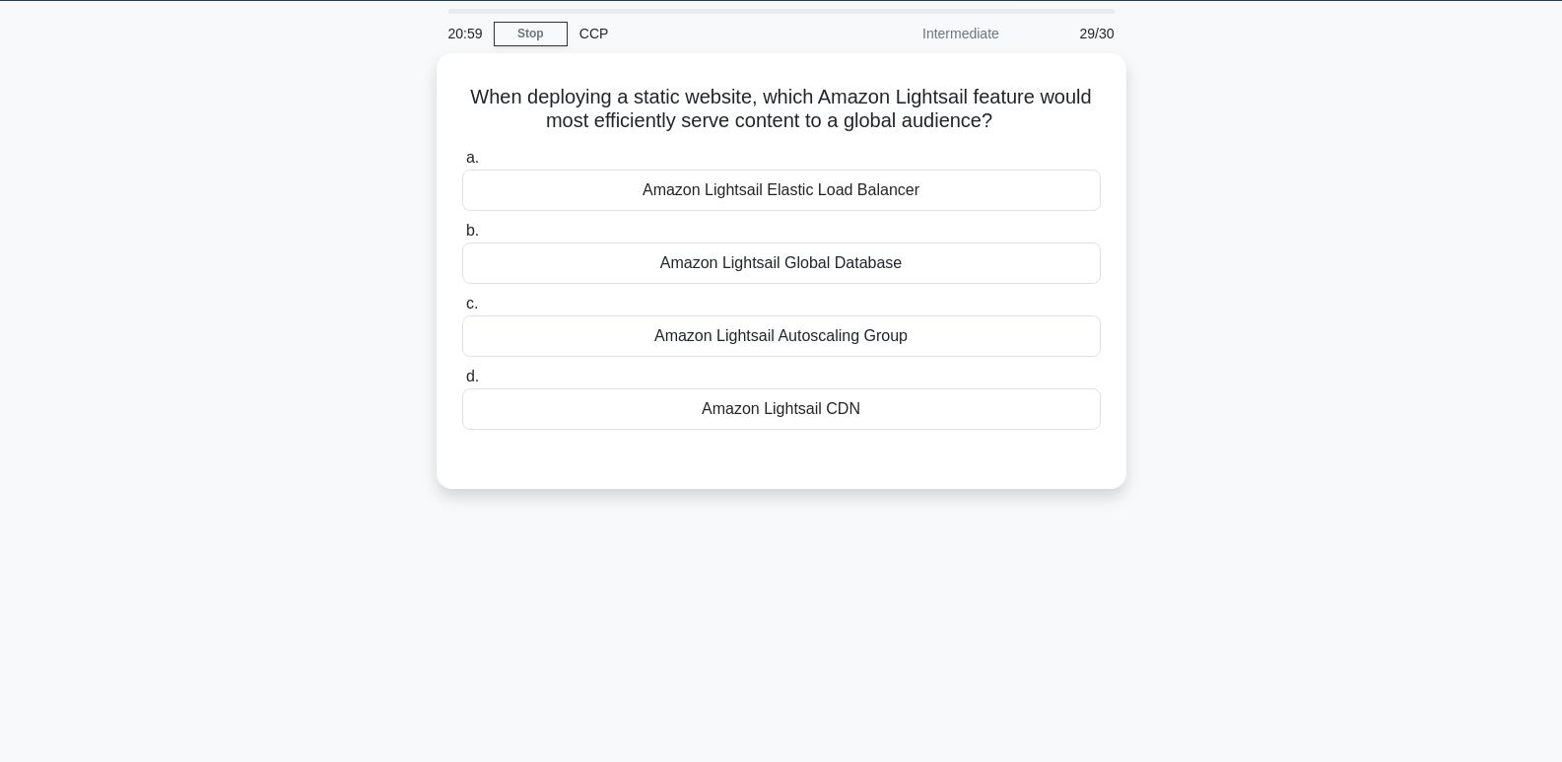
scroll to position [0, 0]
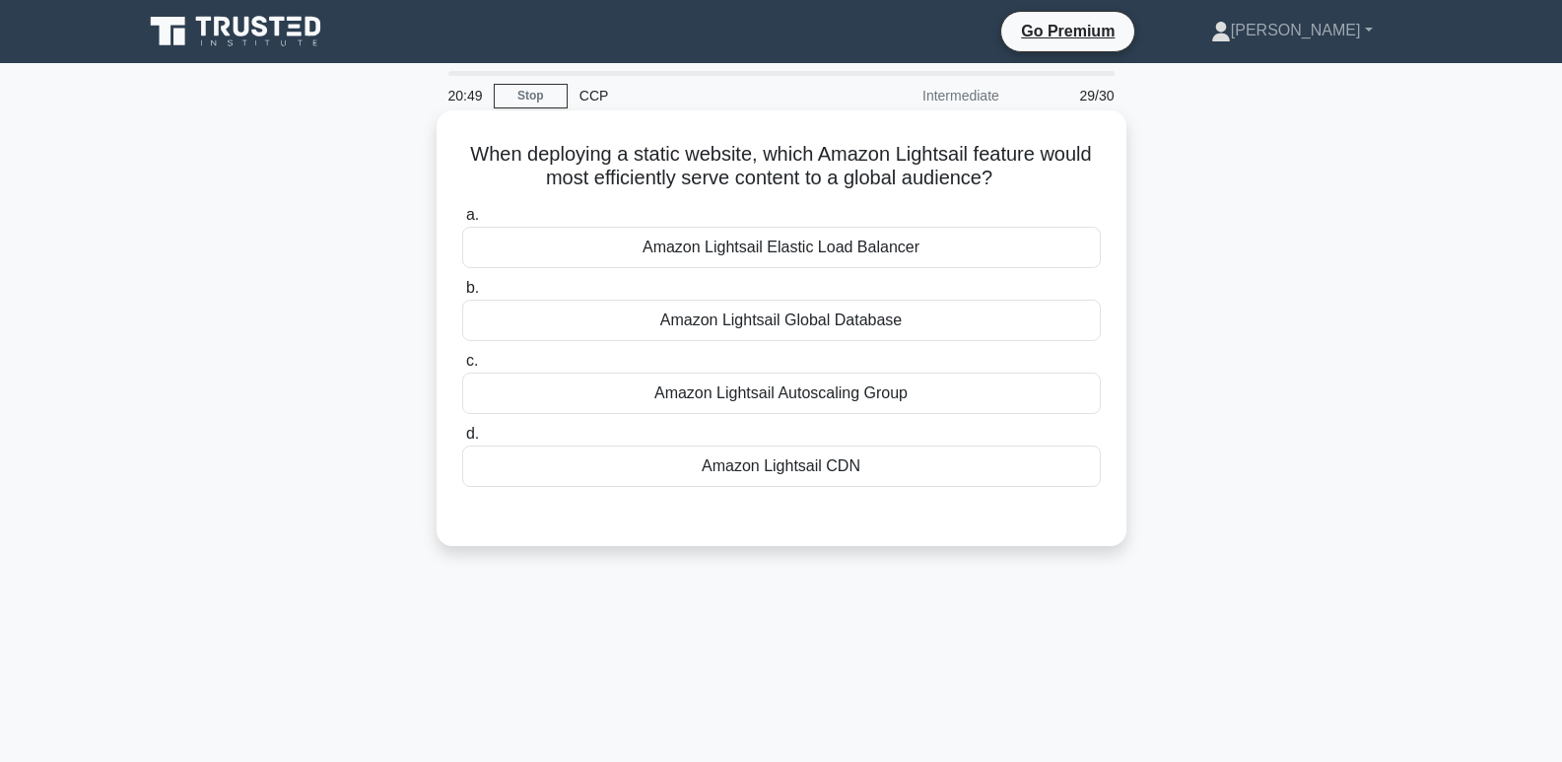
click at [988, 475] on div "Amazon Lightsail CDN" at bounding box center [781, 465] width 639 height 41
click at [462, 440] on input "d. Amazon Lightsail CDN" at bounding box center [462, 434] width 0 height 13
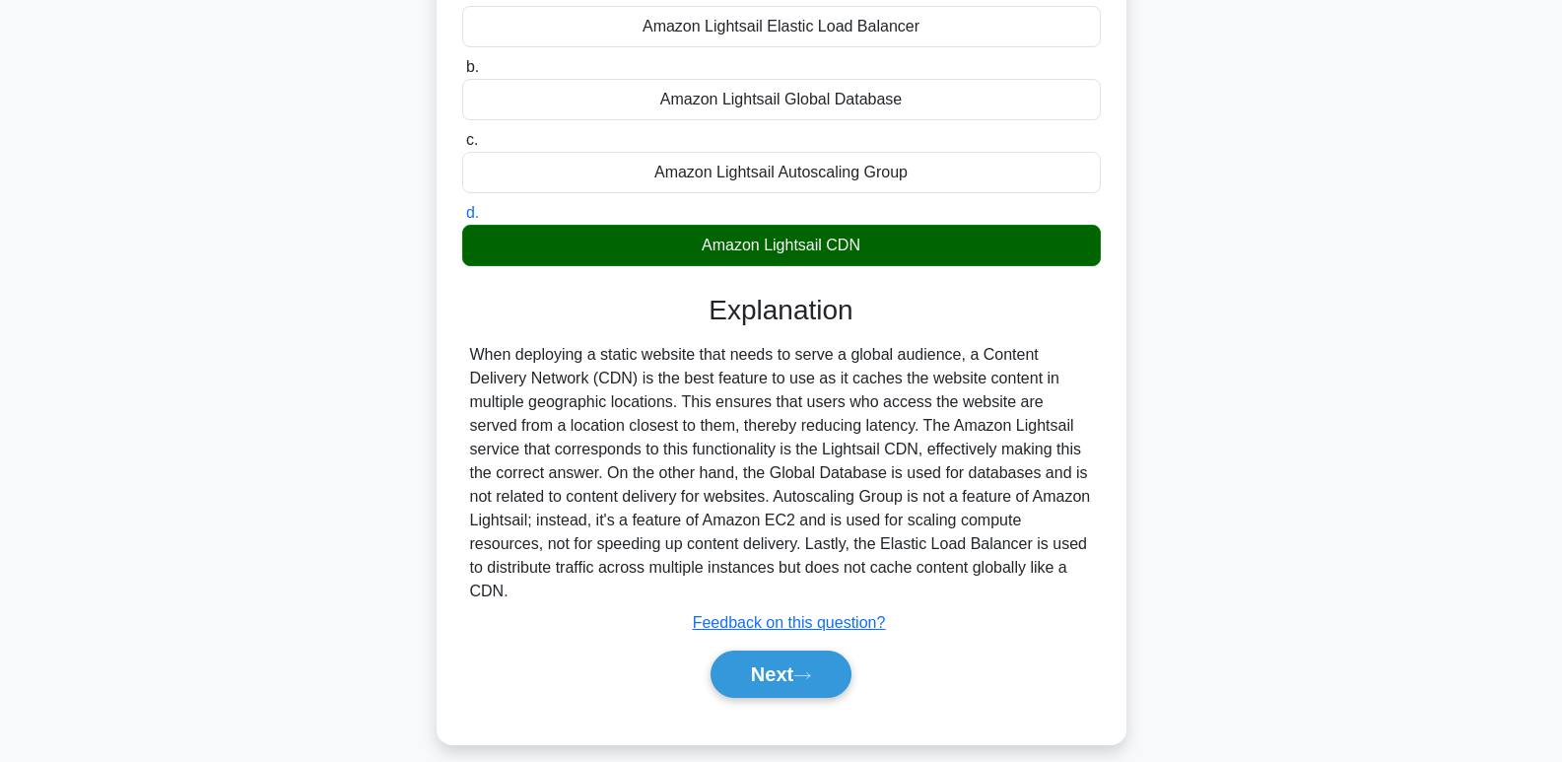
scroll to position [261, 0]
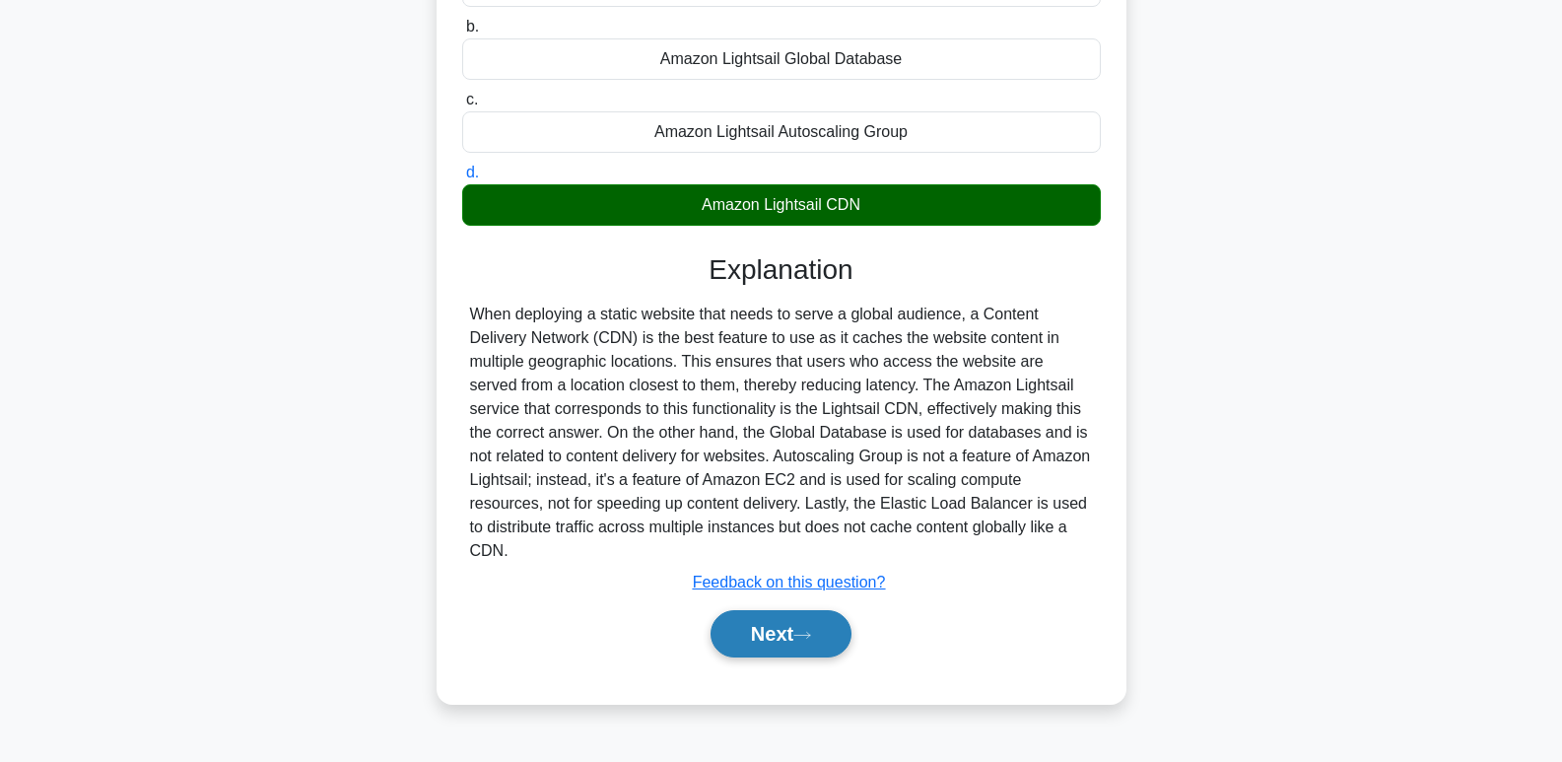
click at [822, 610] on button "Next" at bounding box center [780, 633] width 141 height 47
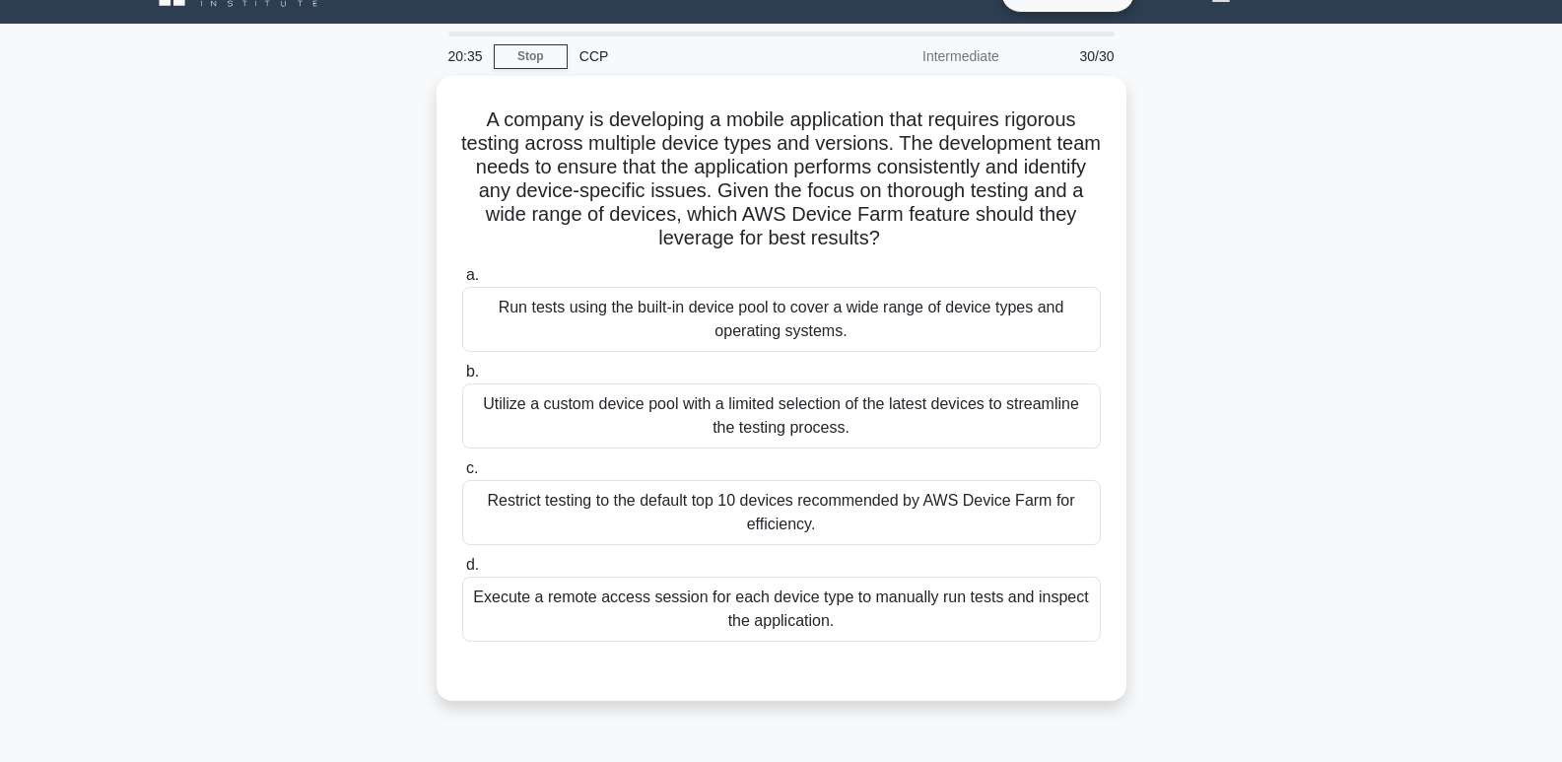
scroll to position [0, 0]
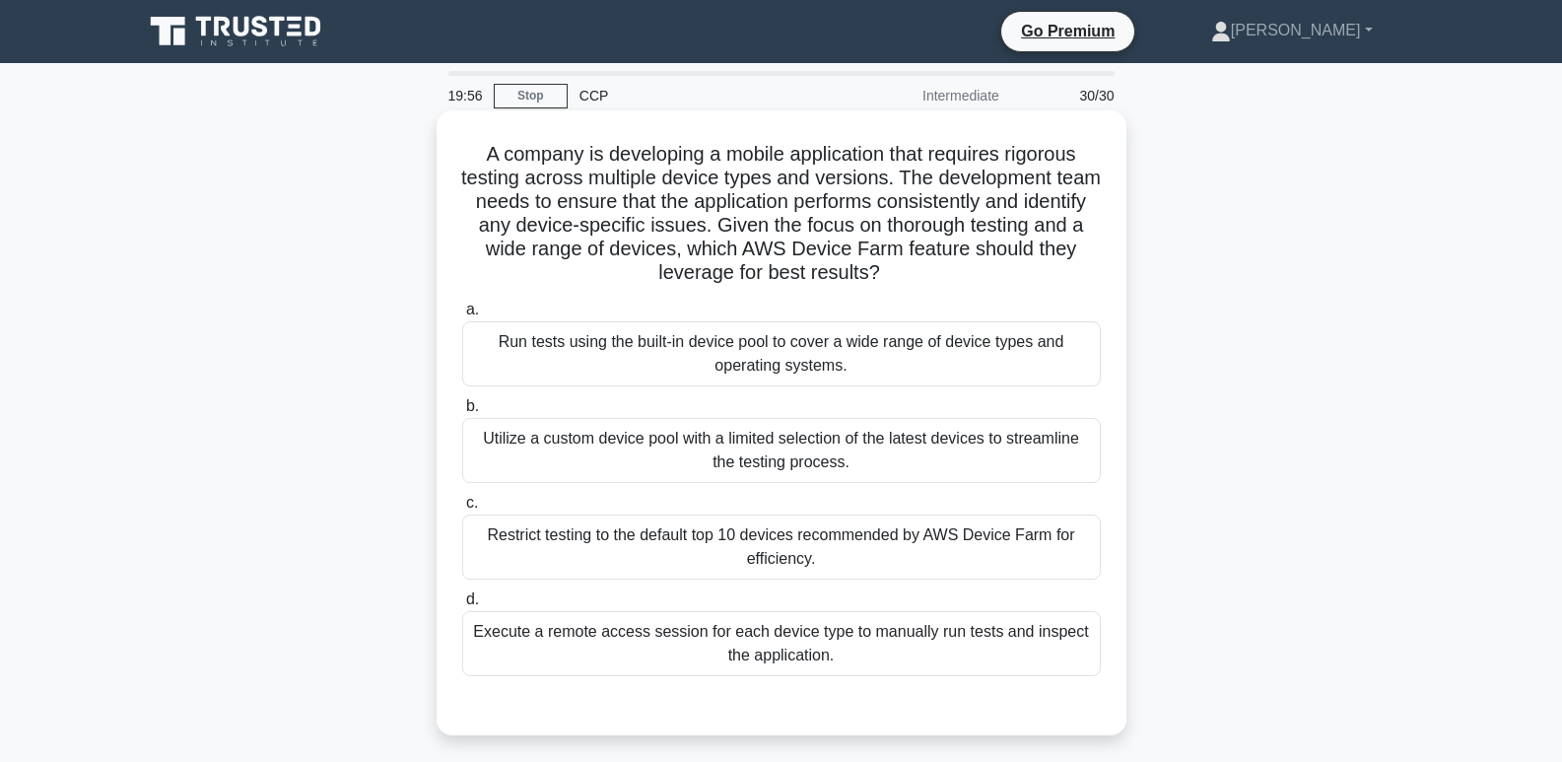
click at [1062, 356] on div "Run tests using the built-in device pool to cover a wide range of device types …" at bounding box center [781, 353] width 639 height 65
click at [462, 316] on input "a. Run tests using the built-in device pool to cover a wide range of device typ…" at bounding box center [462, 310] width 0 height 13
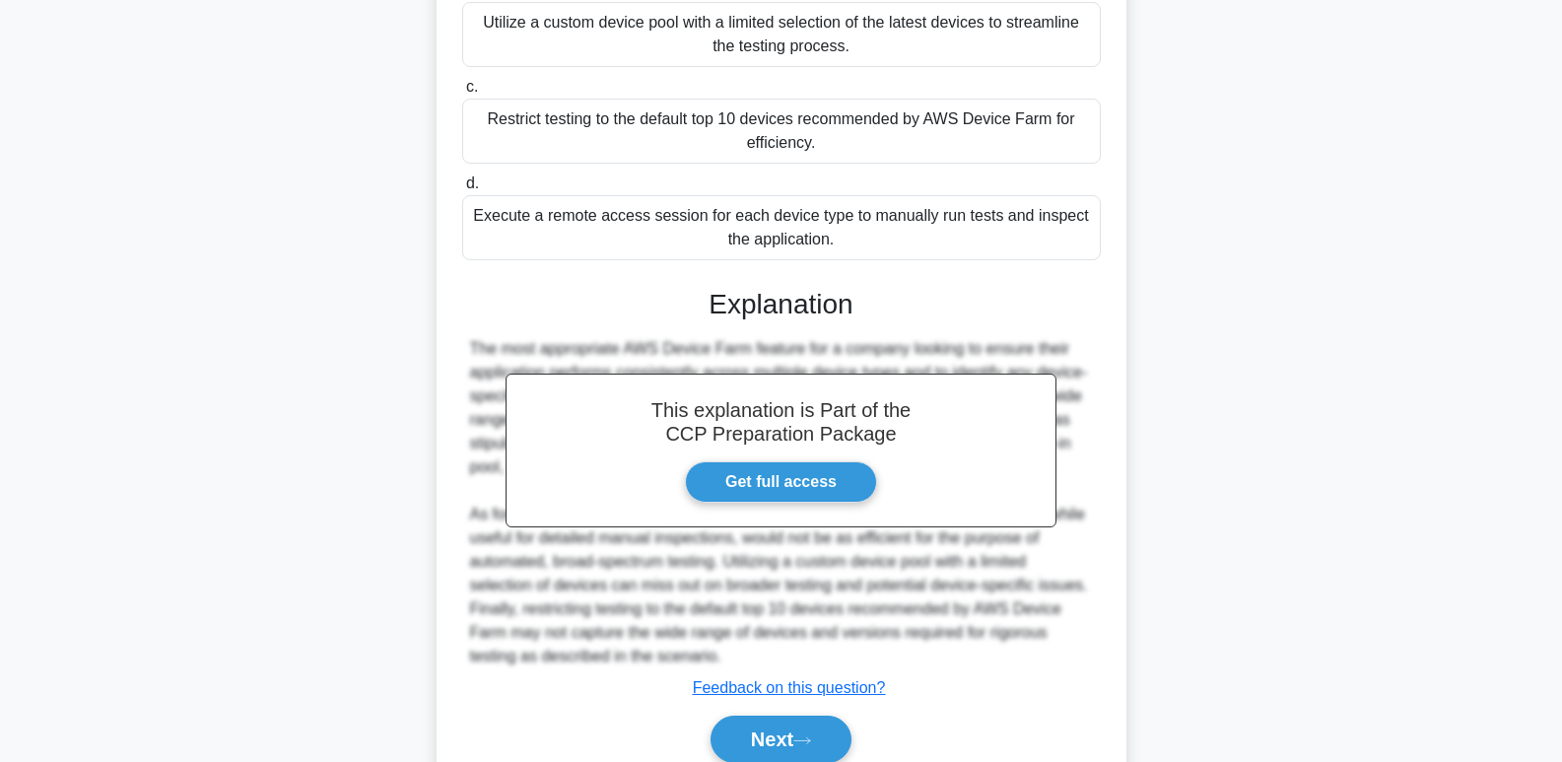
scroll to position [502, 0]
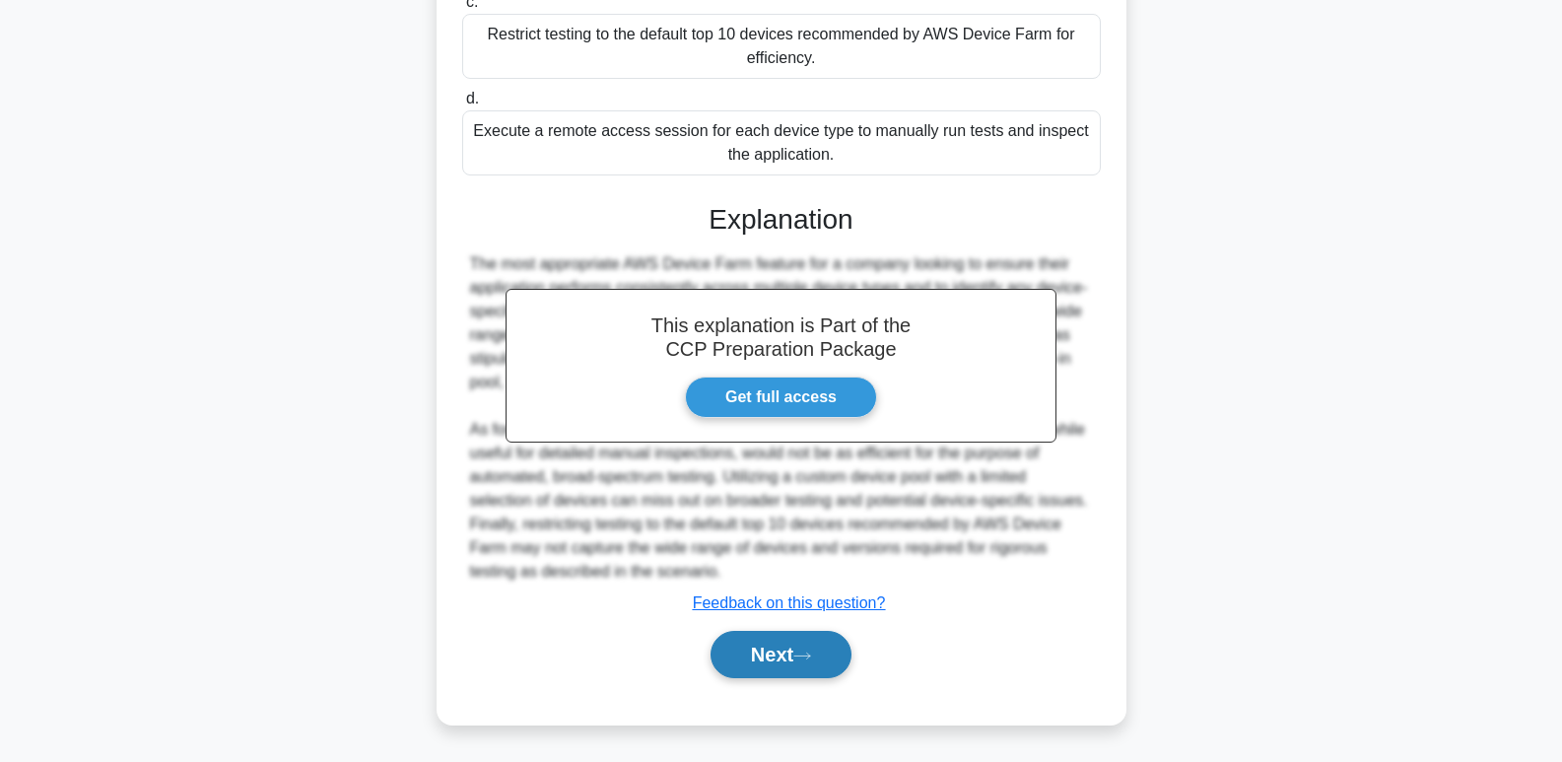
click at [835, 664] on button "Next" at bounding box center [780, 654] width 141 height 47
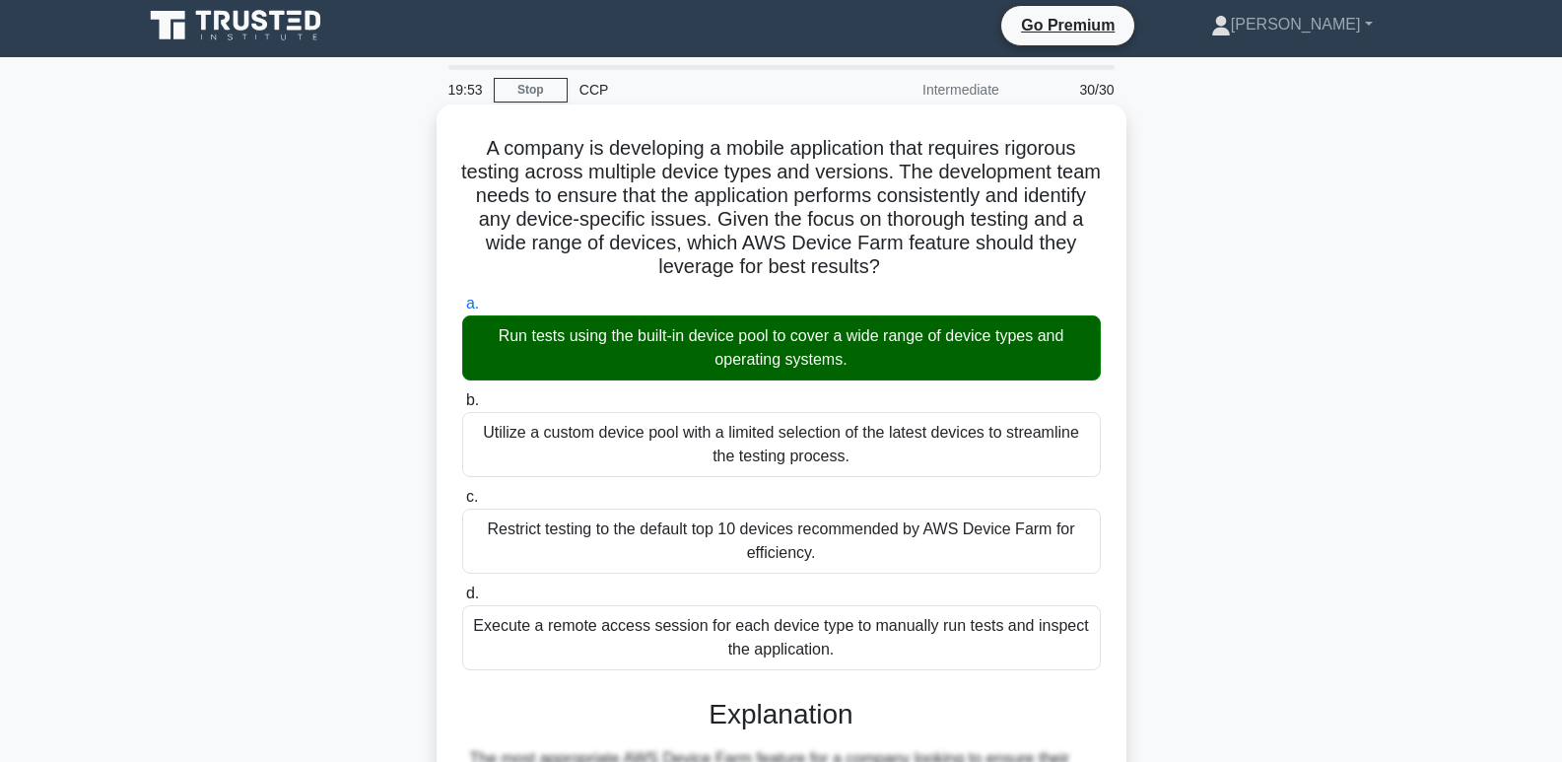
scroll to position [0, 0]
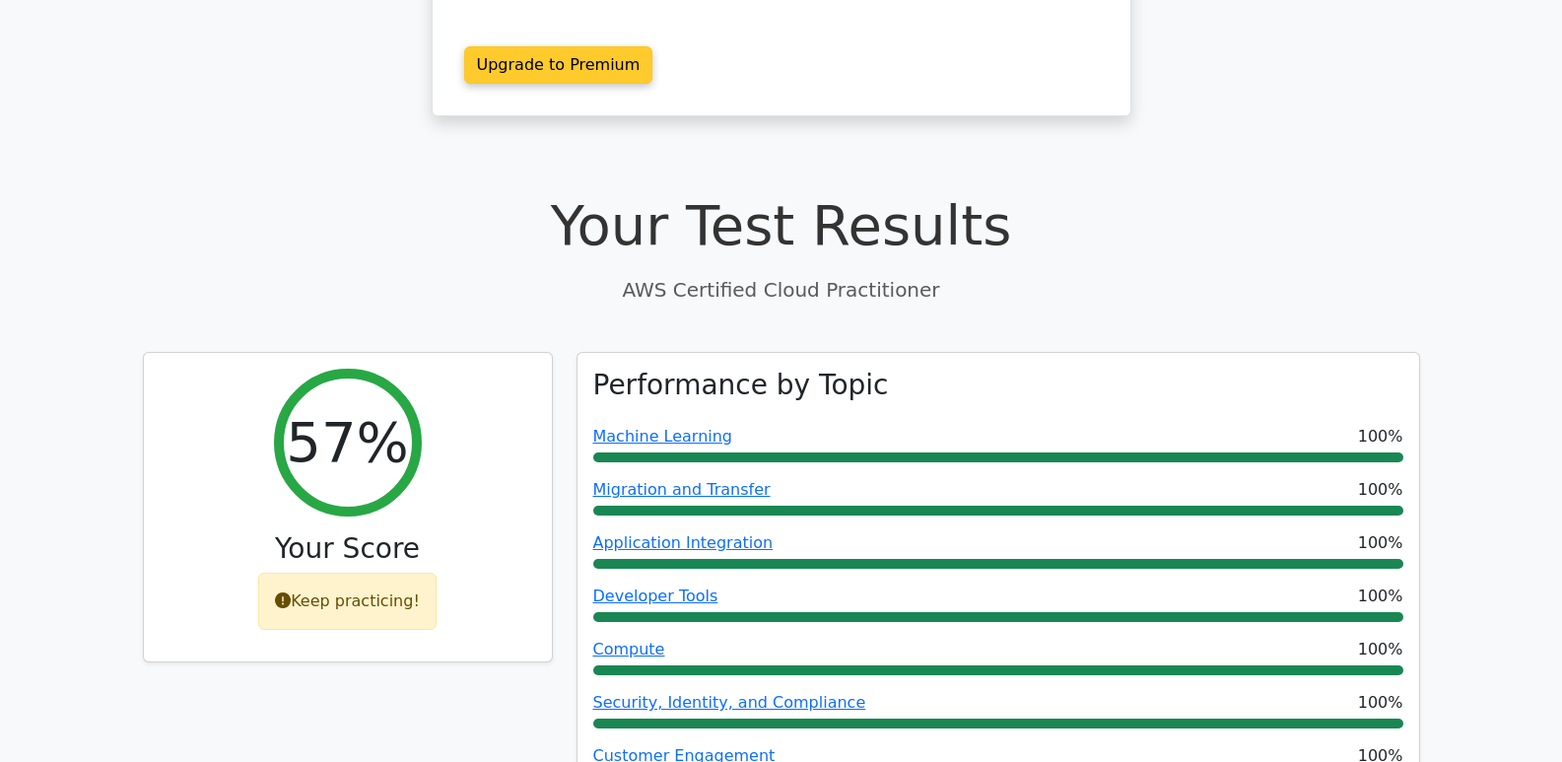
scroll to position [393, 0]
